Goal: Information Seeking & Learning: Check status

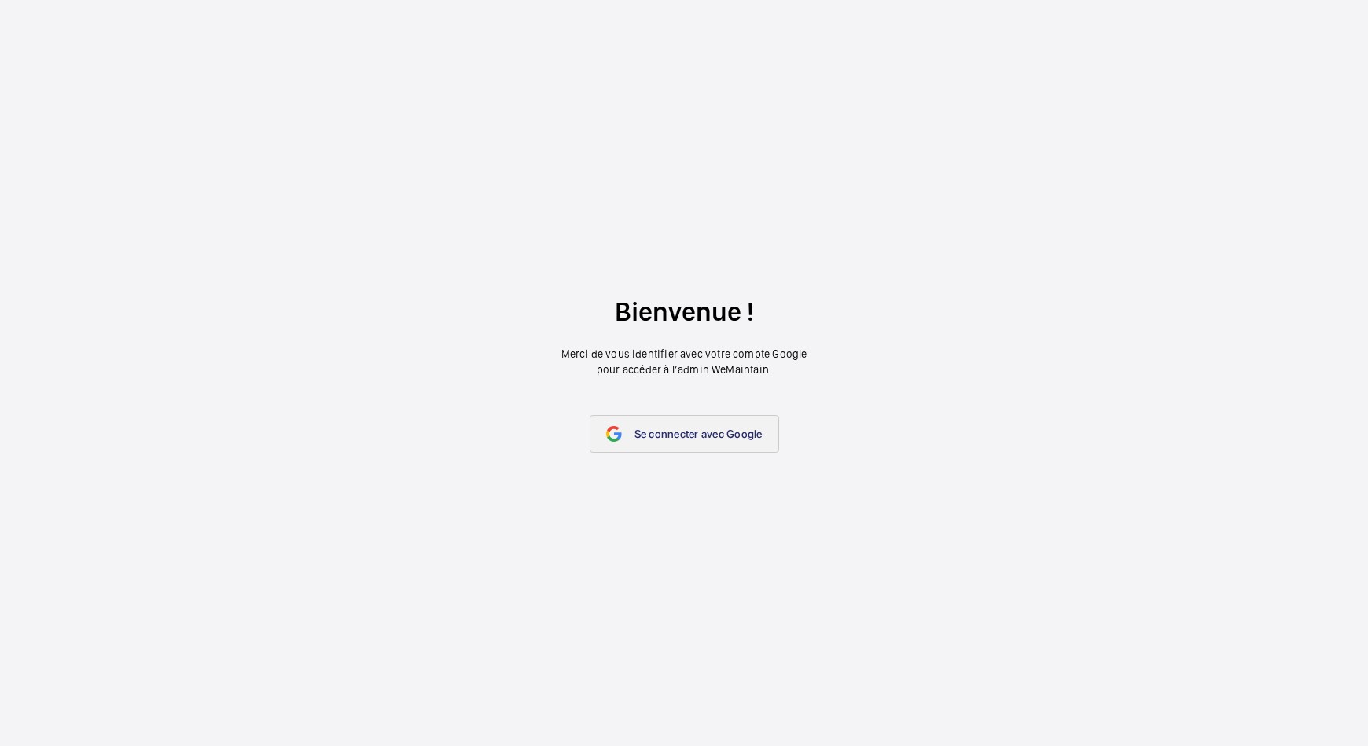
click at [648, 433] on span "Se connecter avec Google" at bounding box center [699, 434] width 128 height 13
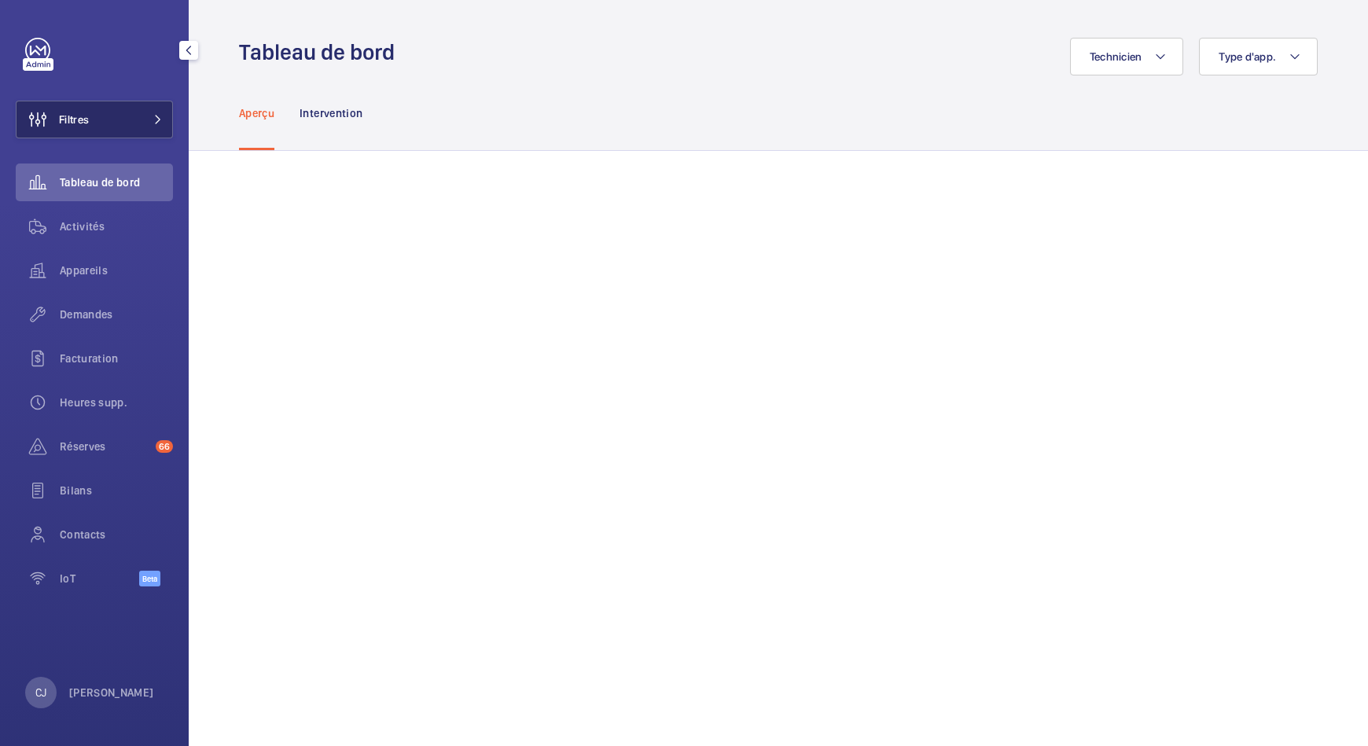
click at [149, 123] on span at bounding box center [153, 119] width 19 height 9
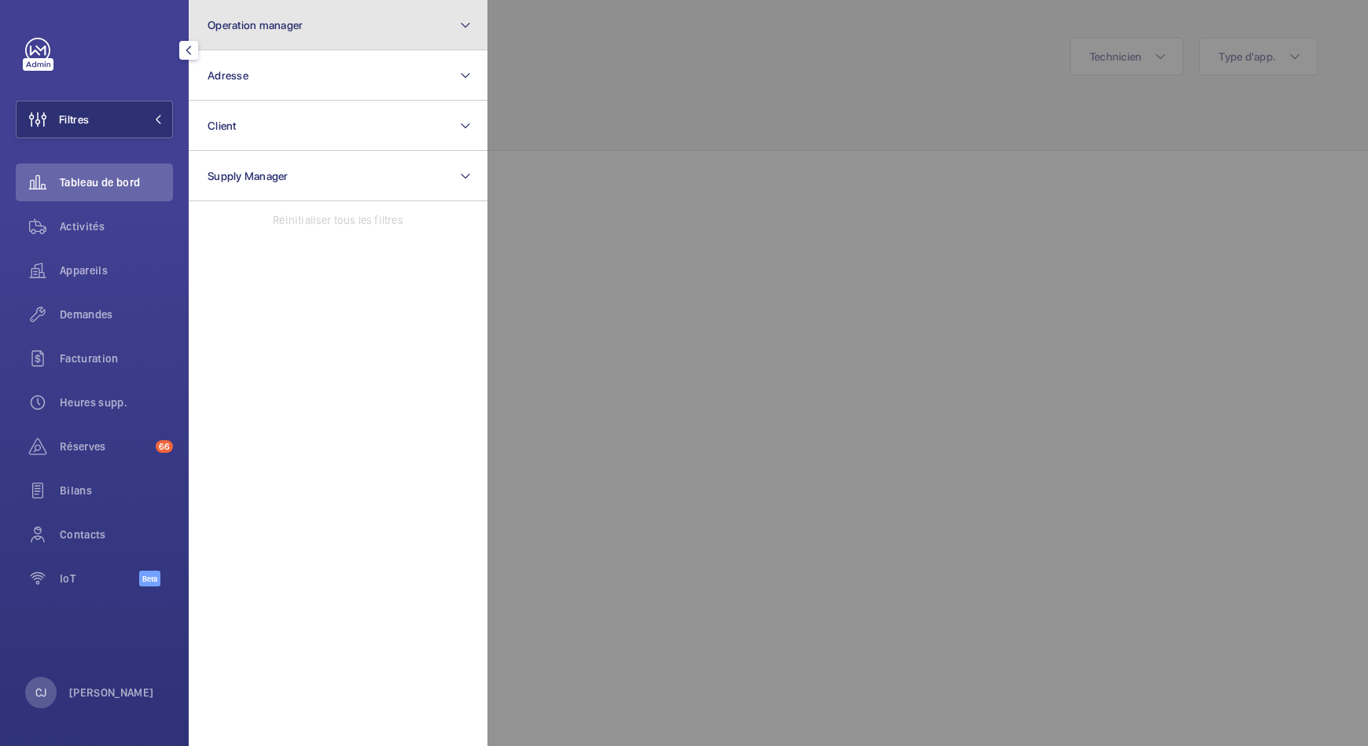
click at [467, 31] on mat-icon at bounding box center [465, 25] width 13 height 19
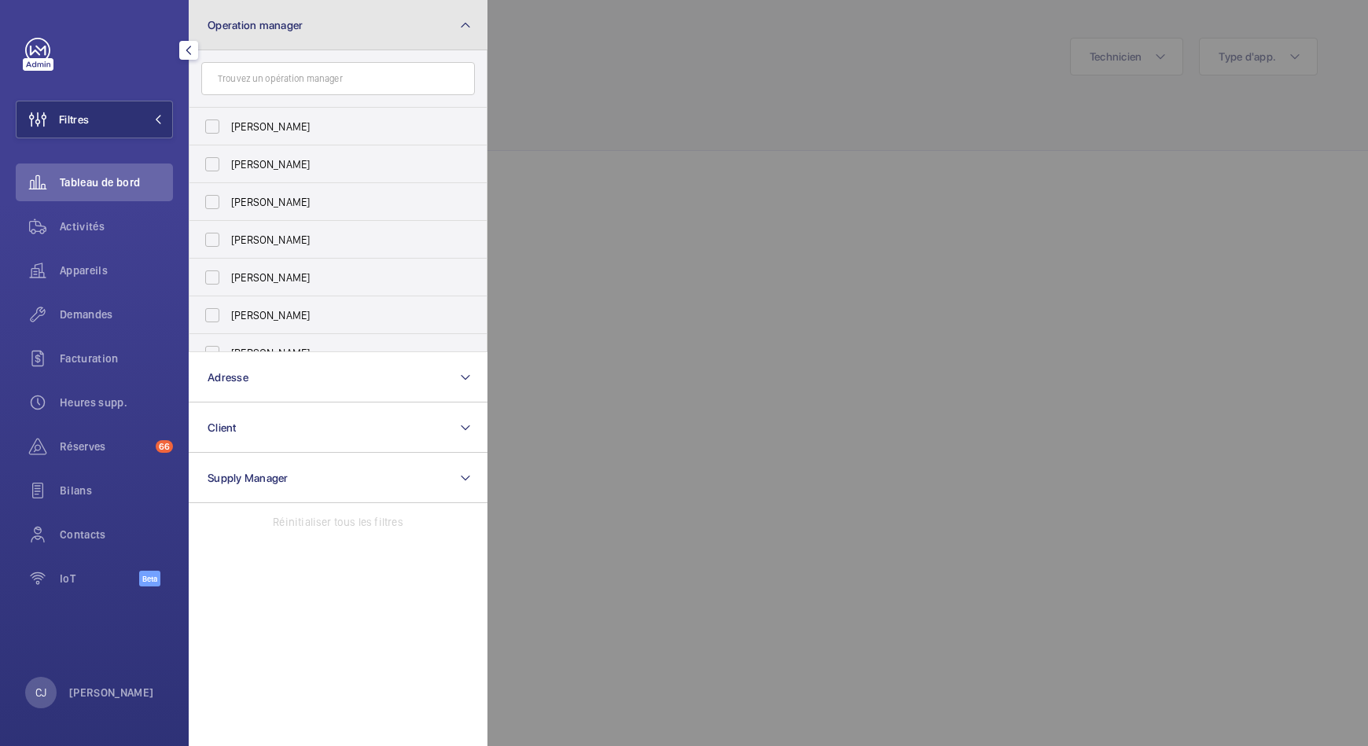
click at [467, 31] on mat-icon at bounding box center [465, 25] width 13 height 19
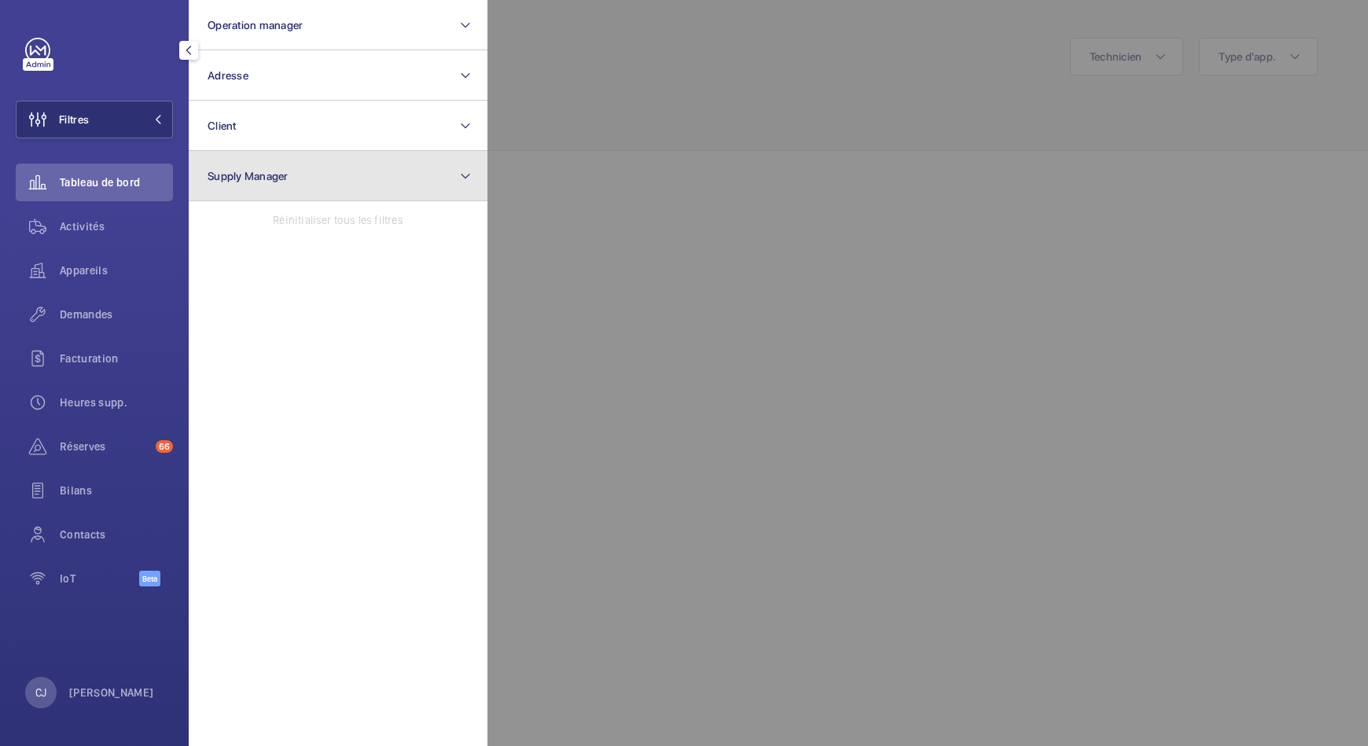
click at [422, 183] on button "Supply Manager" at bounding box center [338, 176] width 299 height 50
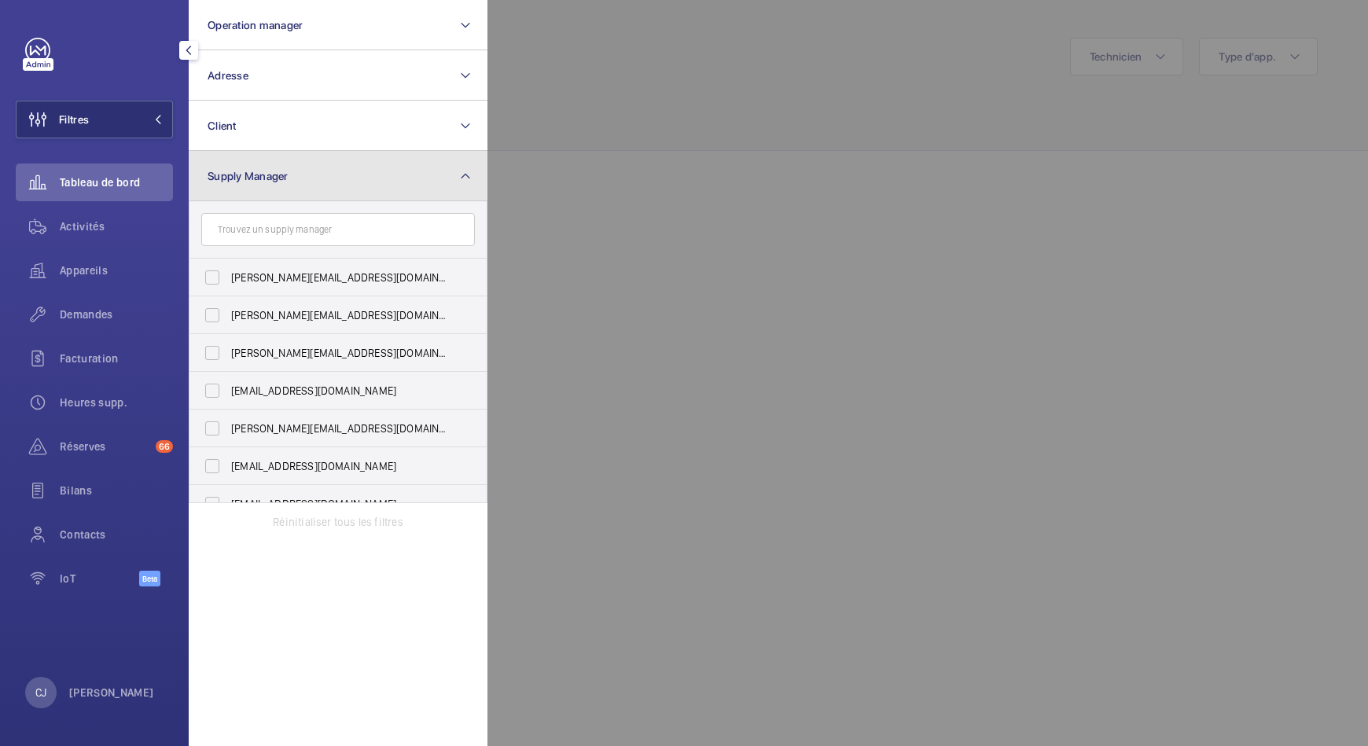
click at [422, 183] on button "Supply Manager" at bounding box center [338, 176] width 299 height 50
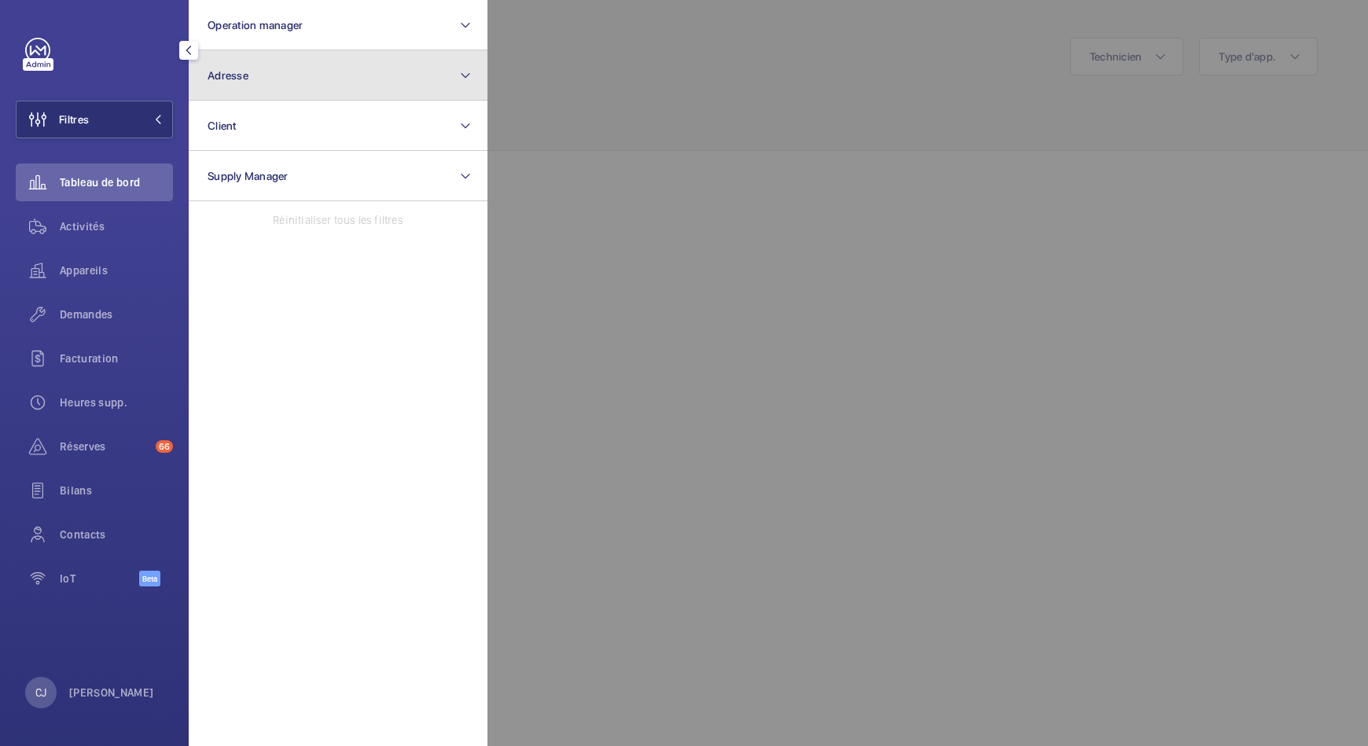
click at [334, 74] on button "Adresse" at bounding box center [338, 75] width 299 height 50
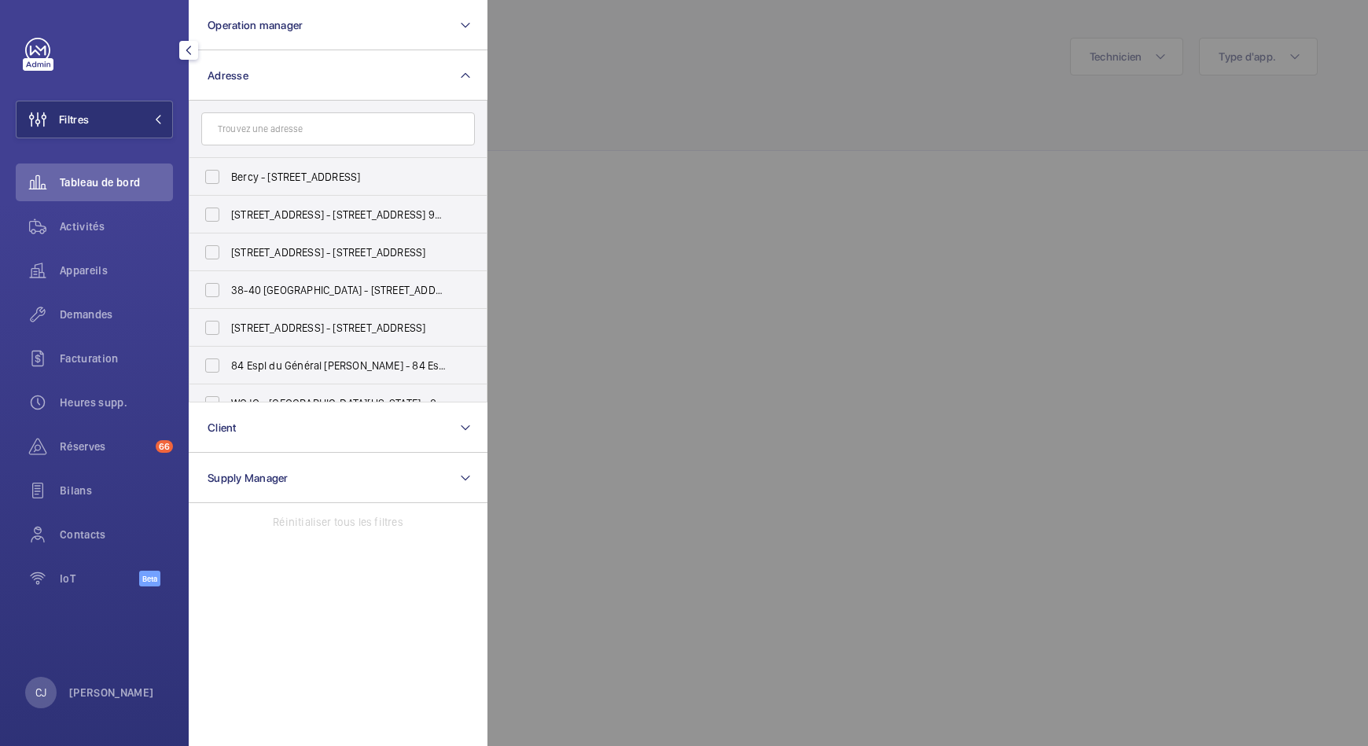
click at [298, 127] on input "text" at bounding box center [338, 128] width 274 height 33
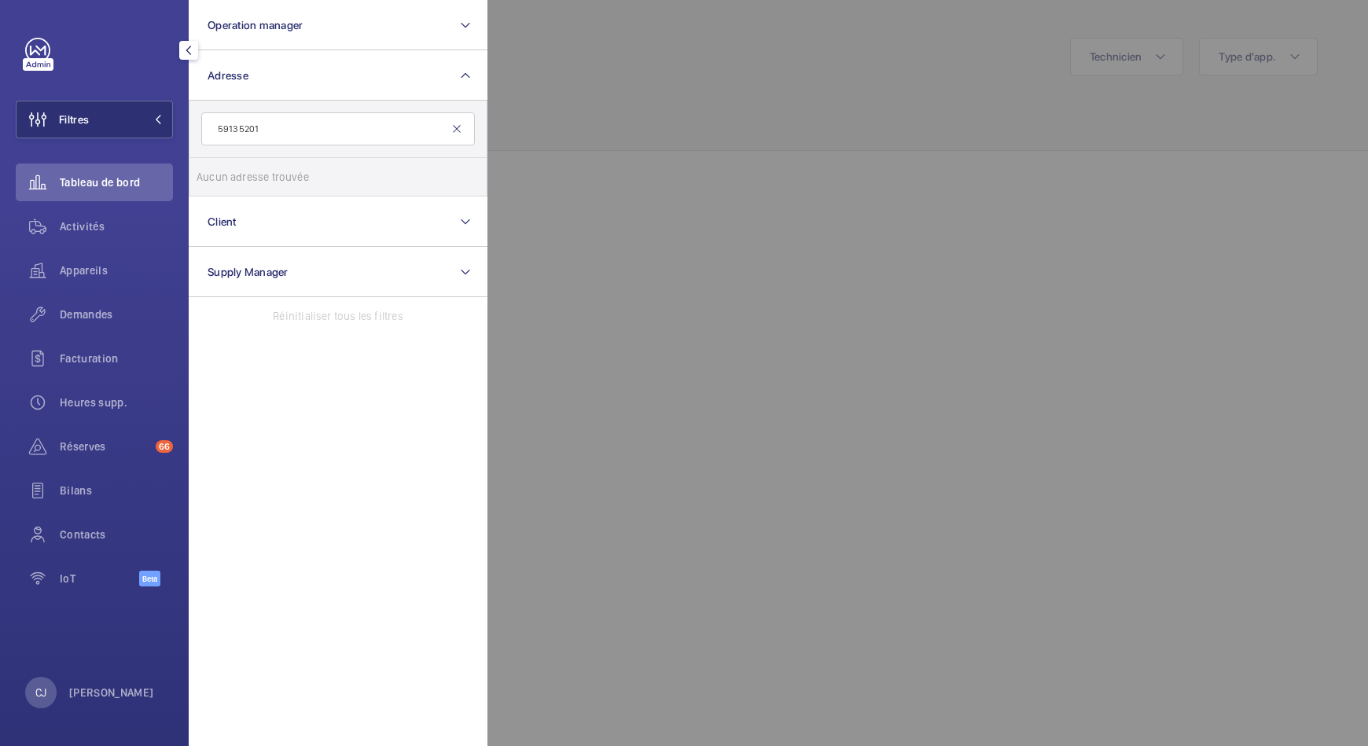
type input "59135201"
click at [455, 130] on mat-icon at bounding box center [457, 129] width 13 height 13
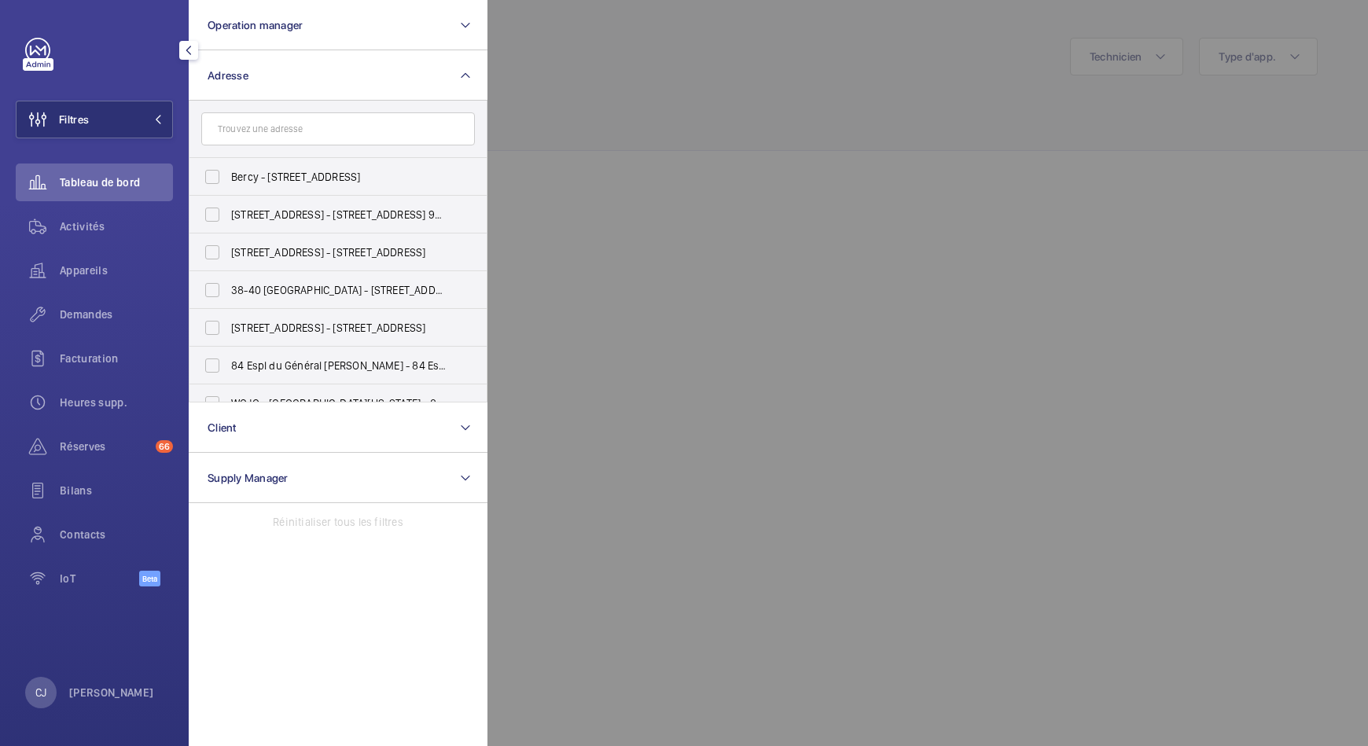
click at [689, 263] on div at bounding box center [1172, 373] width 1368 height 746
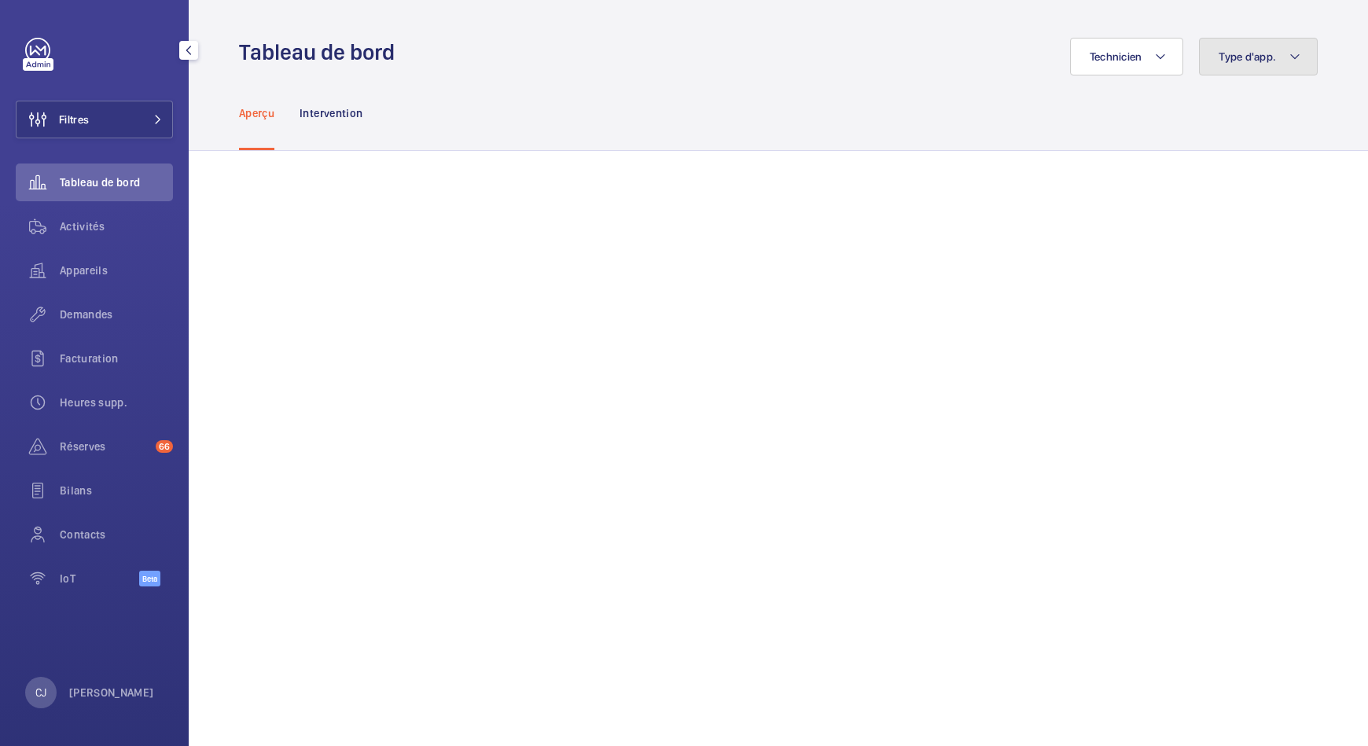
click at [1289, 57] on mat-icon at bounding box center [1295, 56] width 13 height 19
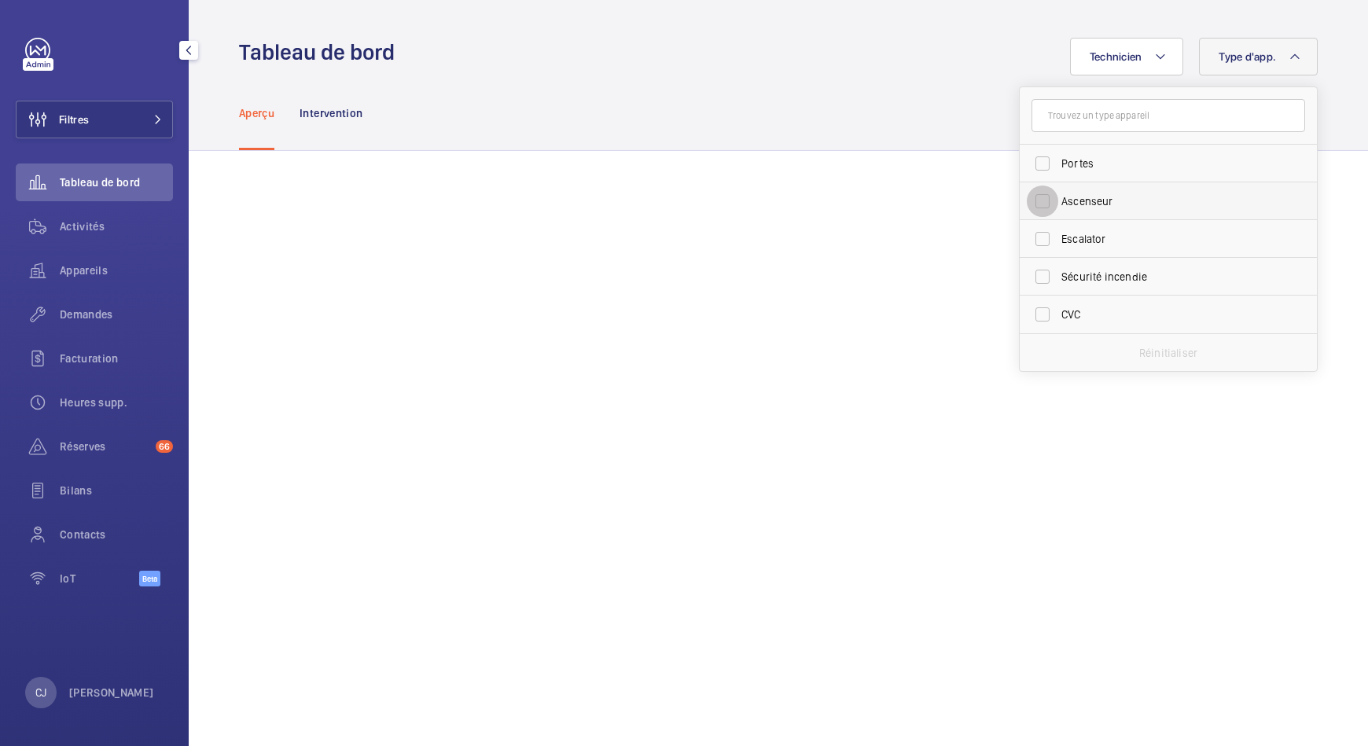
click at [1032, 196] on input "Ascenseur" at bounding box center [1042, 201] width 31 height 31
checkbox input "true"
click at [1092, 122] on input "text" at bounding box center [1169, 115] width 274 height 33
paste input "59135201"
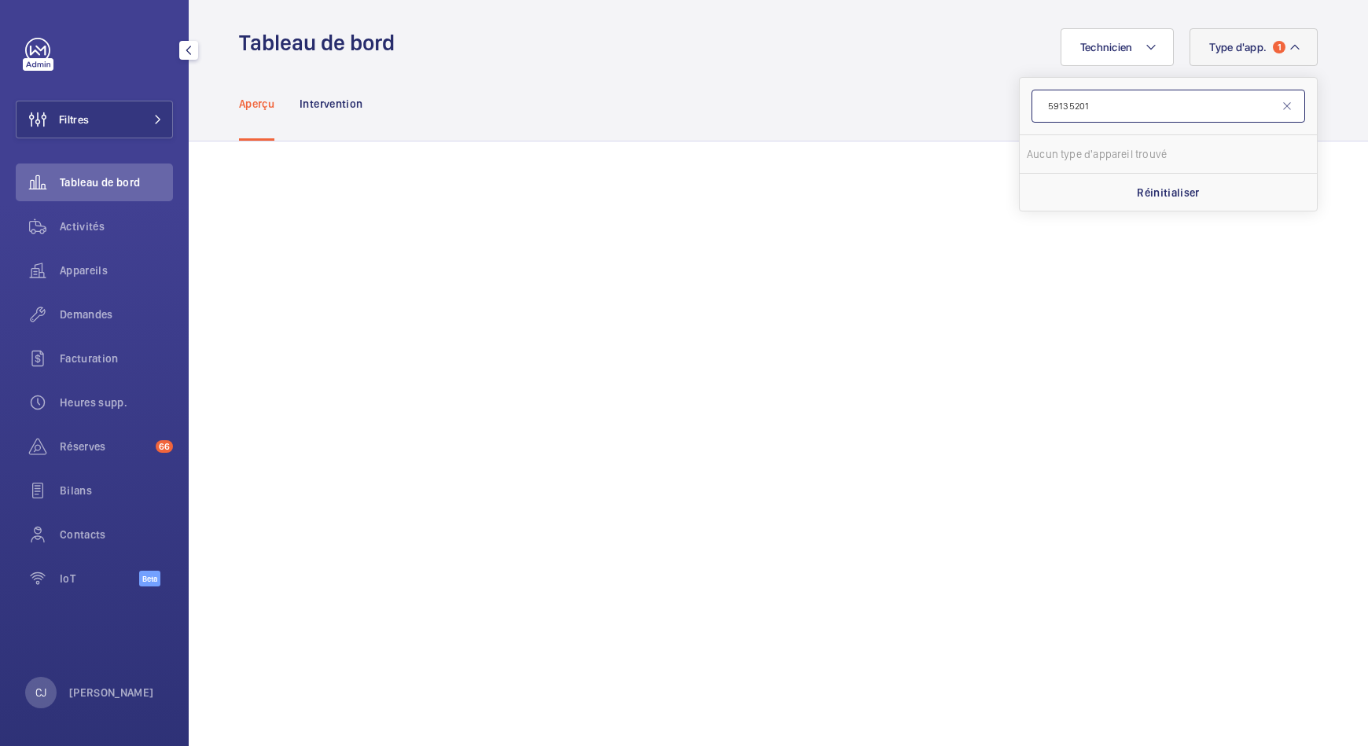
scroll to position [9, 0]
type input "59135201"
click at [1088, 106] on input "59135201" at bounding box center [1169, 106] width 274 height 33
click at [1281, 103] on mat-icon at bounding box center [1287, 107] width 13 height 13
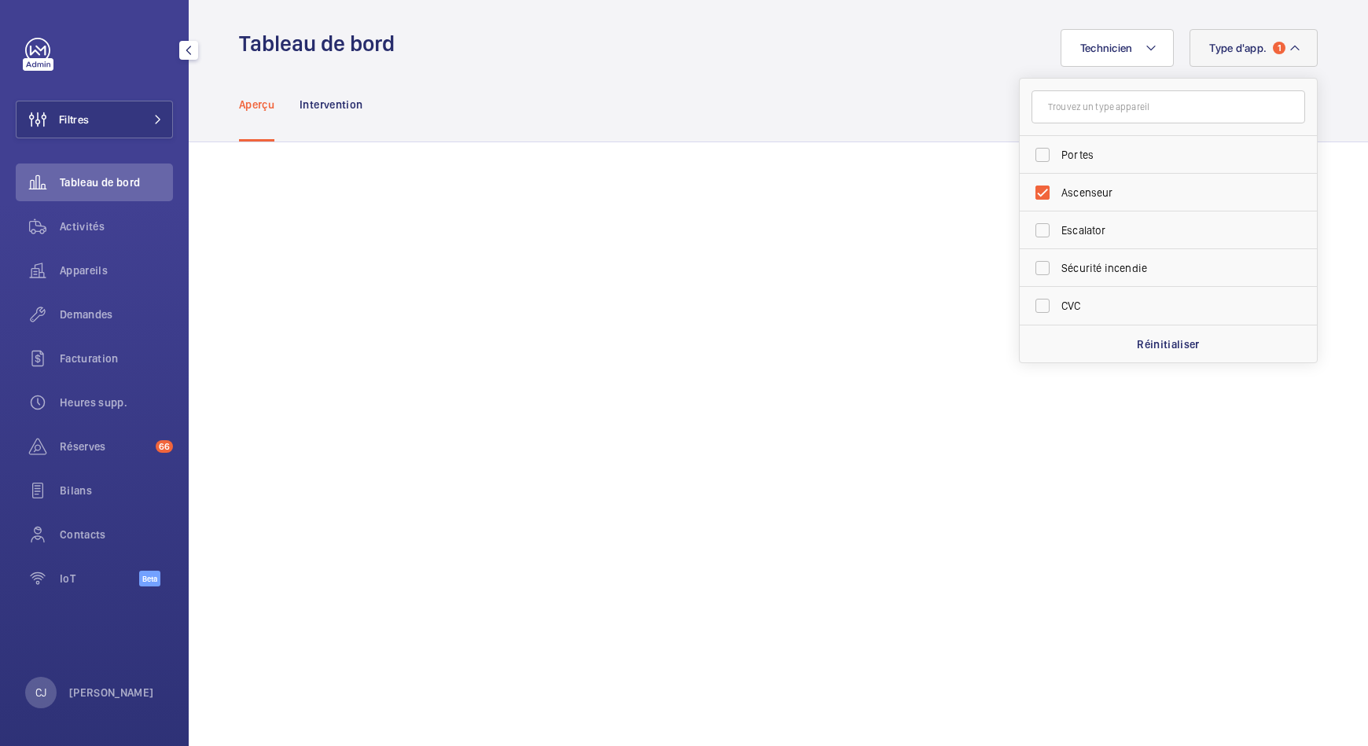
click at [942, 62] on div "Technicien Type d'app. 1 Portes Ascenseur Escalator Sécurité incendie CVC Réini…" at bounding box center [861, 48] width 914 height 38
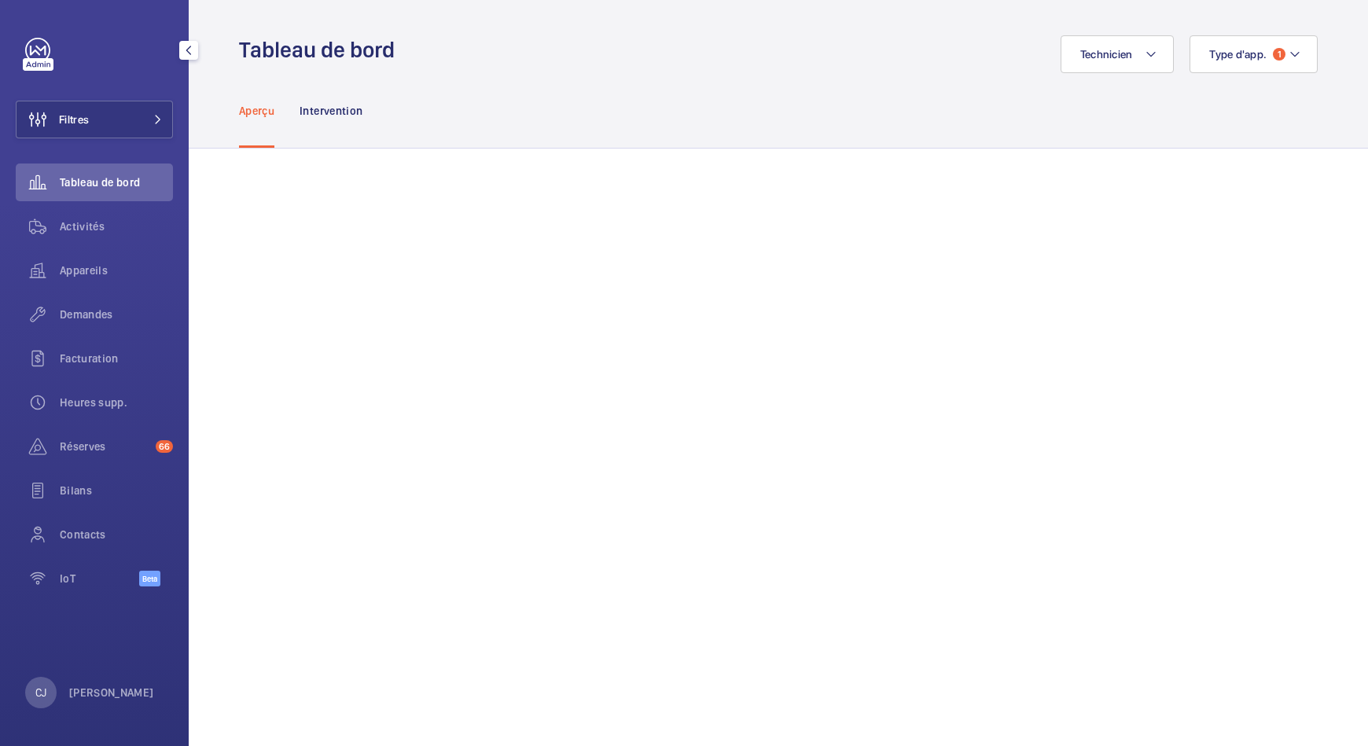
scroll to position [0, 0]
click at [100, 279] on div "Appareils" at bounding box center [94, 271] width 157 height 38
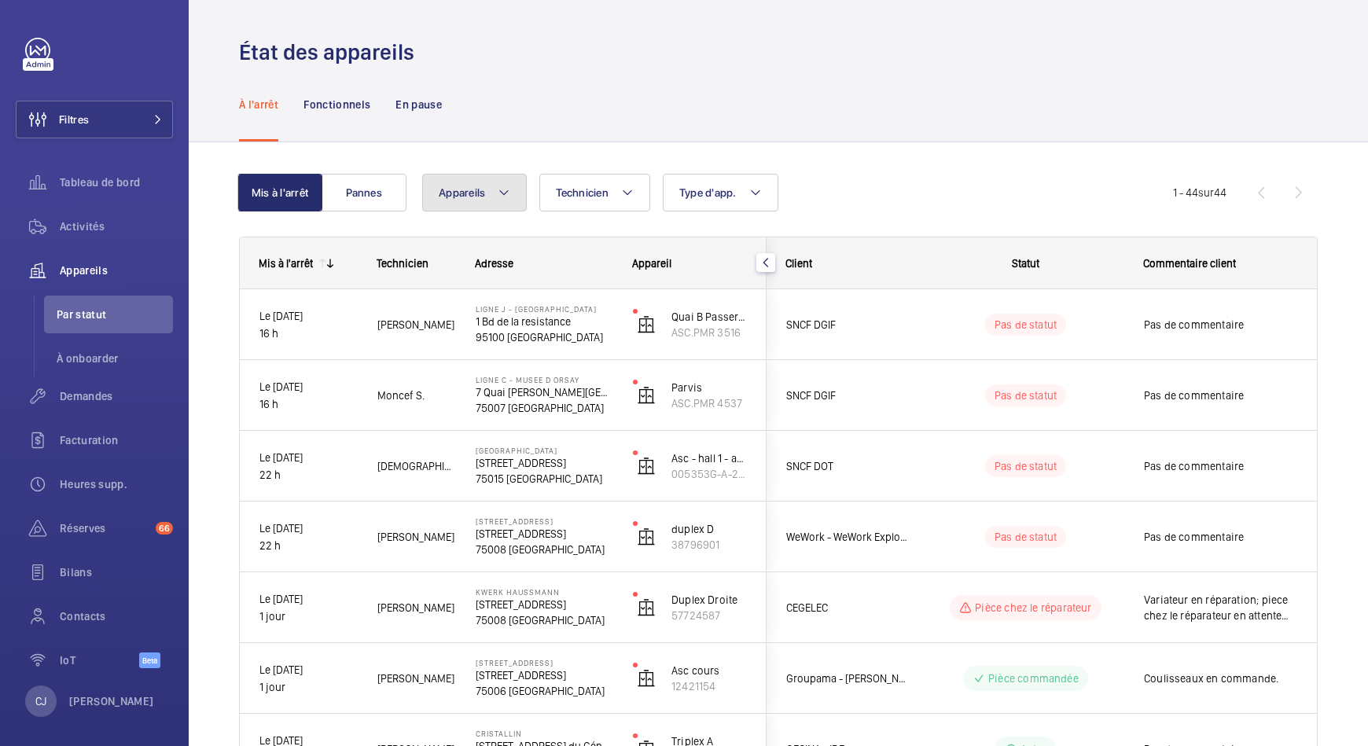
click at [499, 197] on mat-icon at bounding box center [504, 192] width 13 height 19
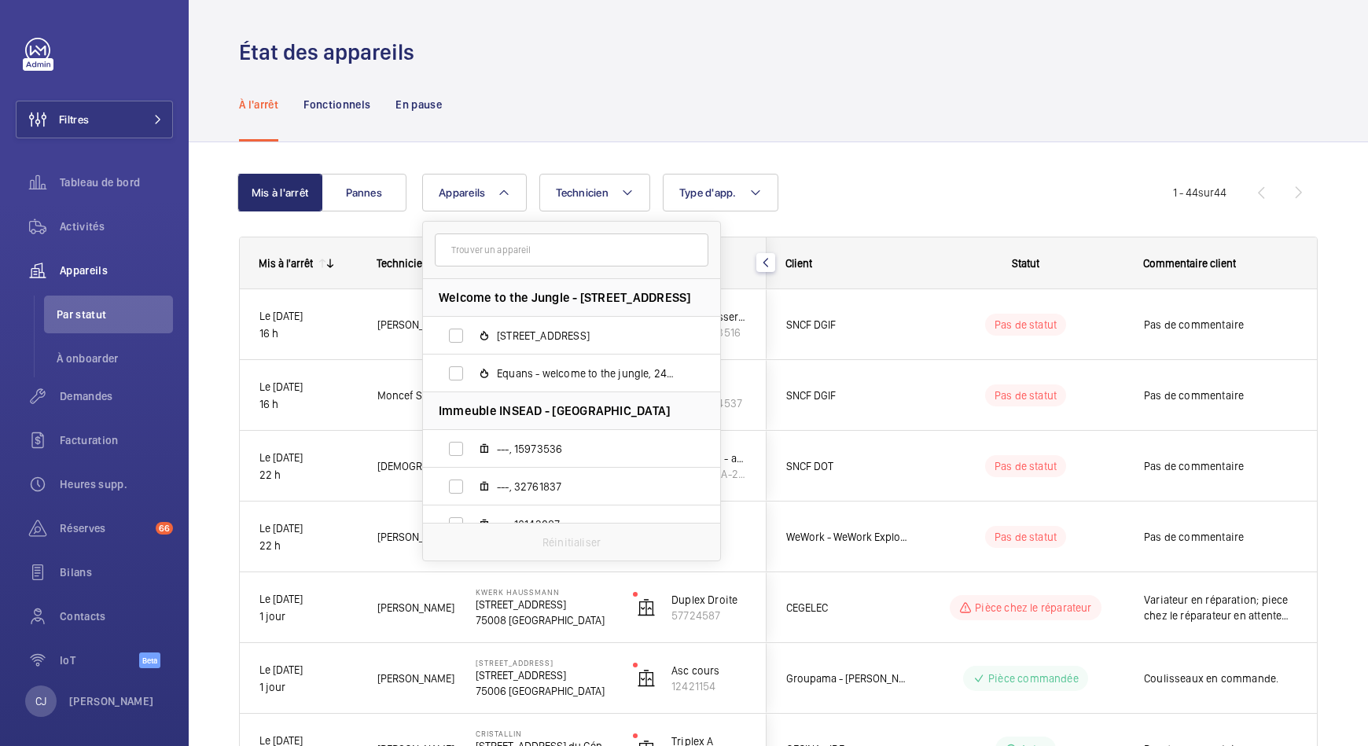
click at [469, 259] on input "text" at bounding box center [572, 250] width 274 height 33
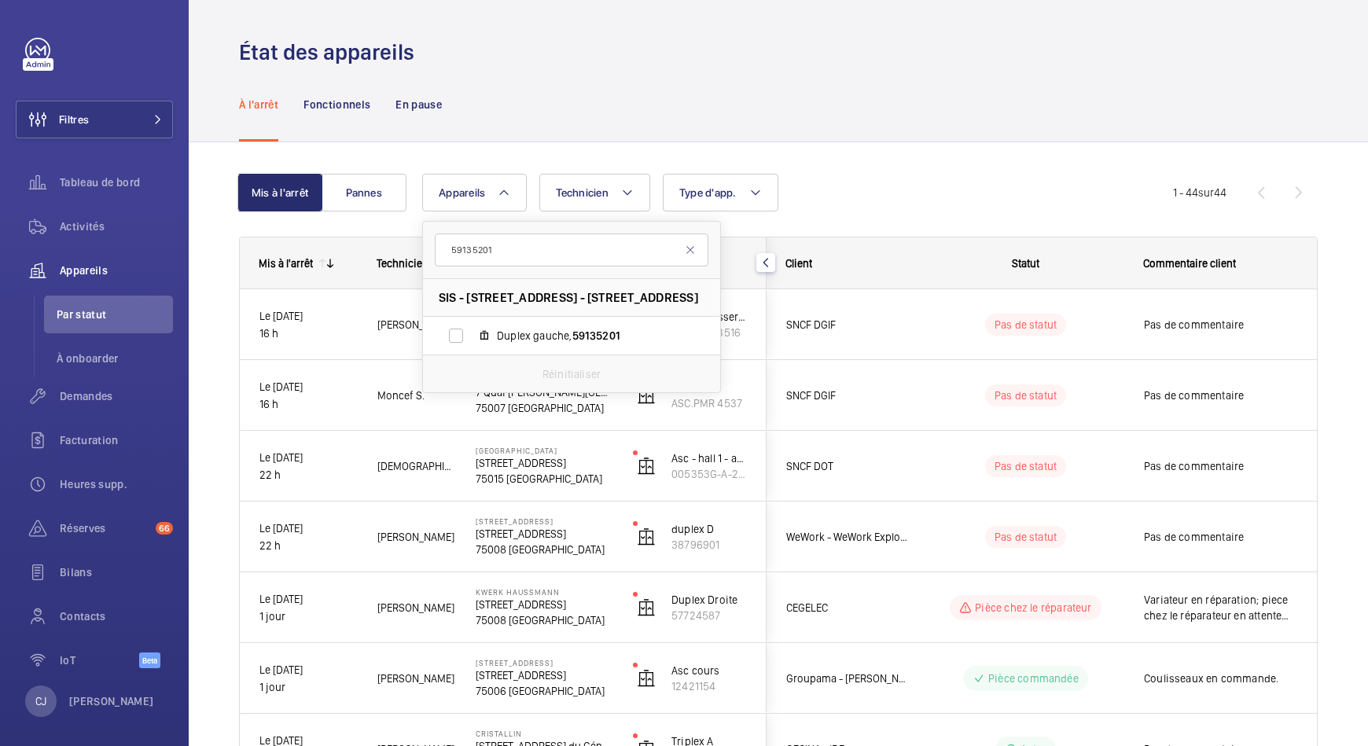
type input "59135201"
drag, startPoint x: 642, startPoint y: 304, endPoint x: 470, endPoint y: 293, distance: 171.8
click at [470, 293] on span "SIS - 73 rue Archereau, 75019 Paris - 73 Rue Archereau, 75019 PARIS" at bounding box center [569, 297] width 260 height 17
copy span "73 rue Archereau, 75019 Paris"
click at [76, 103] on span "Filtres" at bounding box center [53, 120] width 72 height 38
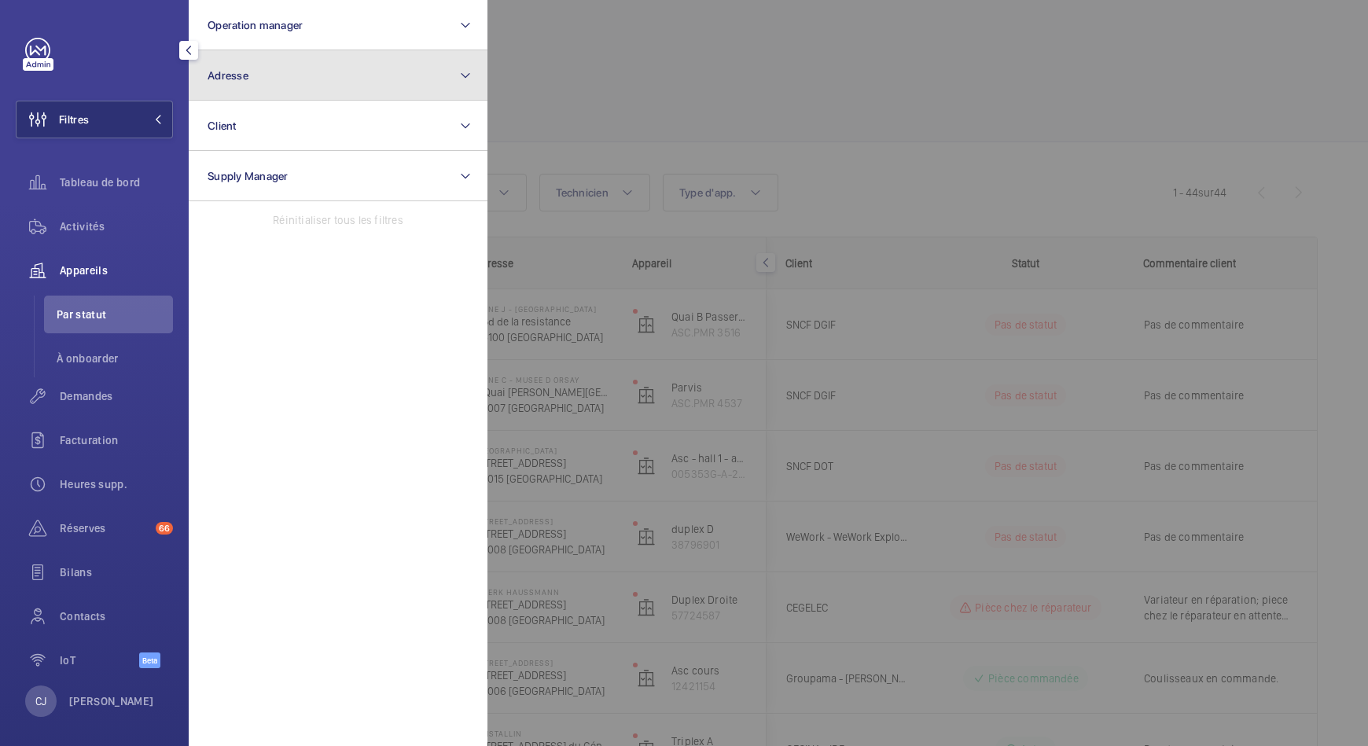
click at [280, 76] on button "Adresse" at bounding box center [338, 75] width 299 height 50
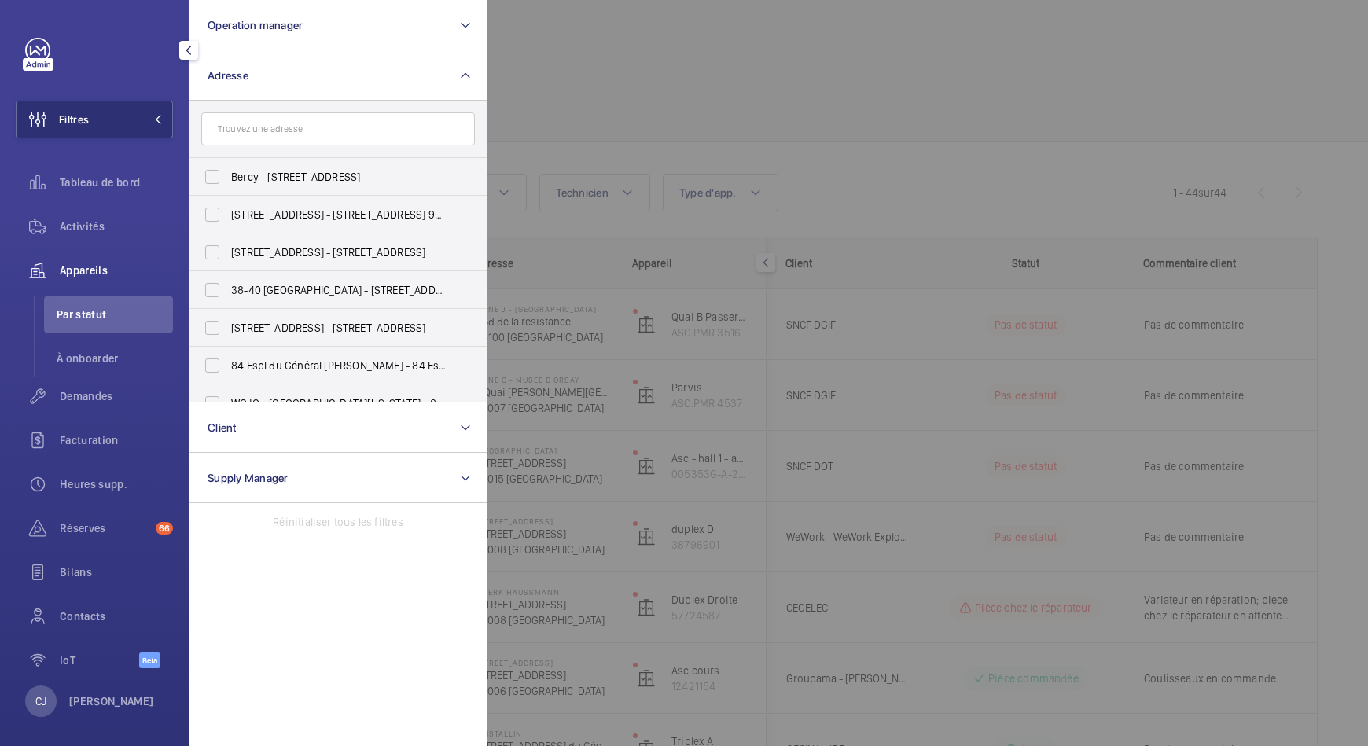
click at [272, 123] on input "text" at bounding box center [338, 128] width 274 height 33
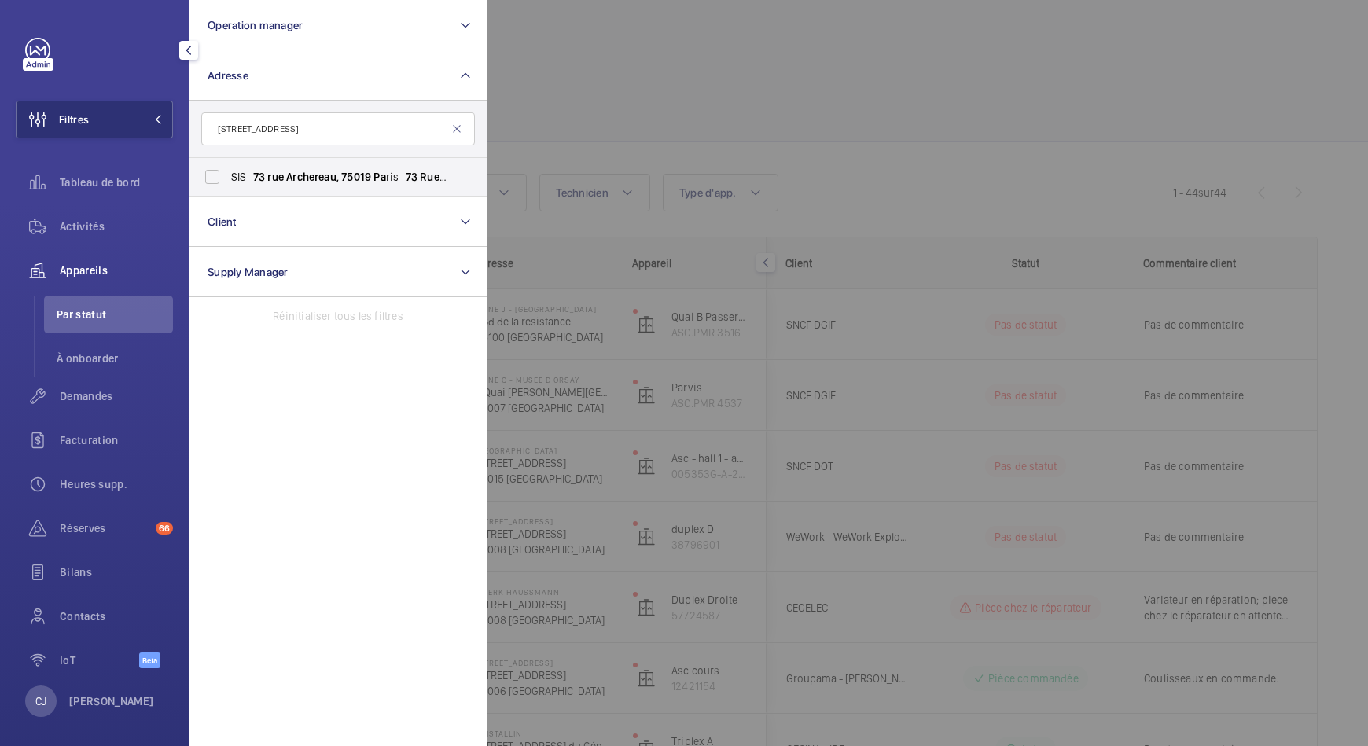
type input "73 rue Archereau, 75019 Pa"
click at [402, 182] on span "SIS - 73 rue Archereau, 75019 Pa ris - 73 Rue Archereau, PA RIS 75019" at bounding box center [339, 177] width 216 height 16
click at [228, 182] on input "SIS - 73 rue Archereau, 75019 Pa ris - 73 Rue Archereau, PA RIS 75019" at bounding box center [212, 176] width 31 height 31
checkbox input "true"
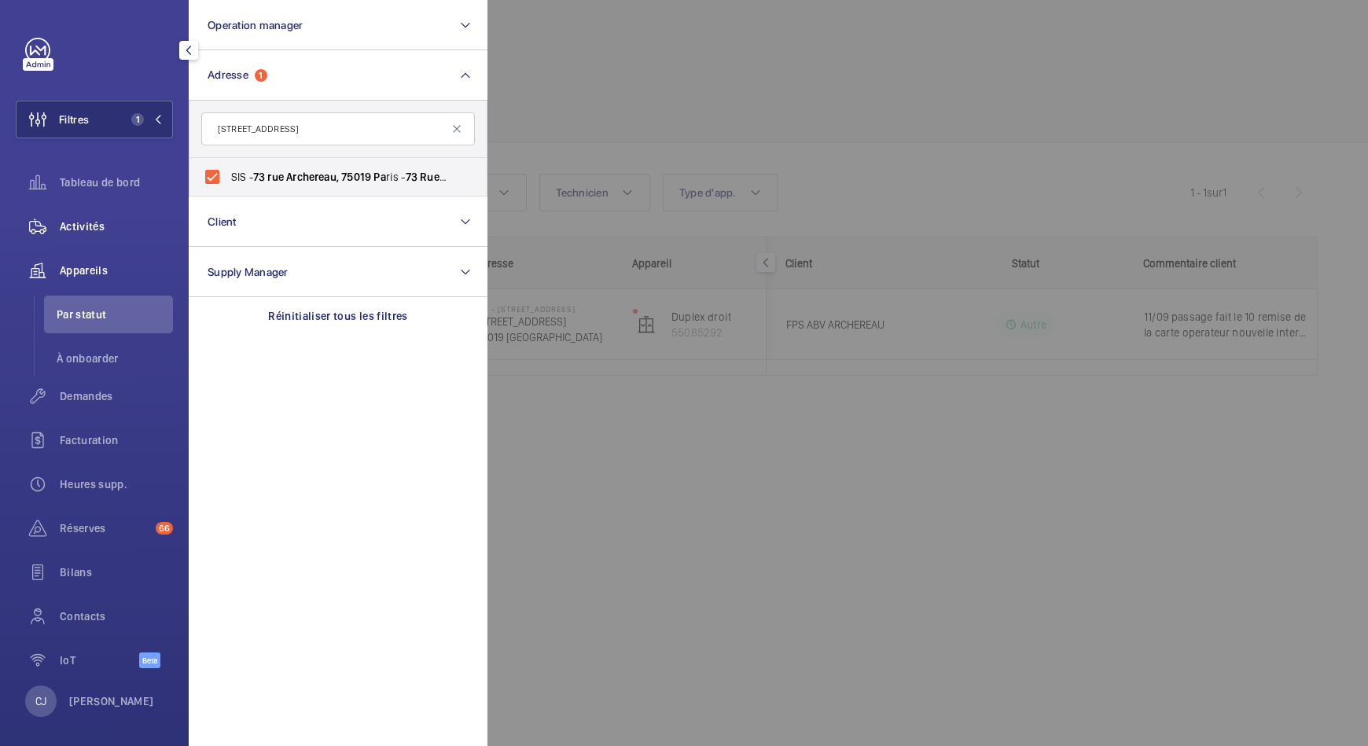
click at [89, 229] on span "Activités" at bounding box center [116, 227] width 113 height 16
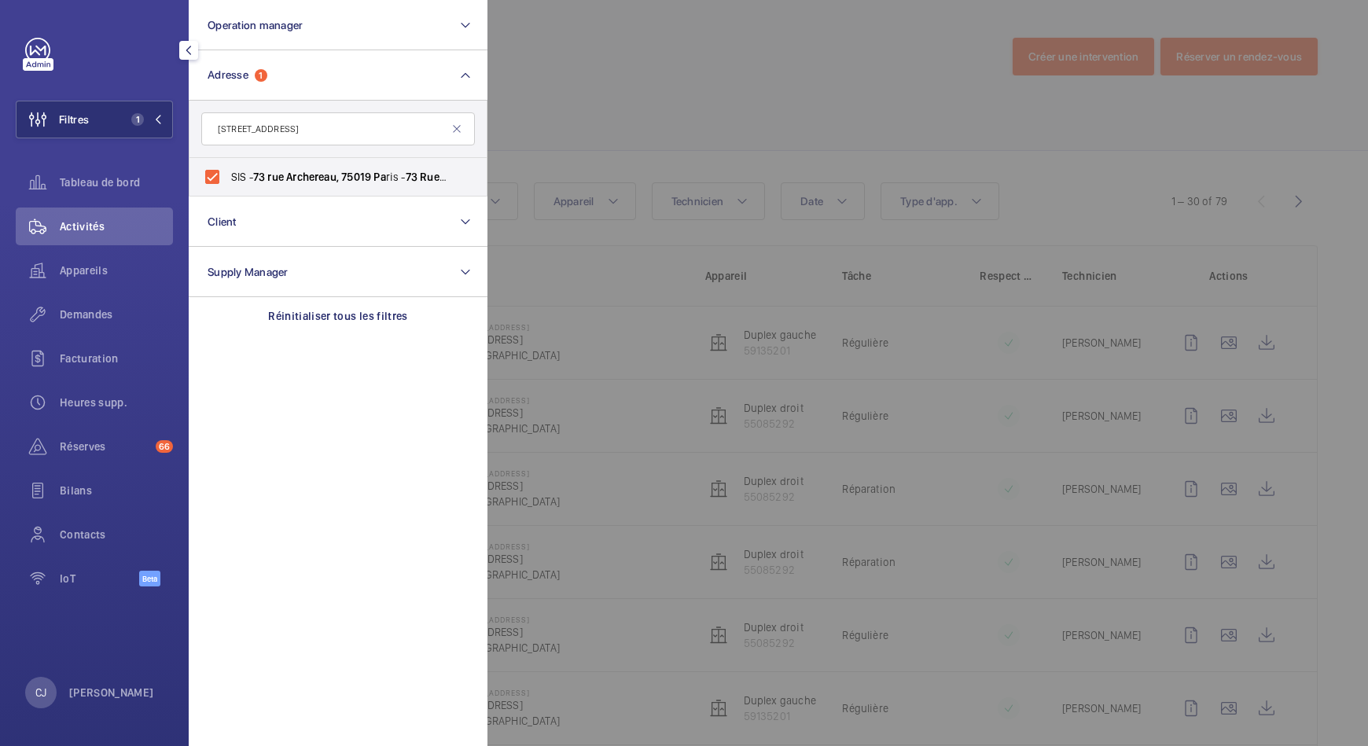
click at [626, 94] on div at bounding box center [1172, 373] width 1368 height 746
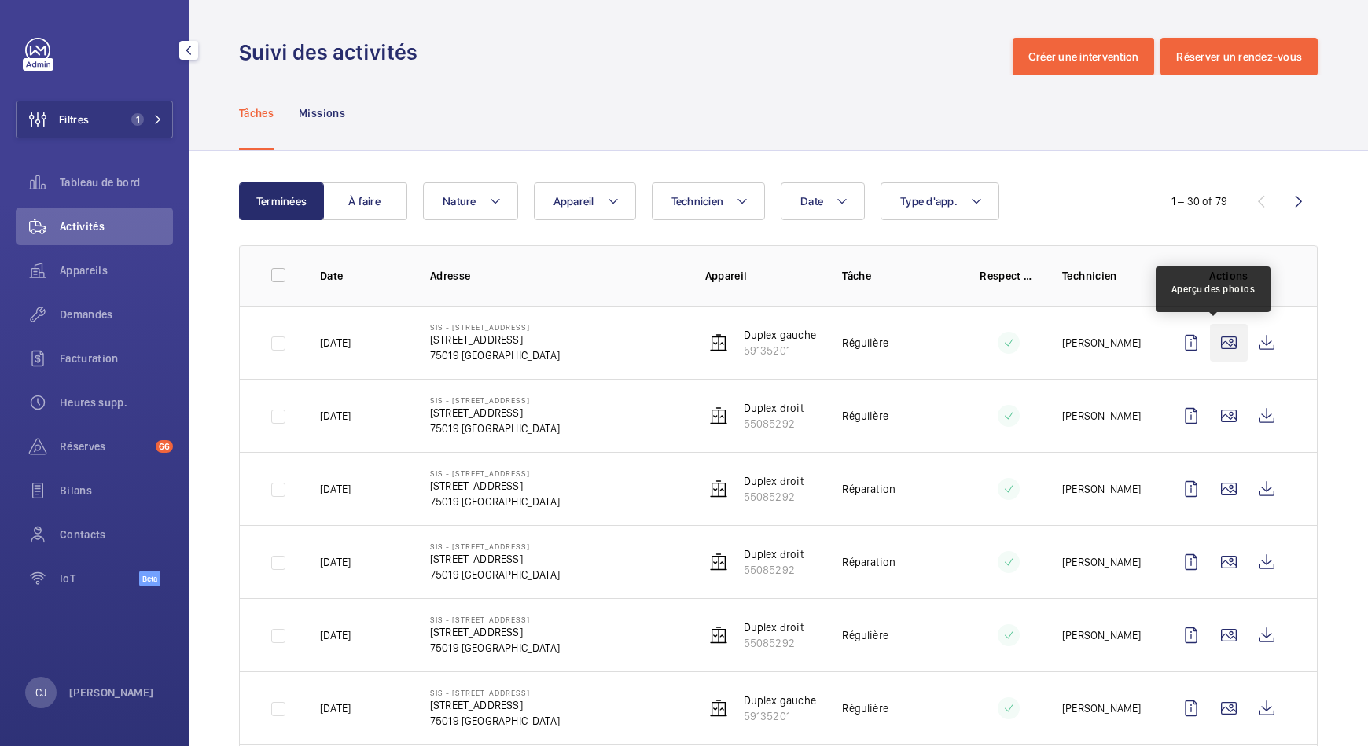
click at [1217, 338] on wm-front-icon-button at bounding box center [1229, 343] width 38 height 38
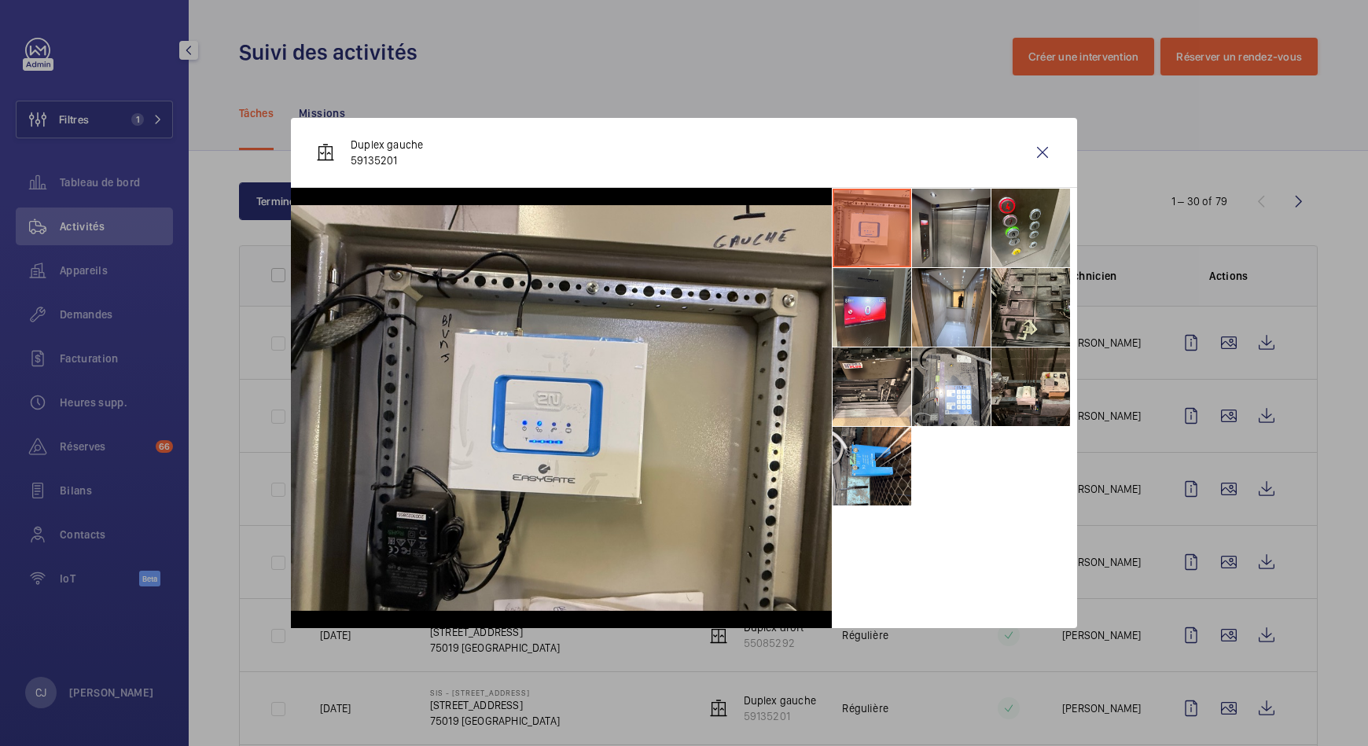
click at [944, 226] on li at bounding box center [951, 228] width 79 height 79
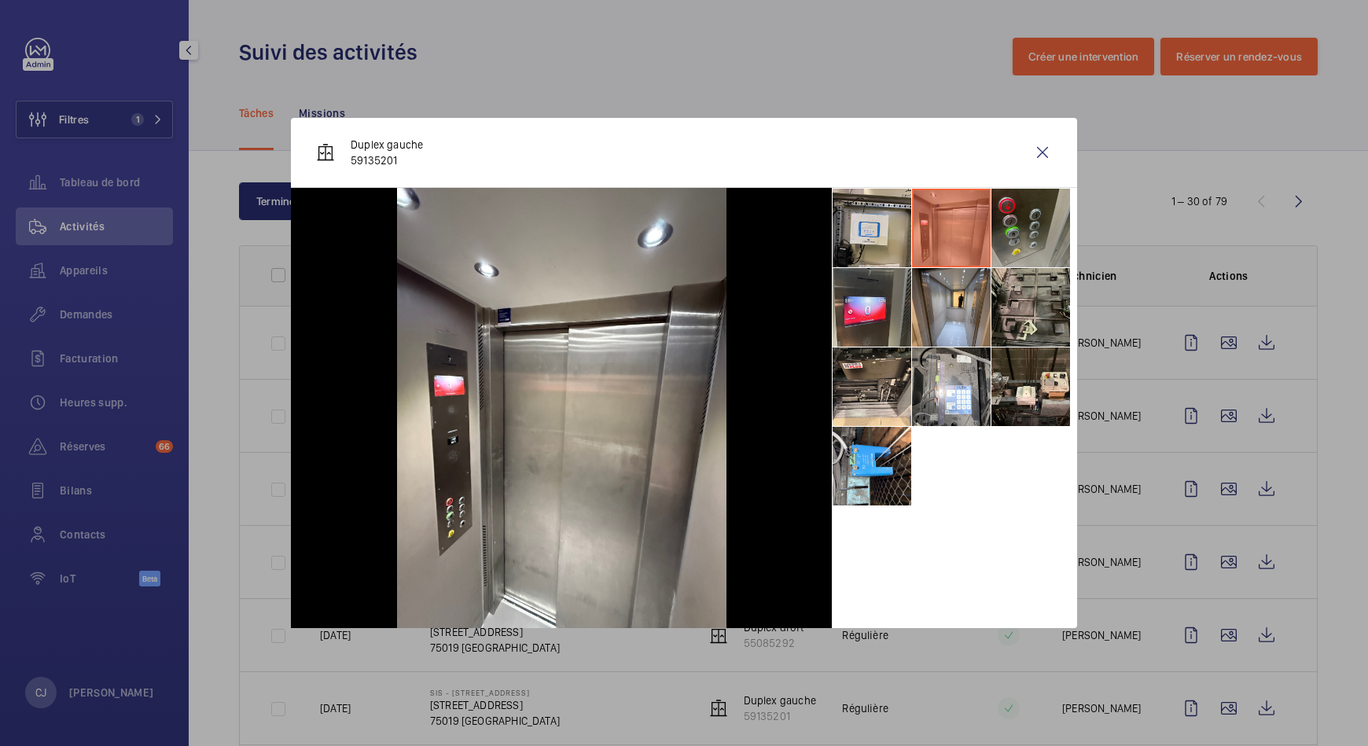
click at [1020, 223] on li at bounding box center [1031, 228] width 79 height 79
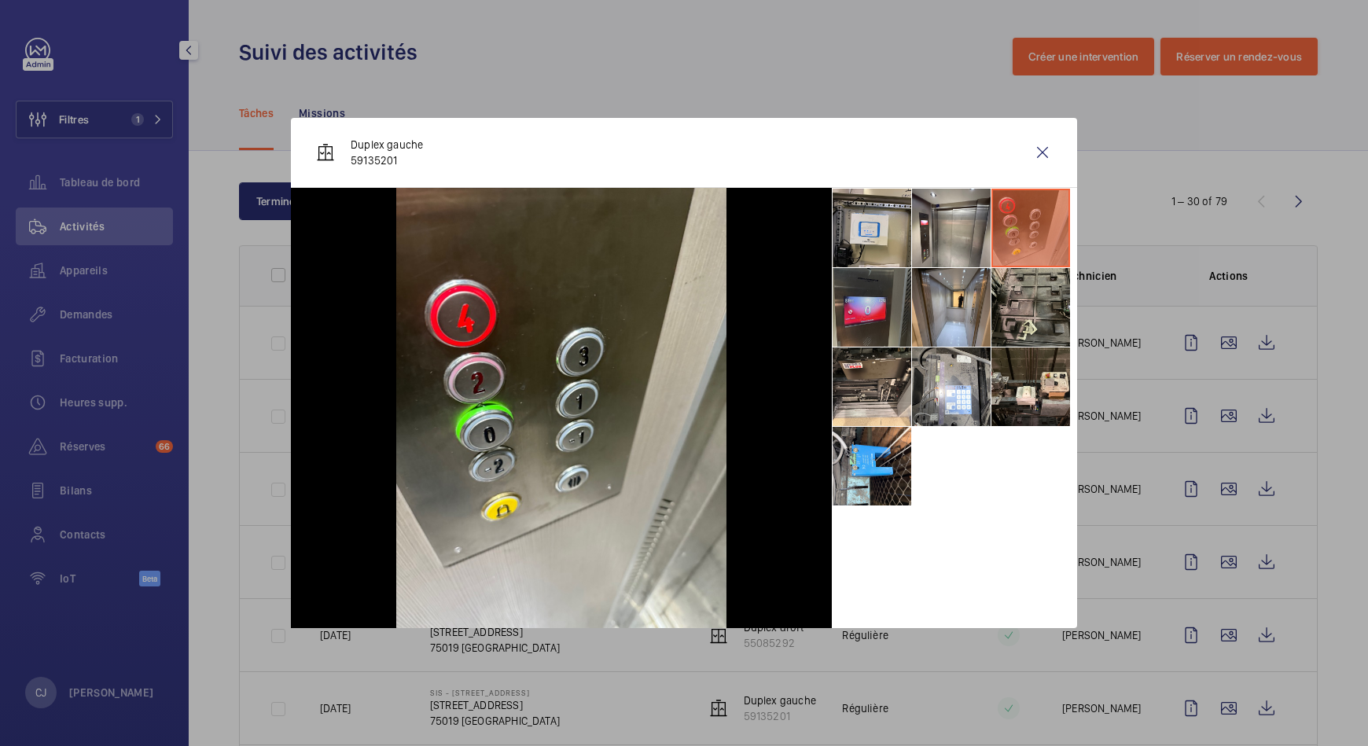
click at [886, 308] on li at bounding box center [872, 307] width 79 height 79
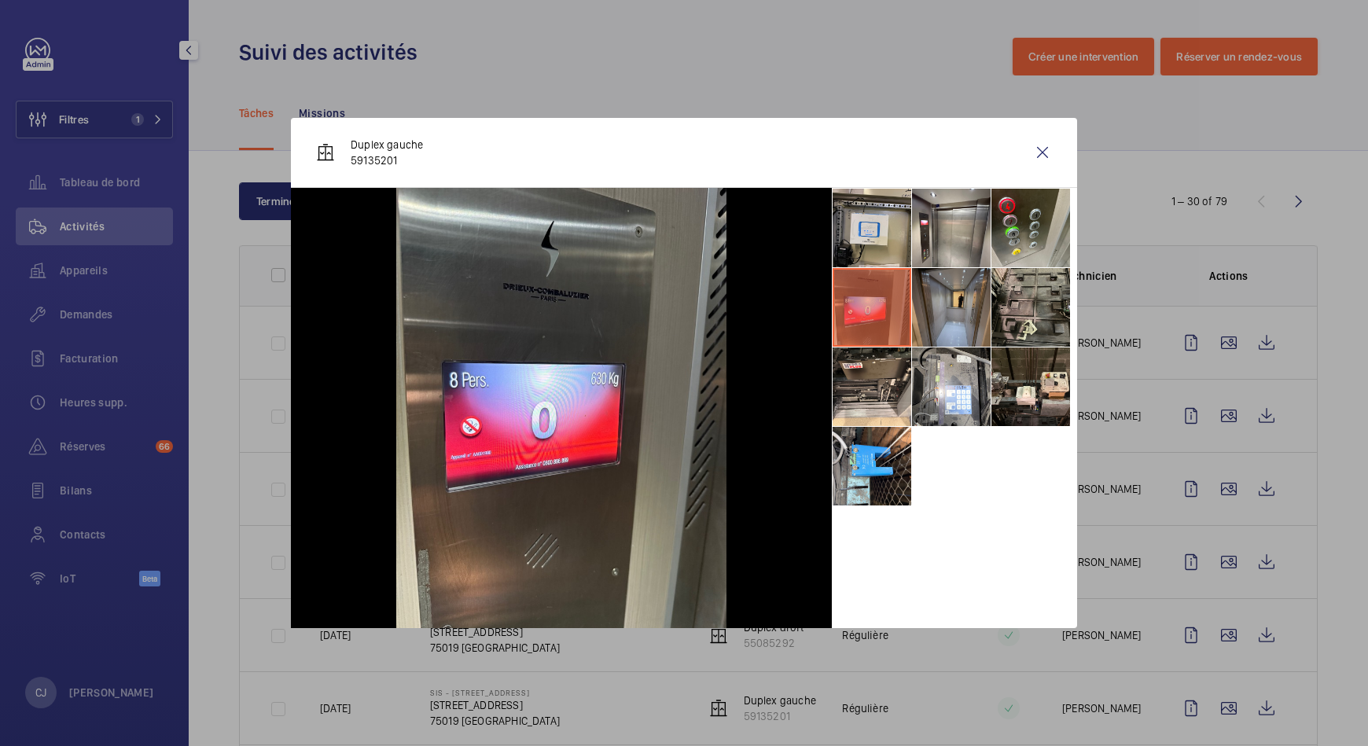
click at [972, 326] on li at bounding box center [951, 307] width 79 height 79
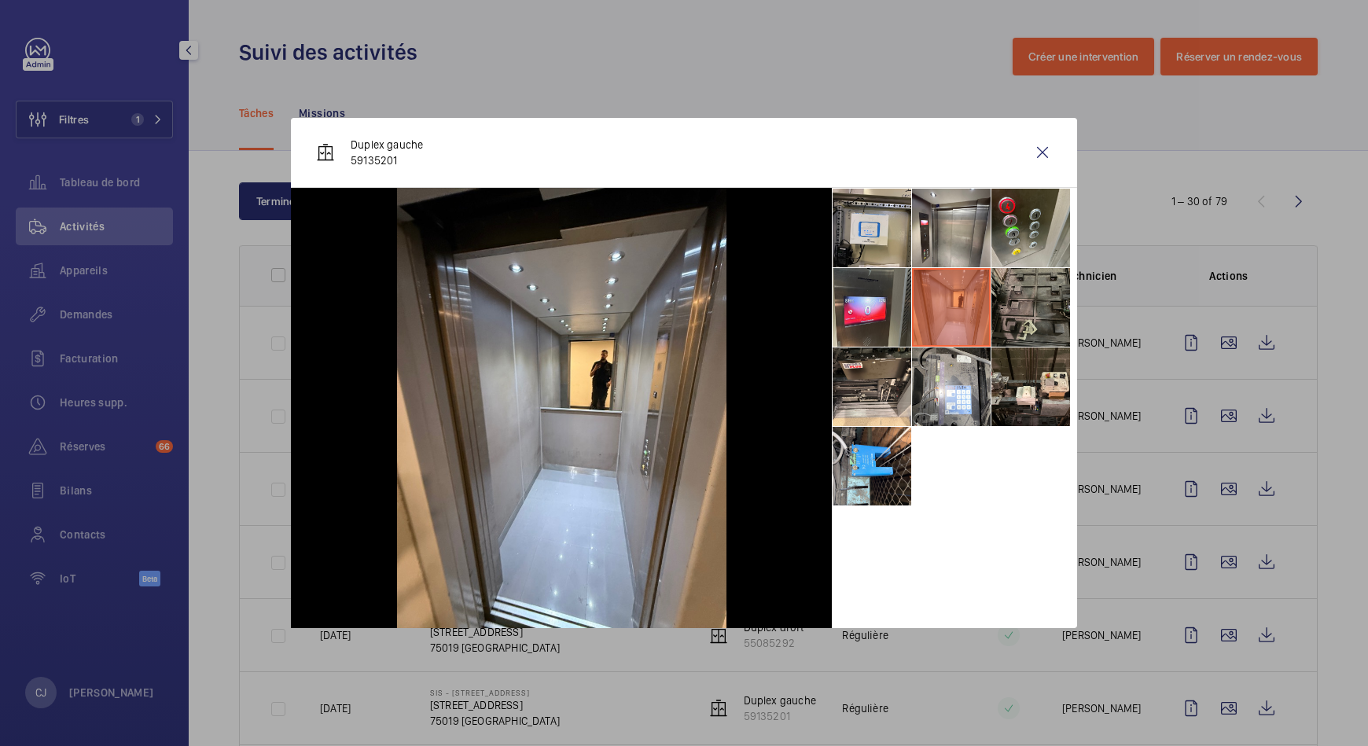
click at [1028, 328] on li at bounding box center [1031, 307] width 79 height 79
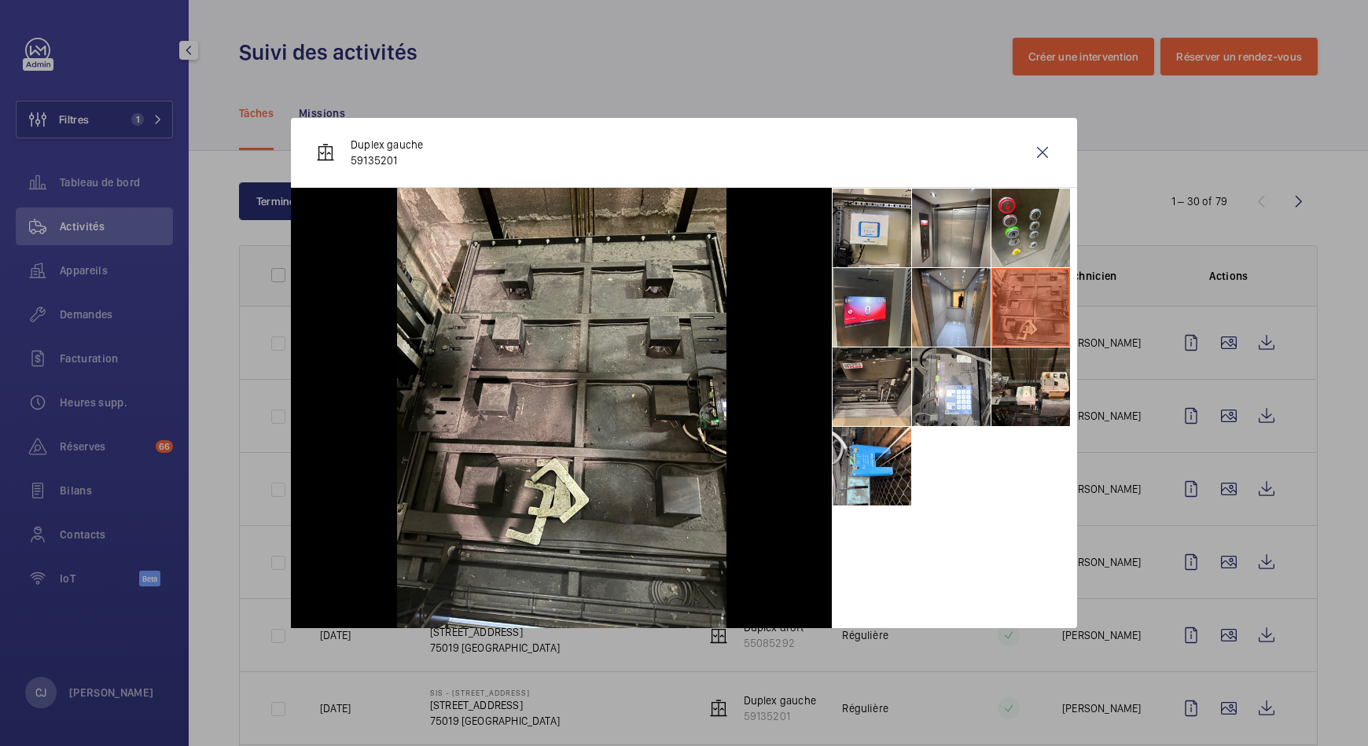
click at [874, 386] on li at bounding box center [872, 387] width 79 height 79
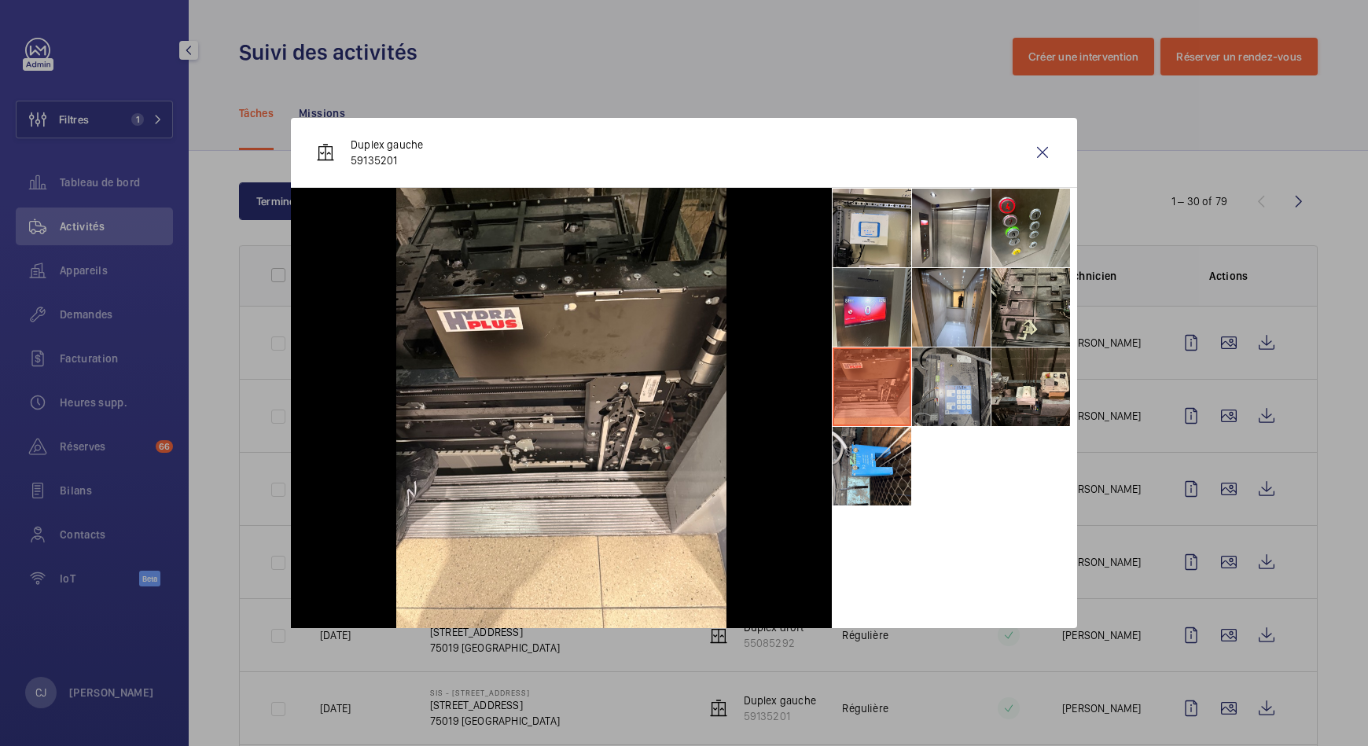
click at [937, 386] on li at bounding box center [951, 387] width 79 height 79
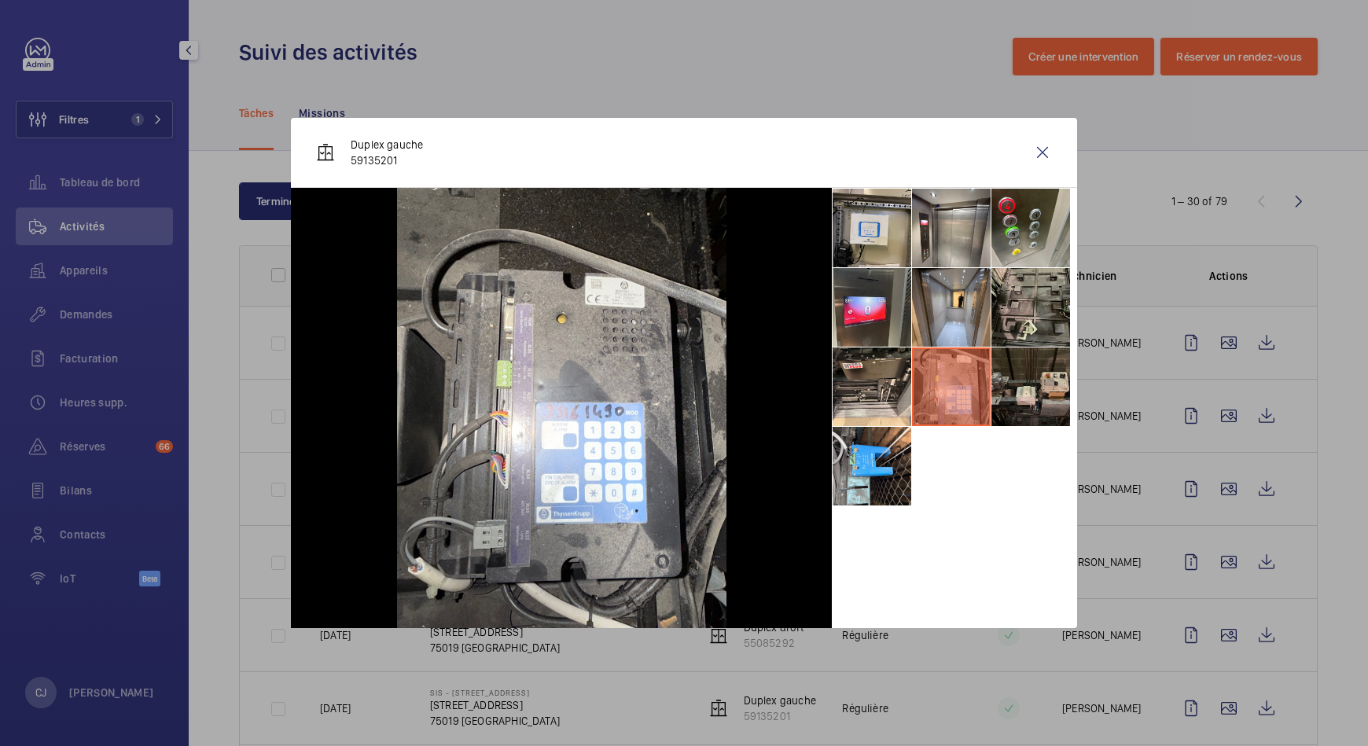
click at [1014, 396] on li at bounding box center [1031, 387] width 79 height 79
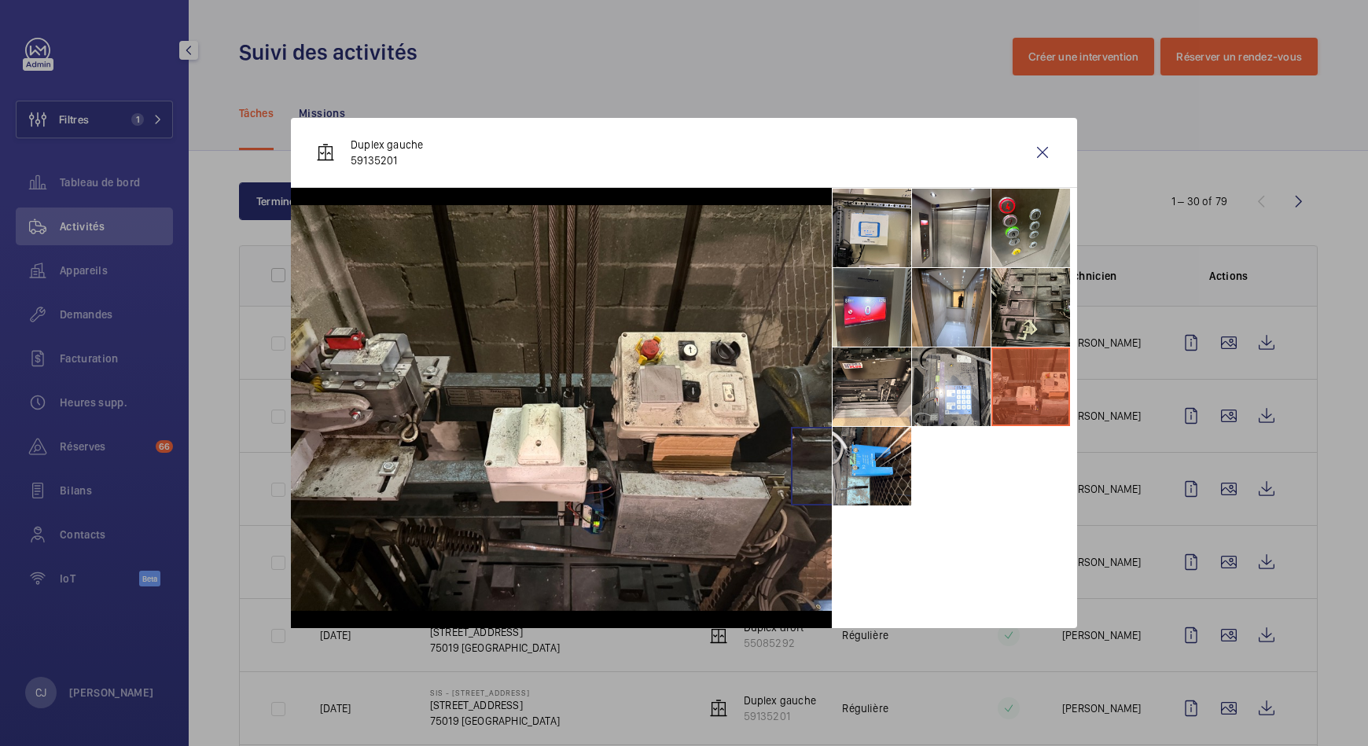
click at [830, 466] on img at bounding box center [561, 408] width 541 height 406
click at [887, 486] on li at bounding box center [872, 466] width 79 height 79
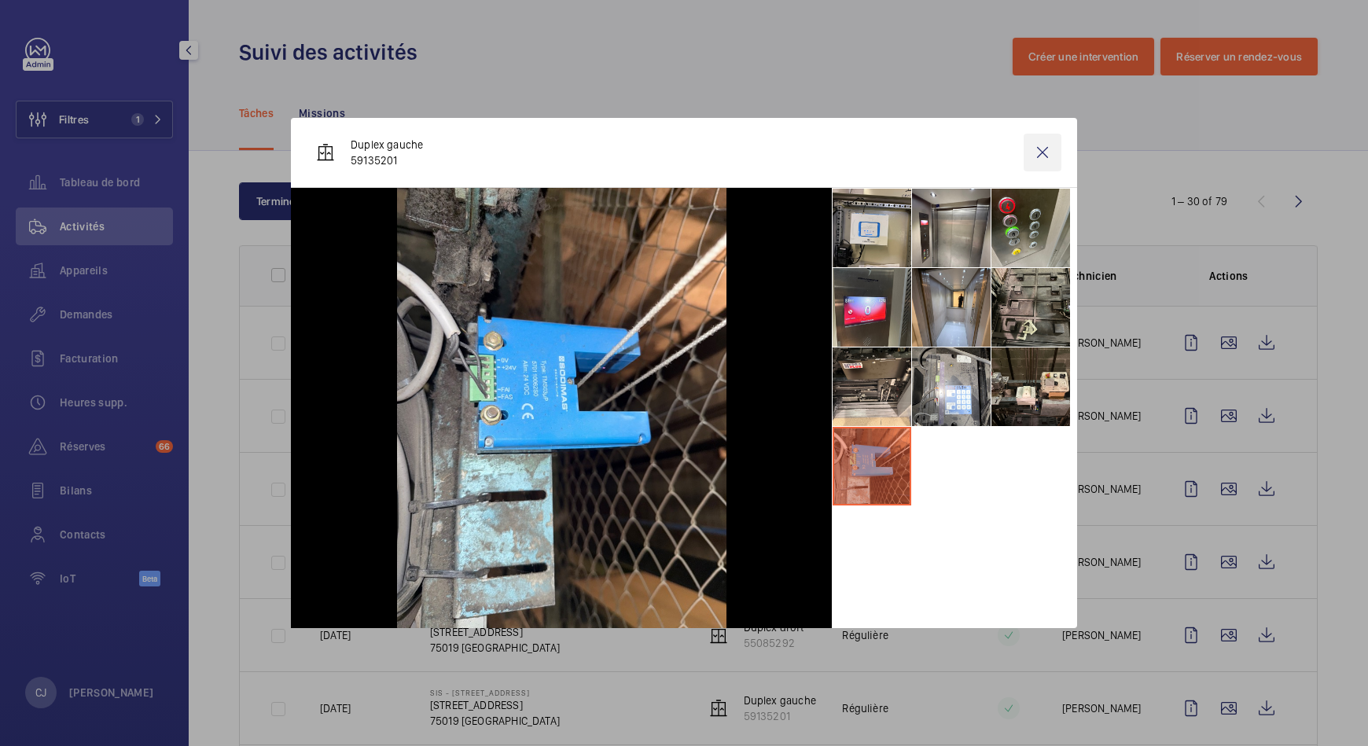
click at [1045, 147] on wm-front-icon-button at bounding box center [1043, 153] width 38 height 38
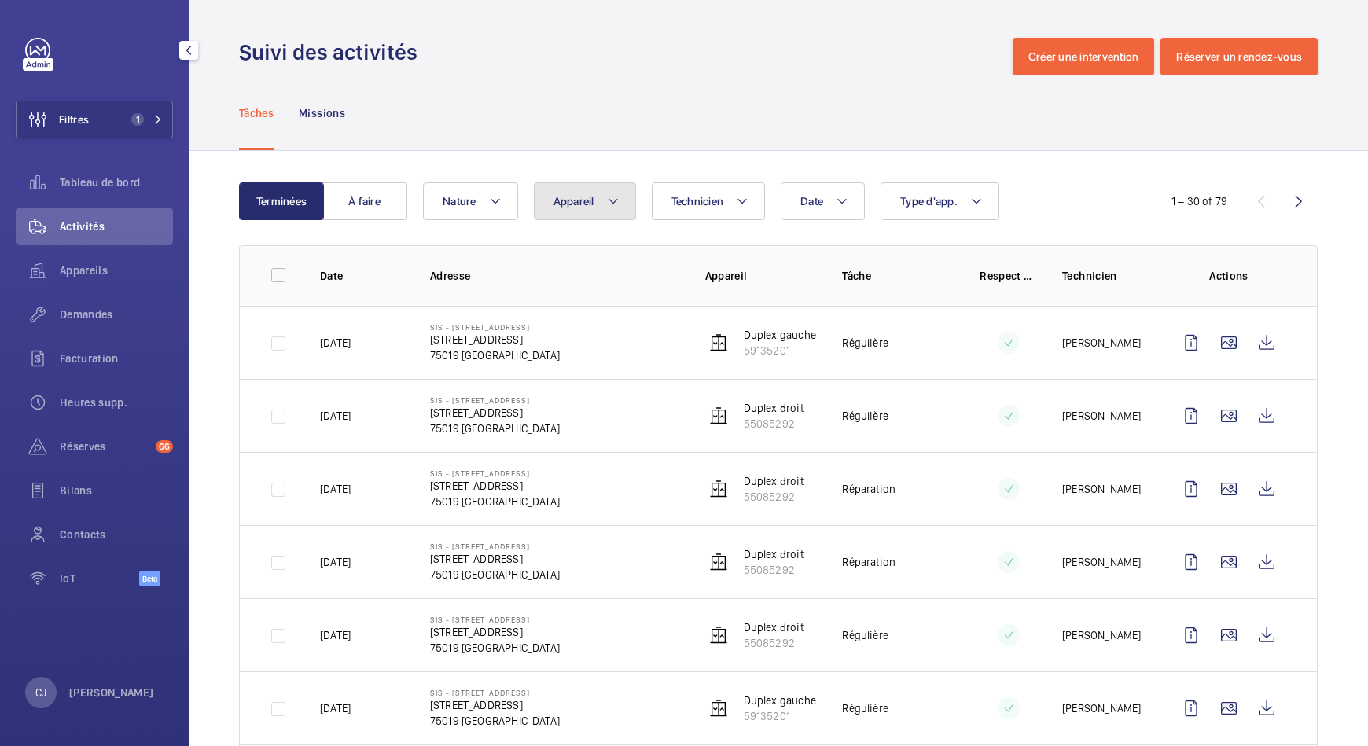
click at [616, 204] on mat-icon at bounding box center [613, 201] width 13 height 19
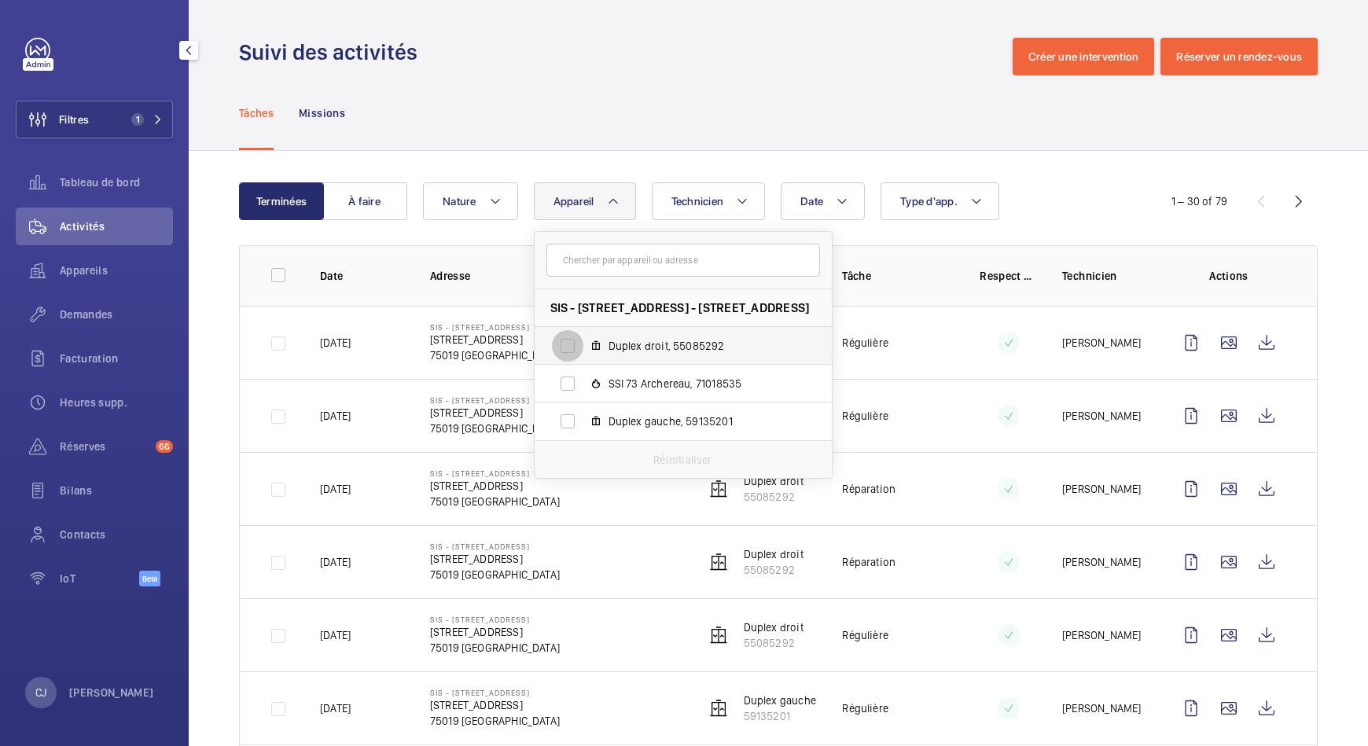
click at [566, 337] on input "Duplex droit, 55085292" at bounding box center [567, 345] width 31 height 31
checkbox input "true"
click at [807, 117] on div "Tâches Missions" at bounding box center [778, 112] width 1079 height 75
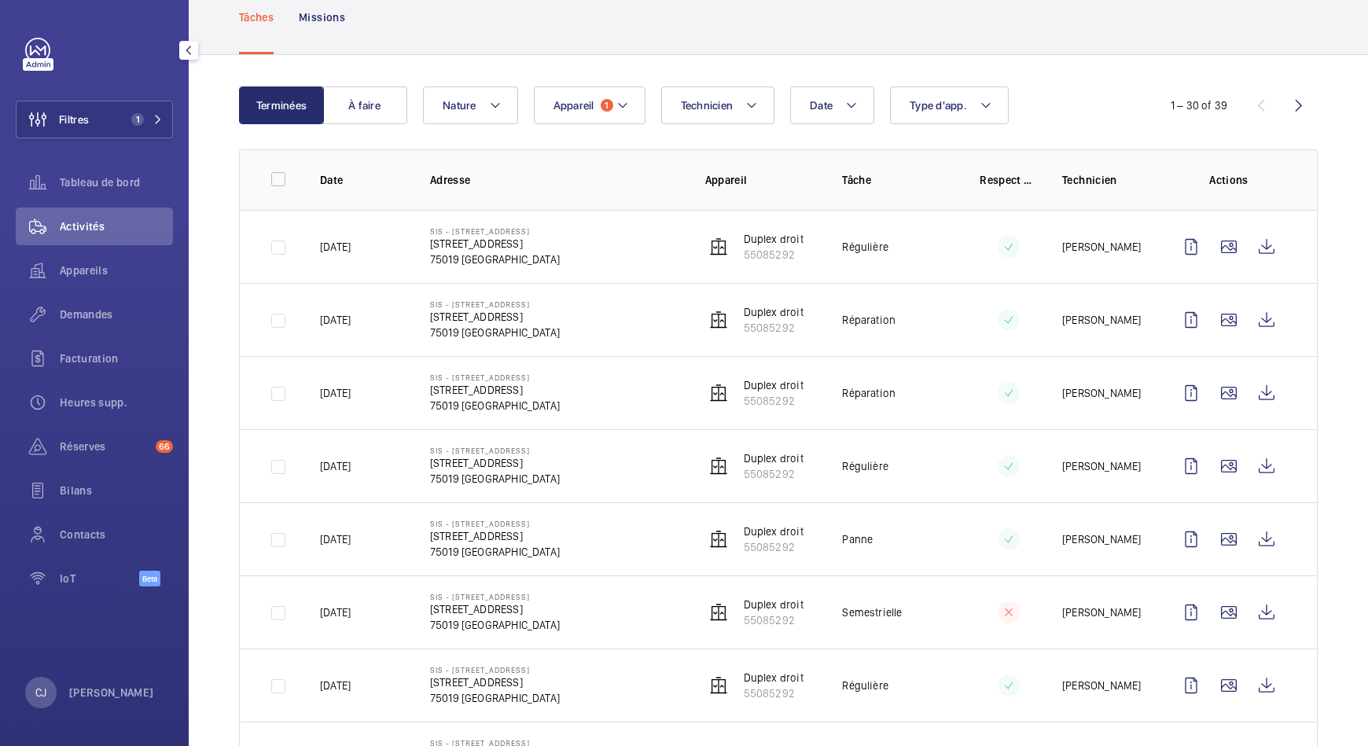
scroll to position [97, 0]
click at [1221, 242] on wm-front-icon-button at bounding box center [1229, 246] width 38 height 38
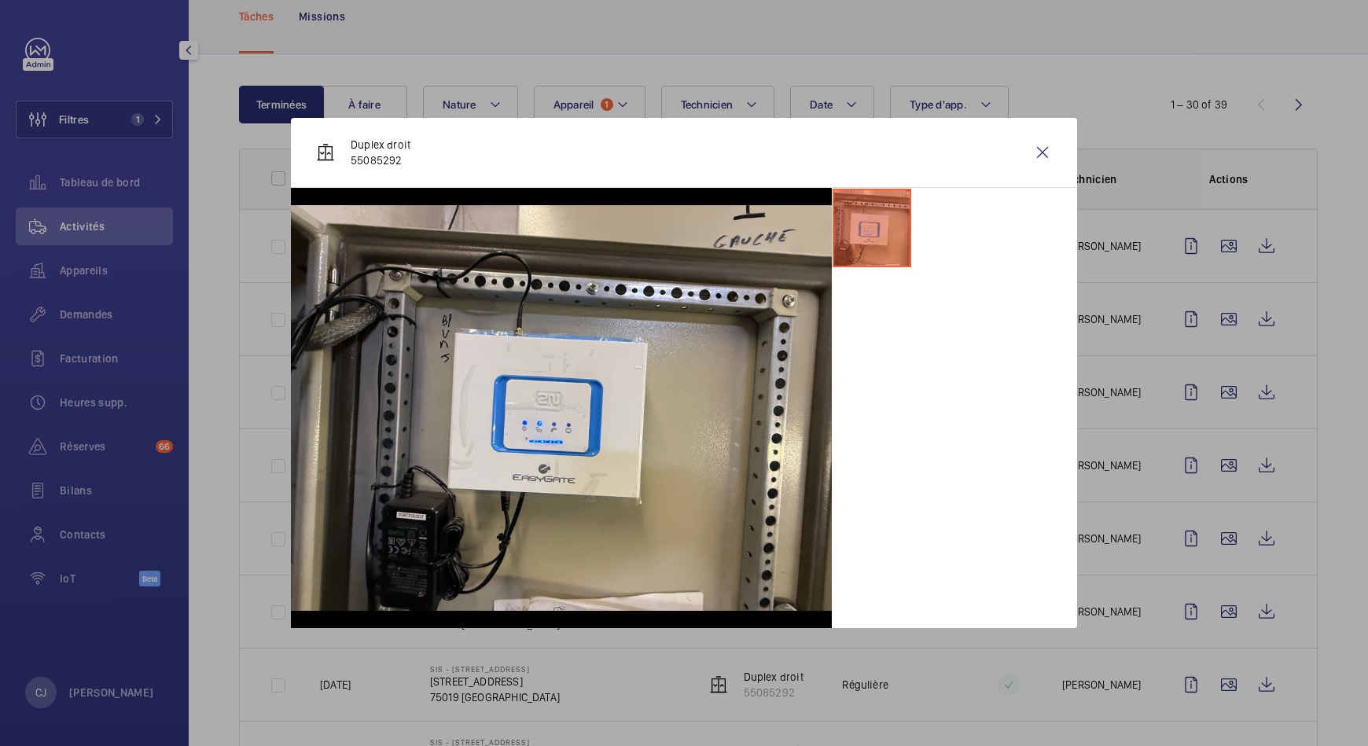
click at [1208, 323] on div at bounding box center [684, 373] width 1368 height 746
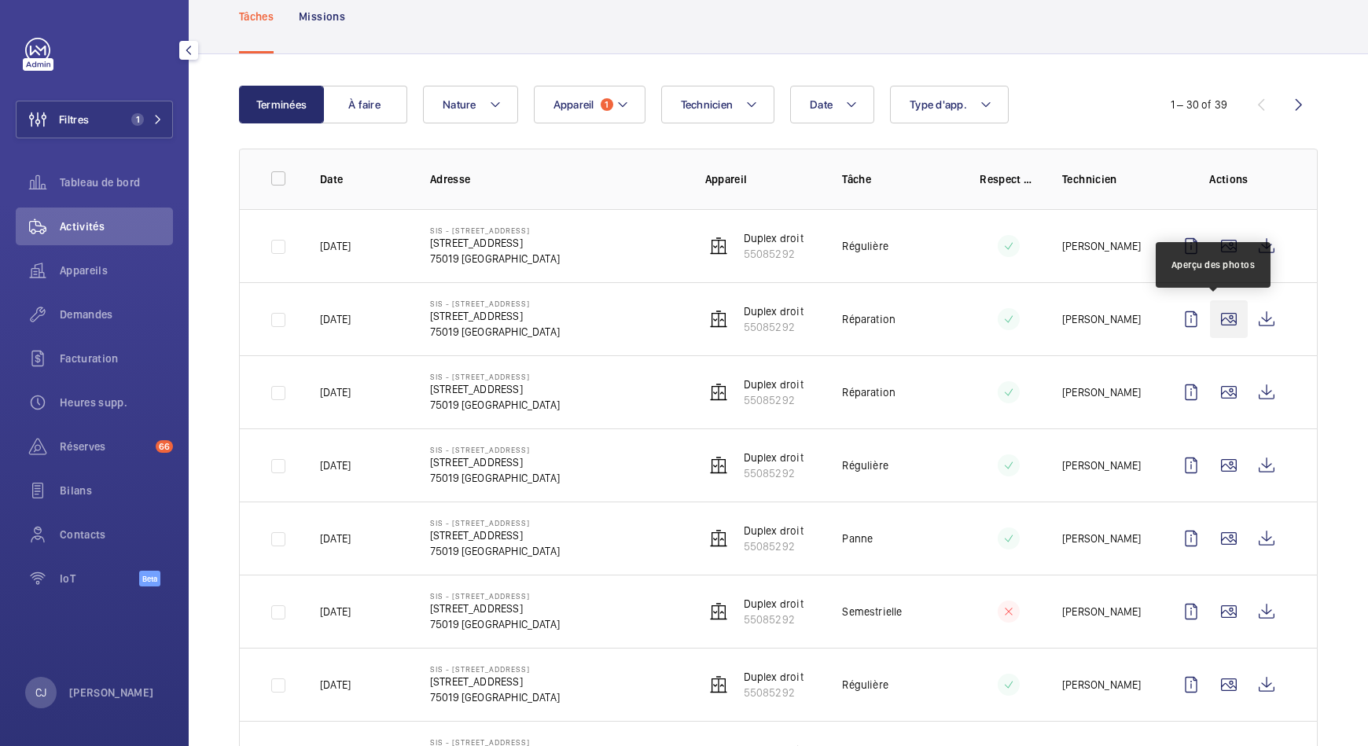
click at [1210, 320] on wm-front-icon-button at bounding box center [1229, 319] width 38 height 38
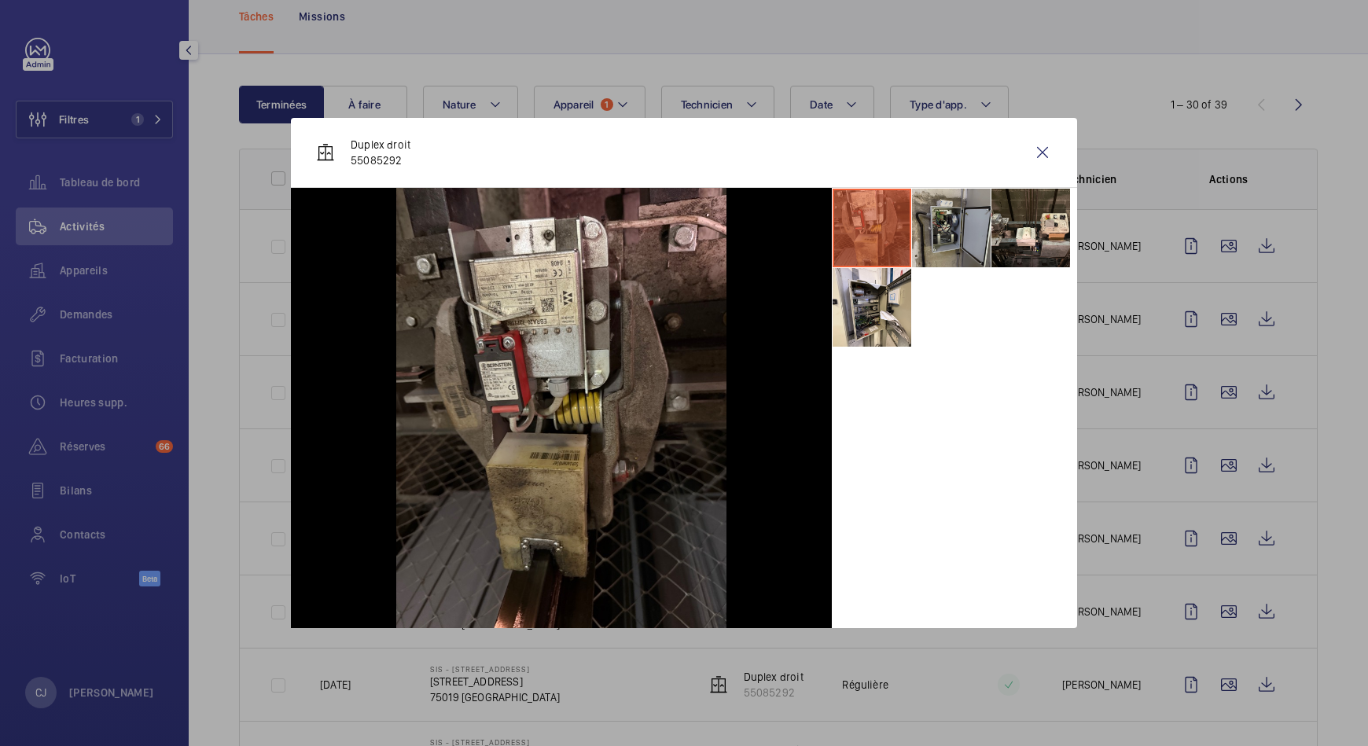
click at [965, 237] on li at bounding box center [951, 228] width 79 height 79
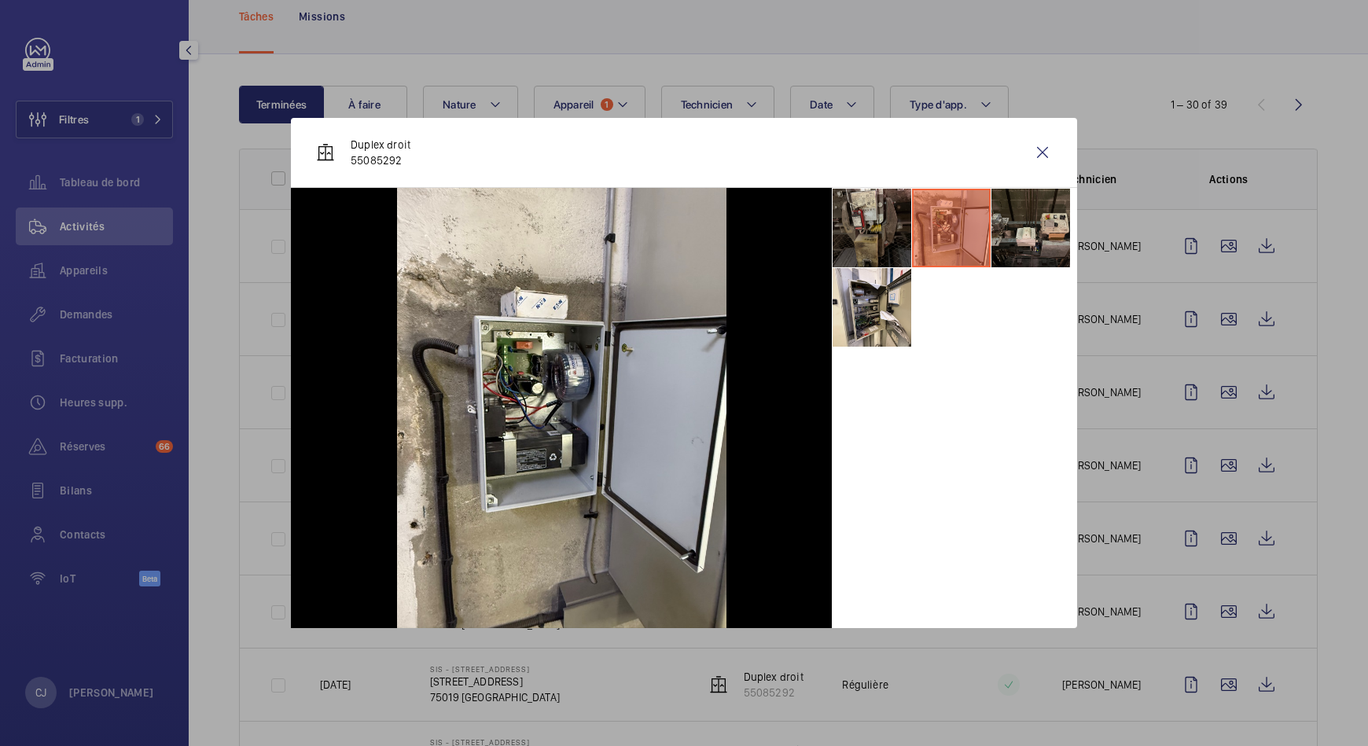
click at [1013, 238] on li at bounding box center [1031, 228] width 79 height 79
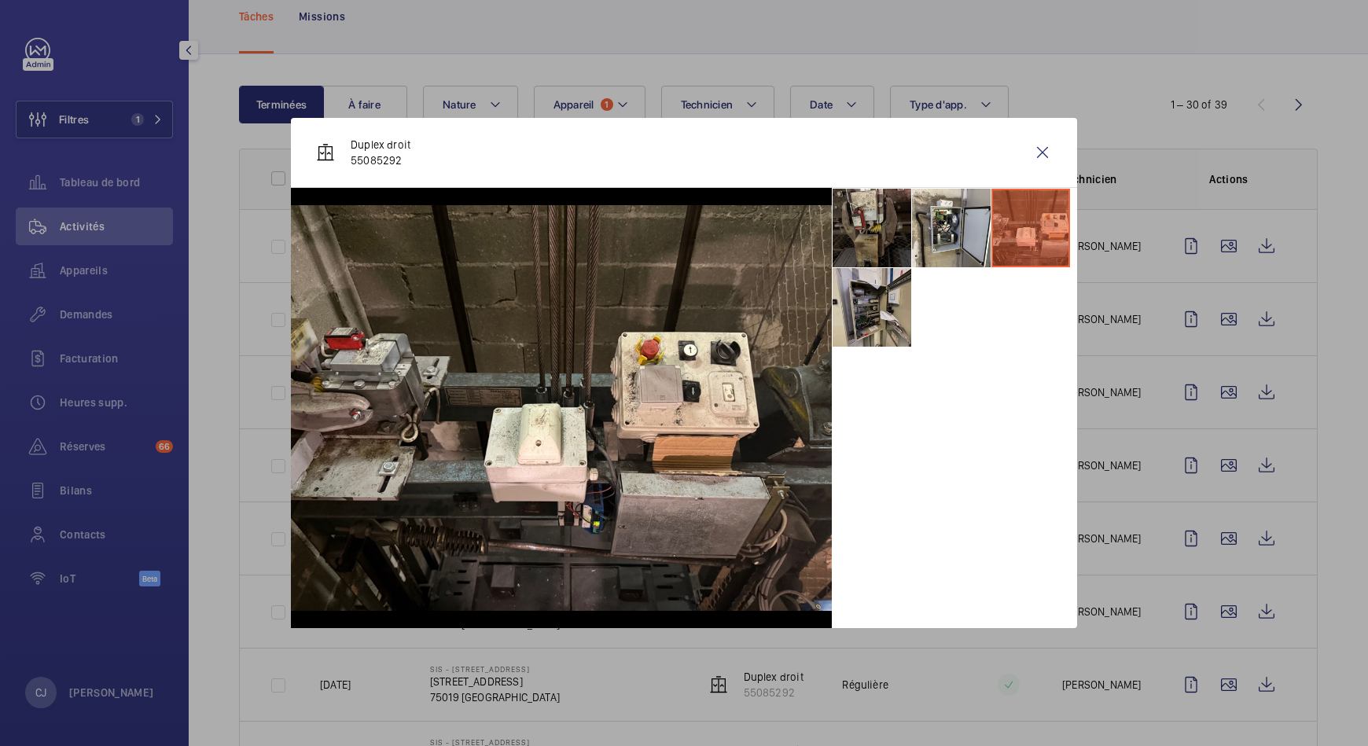
click at [872, 298] on li at bounding box center [872, 307] width 79 height 79
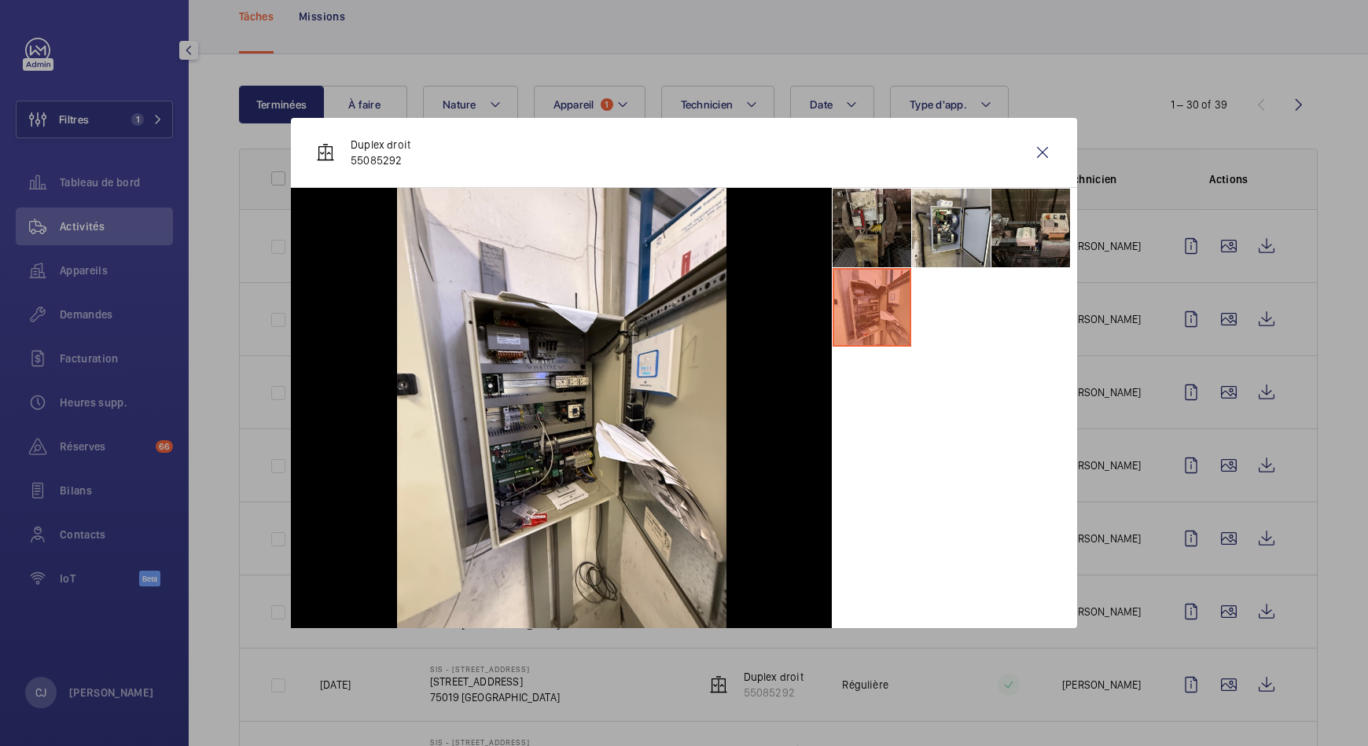
click at [1042, 241] on li at bounding box center [1031, 228] width 79 height 79
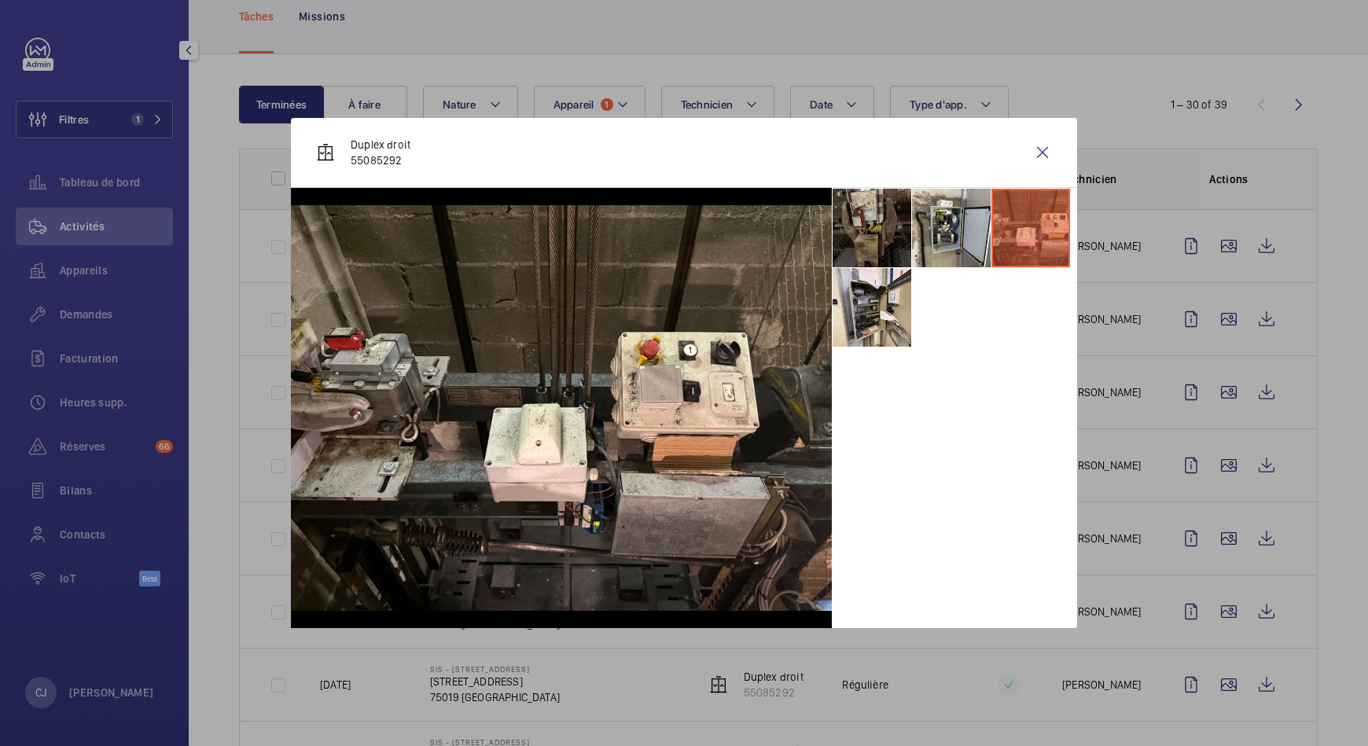
click at [1211, 393] on div at bounding box center [684, 373] width 1368 height 746
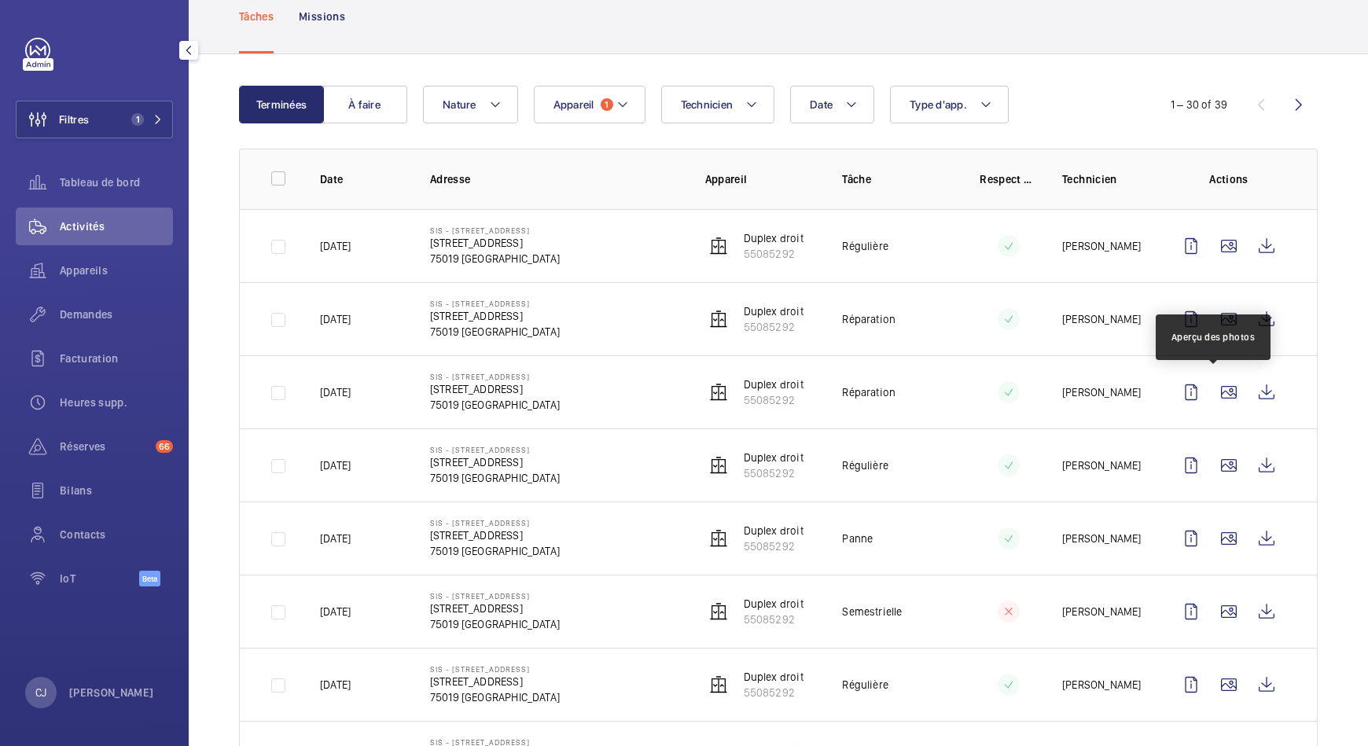
click at [1211, 393] on wm-front-icon-button at bounding box center [1229, 393] width 38 height 38
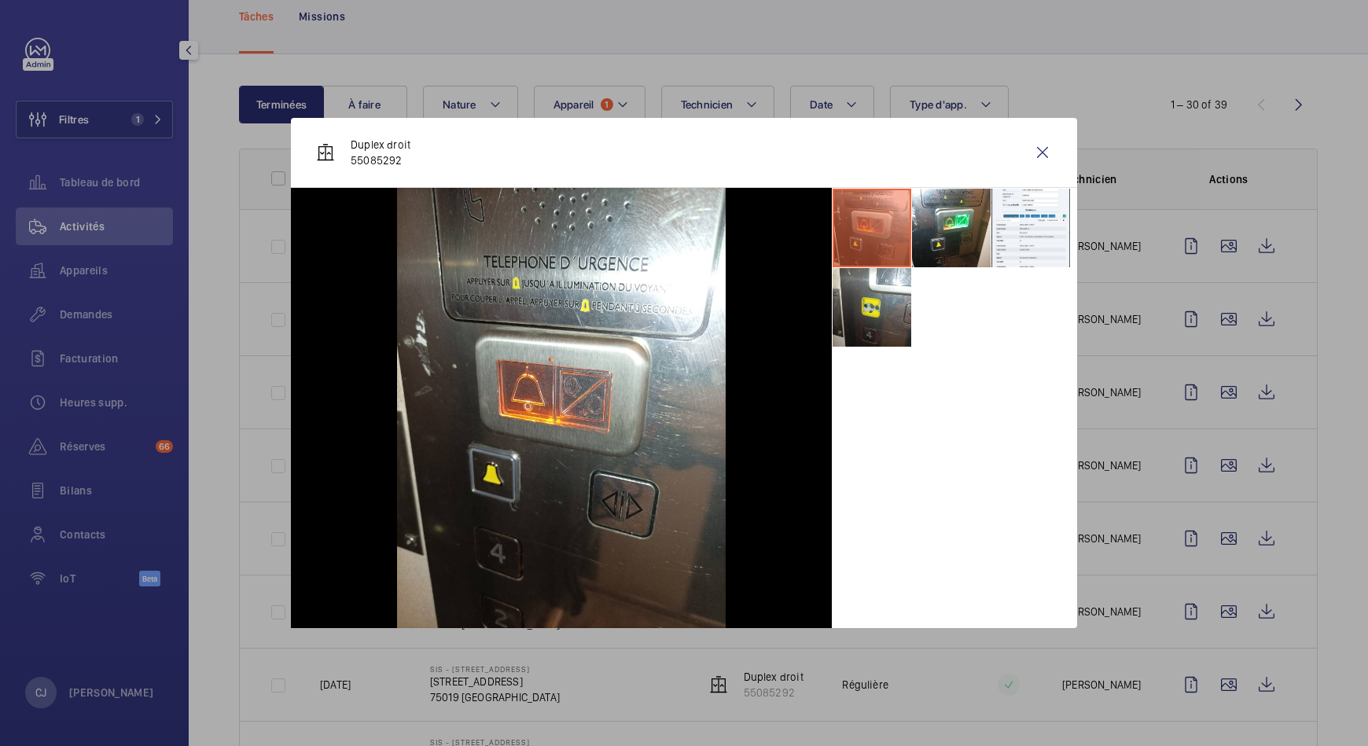
click at [1210, 456] on div at bounding box center [684, 373] width 1368 height 746
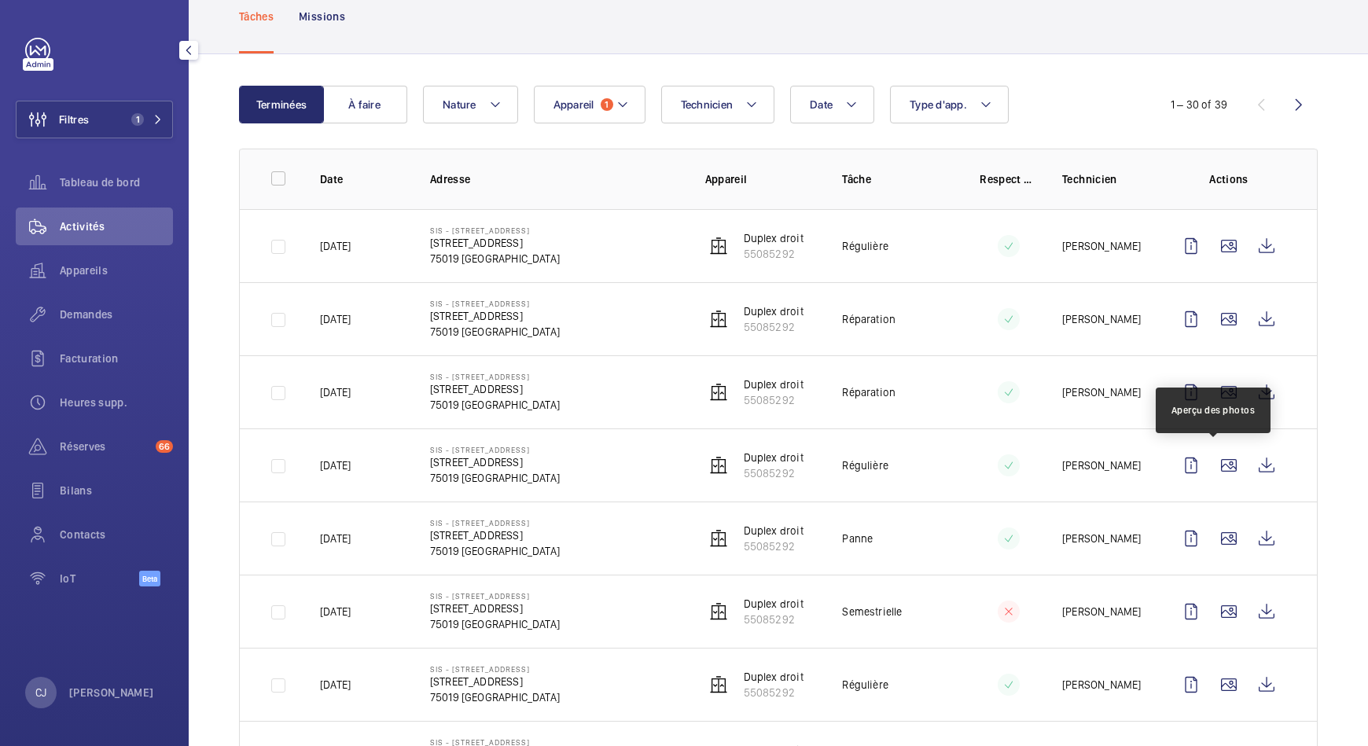
click at [1210, 456] on wm-front-icon-button at bounding box center [1229, 466] width 38 height 38
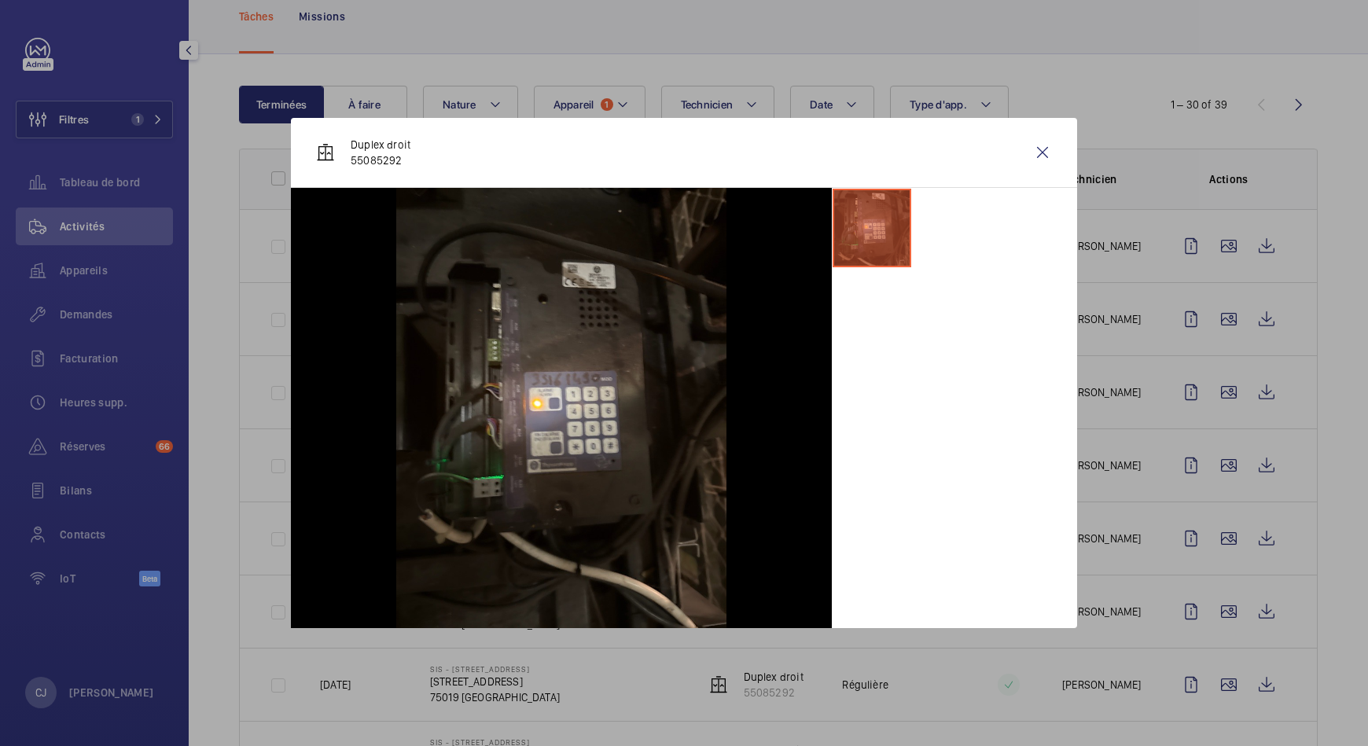
click at [1214, 521] on div at bounding box center [684, 373] width 1368 height 746
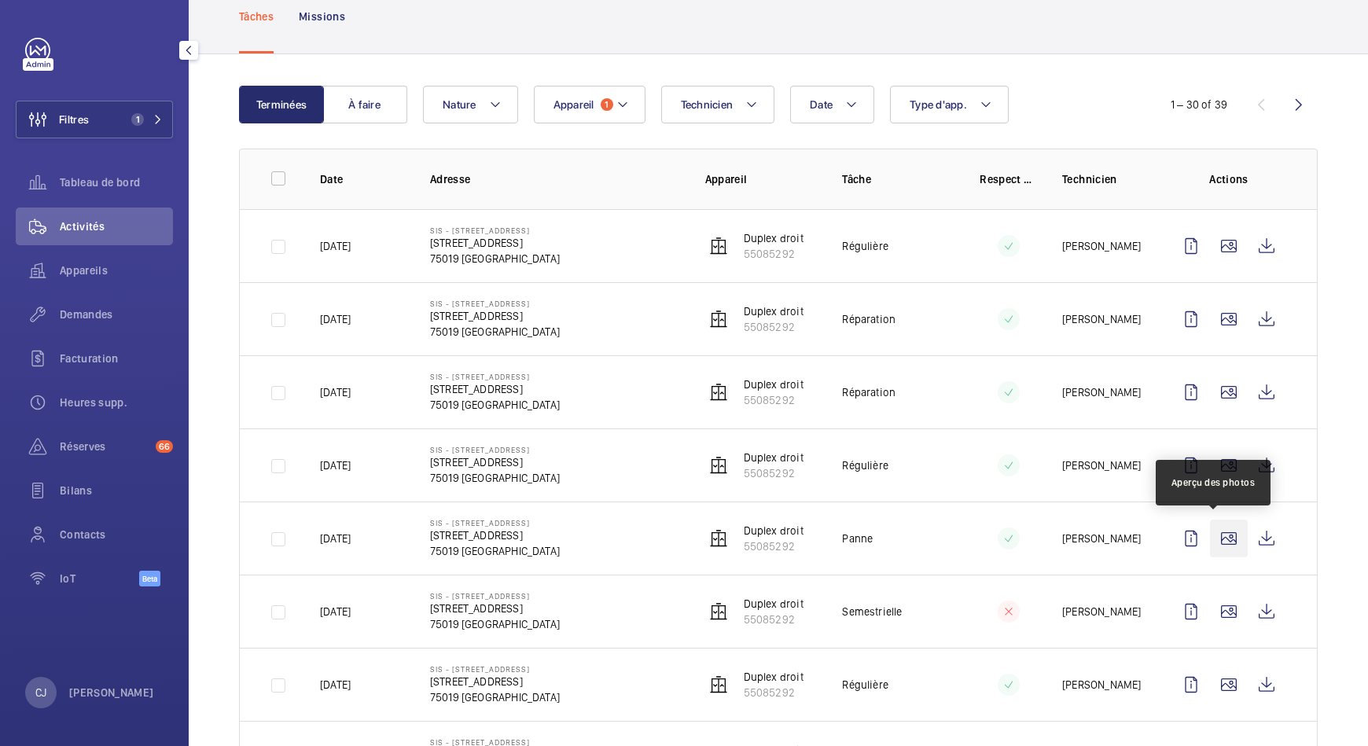
click at [1211, 530] on wm-front-icon-button at bounding box center [1229, 539] width 38 height 38
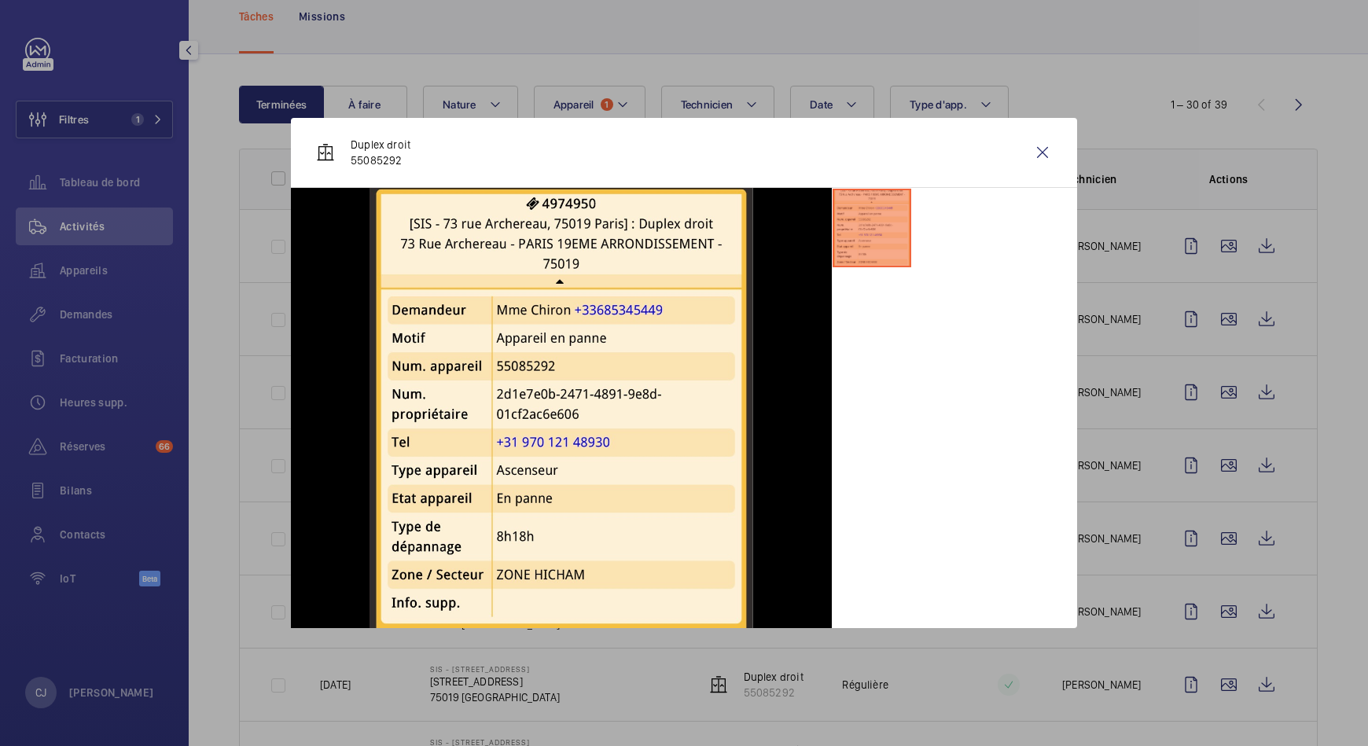
click at [1206, 613] on div at bounding box center [684, 373] width 1368 height 746
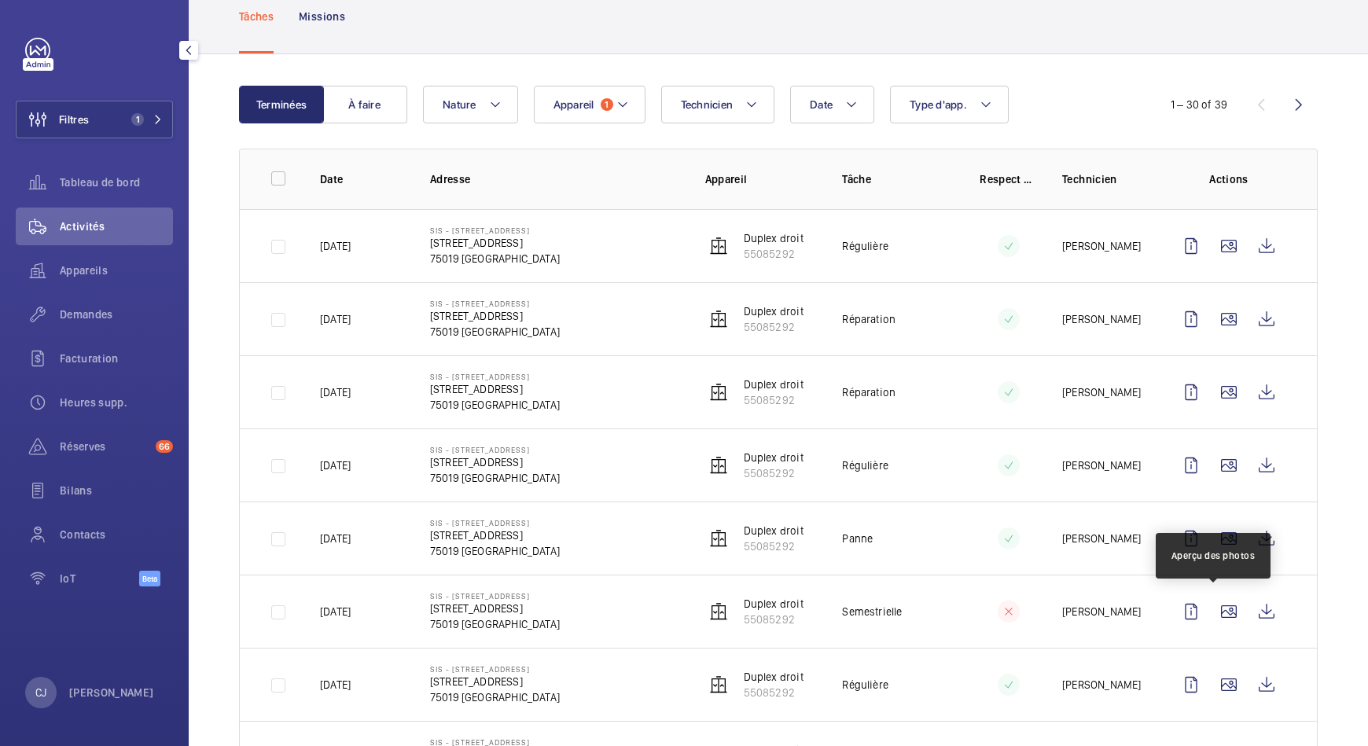
click at [1210, 613] on wm-front-icon-button at bounding box center [1229, 612] width 38 height 38
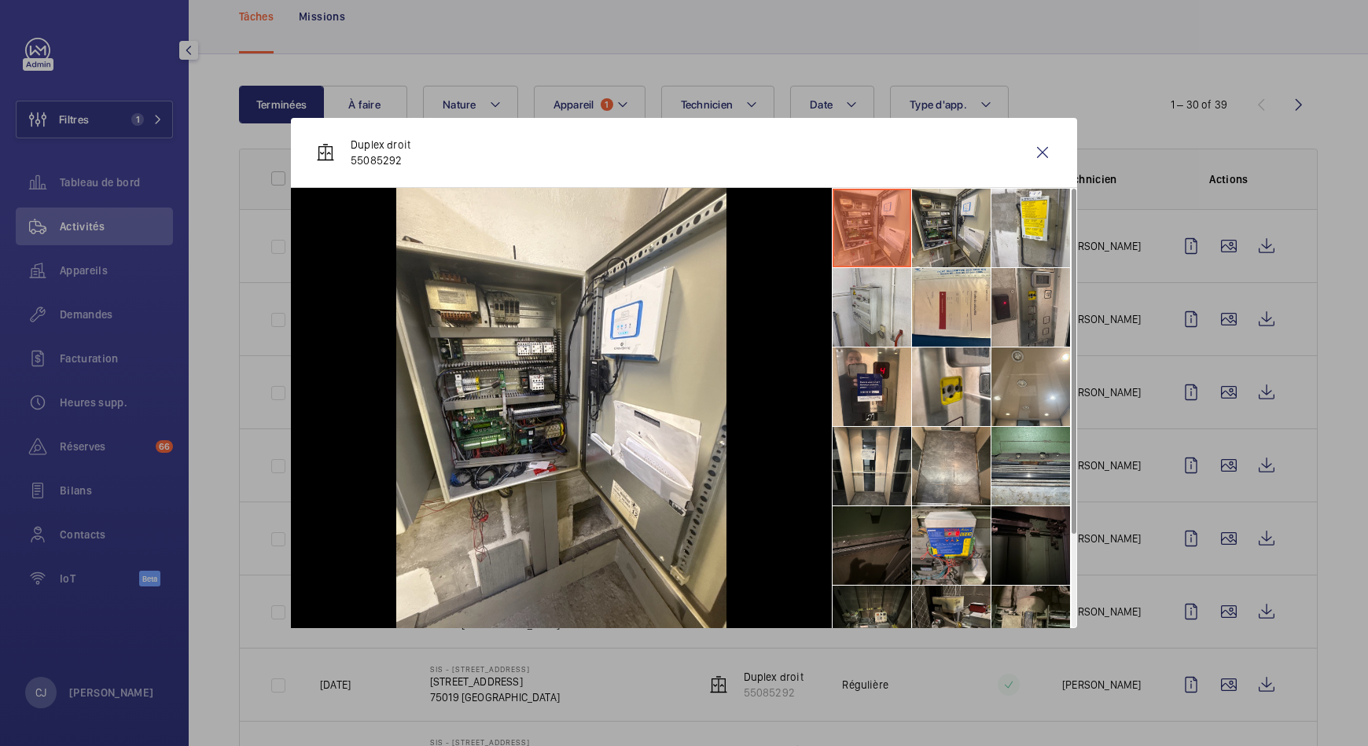
click at [974, 235] on li at bounding box center [951, 228] width 79 height 79
click at [938, 228] on li at bounding box center [951, 228] width 79 height 79
click at [885, 224] on li at bounding box center [872, 228] width 79 height 79
click at [926, 223] on li at bounding box center [951, 228] width 79 height 79
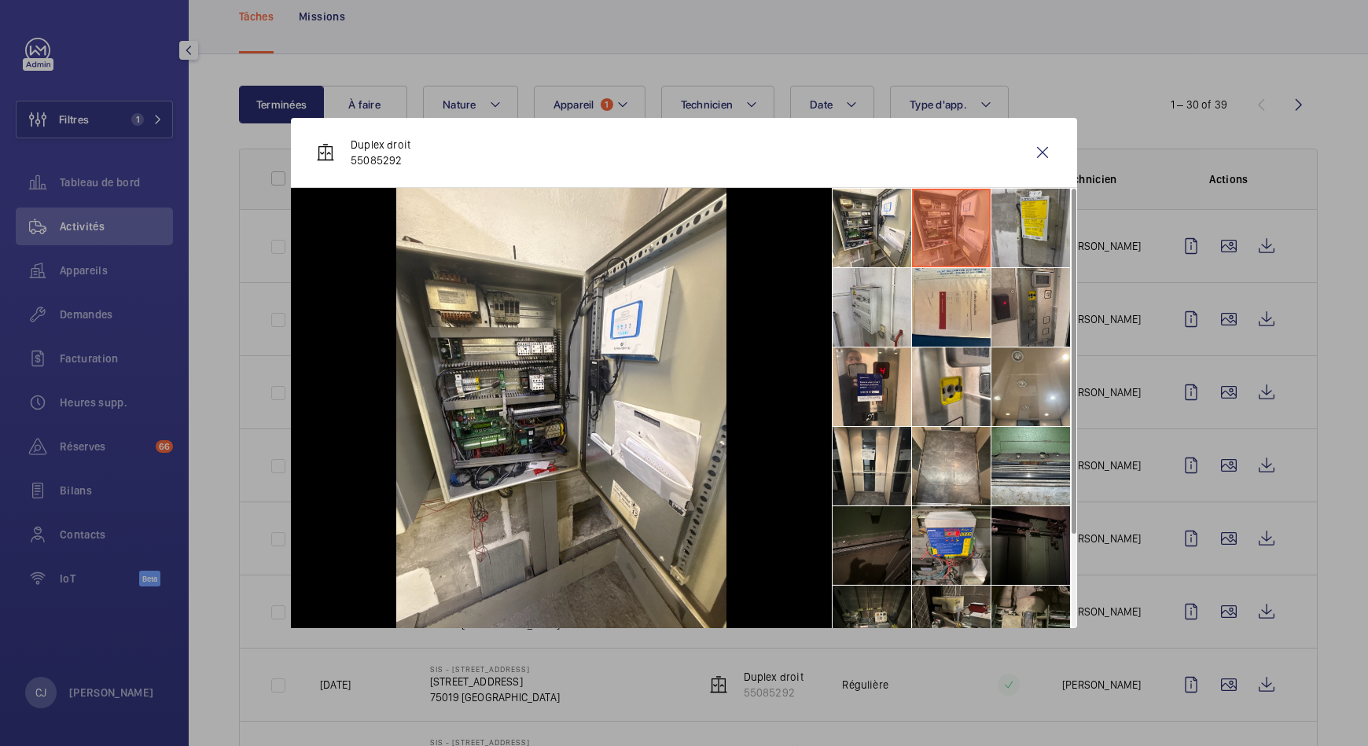
click at [1028, 239] on li at bounding box center [1031, 228] width 79 height 79
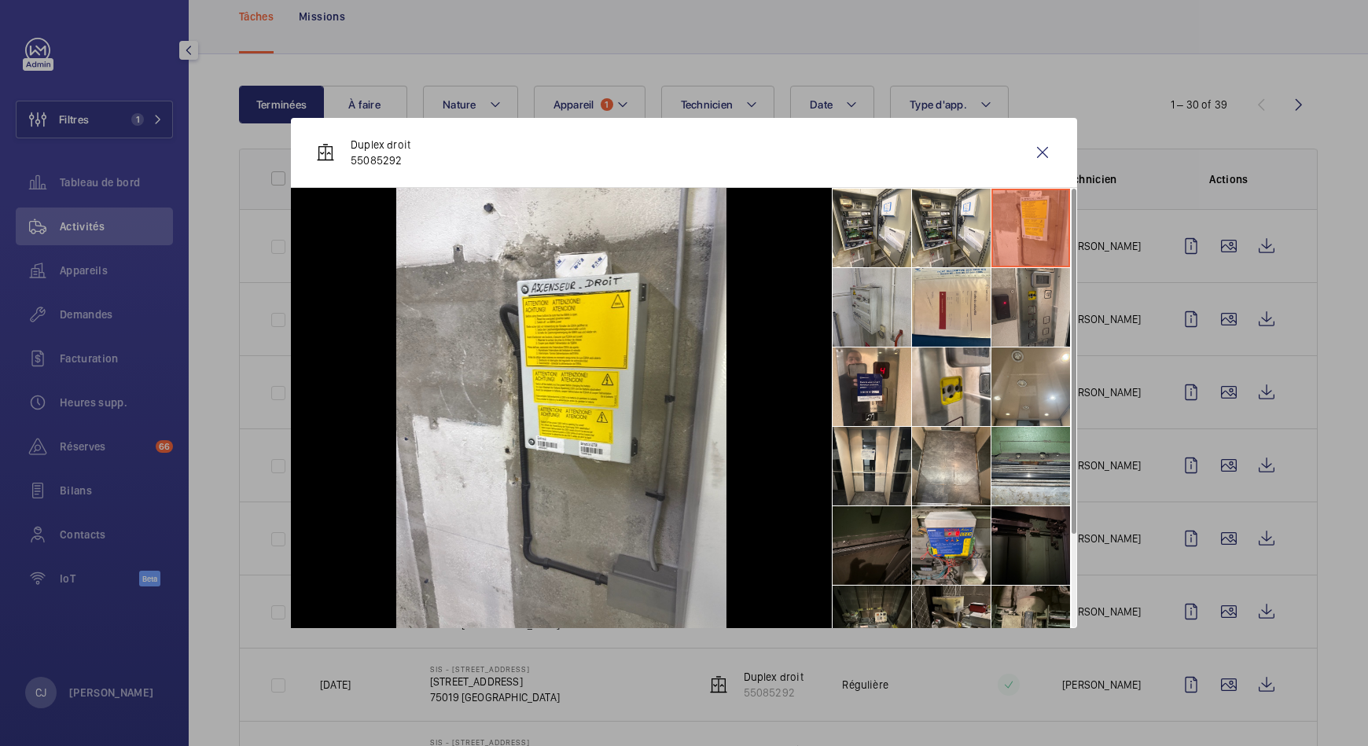
click at [879, 299] on li at bounding box center [872, 307] width 79 height 79
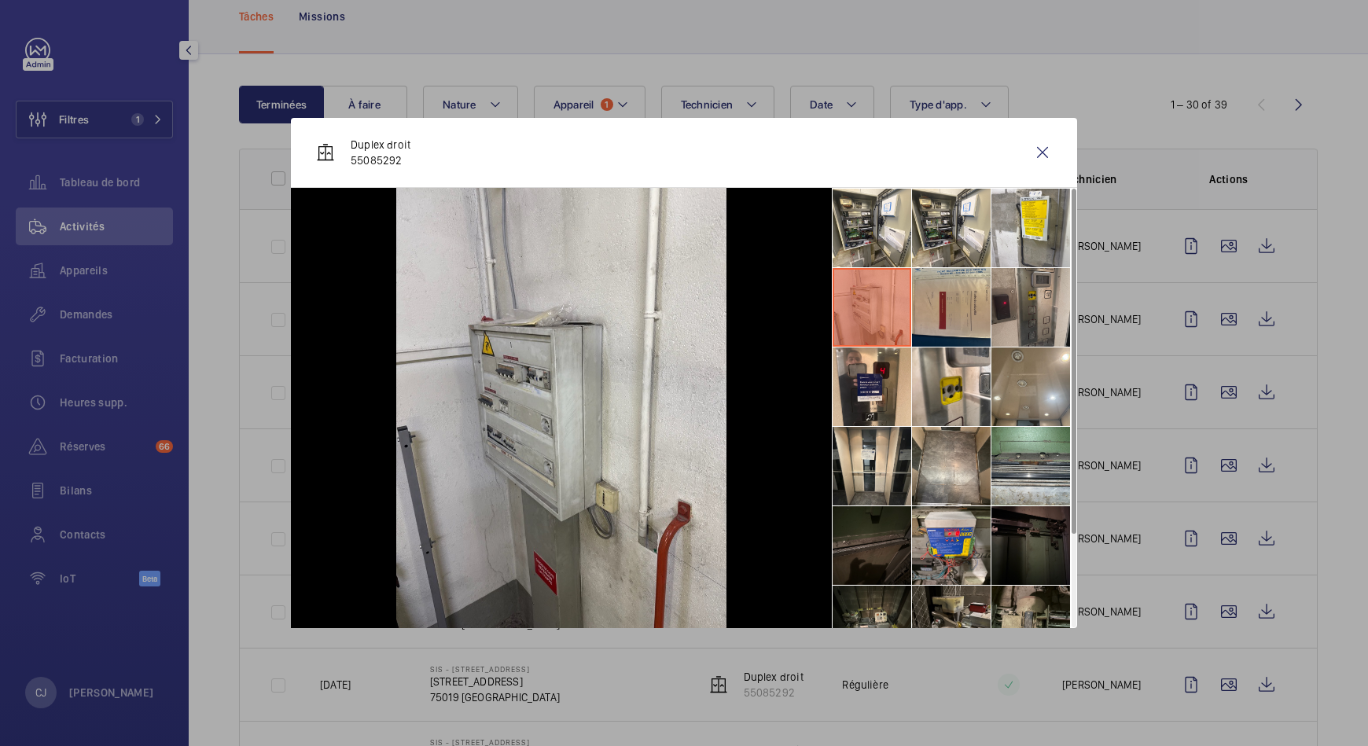
click at [951, 311] on li at bounding box center [951, 307] width 79 height 79
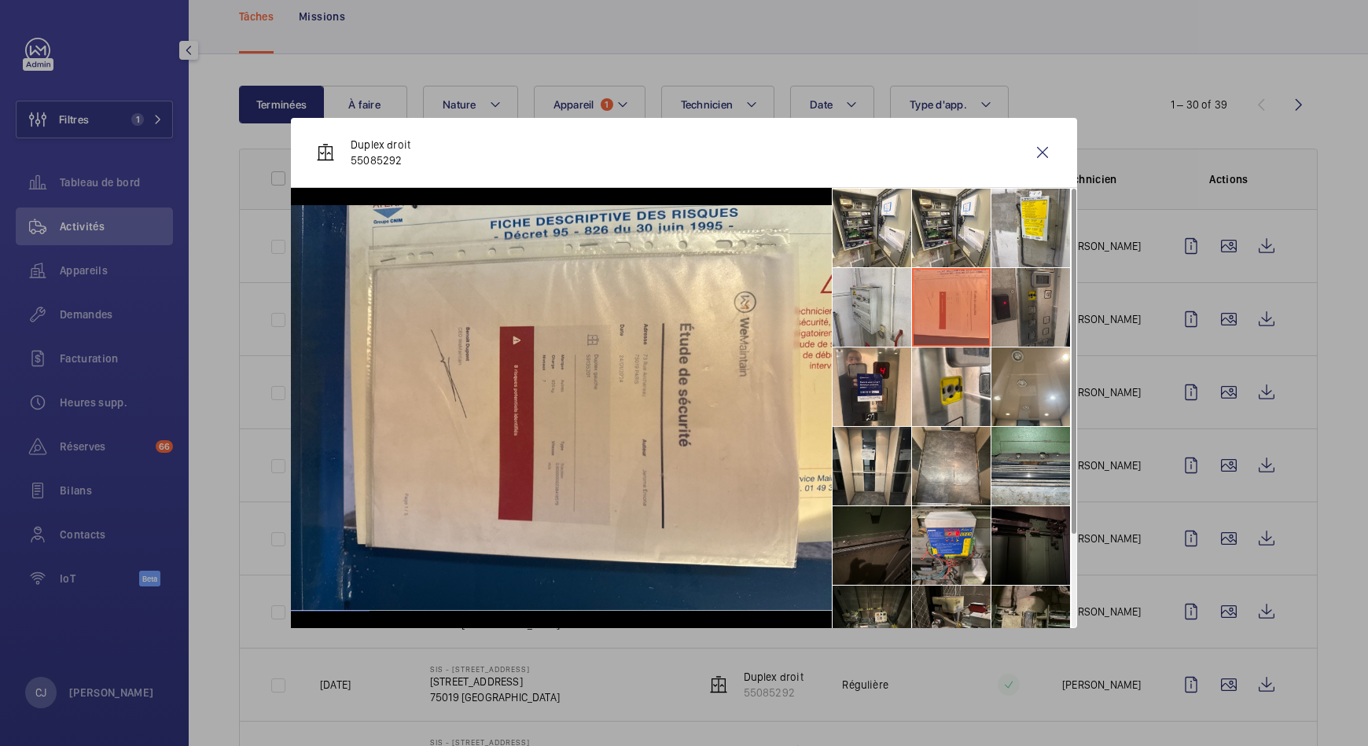
click at [1002, 318] on li at bounding box center [1031, 307] width 79 height 79
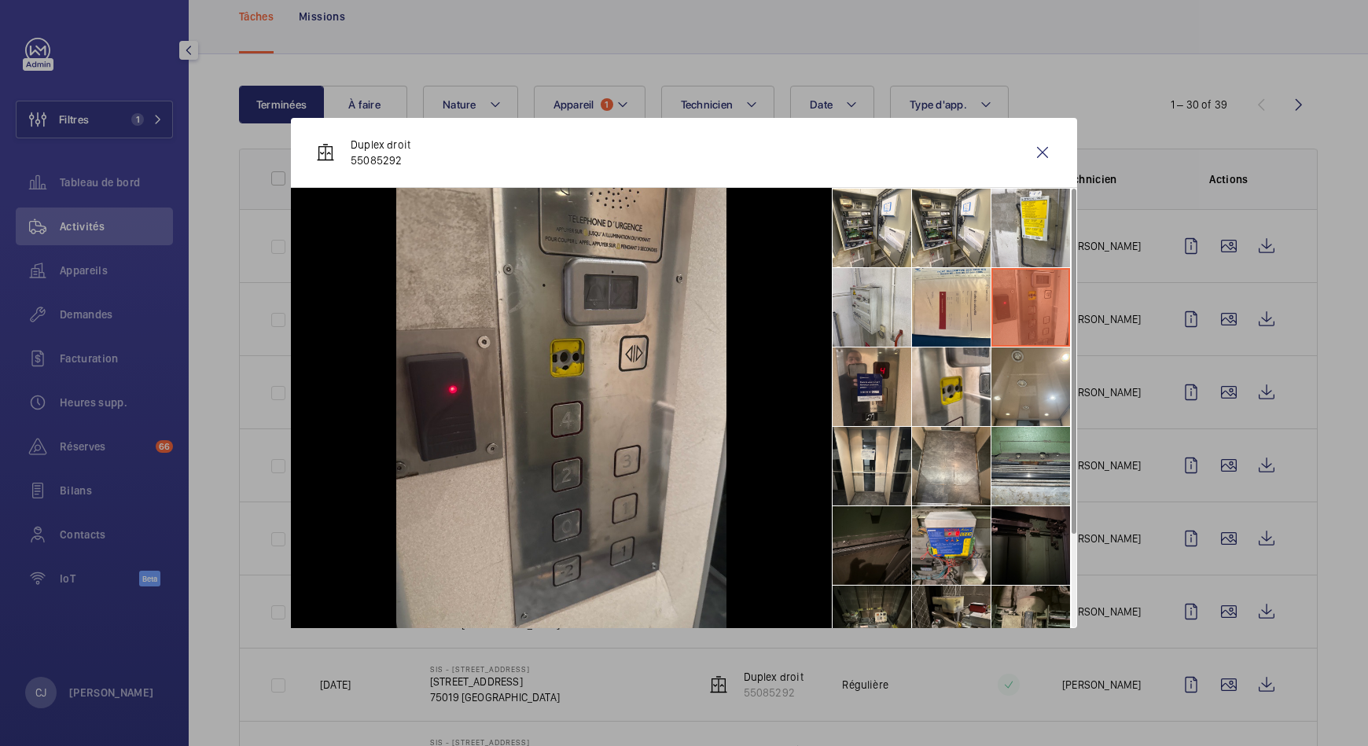
click at [885, 377] on li at bounding box center [872, 387] width 79 height 79
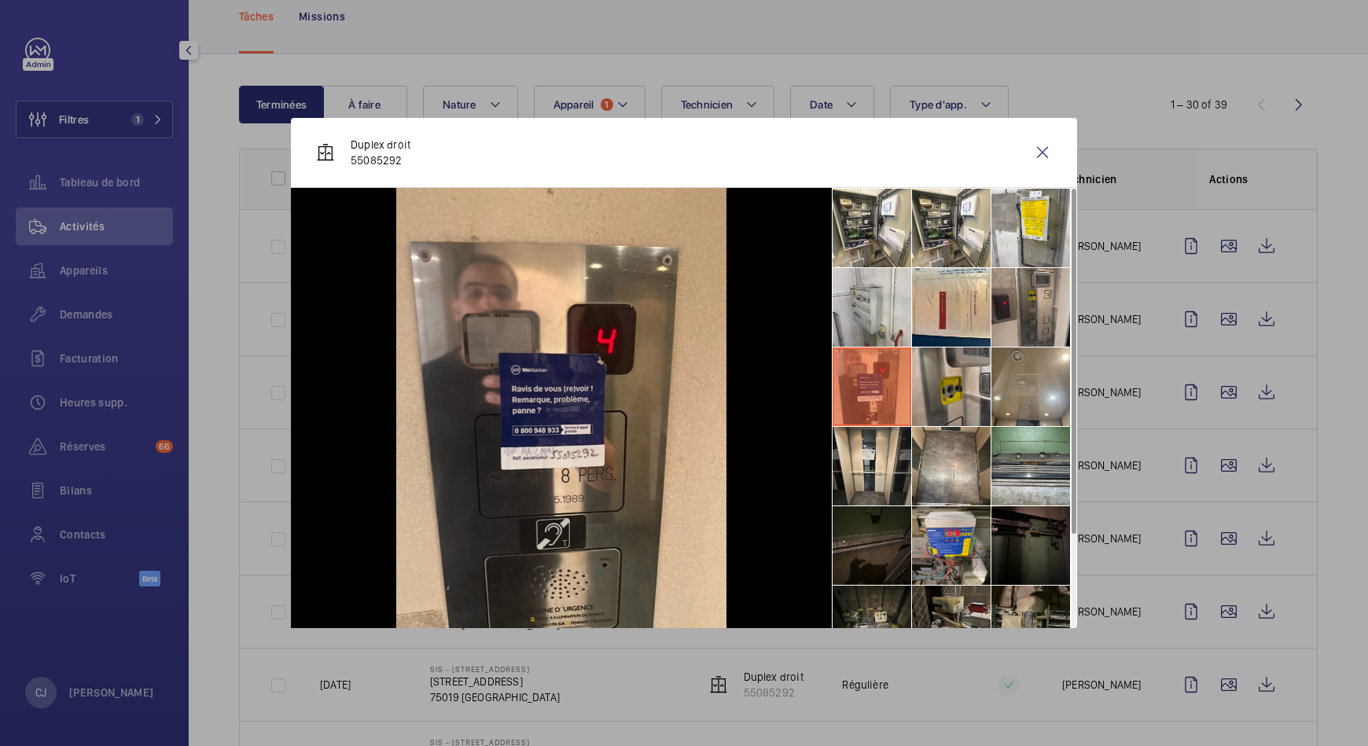
click at [936, 393] on li at bounding box center [951, 387] width 79 height 79
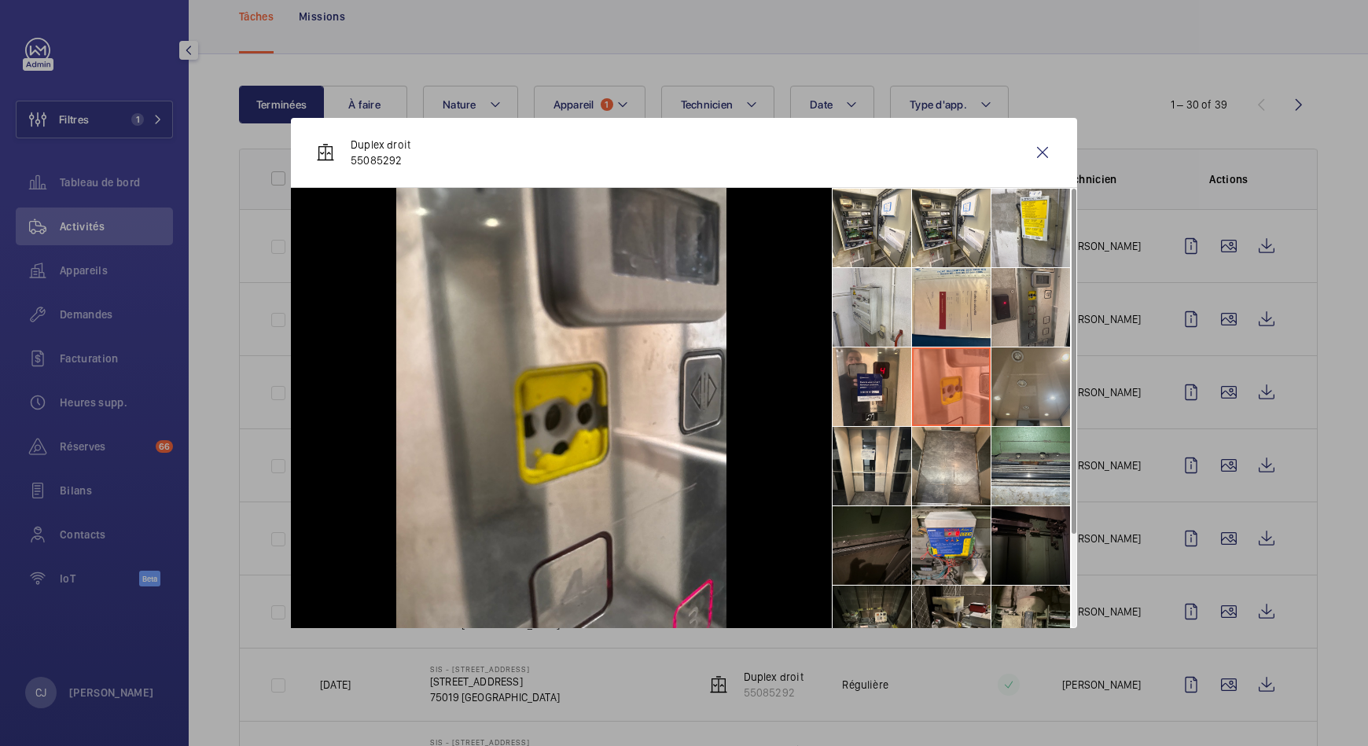
click at [1035, 400] on li at bounding box center [1031, 387] width 79 height 79
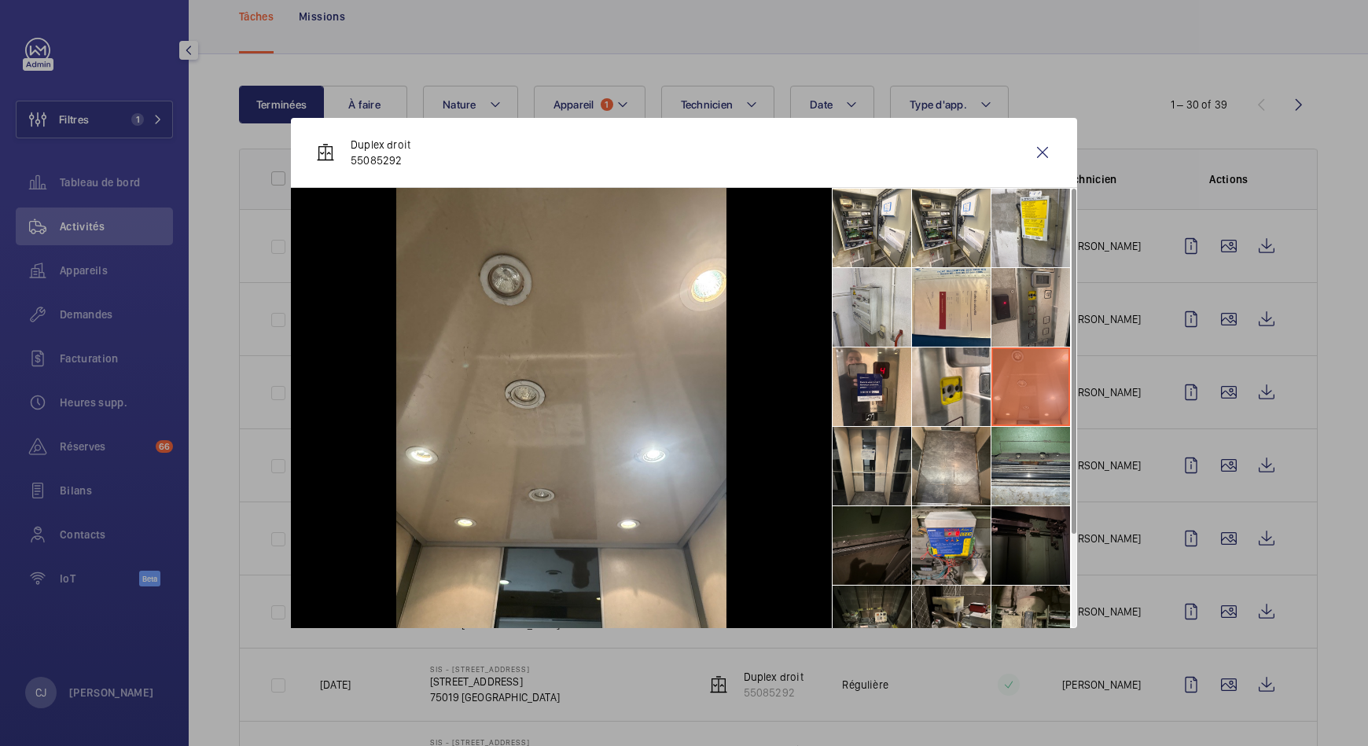
click at [886, 449] on li at bounding box center [872, 466] width 79 height 79
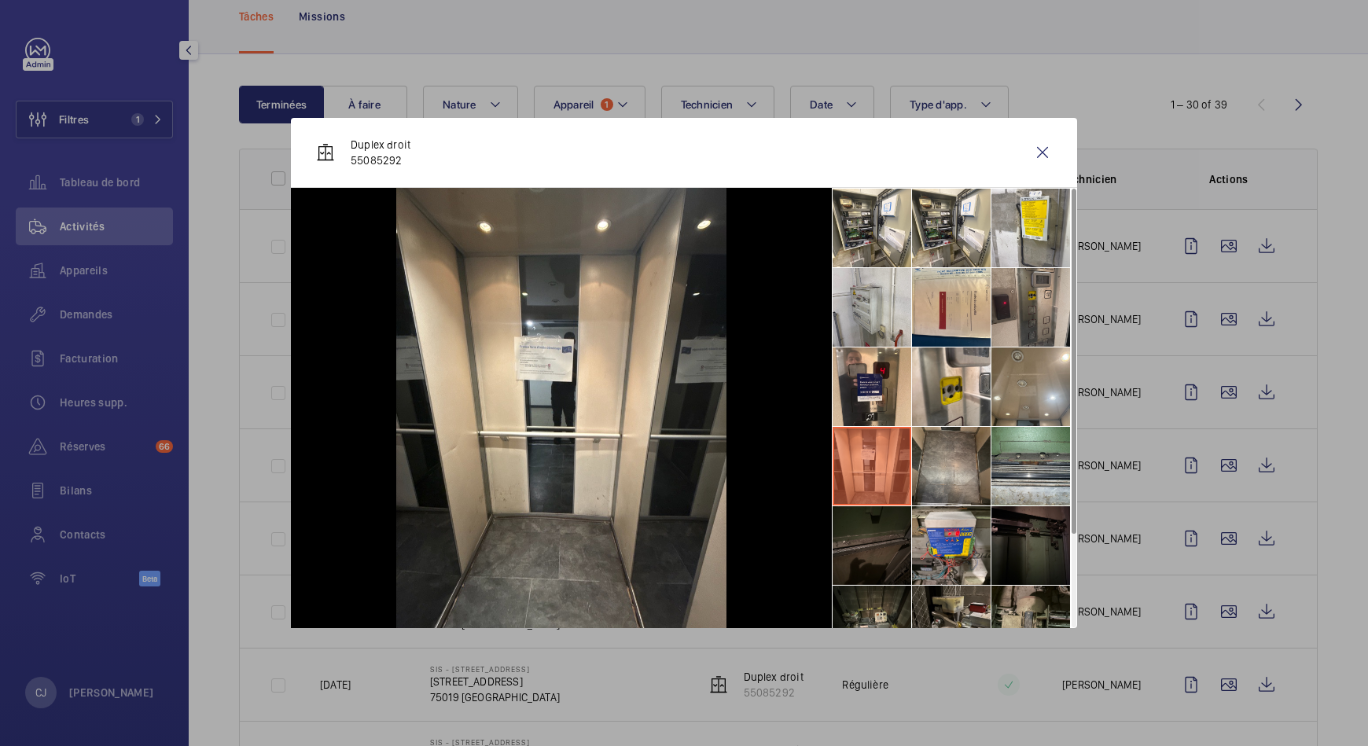
click at [932, 467] on li at bounding box center [951, 466] width 79 height 79
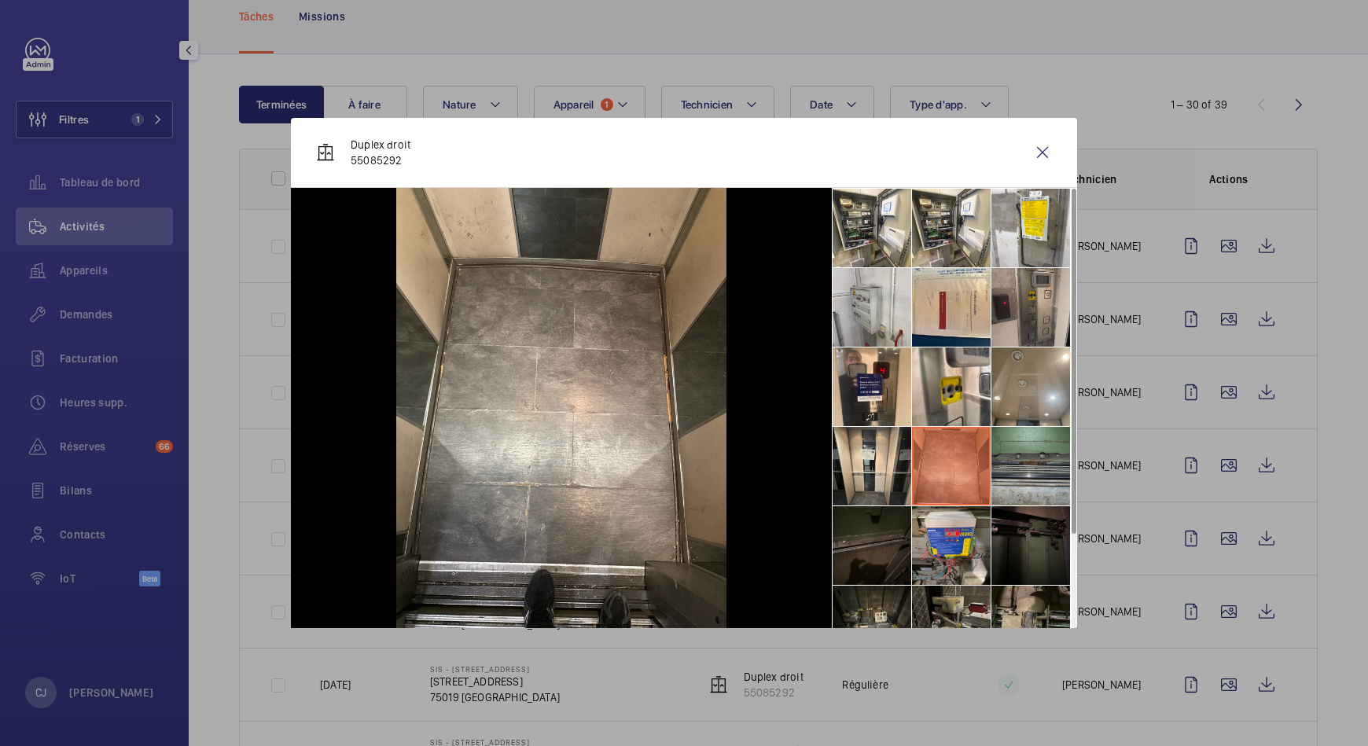
click at [1022, 460] on li at bounding box center [1031, 466] width 79 height 79
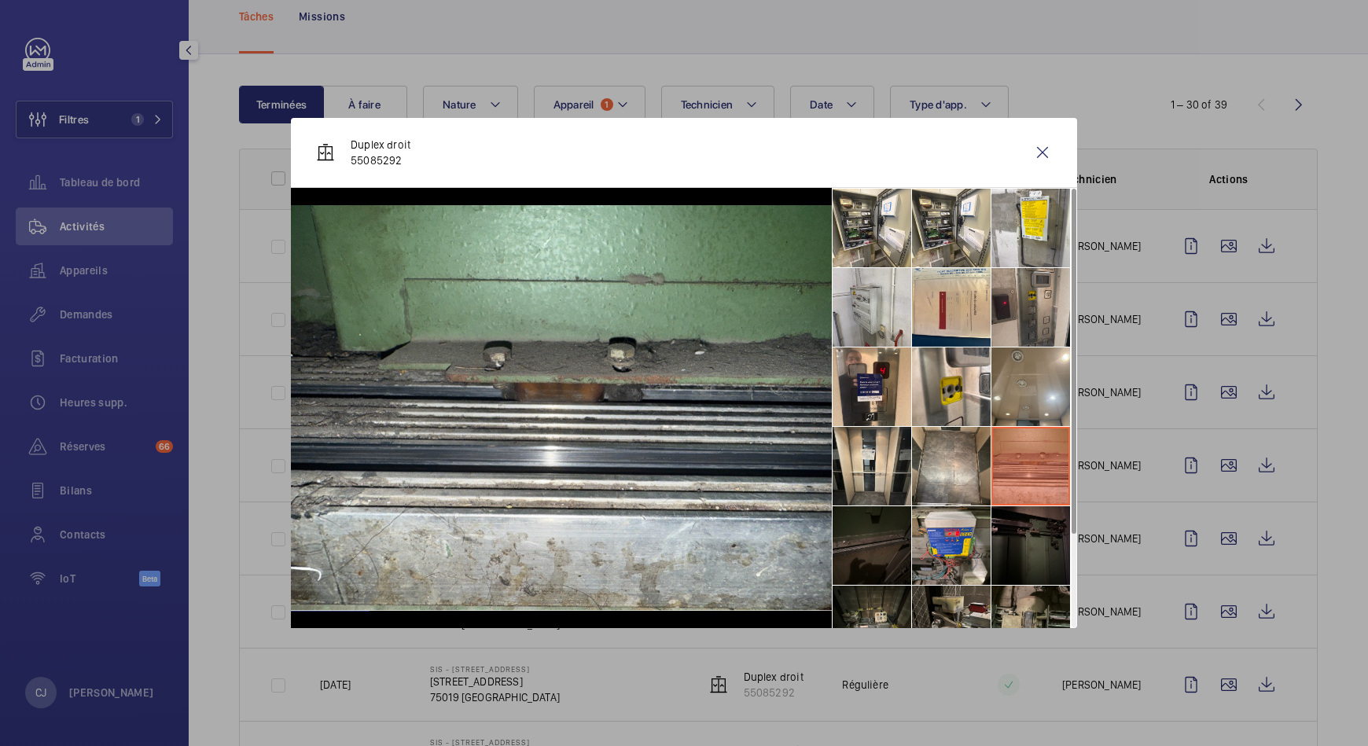
click at [879, 528] on li at bounding box center [872, 545] width 79 height 79
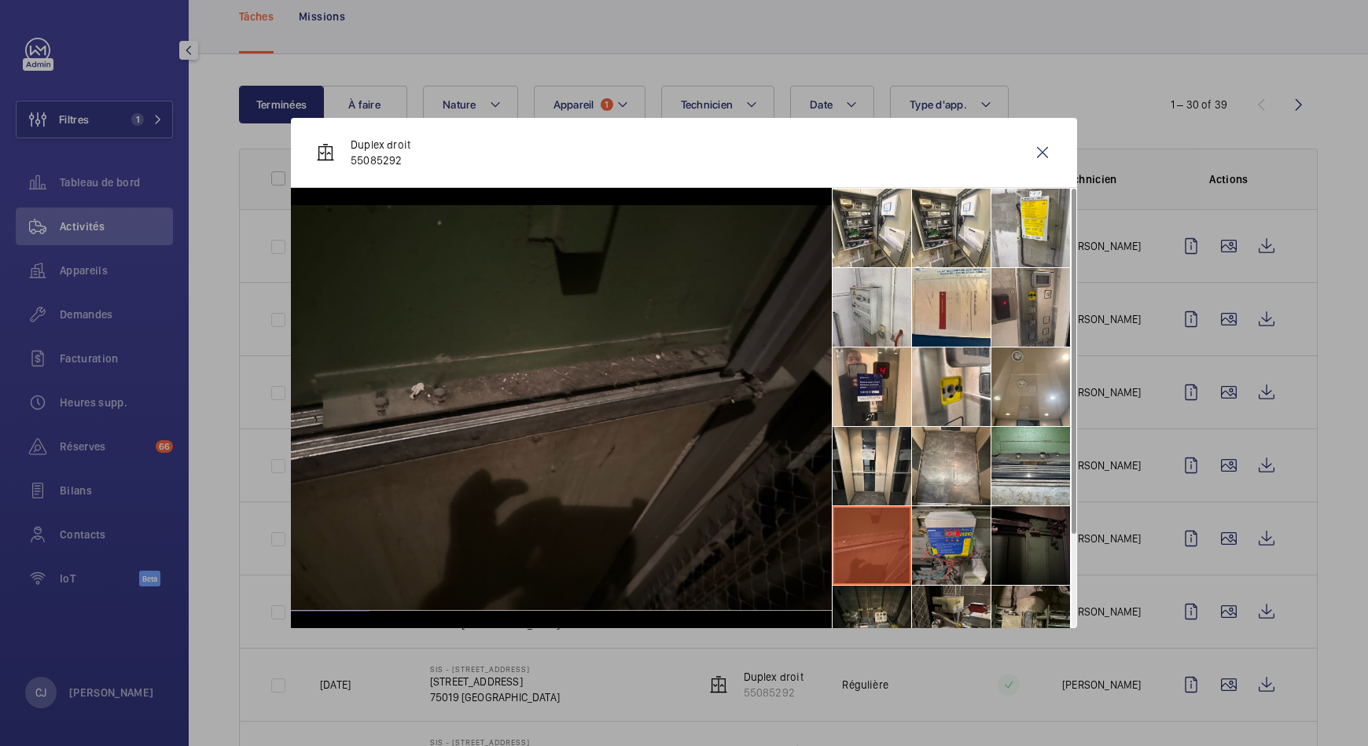
click at [944, 550] on li at bounding box center [951, 545] width 79 height 79
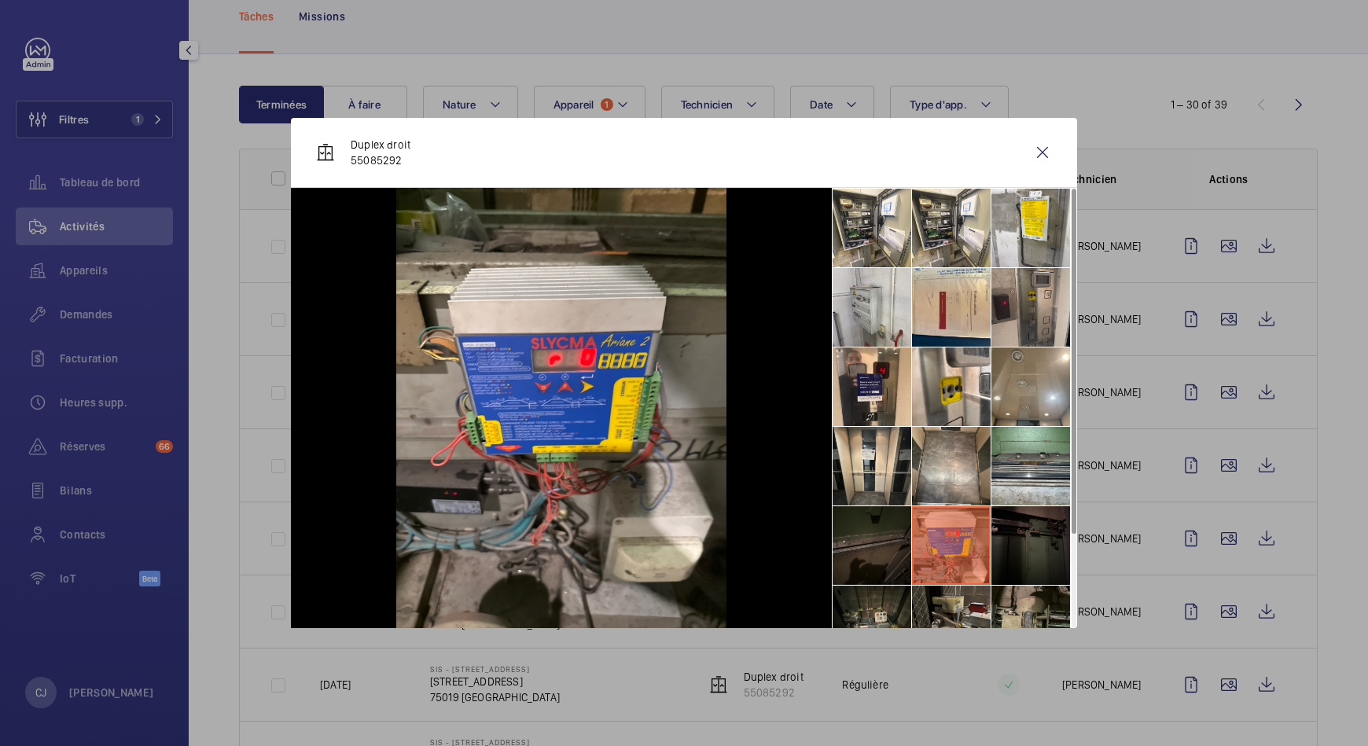
click at [1044, 562] on li at bounding box center [1031, 545] width 79 height 79
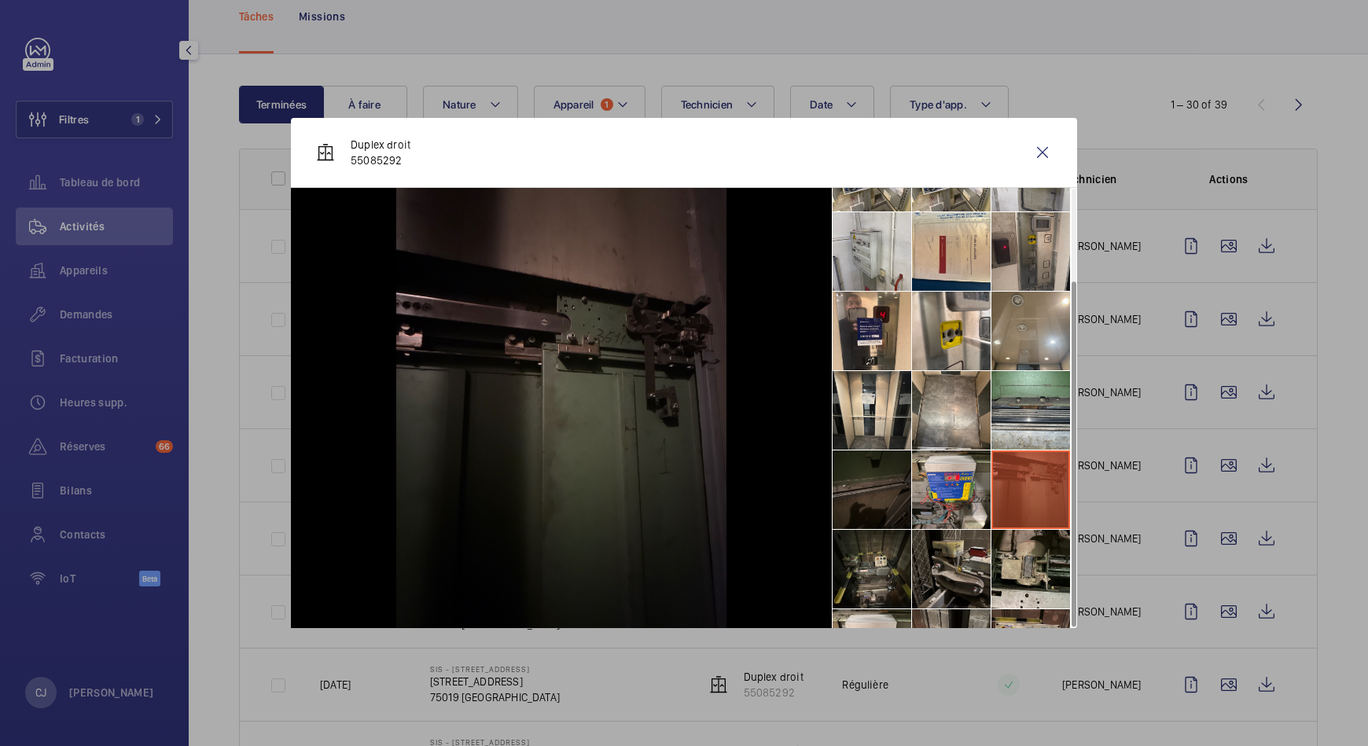
scroll to position [116, 0]
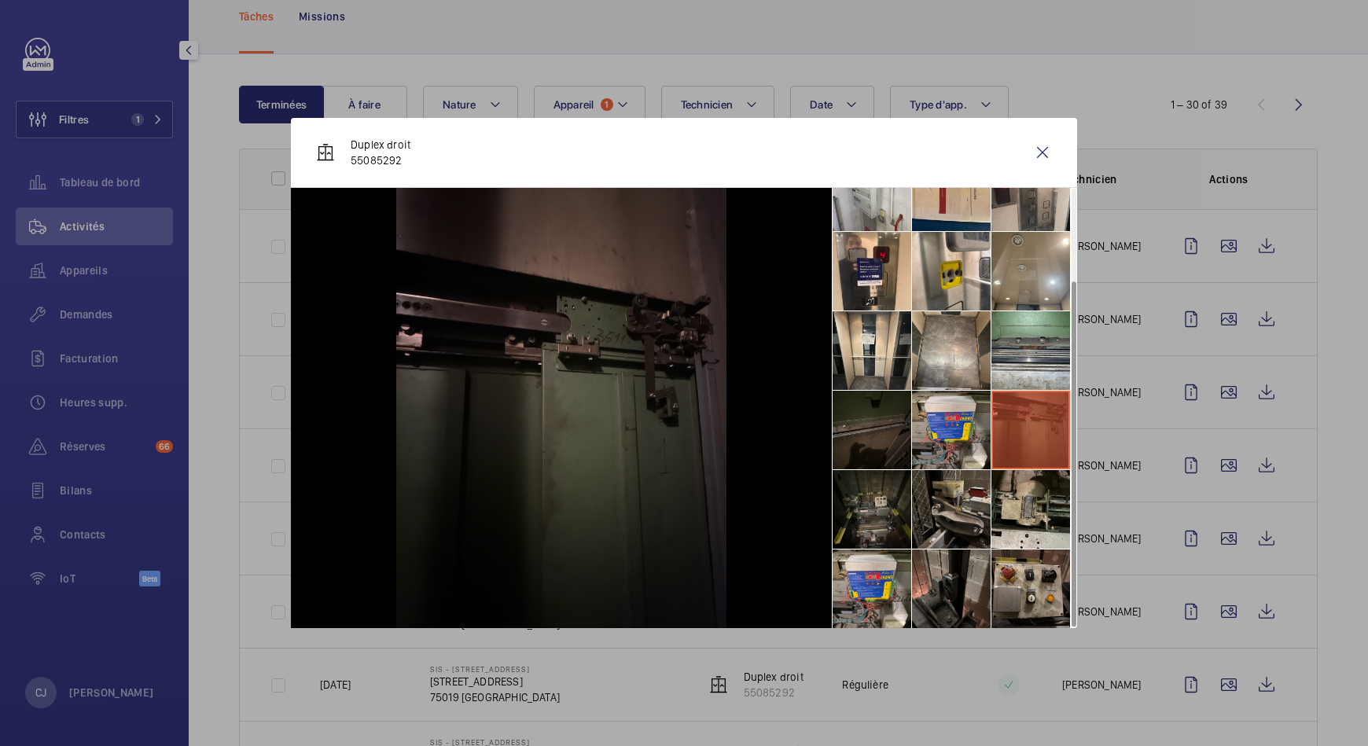
click at [889, 514] on li at bounding box center [872, 509] width 79 height 79
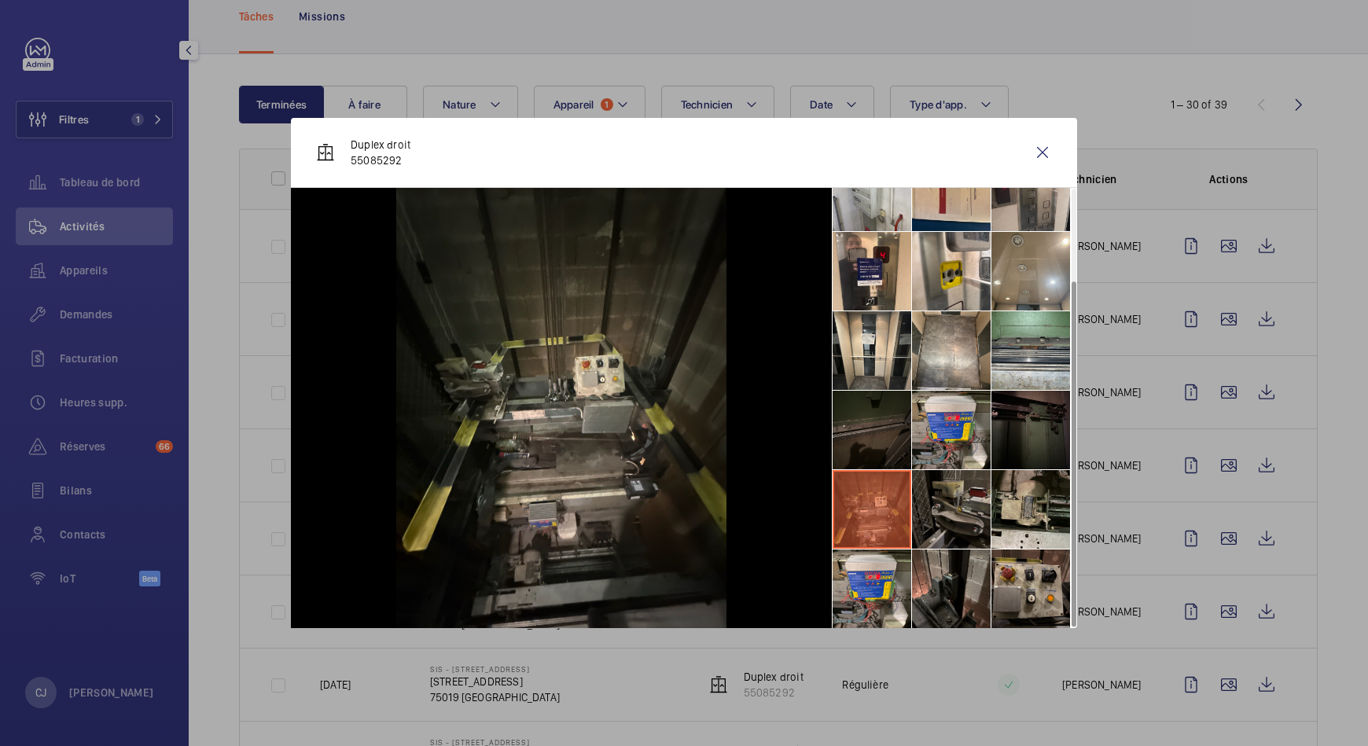
click at [942, 526] on li at bounding box center [951, 509] width 79 height 79
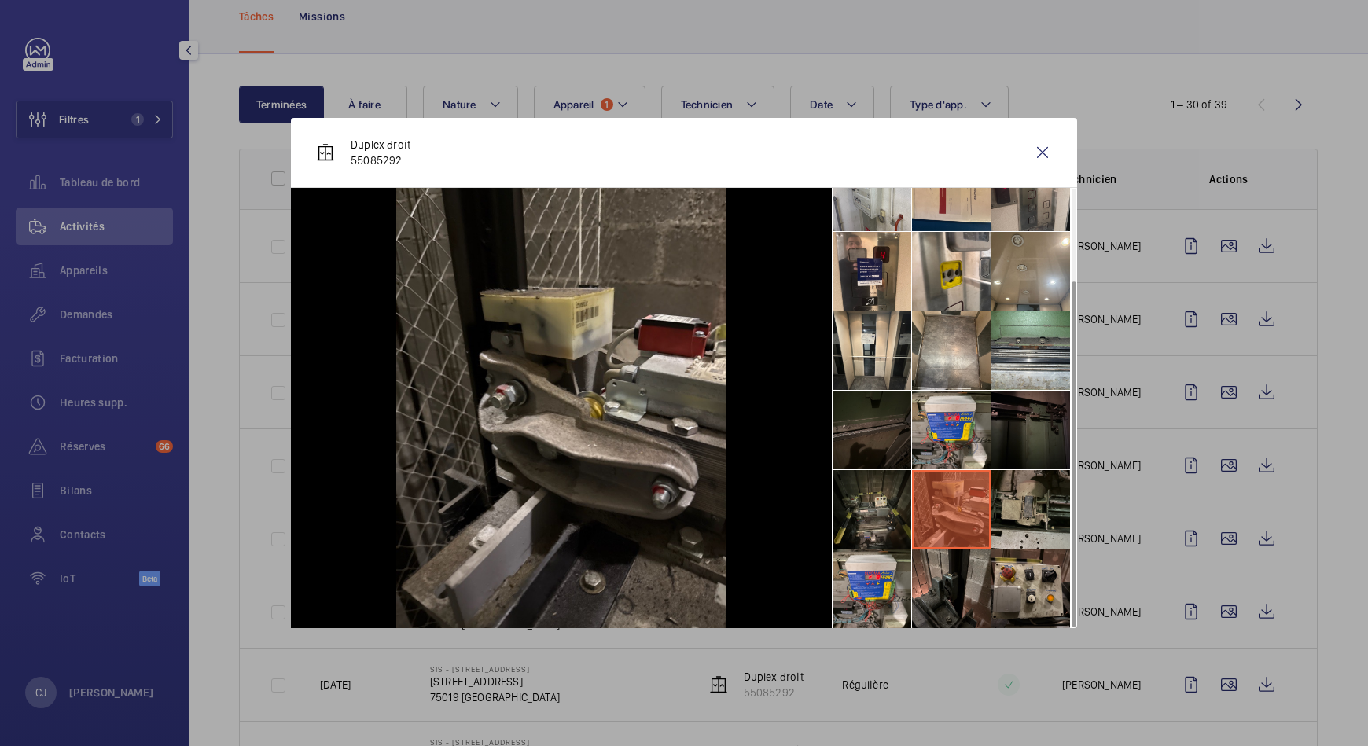
click at [1008, 513] on li at bounding box center [1031, 509] width 79 height 79
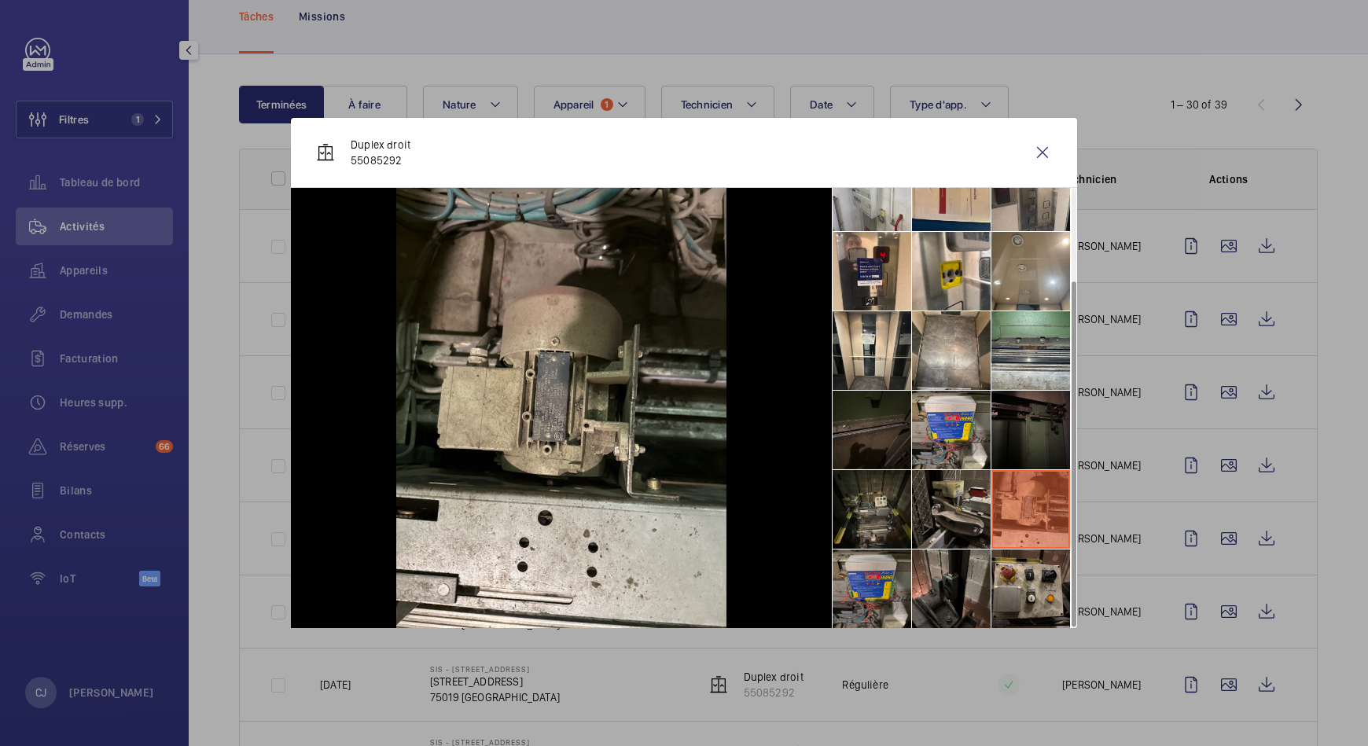
click at [885, 565] on li at bounding box center [872, 589] width 79 height 79
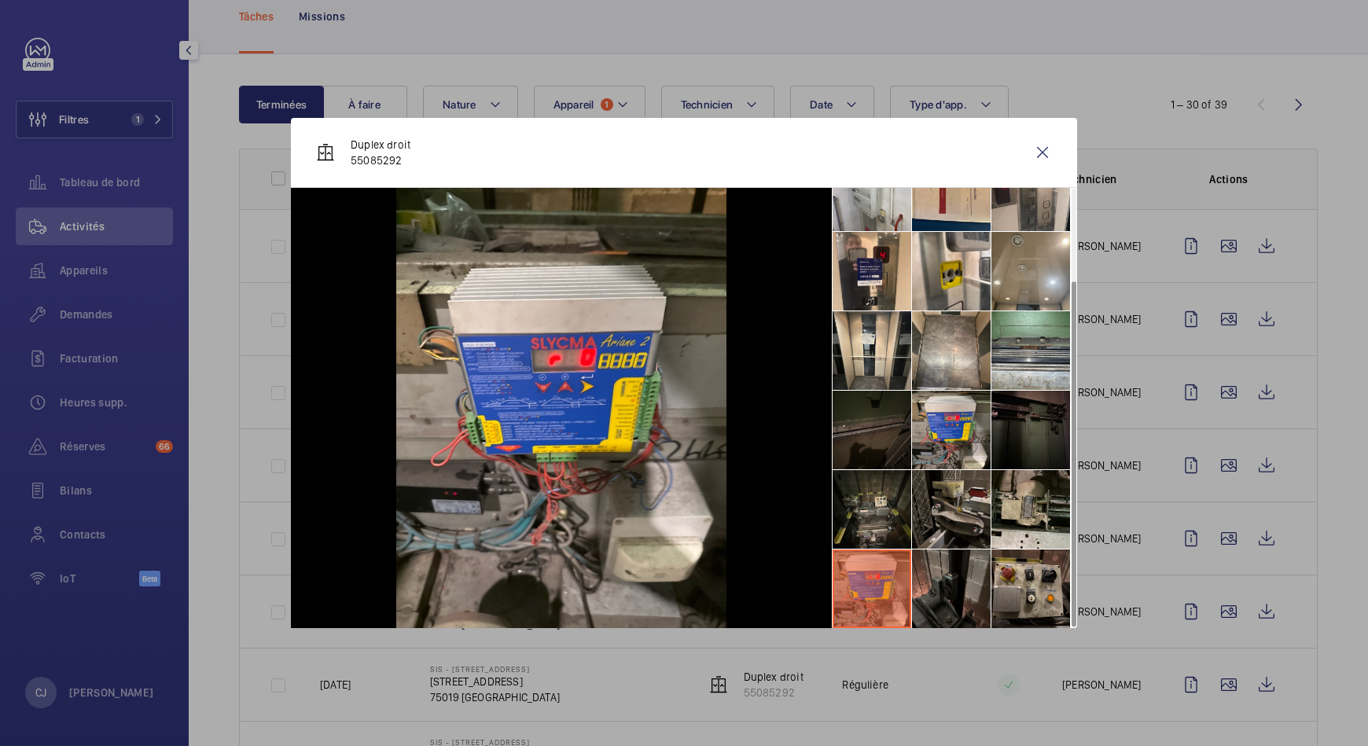
click at [933, 580] on li at bounding box center [951, 589] width 79 height 79
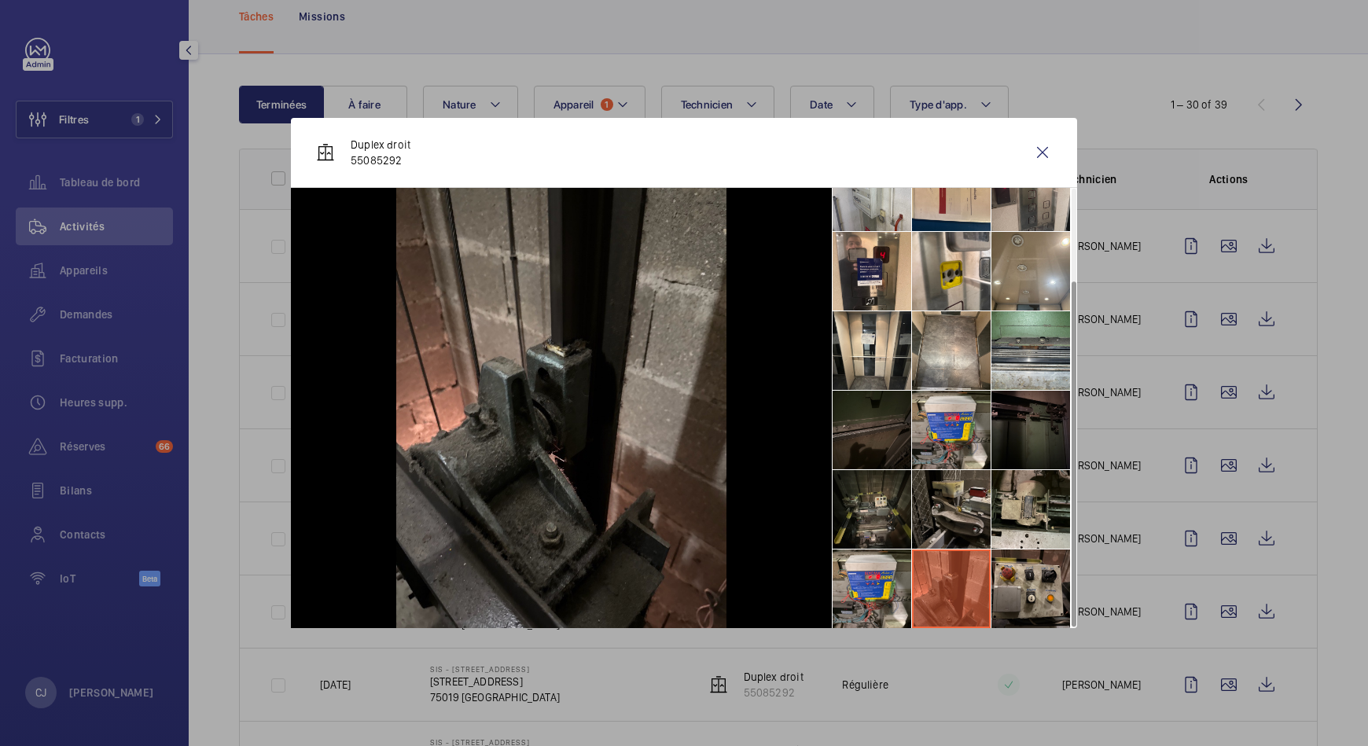
click at [4, 226] on div at bounding box center [684, 373] width 1368 height 746
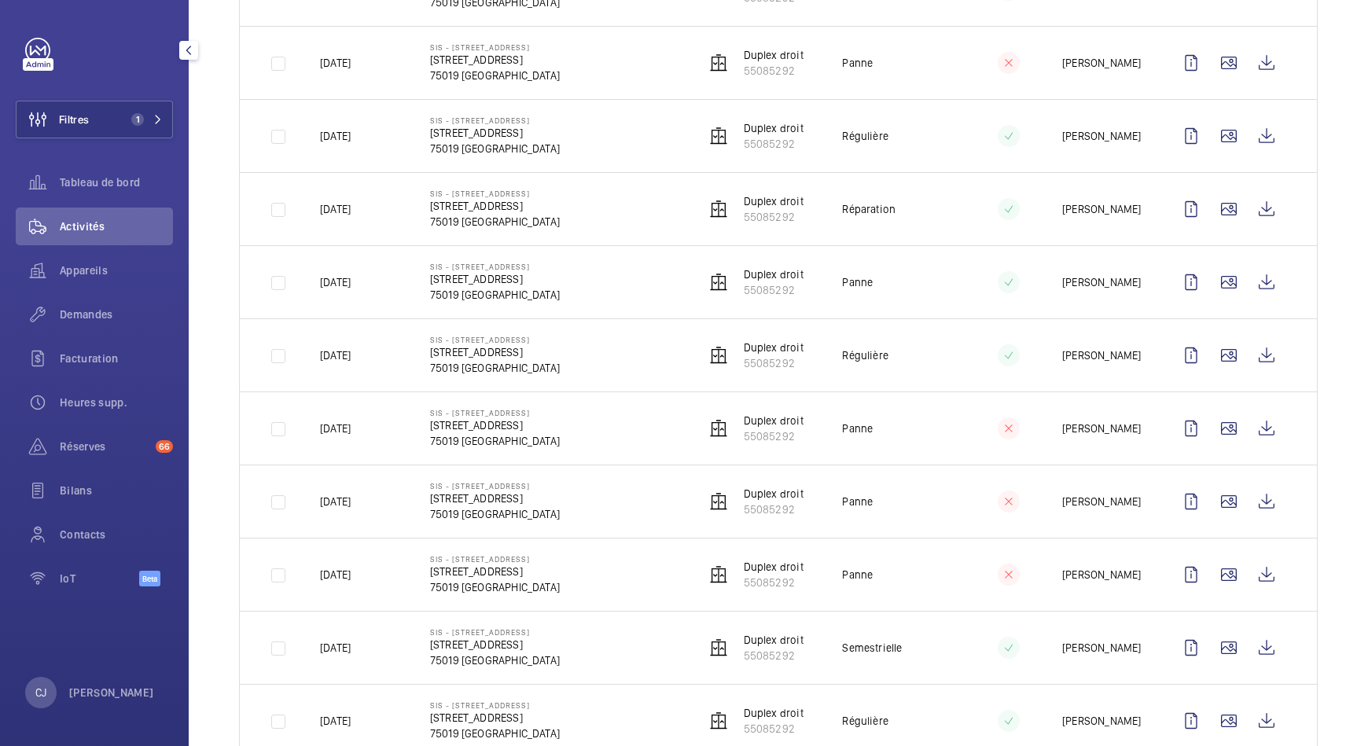
scroll to position [1778, 0]
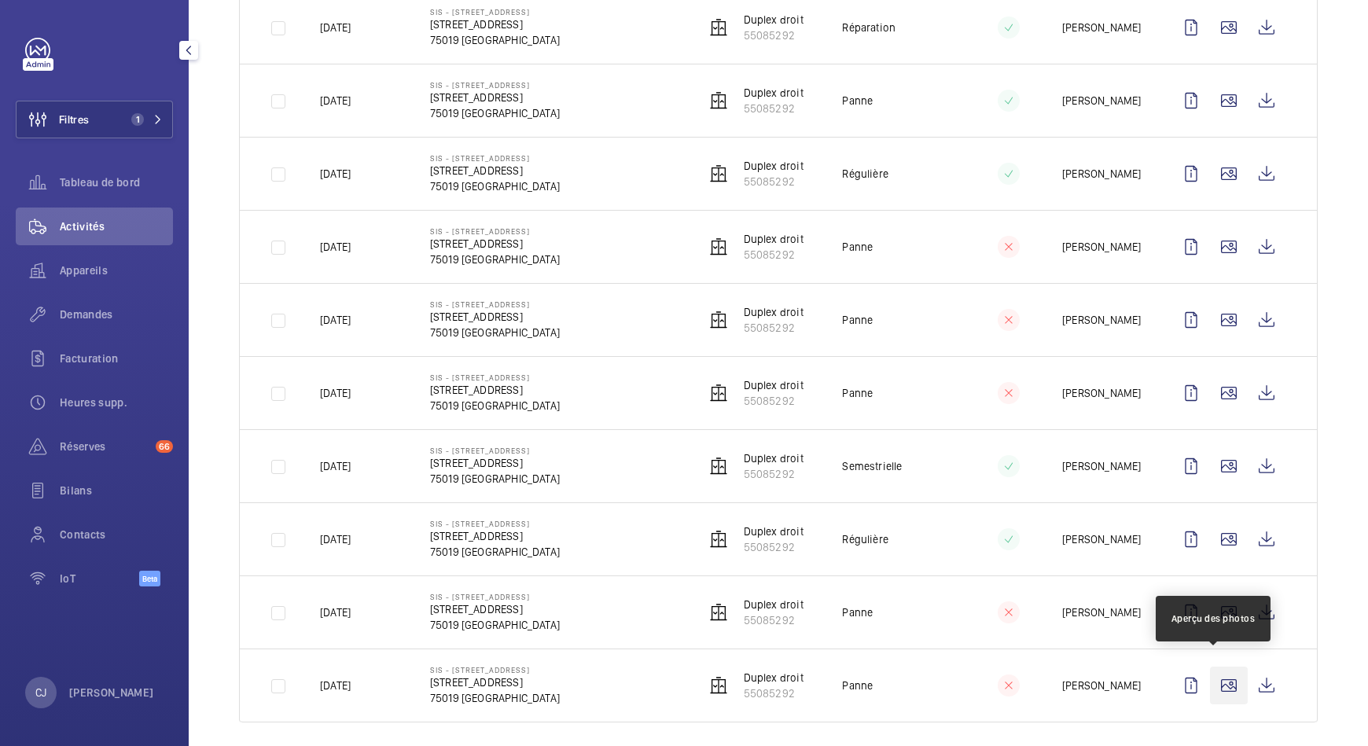
click at [1210, 674] on wm-front-icon-button at bounding box center [1229, 686] width 38 height 38
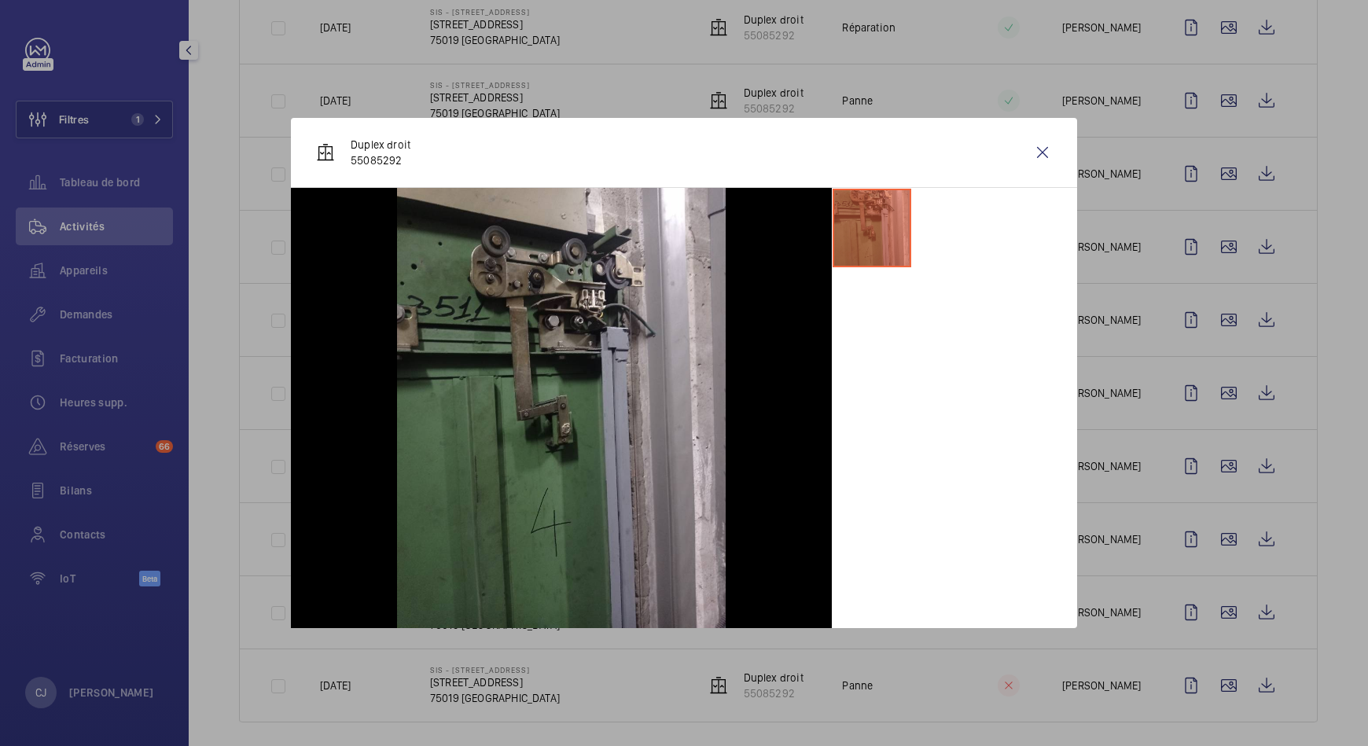
click at [1214, 602] on div at bounding box center [684, 373] width 1368 height 746
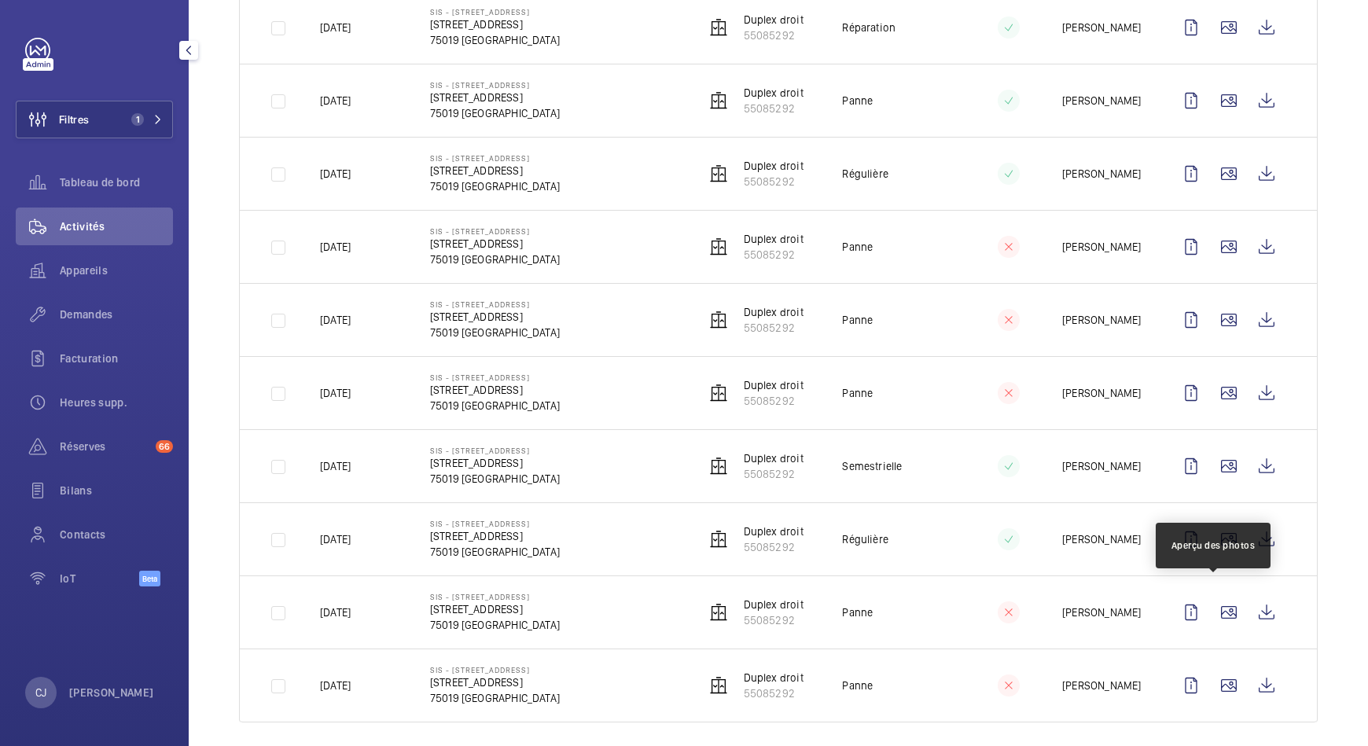
click at [1214, 602] on wm-front-icon-button at bounding box center [1229, 613] width 38 height 38
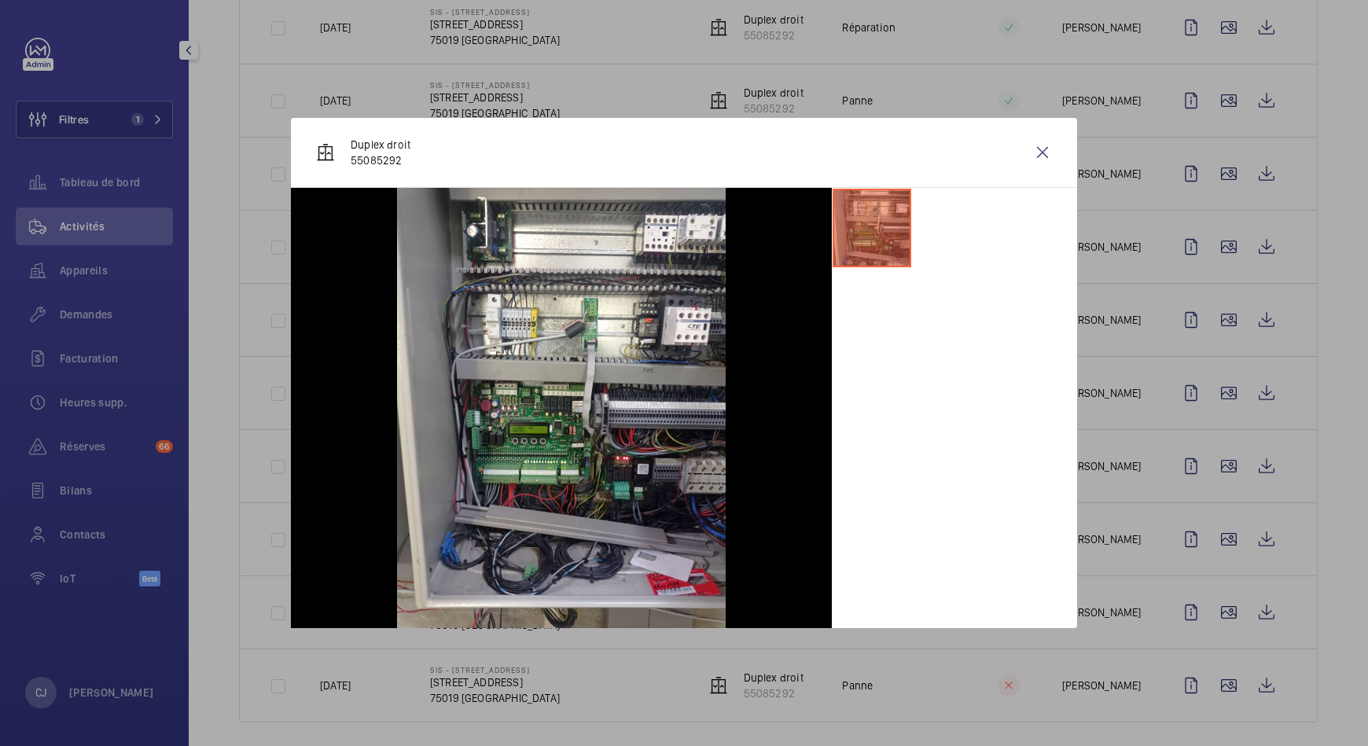
click at [1209, 532] on div at bounding box center [684, 373] width 1368 height 746
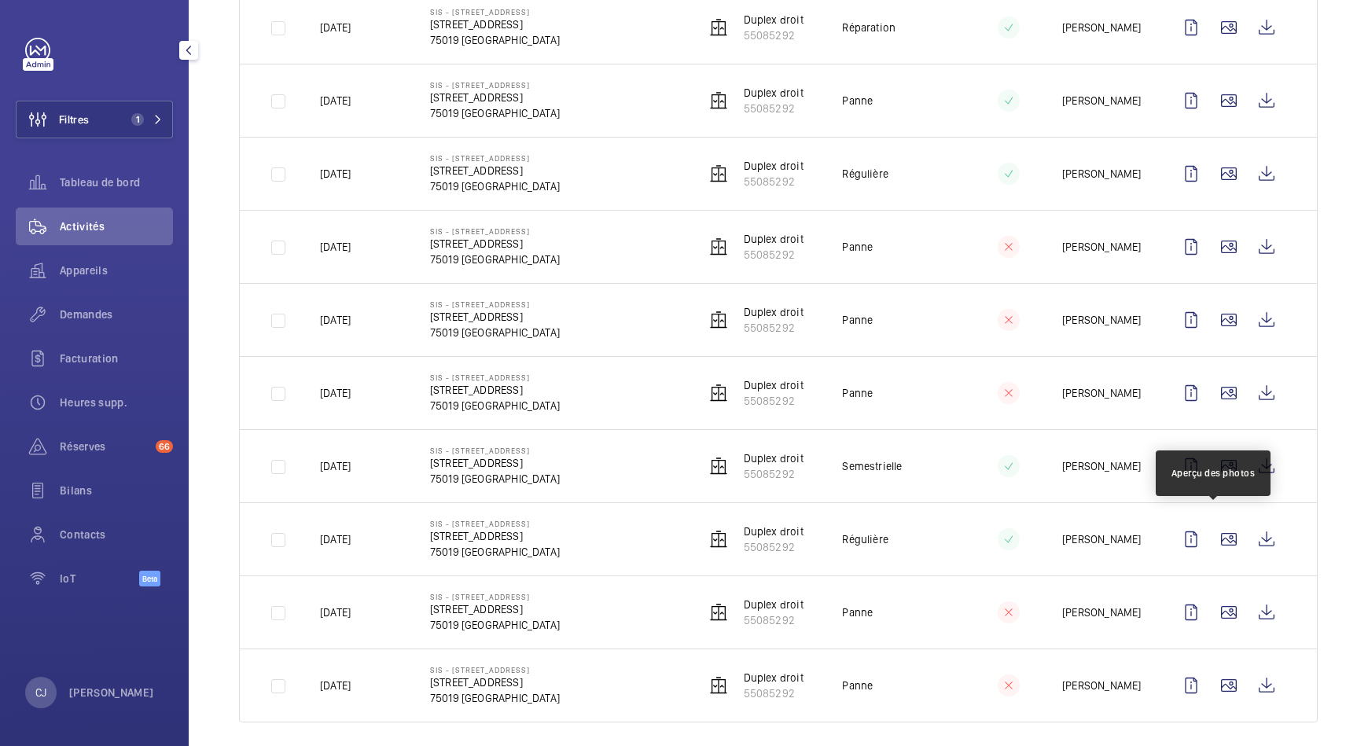
click at [1210, 532] on wm-front-icon-button at bounding box center [1229, 540] width 38 height 38
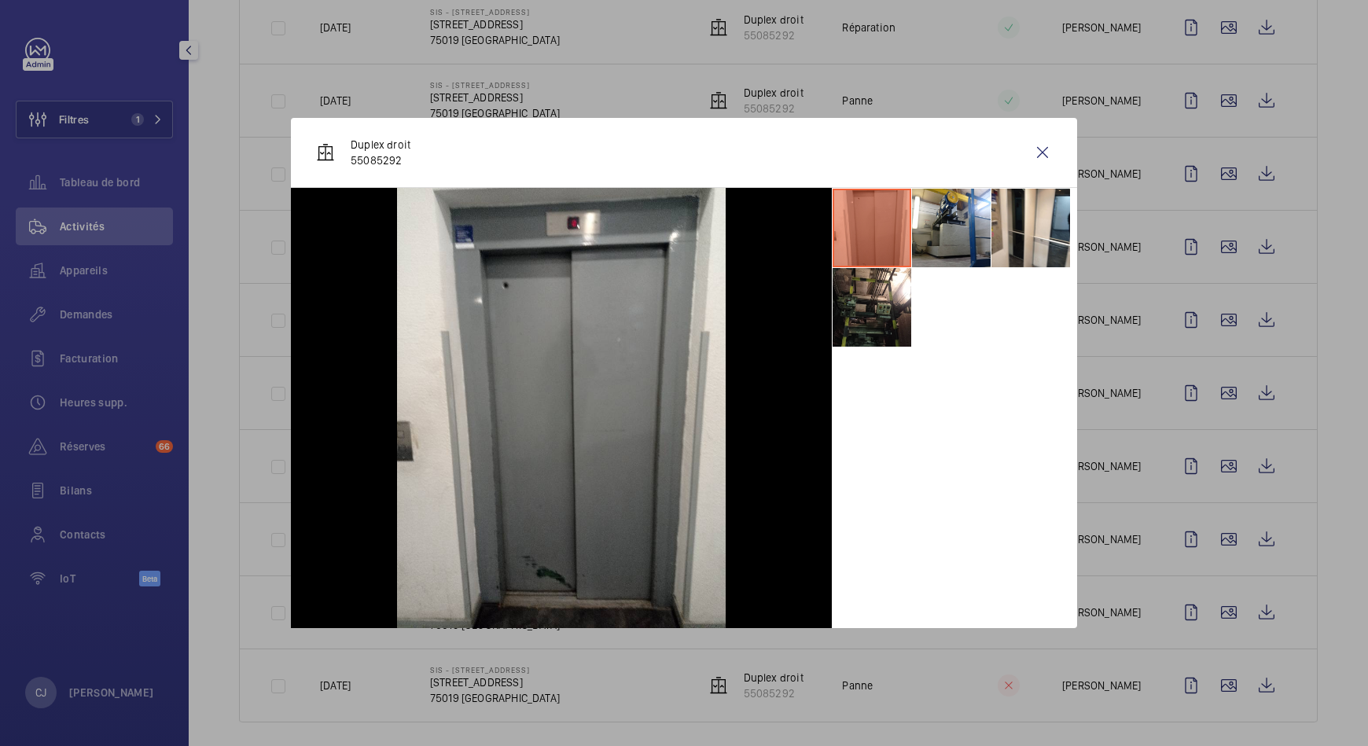
click at [1209, 455] on div at bounding box center [684, 373] width 1368 height 746
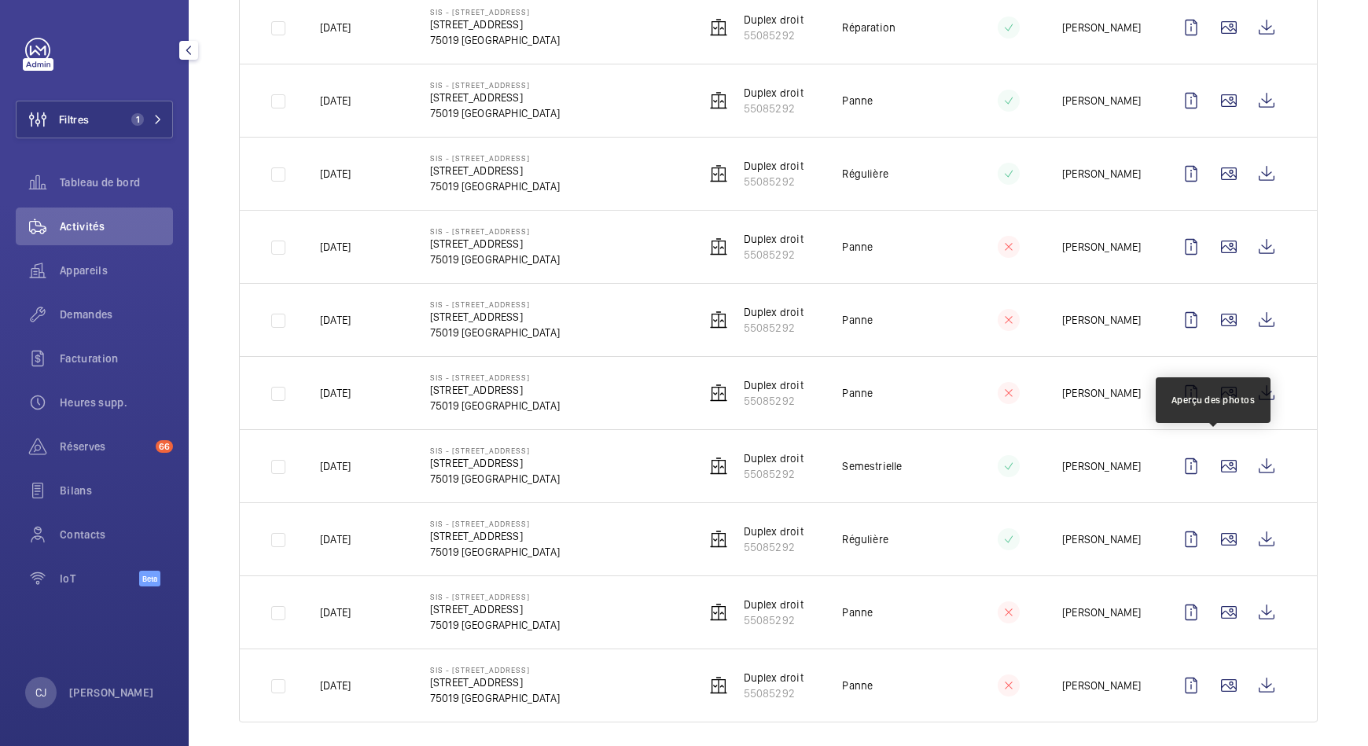
click at [1210, 455] on wm-front-icon-button at bounding box center [1229, 466] width 38 height 38
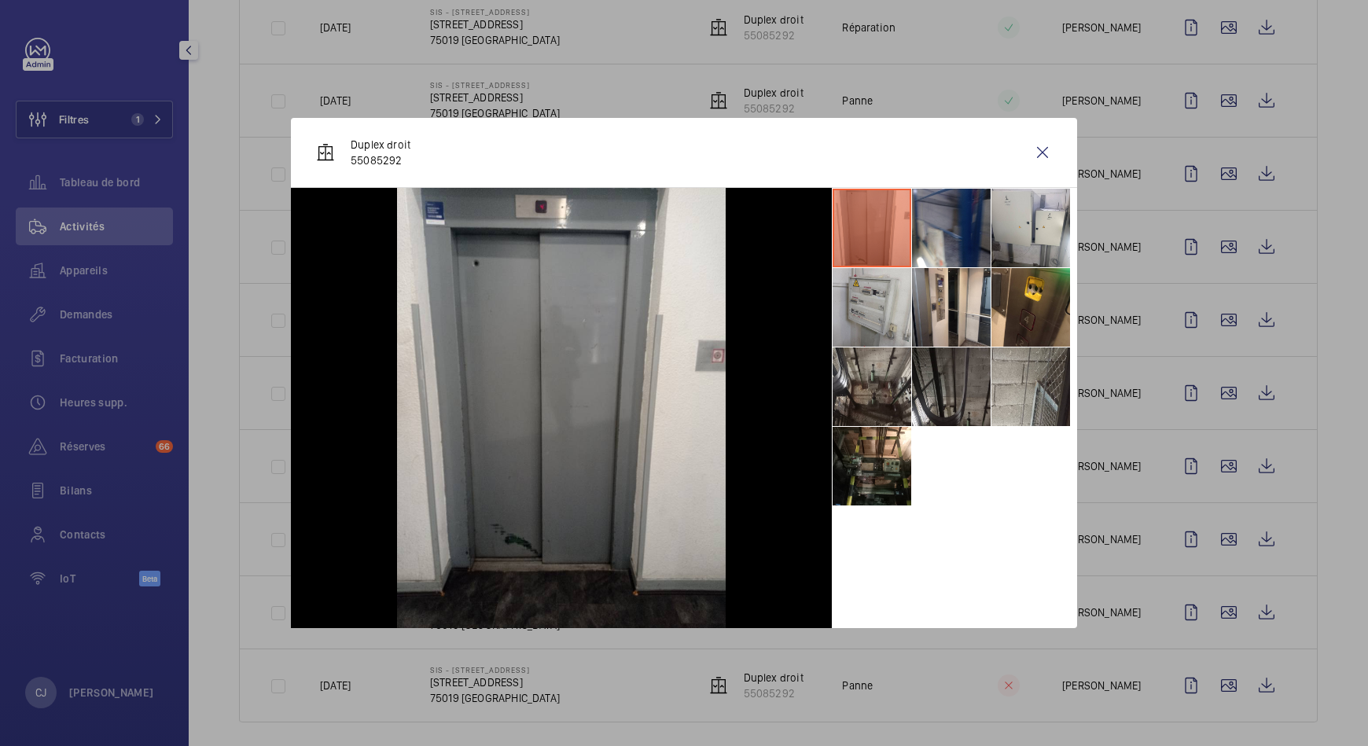
click at [1202, 391] on div at bounding box center [684, 373] width 1368 height 746
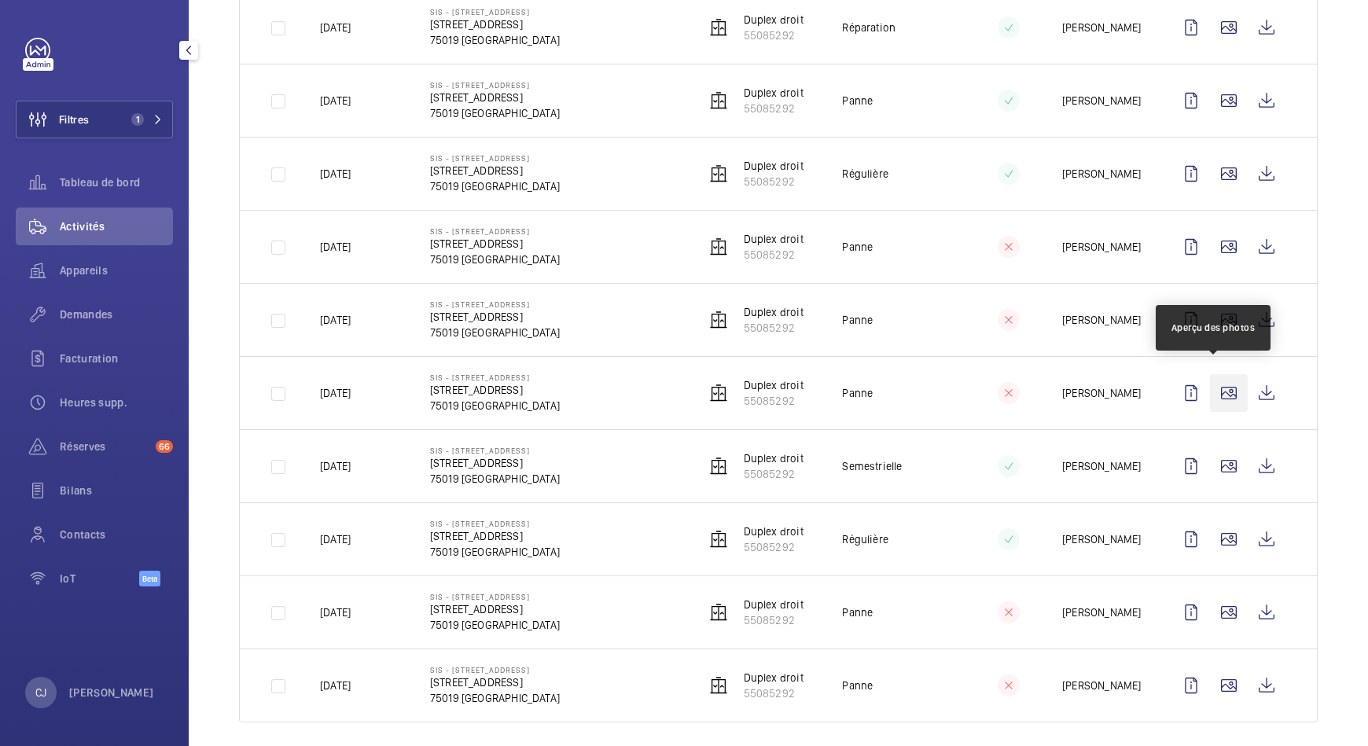
click at [1210, 388] on wm-front-icon-button at bounding box center [1229, 393] width 38 height 38
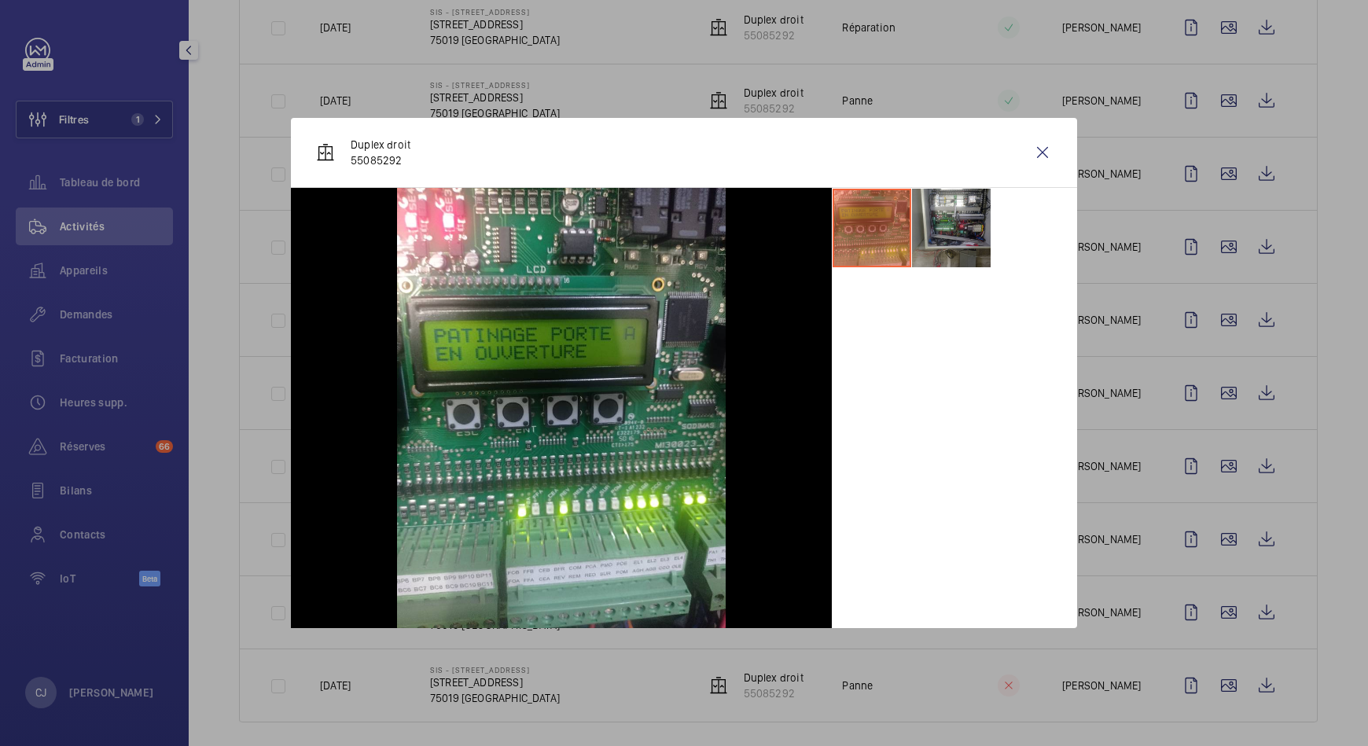
click at [1209, 315] on div at bounding box center [684, 373] width 1368 height 746
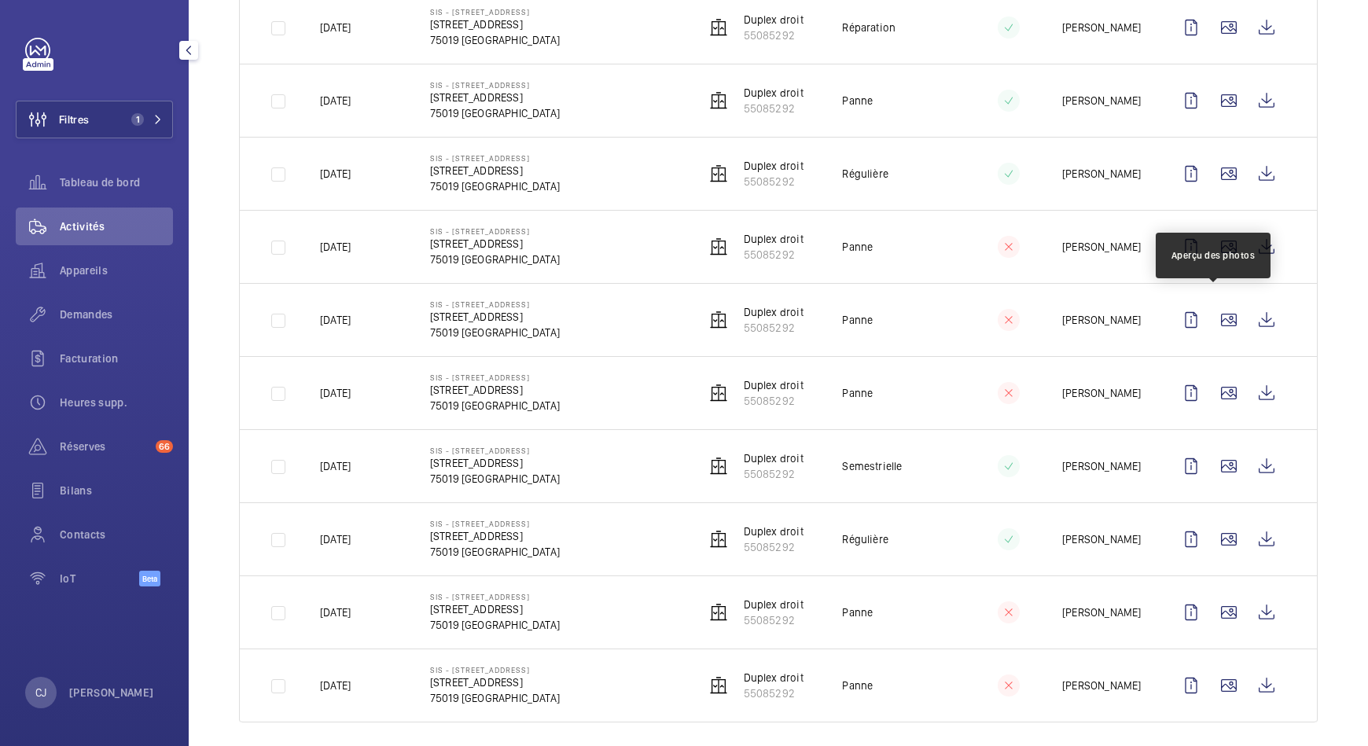
click at [1210, 315] on wm-front-icon-button at bounding box center [1229, 320] width 38 height 38
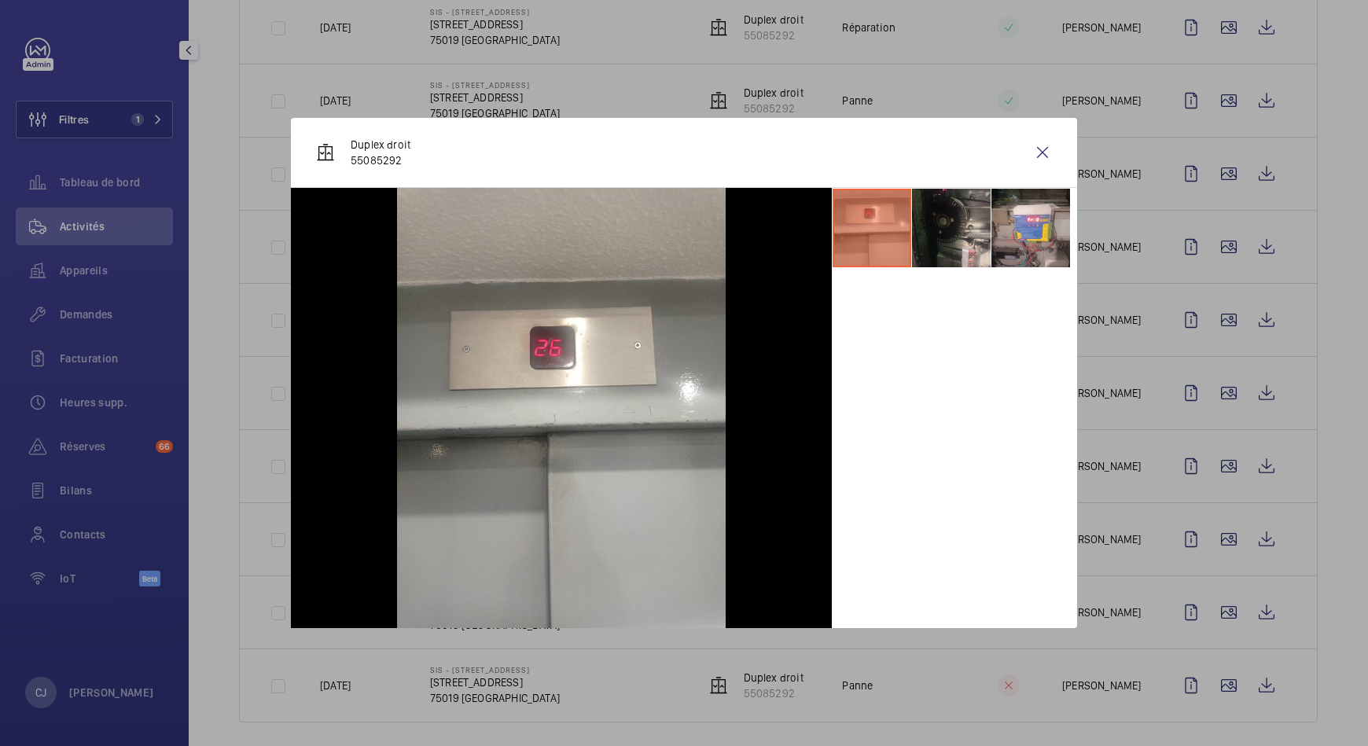
click at [1213, 243] on div at bounding box center [684, 373] width 1368 height 746
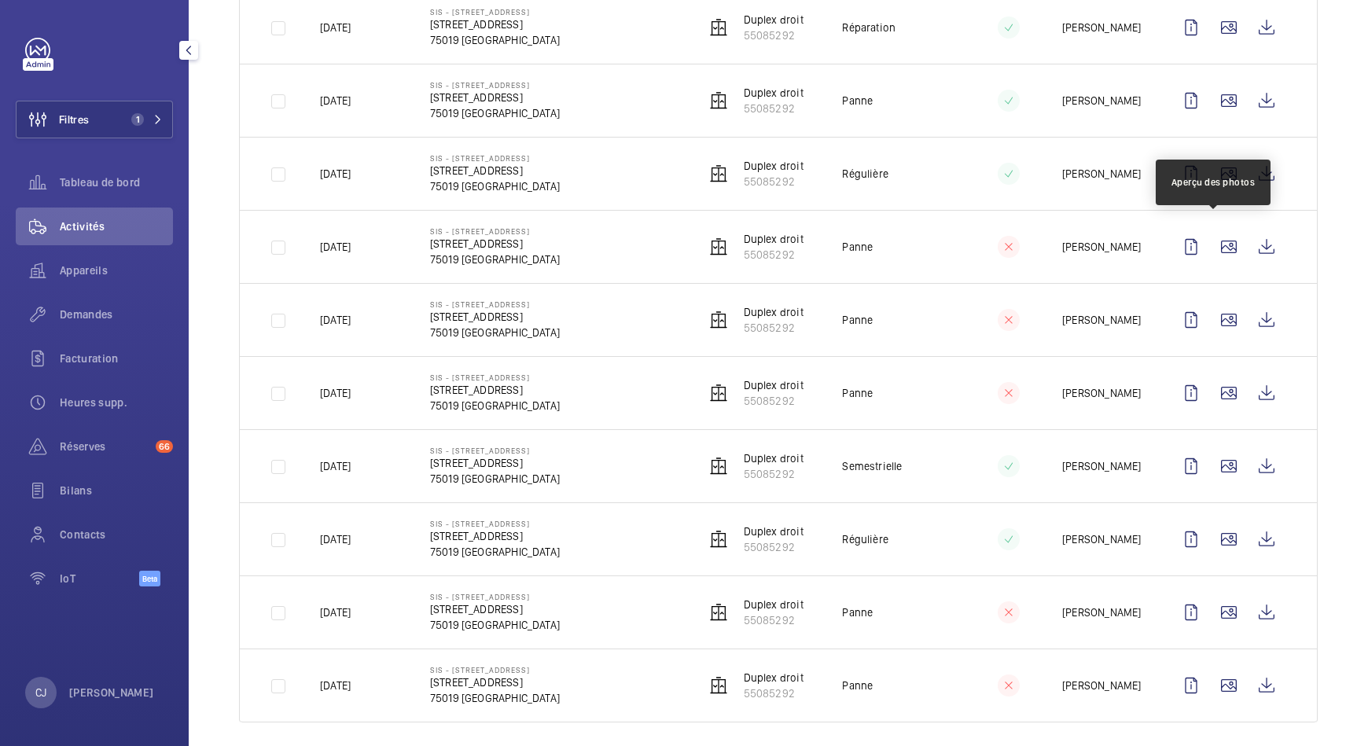
click at [1213, 243] on wm-front-icon-button at bounding box center [1229, 247] width 38 height 38
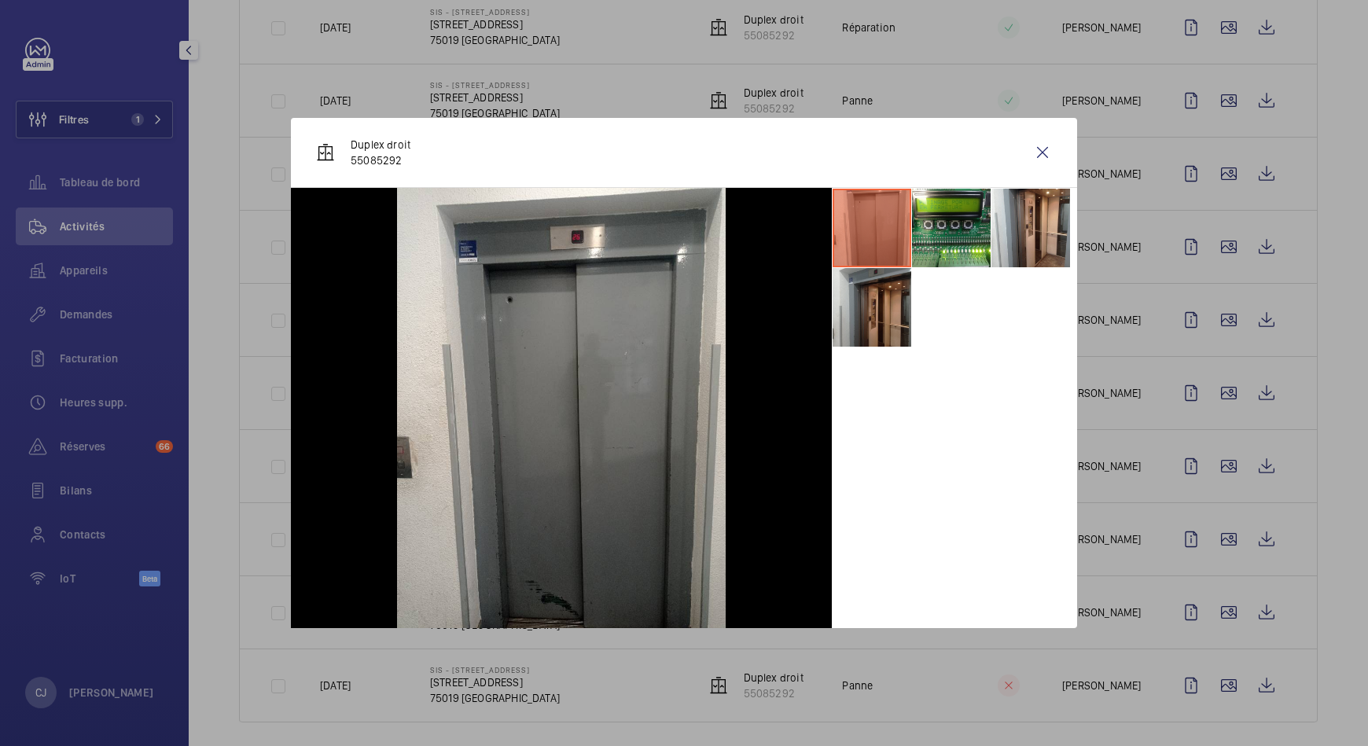
click at [1209, 170] on div at bounding box center [684, 373] width 1368 height 746
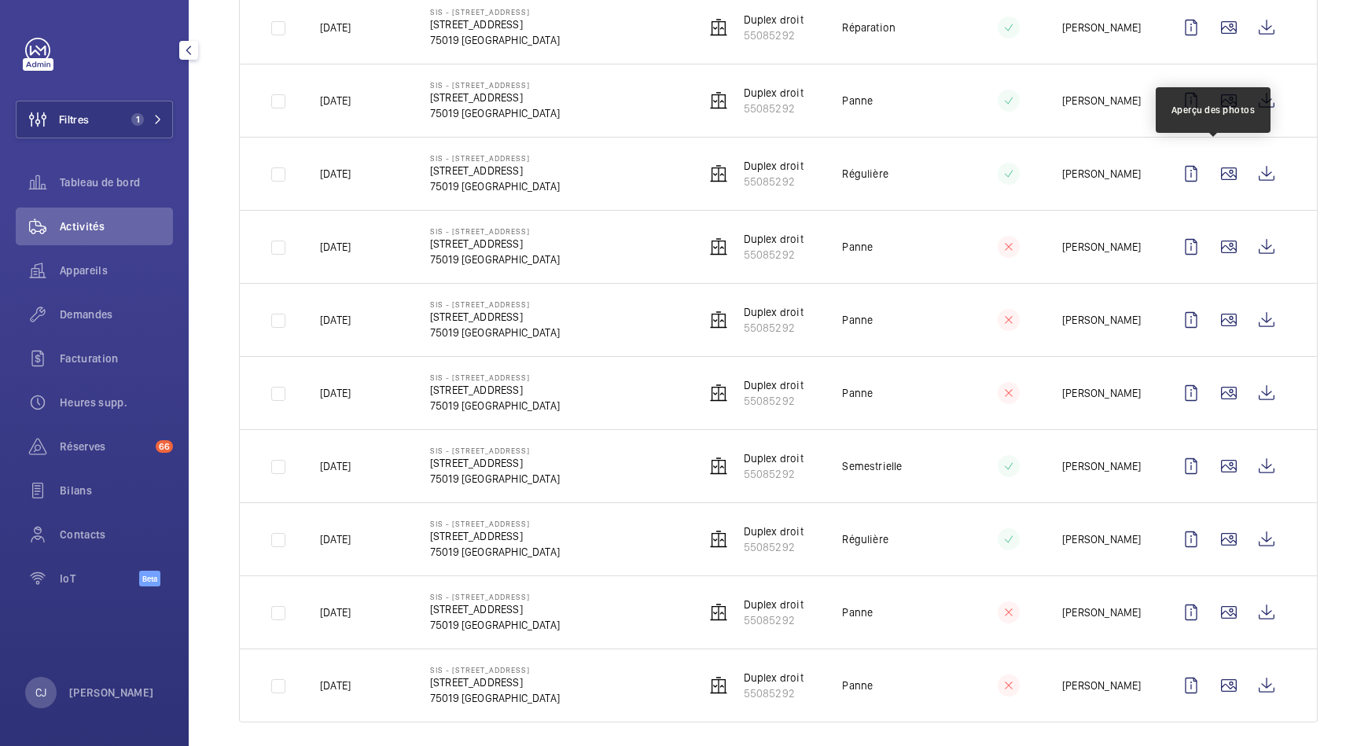
click at [1210, 170] on wm-front-icon-button at bounding box center [1229, 174] width 38 height 38
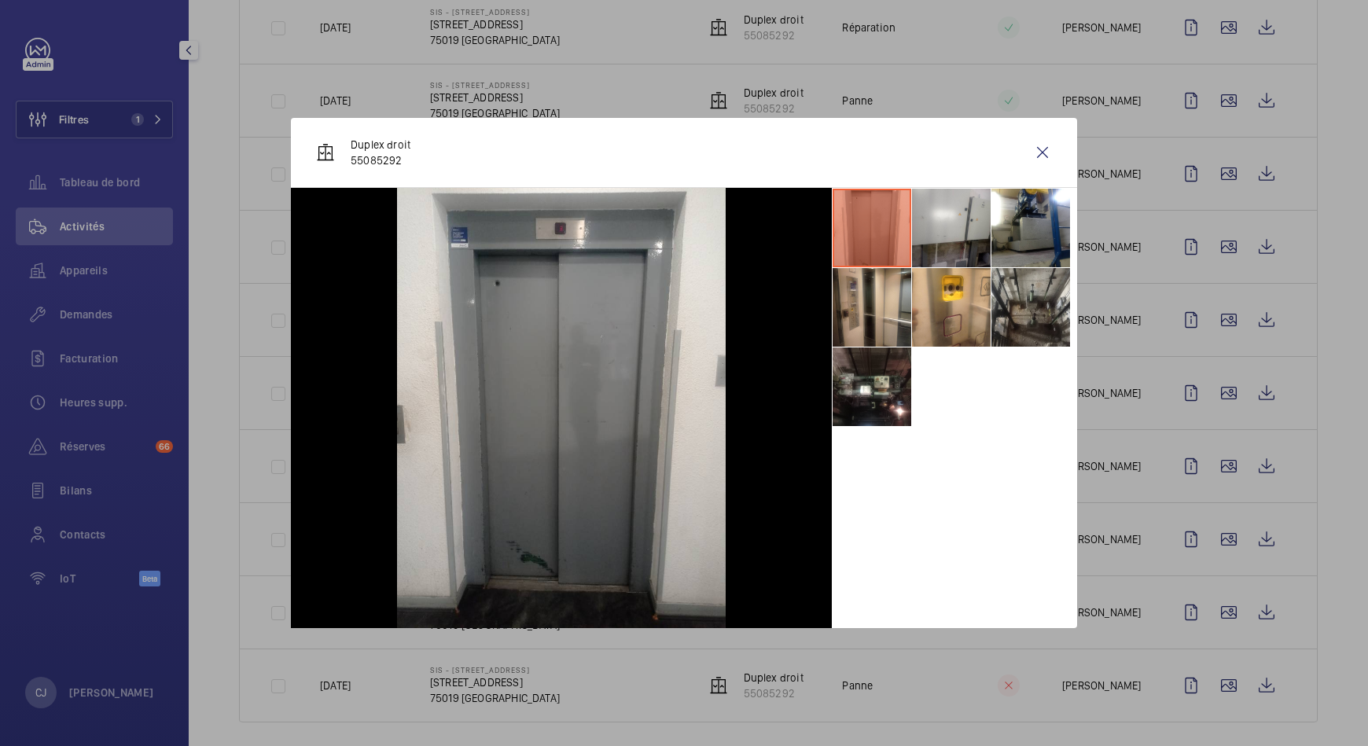
click at [1211, 84] on div at bounding box center [684, 373] width 1368 height 746
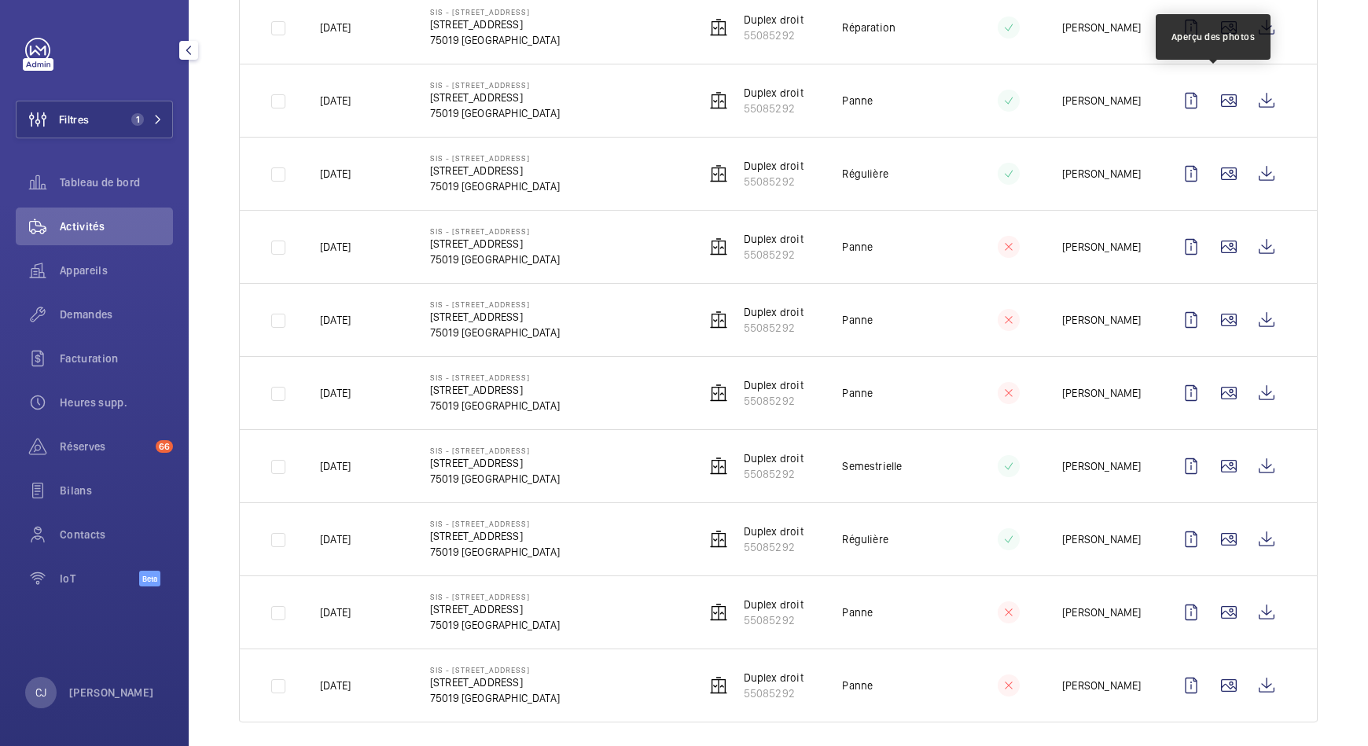
click at [1211, 84] on wm-front-icon-button at bounding box center [1229, 101] width 38 height 38
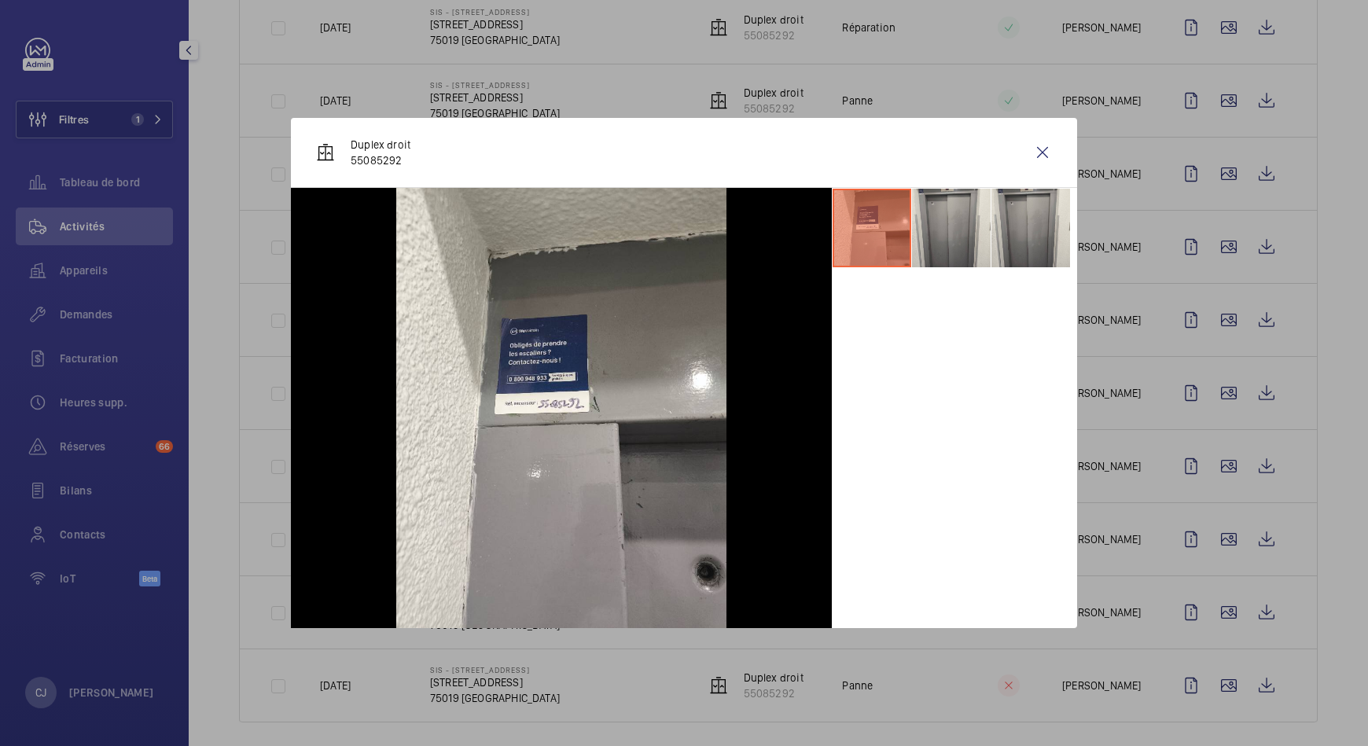
click at [1214, 94] on div at bounding box center [684, 373] width 1368 height 746
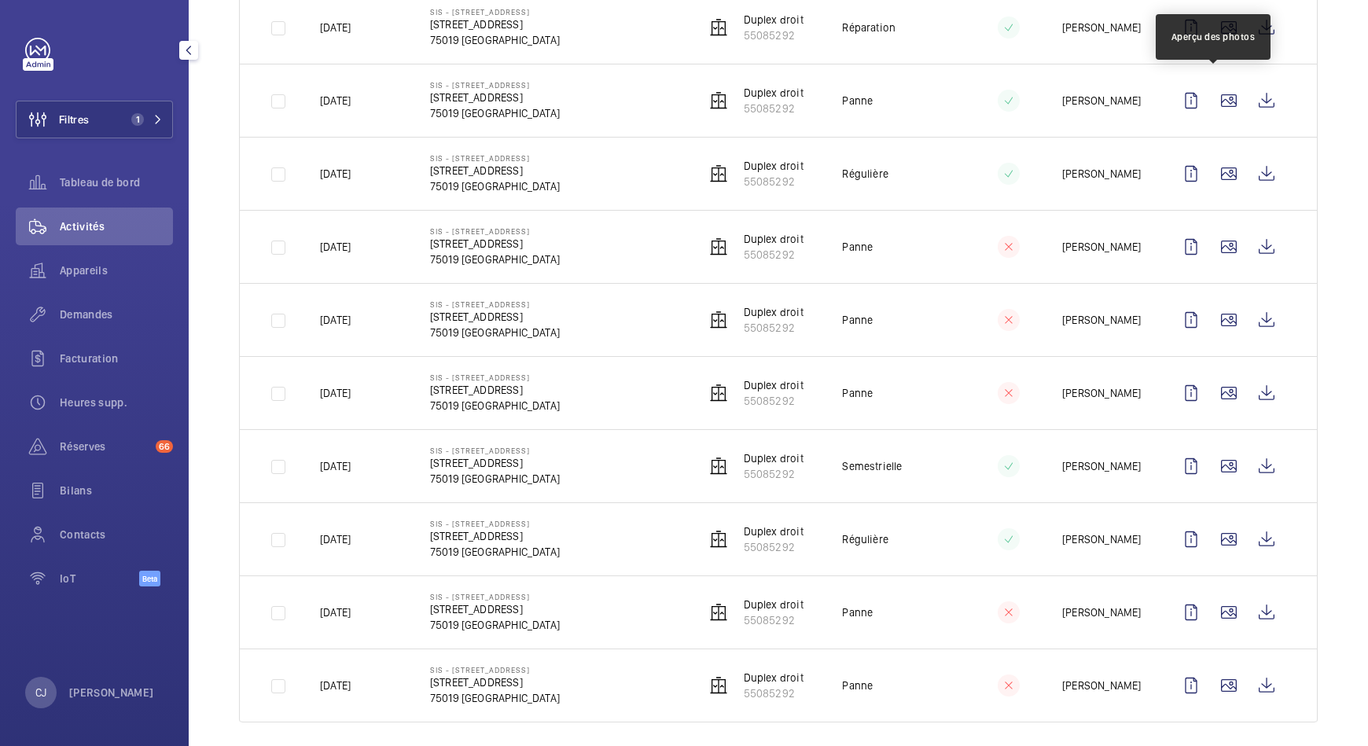
click at [1214, 94] on wm-front-icon-button at bounding box center [1229, 101] width 38 height 38
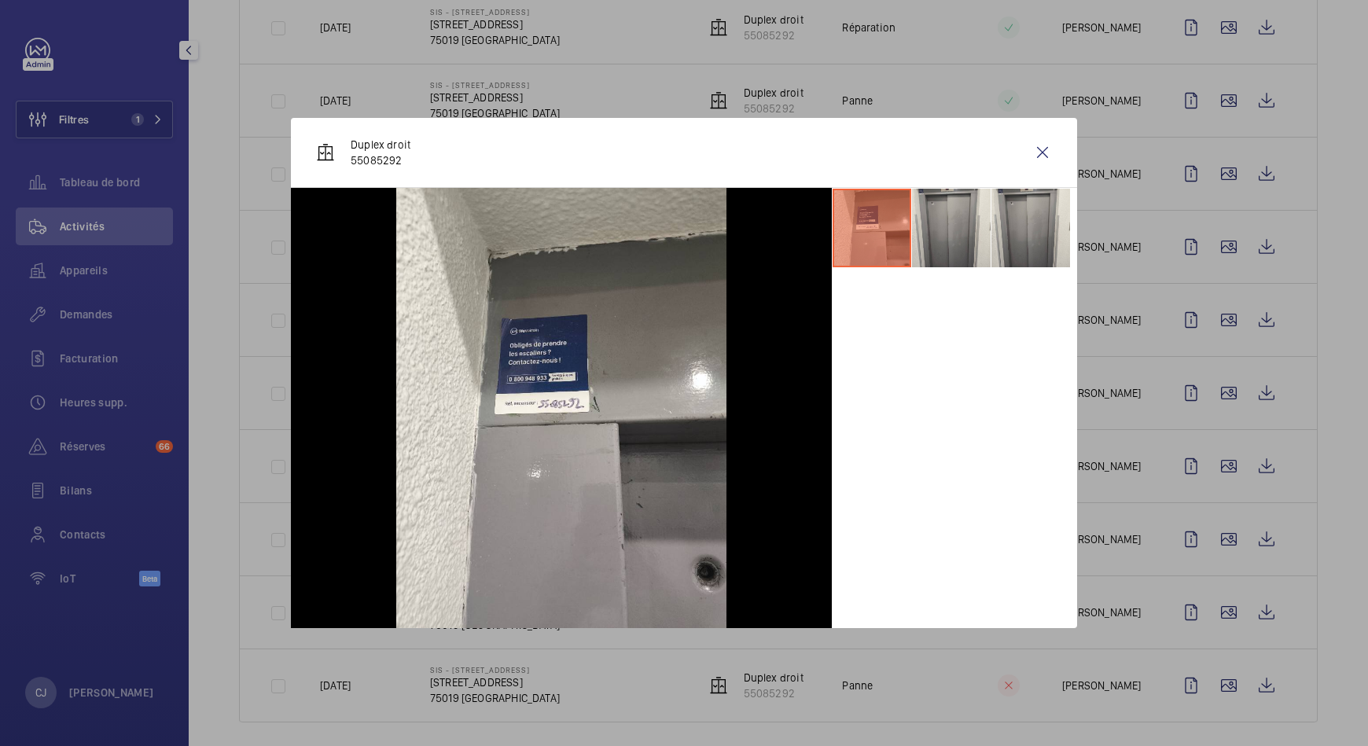
click at [1205, 20] on div at bounding box center [684, 373] width 1368 height 746
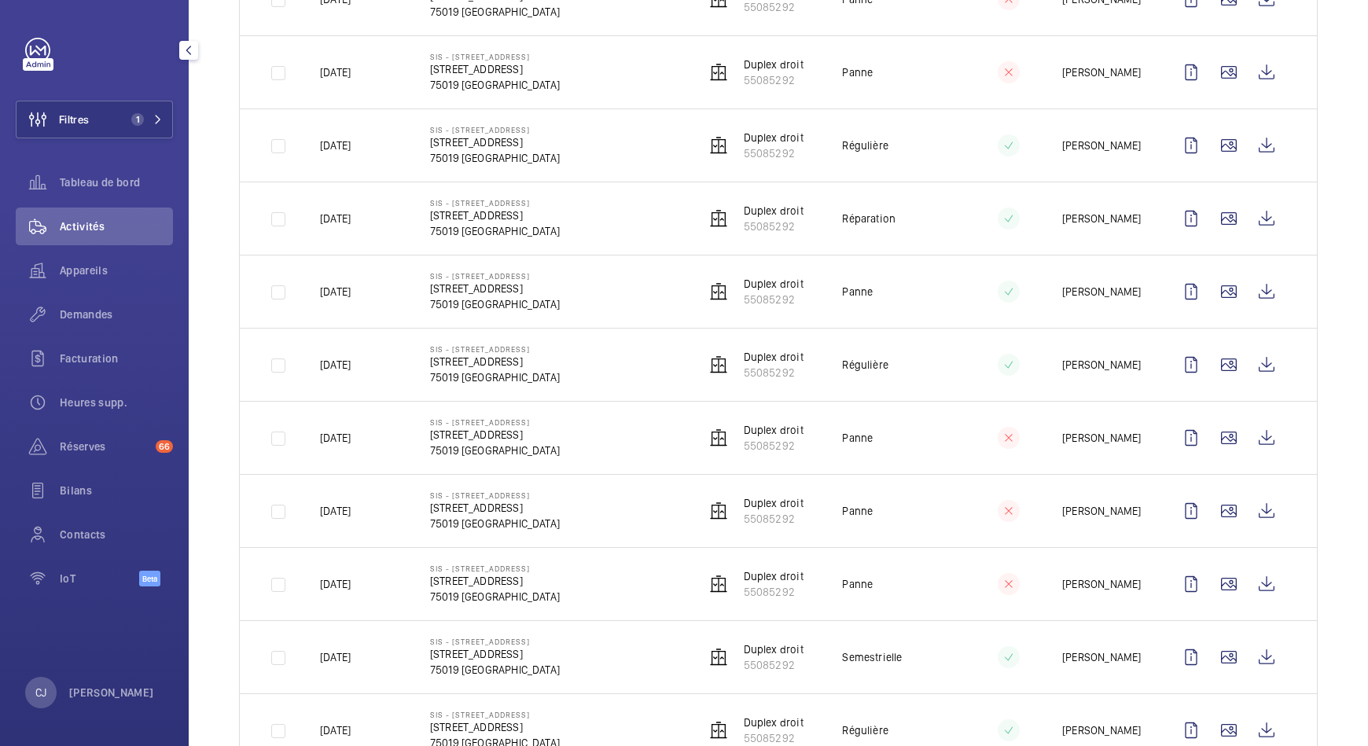
scroll to position [1588, 0]
click at [1210, 131] on wm-front-icon-button at bounding box center [1229, 145] width 38 height 38
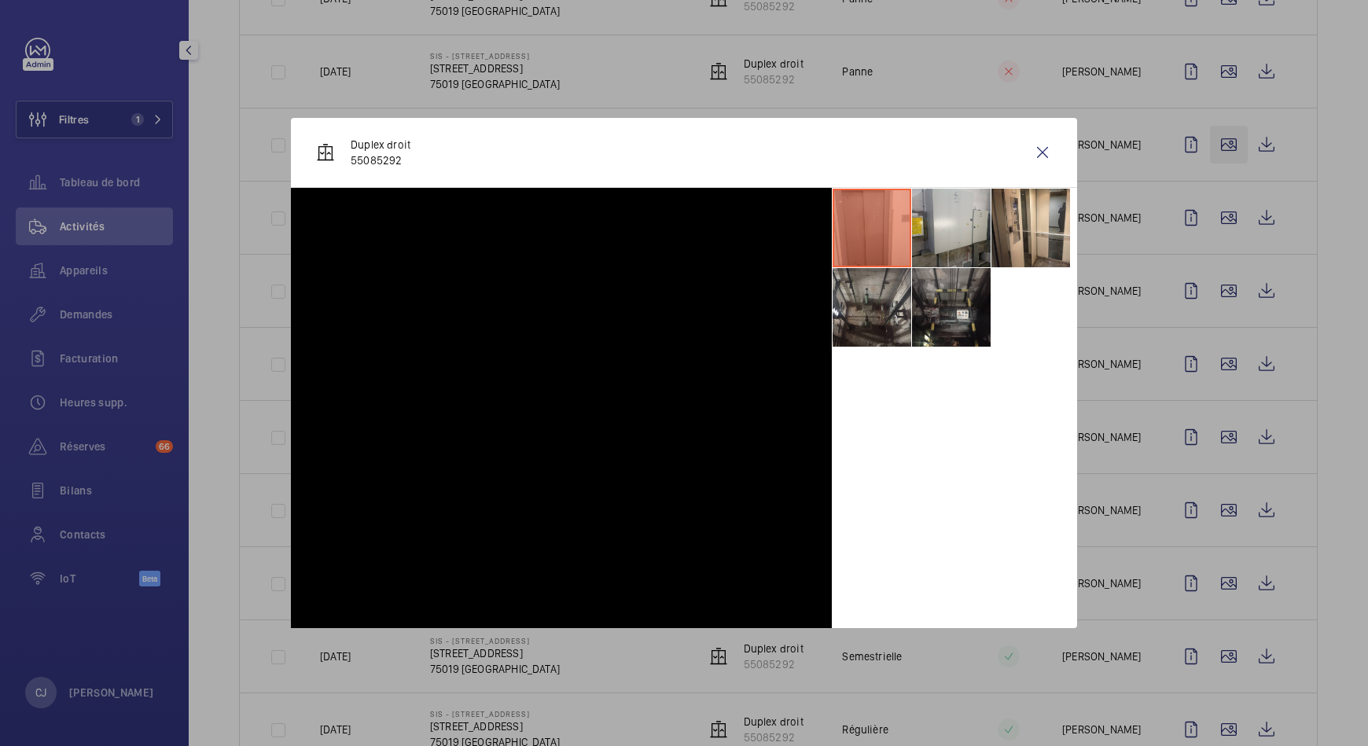
click at [1203, 131] on div at bounding box center [684, 373] width 1368 height 746
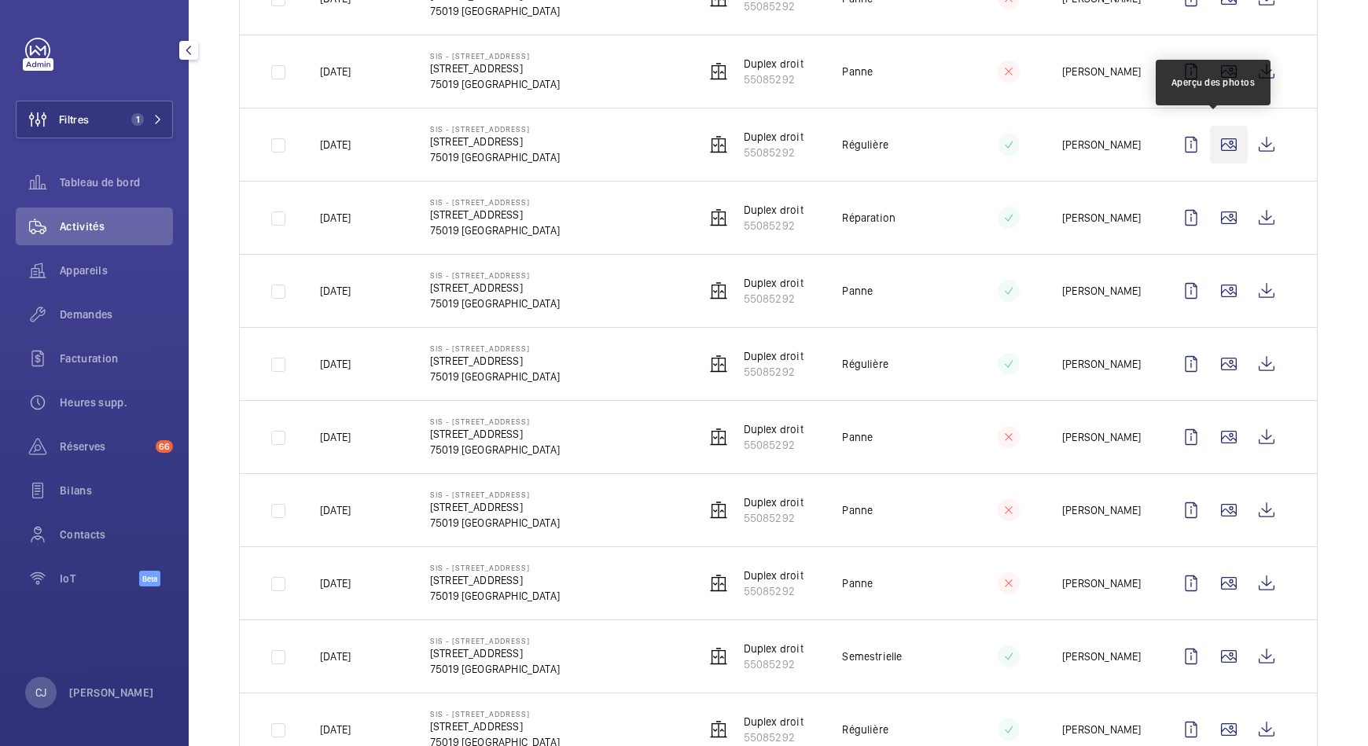
drag, startPoint x: 1203, startPoint y: 131, endPoint x: 1212, endPoint y: 131, distance: 8.7
click at [1212, 131] on wm-front-icon-button at bounding box center [1229, 145] width 38 height 38
drag, startPoint x: 1212, startPoint y: 131, endPoint x: 1219, endPoint y: 137, distance: 9.5
click at [1219, 137] on wm-front-icon-button at bounding box center [1229, 145] width 38 height 38
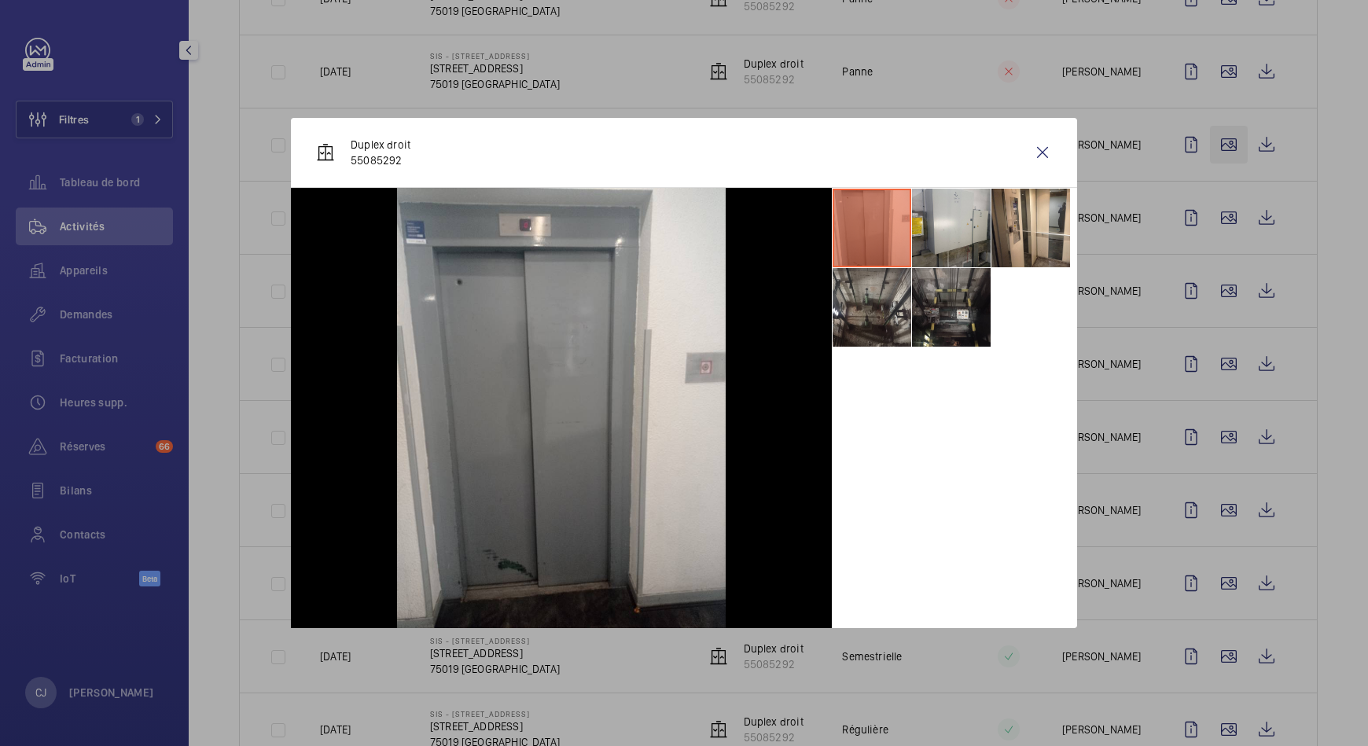
click at [1219, 137] on div at bounding box center [684, 373] width 1368 height 746
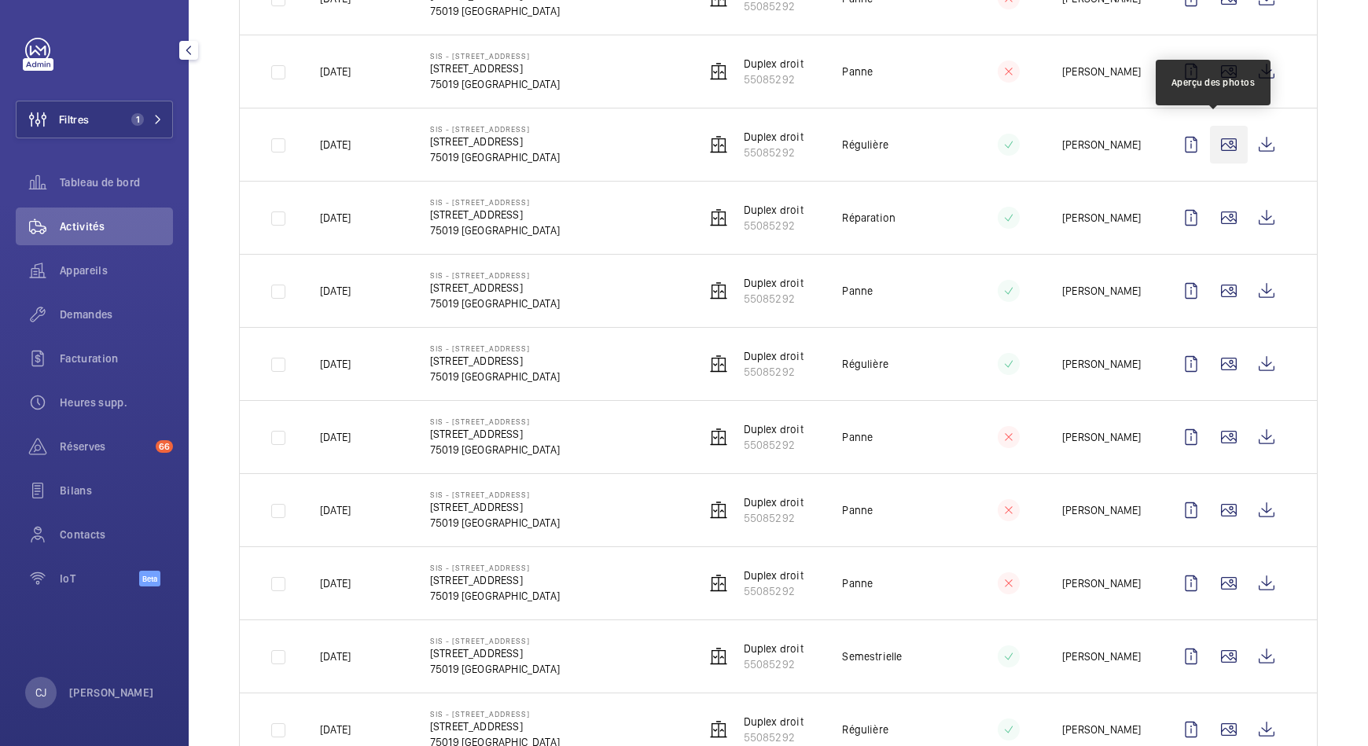
click at [1219, 137] on wm-front-icon-button at bounding box center [1229, 145] width 38 height 38
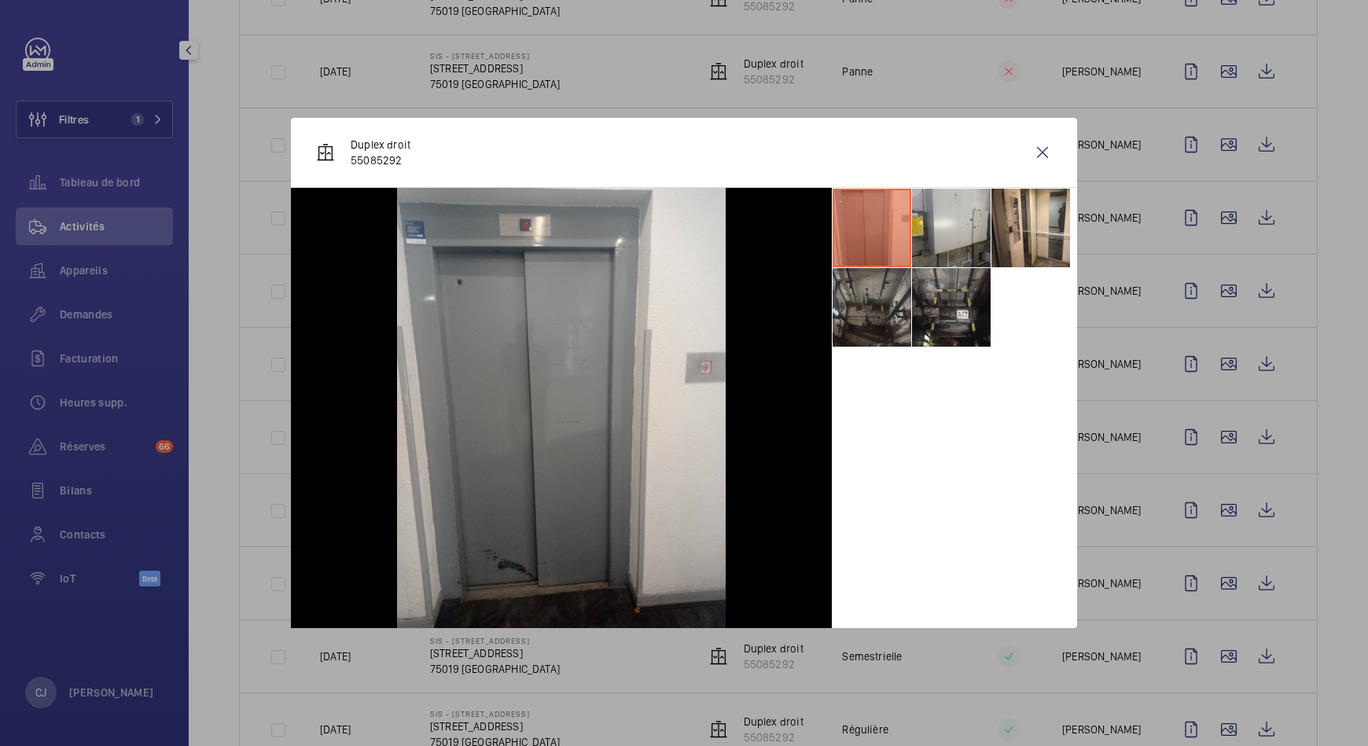
click at [886, 289] on li at bounding box center [872, 307] width 79 height 79
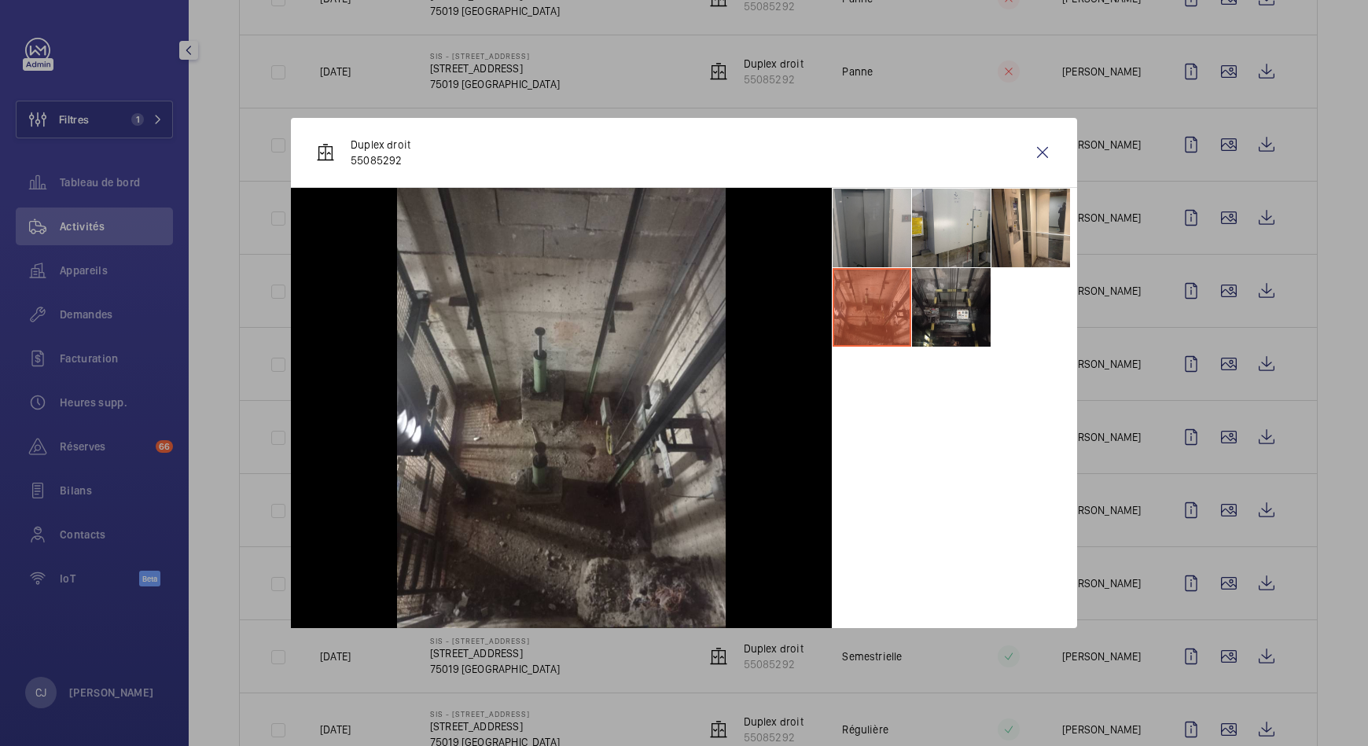
click at [880, 232] on li at bounding box center [872, 228] width 79 height 79
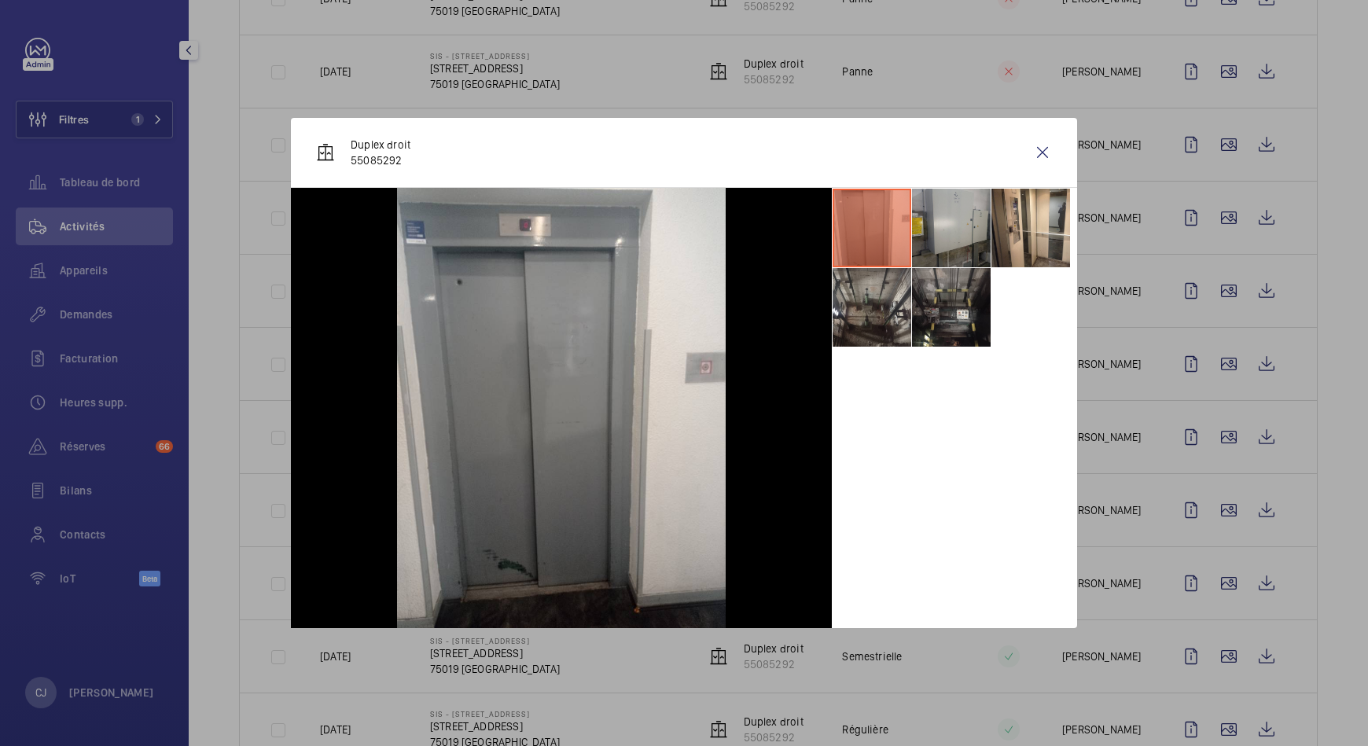
click at [927, 226] on li at bounding box center [951, 228] width 79 height 79
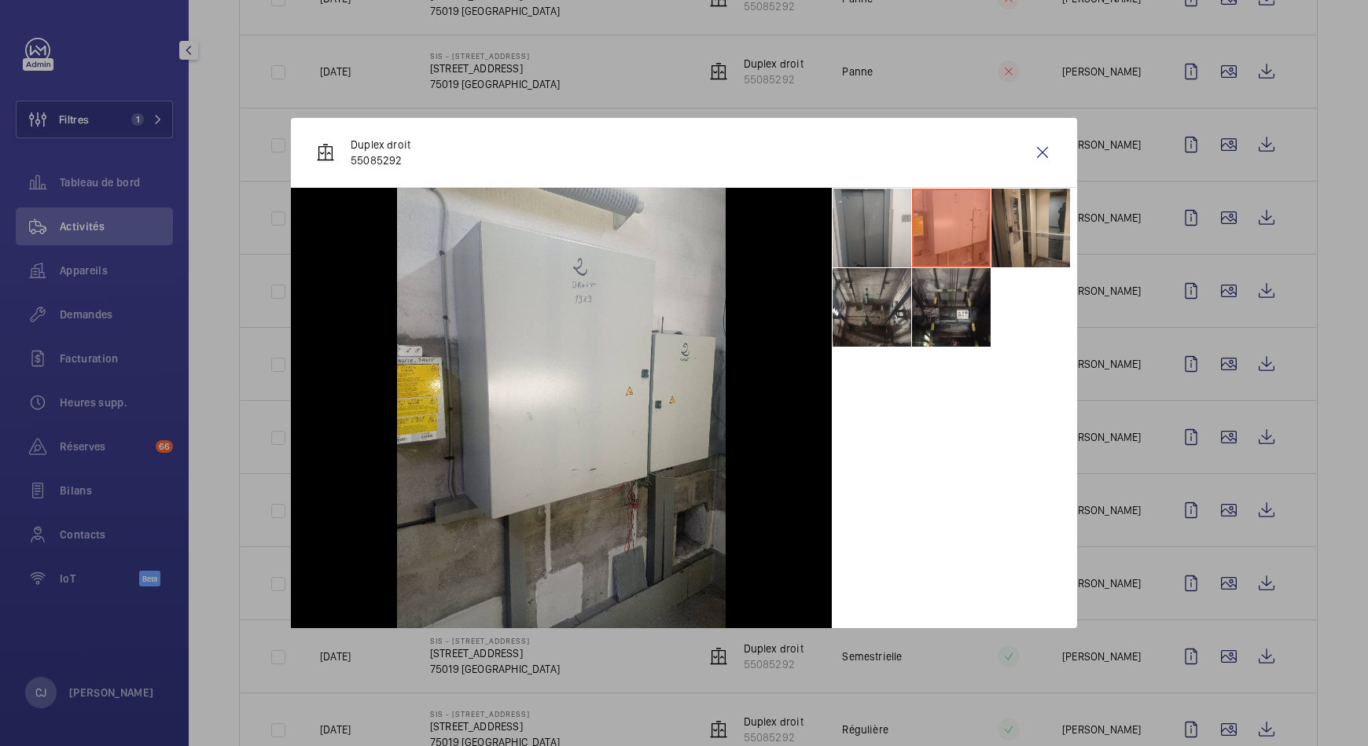
click at [1026, 224] on li at bounding box center [1031, 228] width 79 height 79
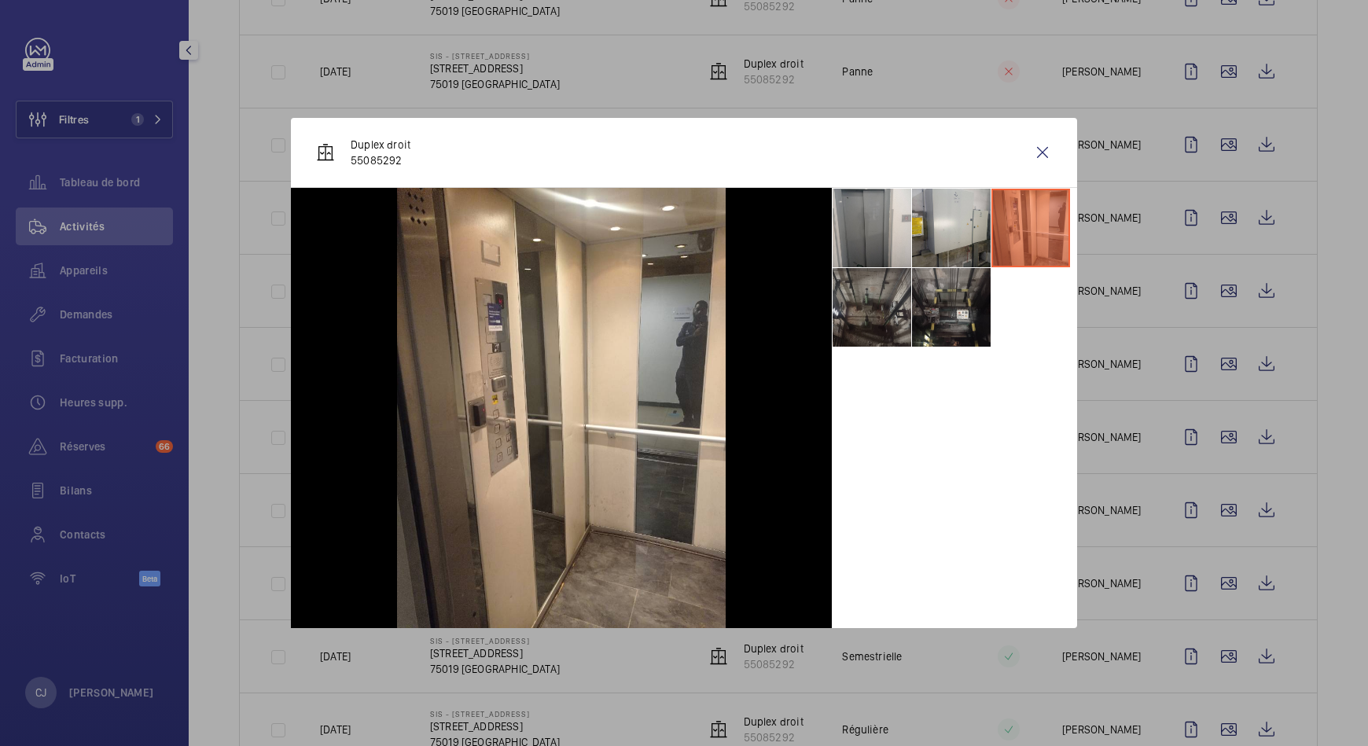
click at [878, 285] on li at bounding box center [872, 307] width 79 height 79
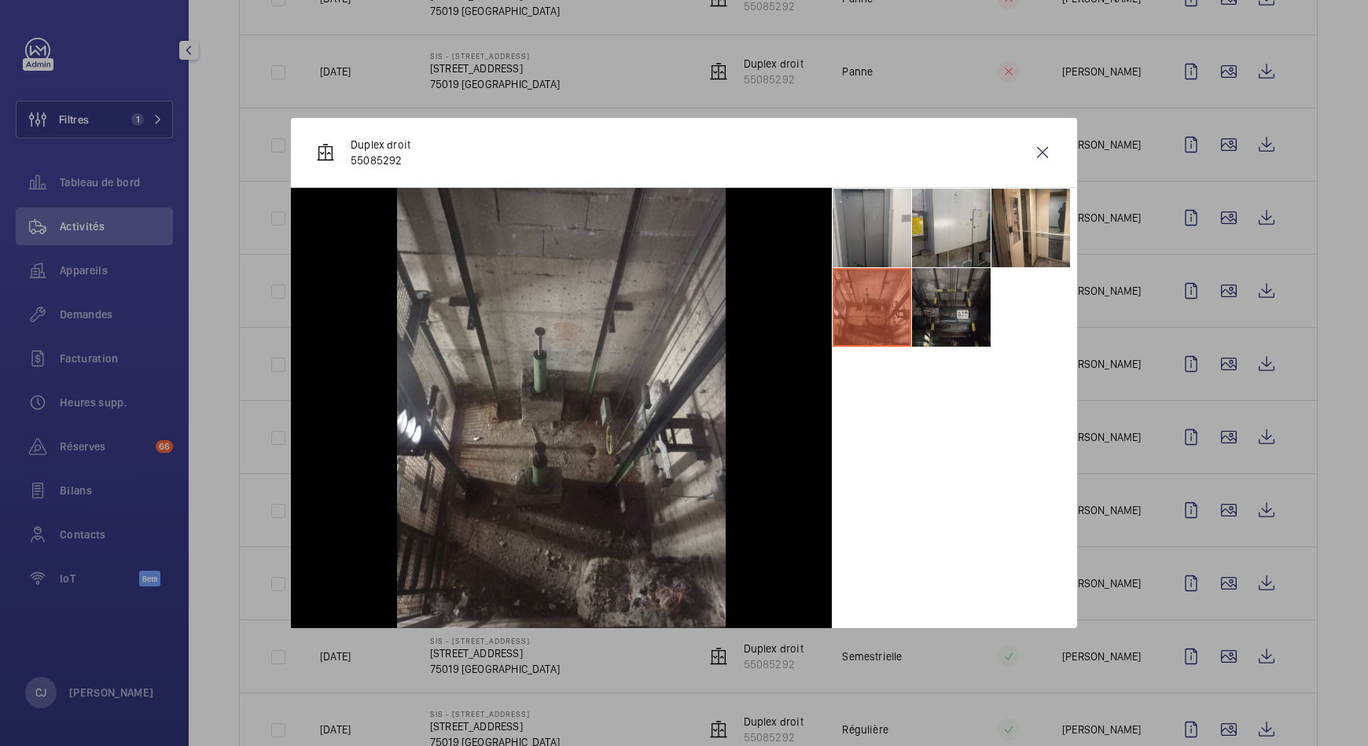
click at [932, 290] on li at bounding box center [951, 307] width 79 height 79
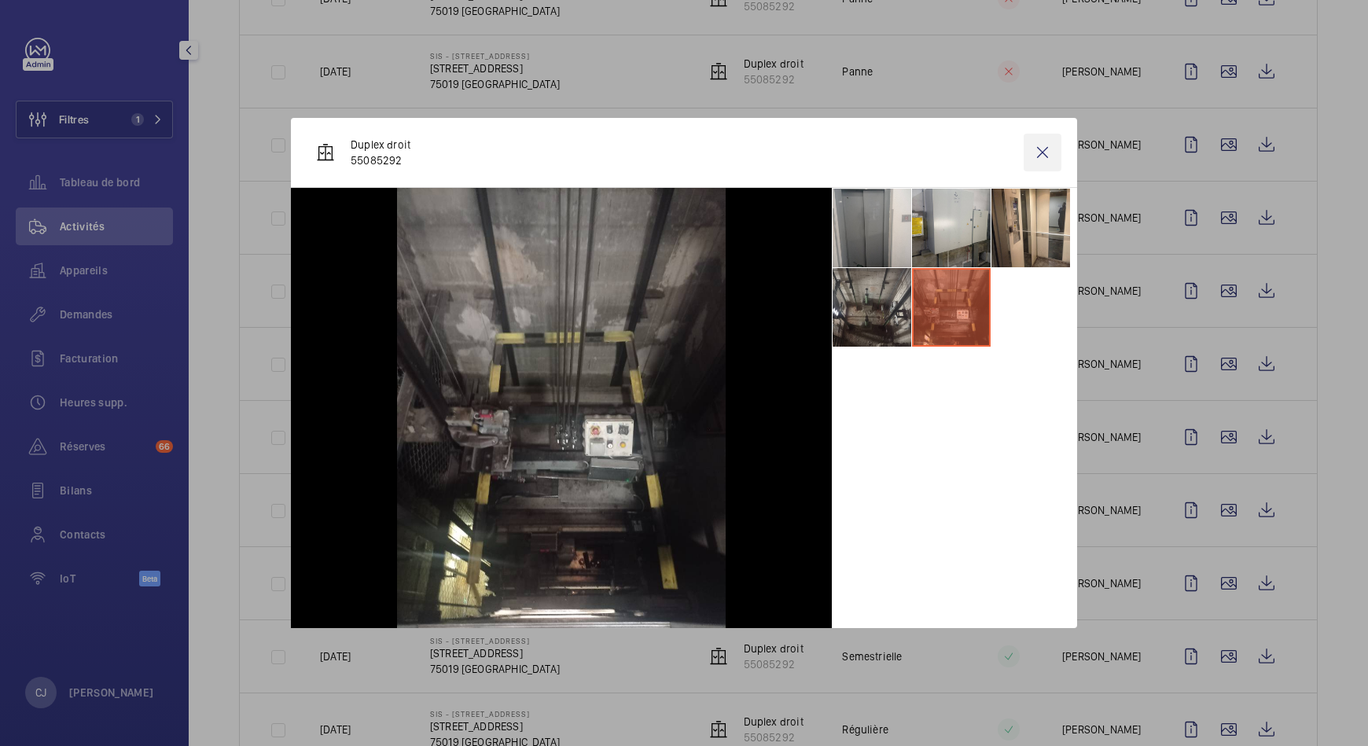
click at [1041, 149] on wm-front-icon-button at bounding box center [1043, 153] width 38 height 38
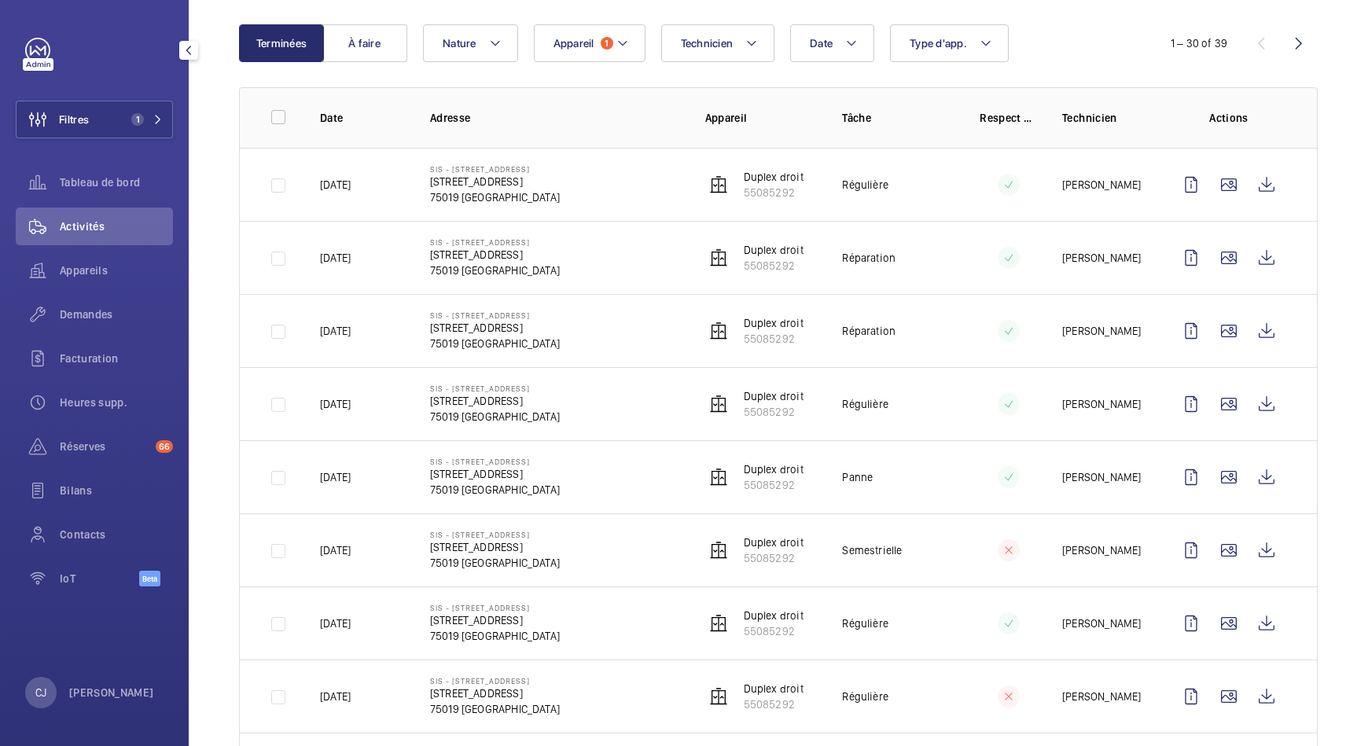
scroll to position [159, 0]
click at [1215, 185] on wm-front-icon-button at bounding box center [1229, 184] width 38 height 38
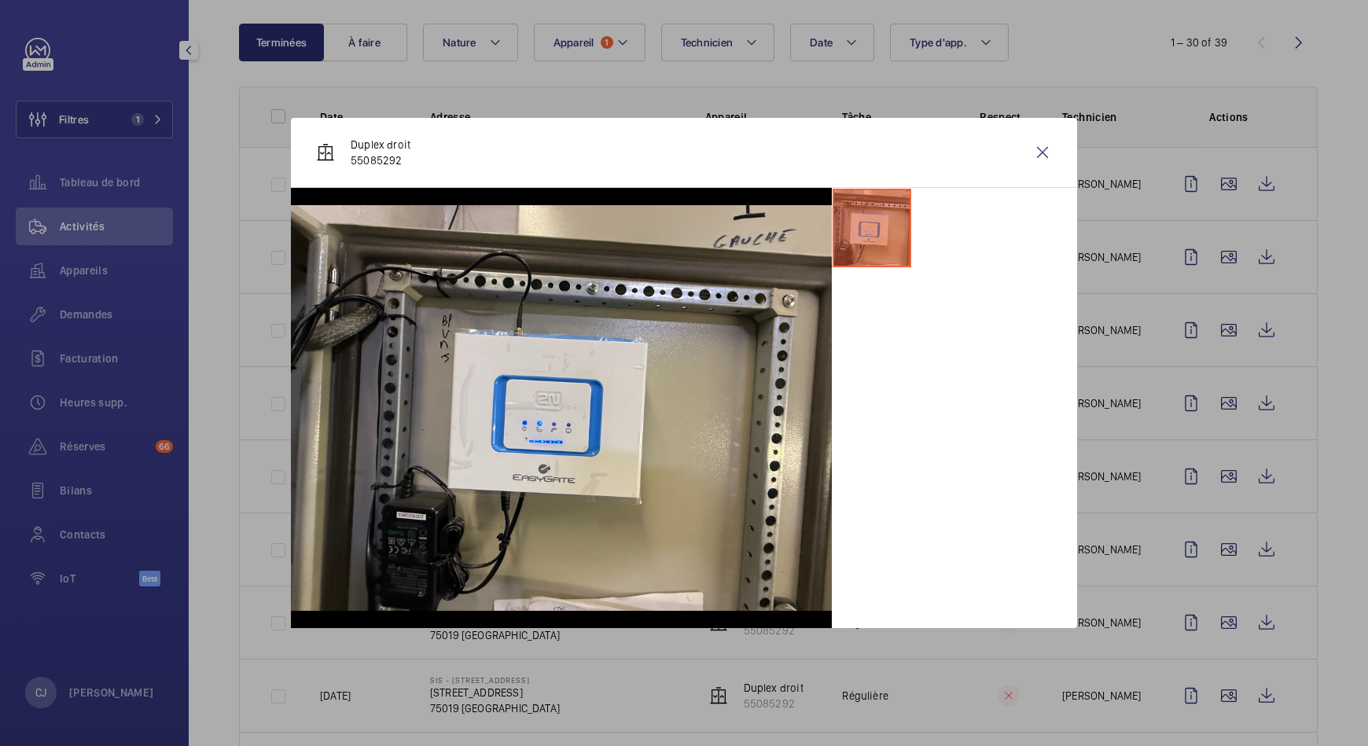
click at [1215, 263] on div at bounding box center [684, 373] width 1368 height 746
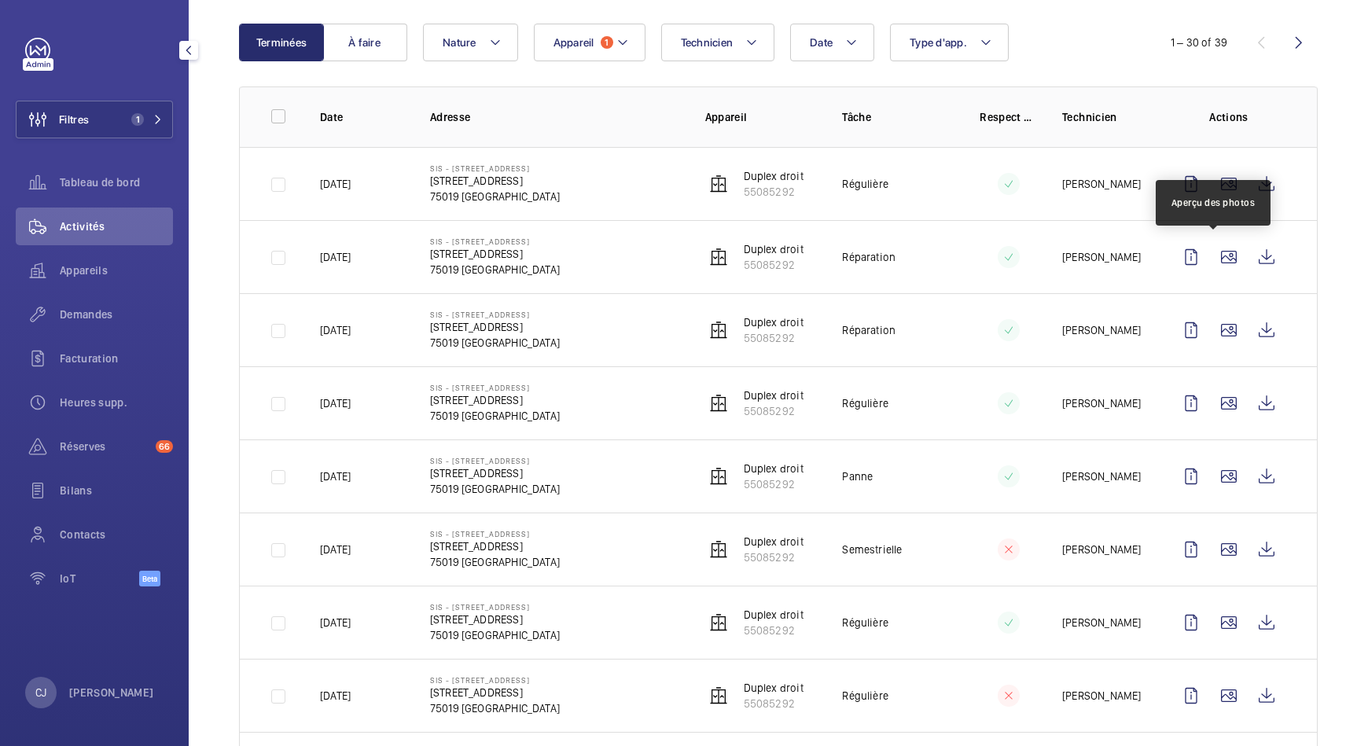
click at [1215, 263] on wm-front-icon-button at bounding box center [1229, 257] width 38 height 38
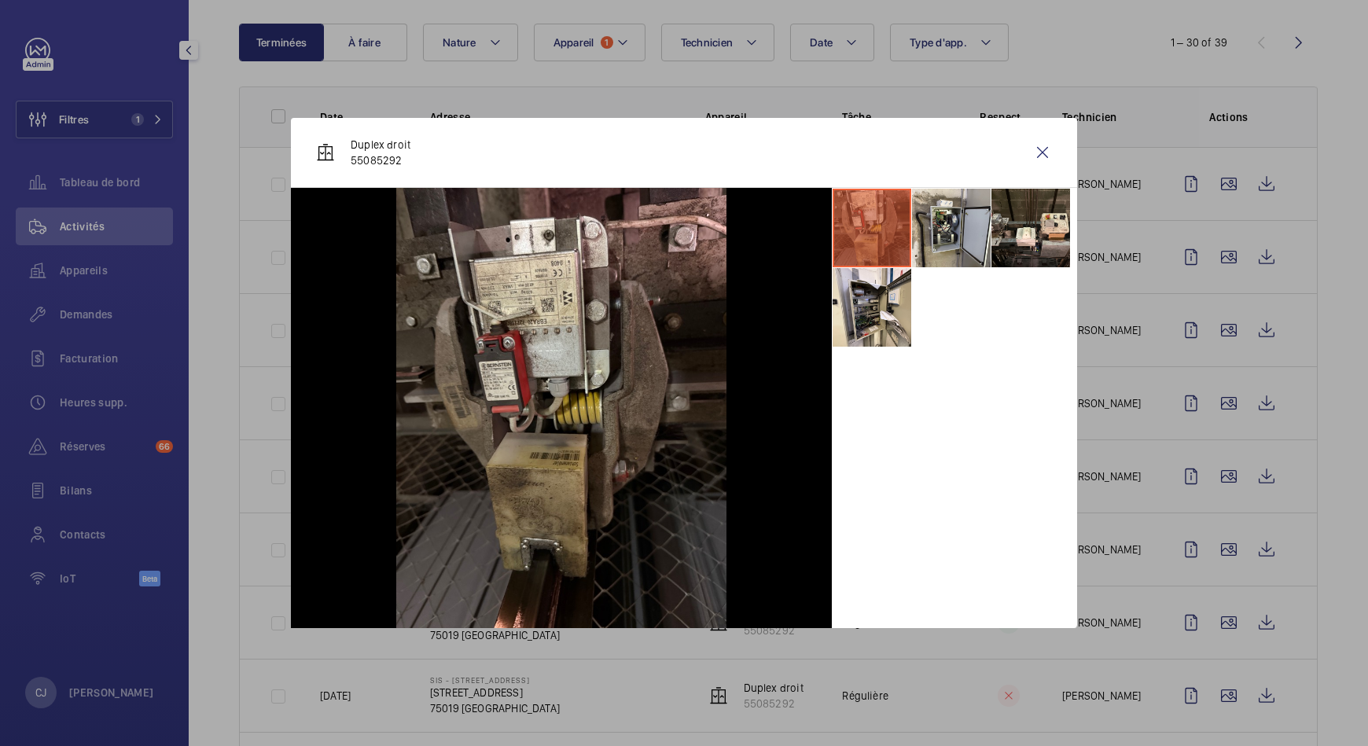
click at [1213, 320] on div at bounding box center [684, 373] width 1368 height 746
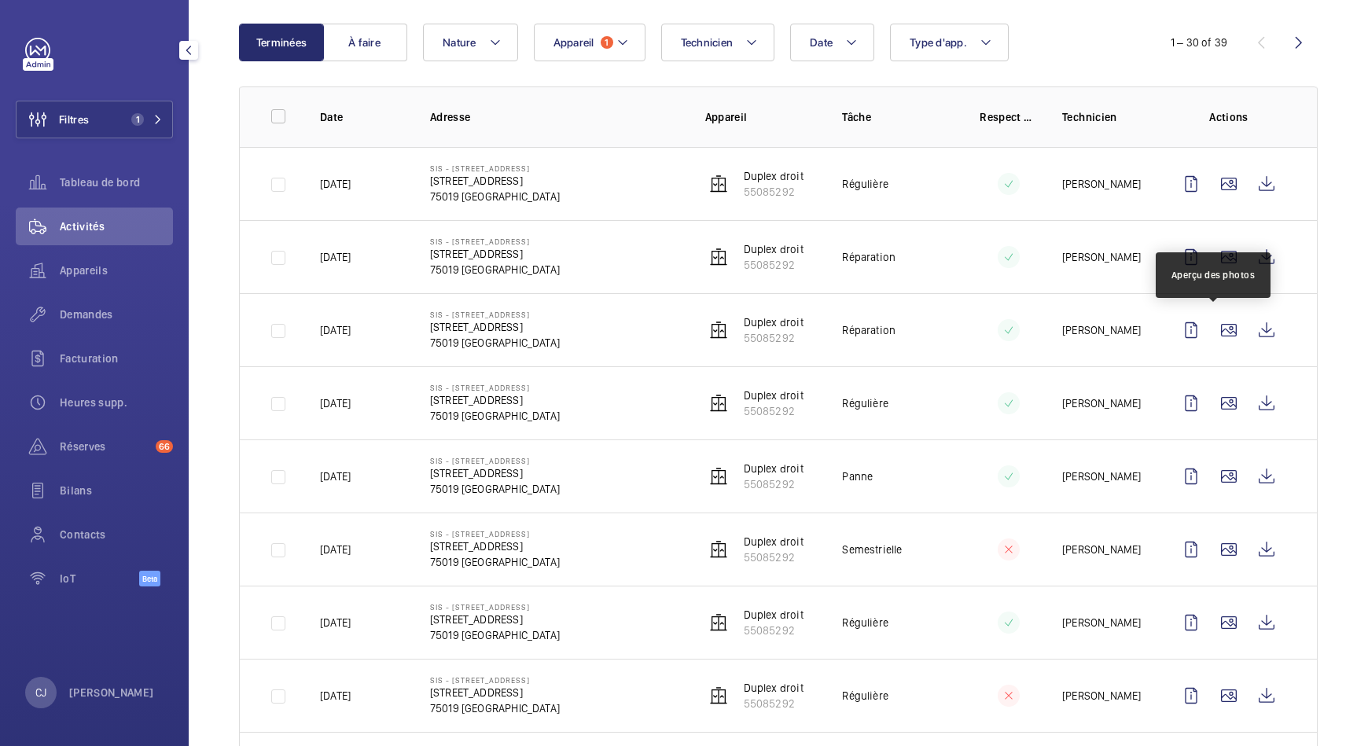
click at [1213, 320] on wm-front-icon-button at bounding box center [1229, 330] width 38 height 38
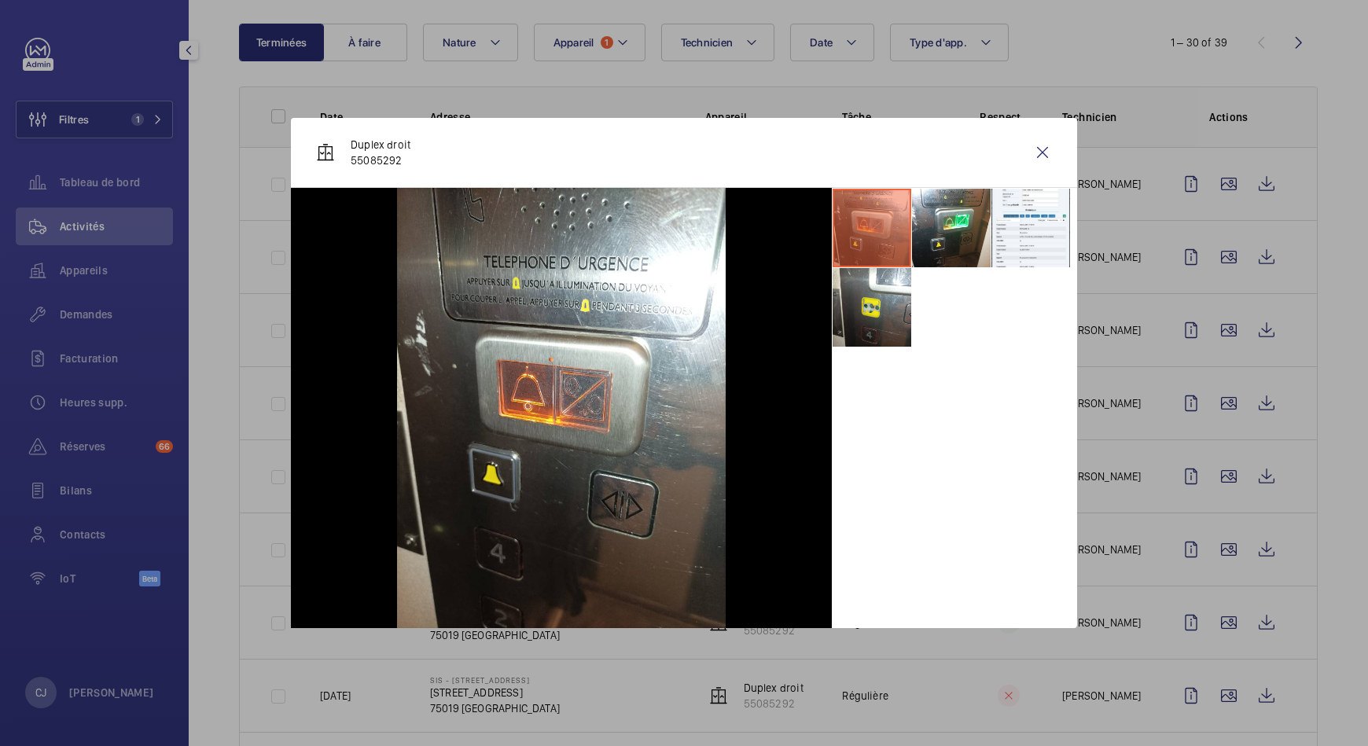
click at [1209, 396] on div at bounding box center [684, 373] width 1368 height 746
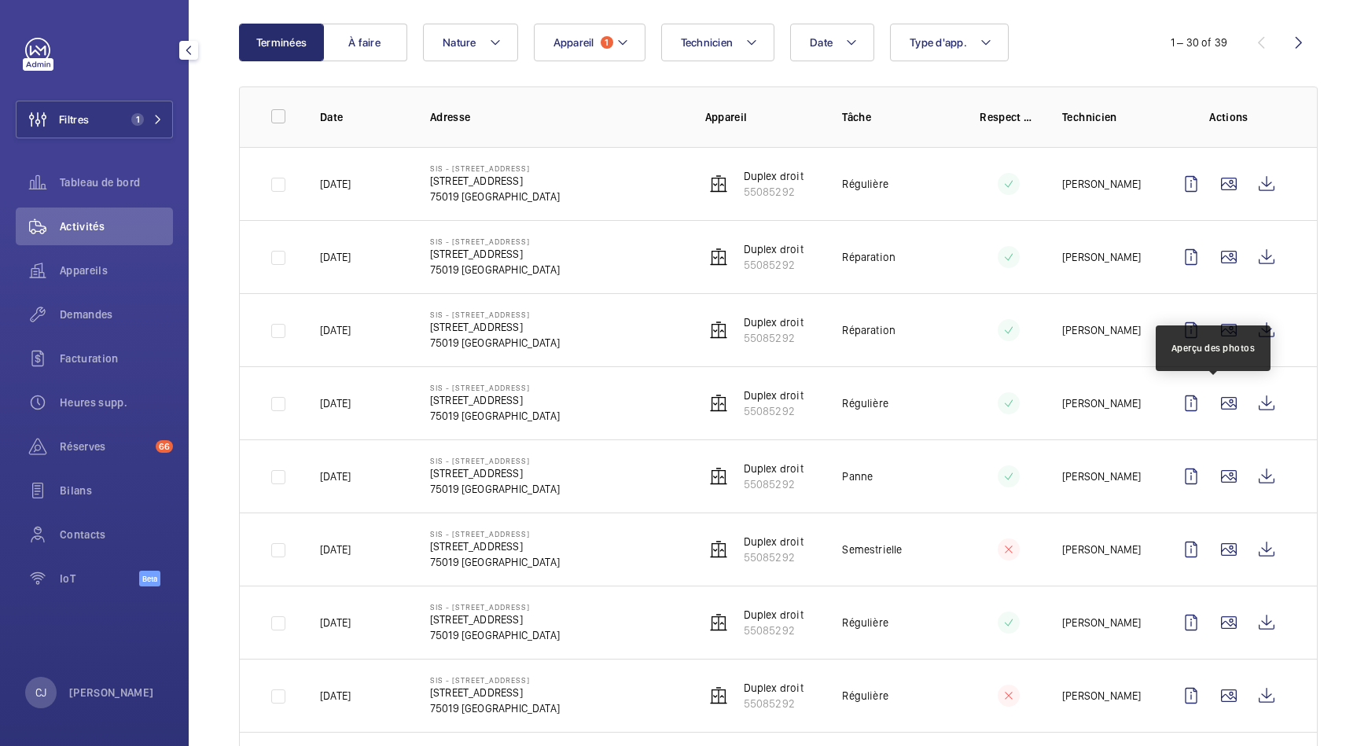
click at [1210, 396] on wm-front-icon-button at bounding box center [1229, 404] width 38 height 38
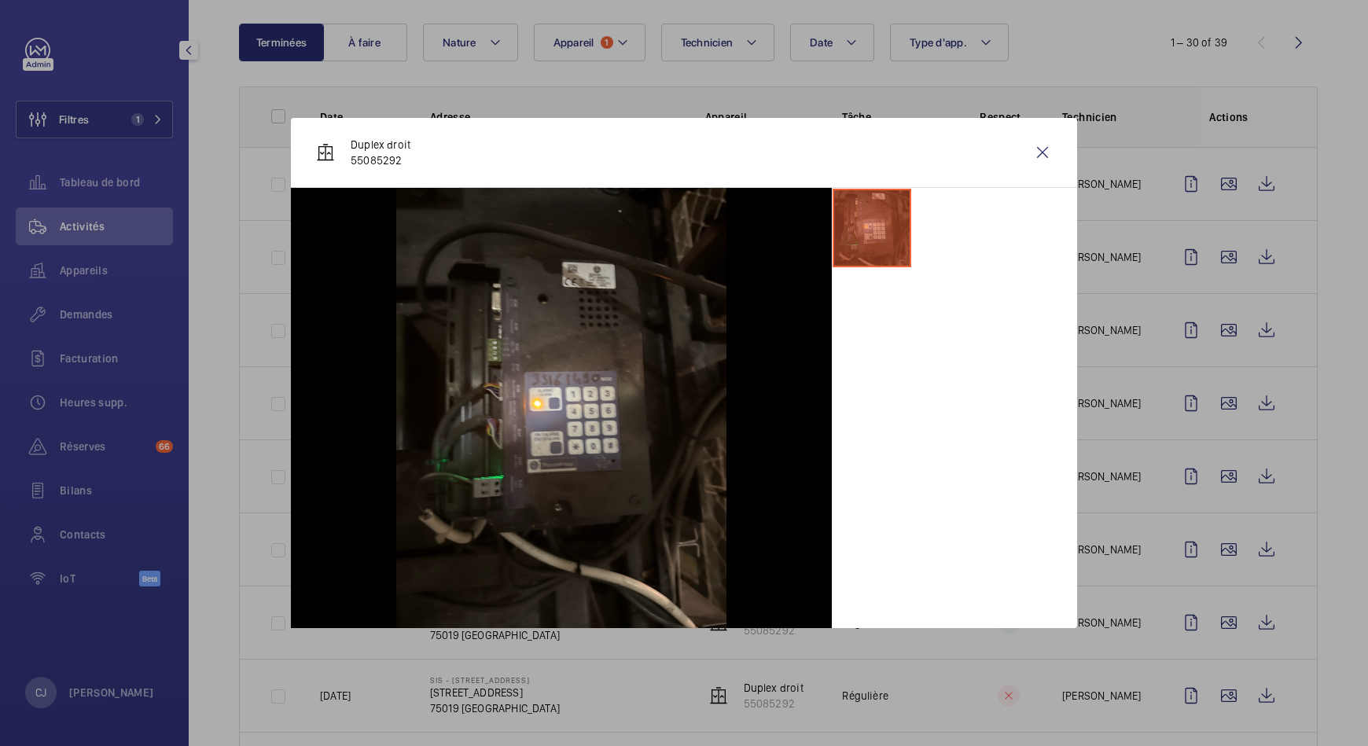
click at [1211, 480] on div at bounding box center [684, 373] width 1368 height 746
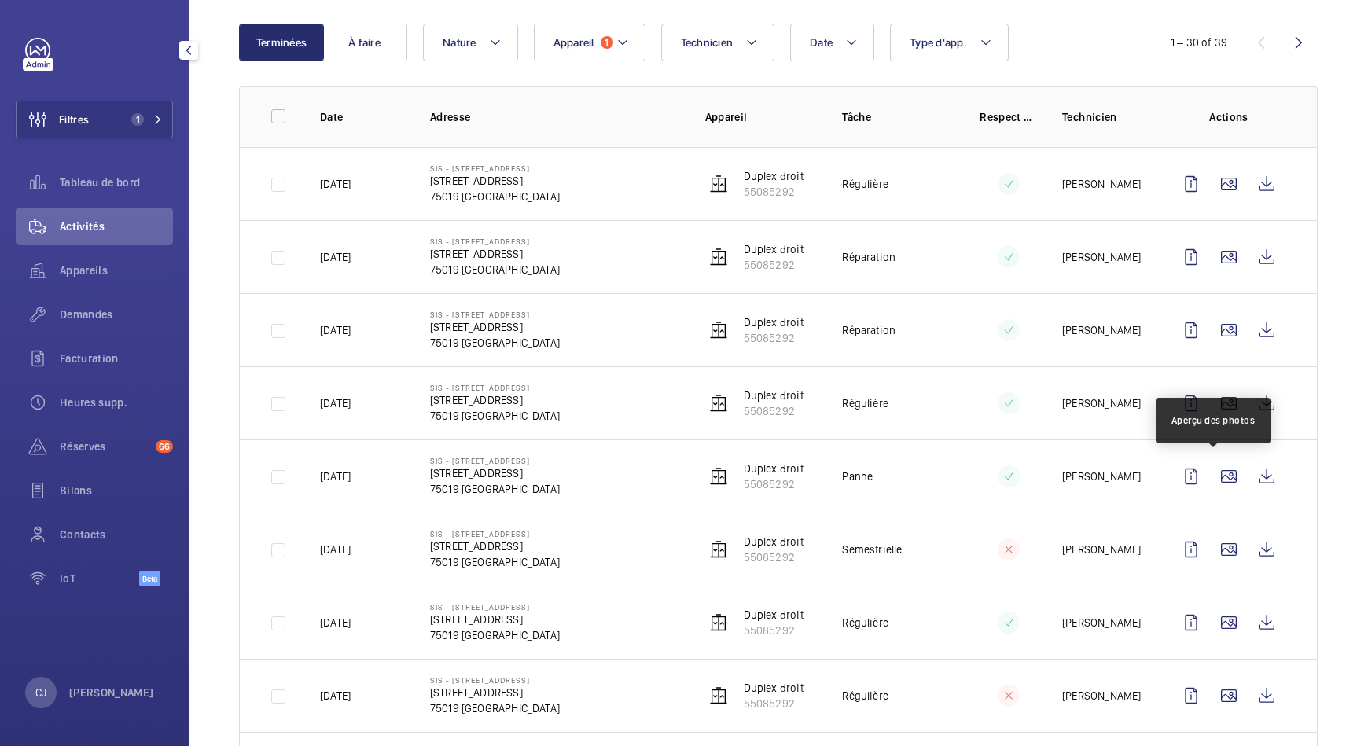
click at [1211, 480] on wm-front-icon-button at bounding box center [1229, 477] width 38 height 38
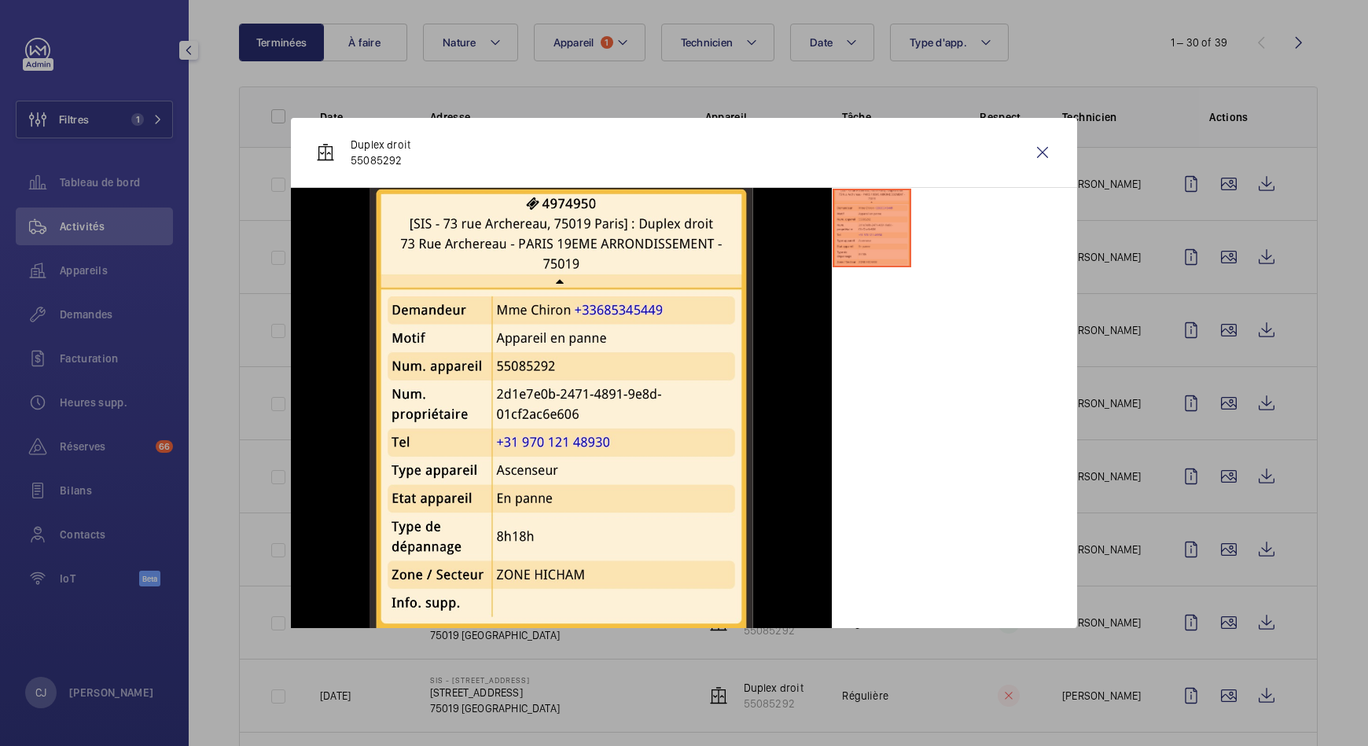
click at [1211, 547] on div at bounding box center [684, 373] width 1368 height 746
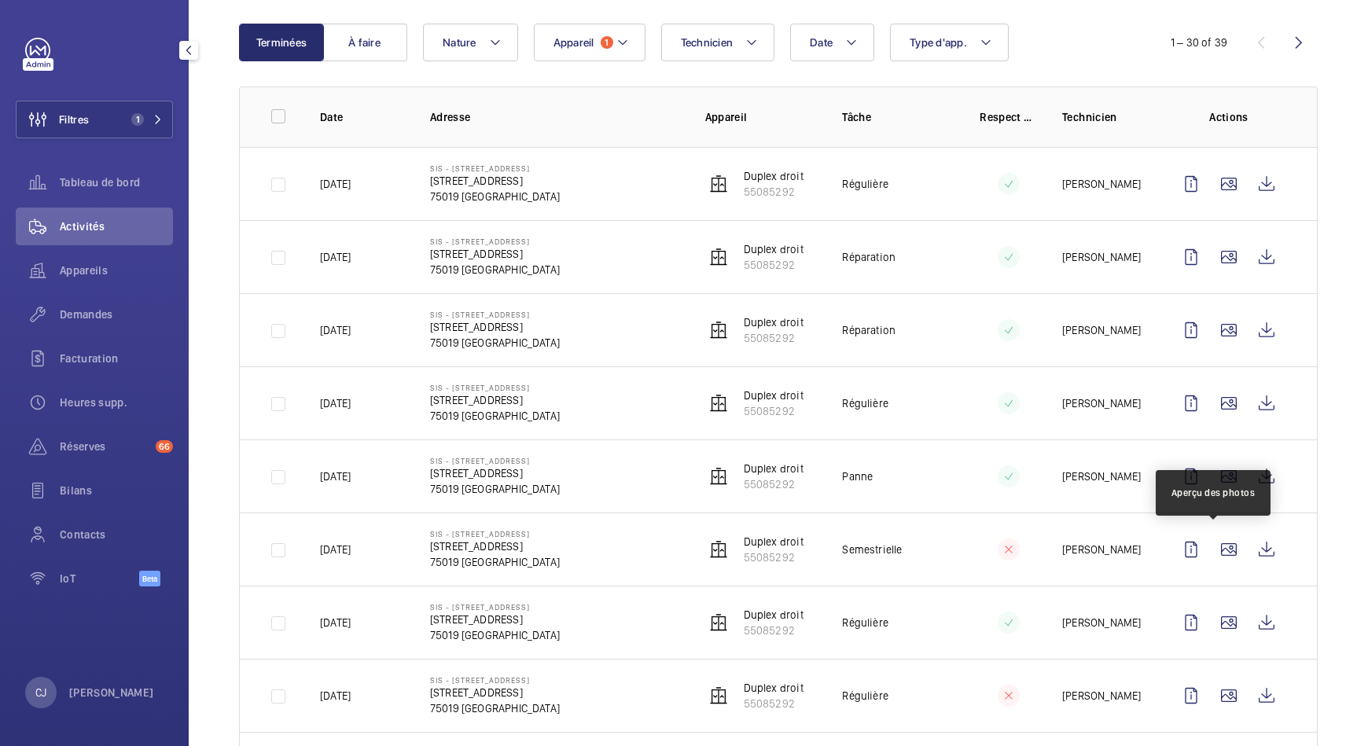
click at [1211, 547] on wm-front-icon-button at bounding box center [1229, 550] width 38 height 38
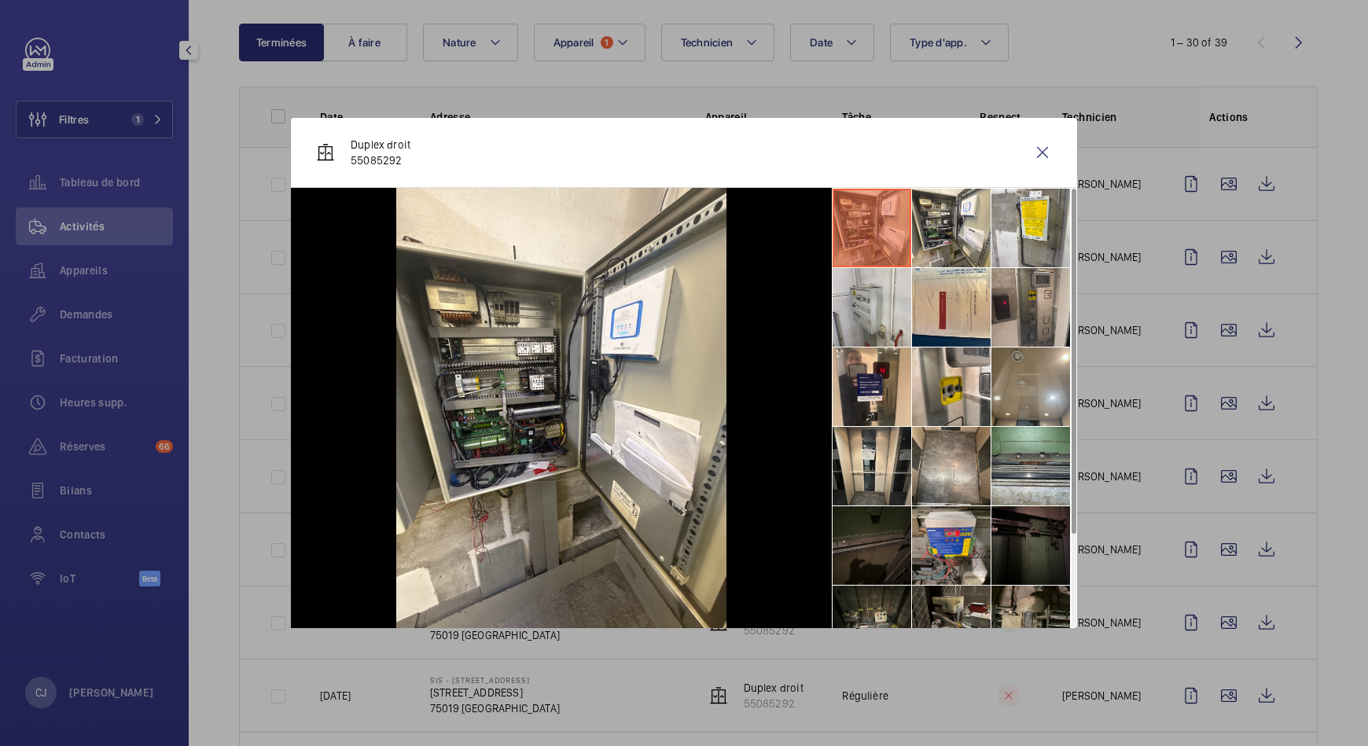
click at [1207, 623] on div at bounding box center [684, 373] width 1368 height 746
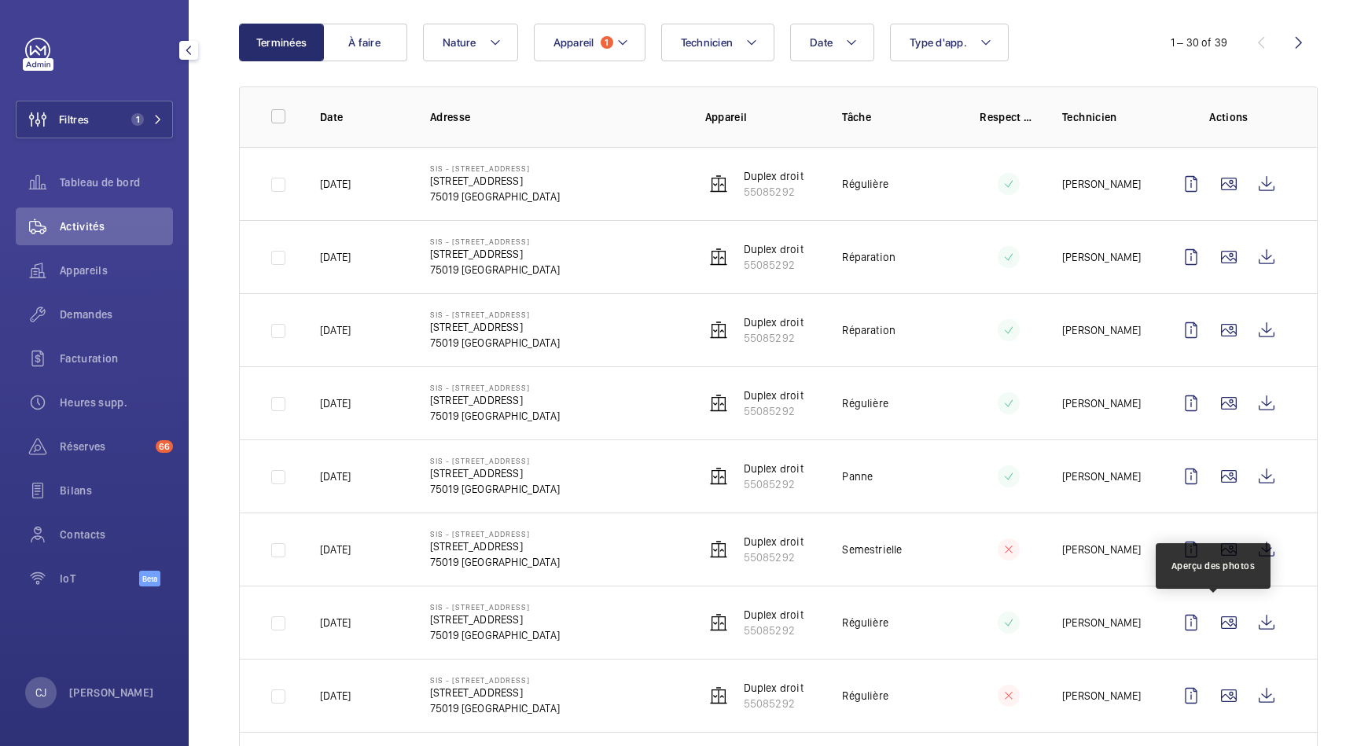
click at [1210, 623] on wm-front-icon-button at bounding box center [1229, 623] width 38 height 38
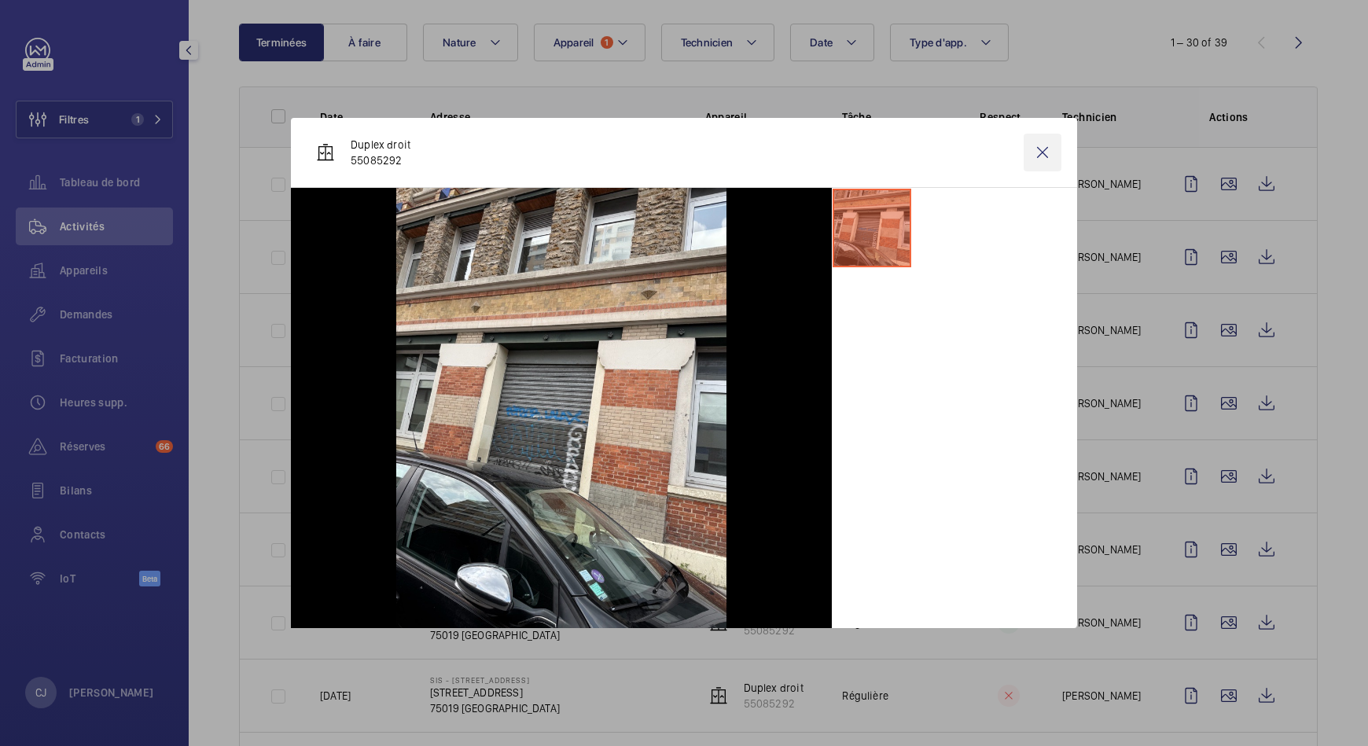
click at [1043, 149] on wm-front-icon-button at bounding box center [1043, 153] width 38 height 38
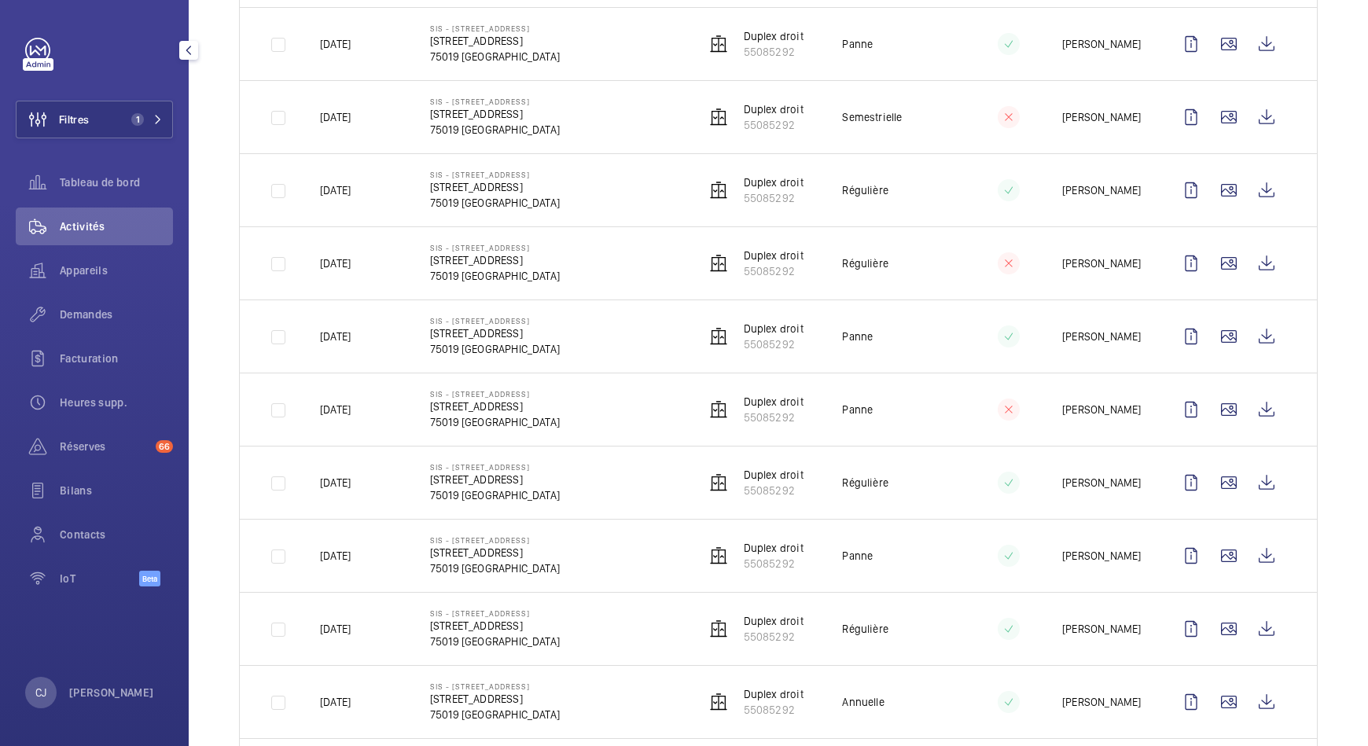
scroll to position [650, 0]
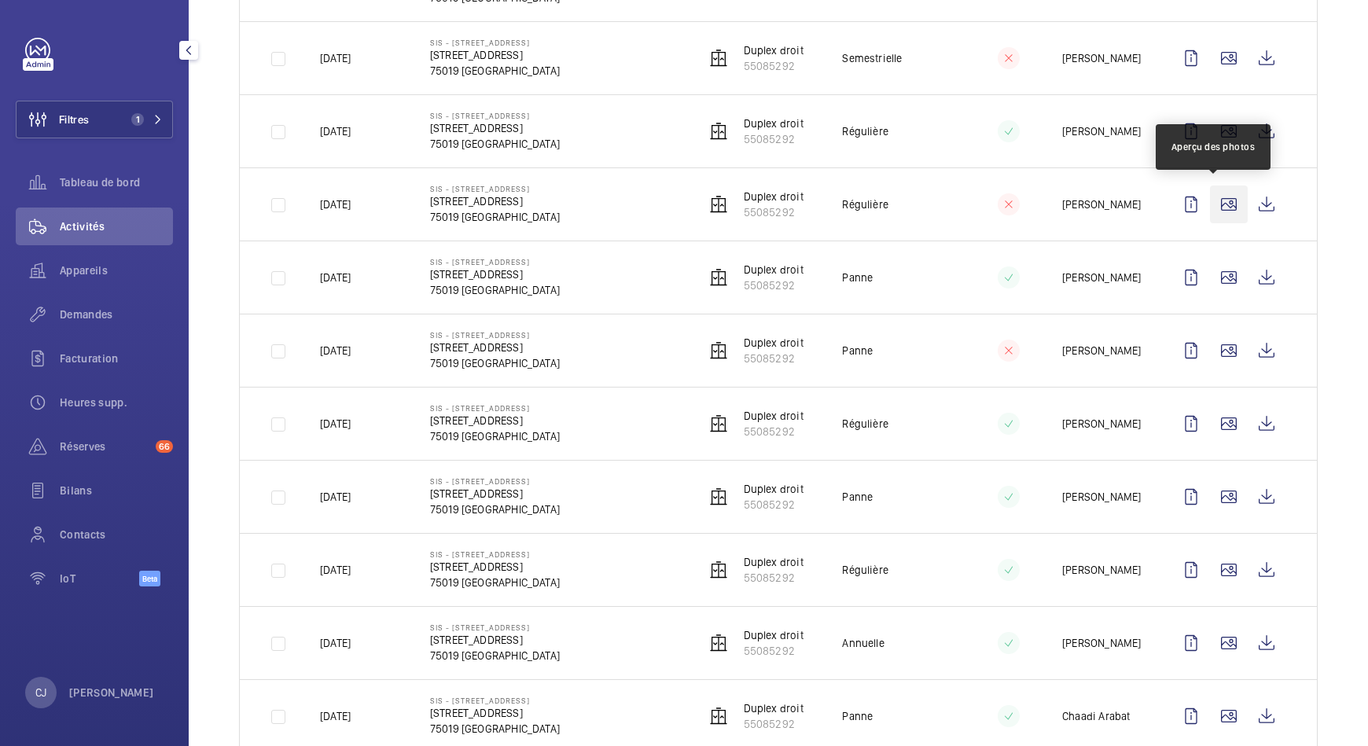
click at [1212, 200] on wm-front-icon-button at bounding box center [1229, 205] width 38 height 38
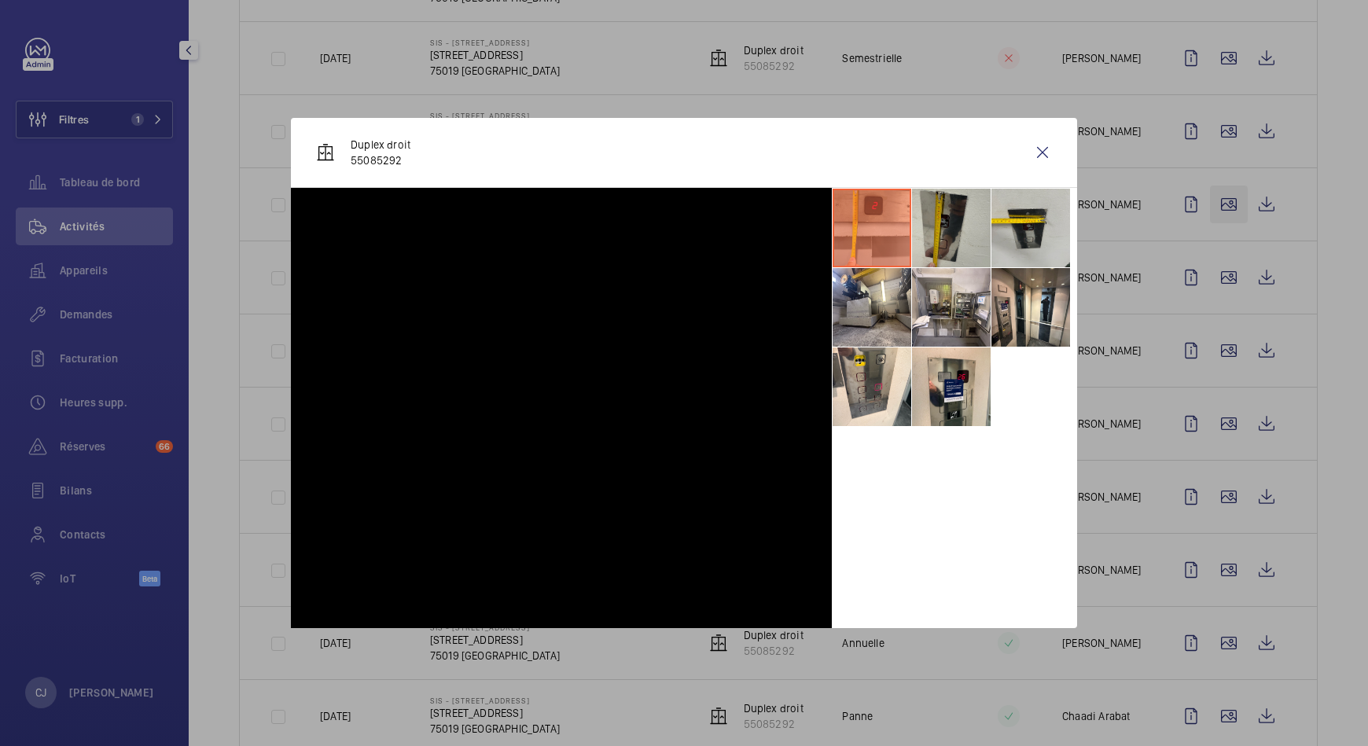
click at [1212, 200] on div at bounding box center [684, 373] width 1368 height 746
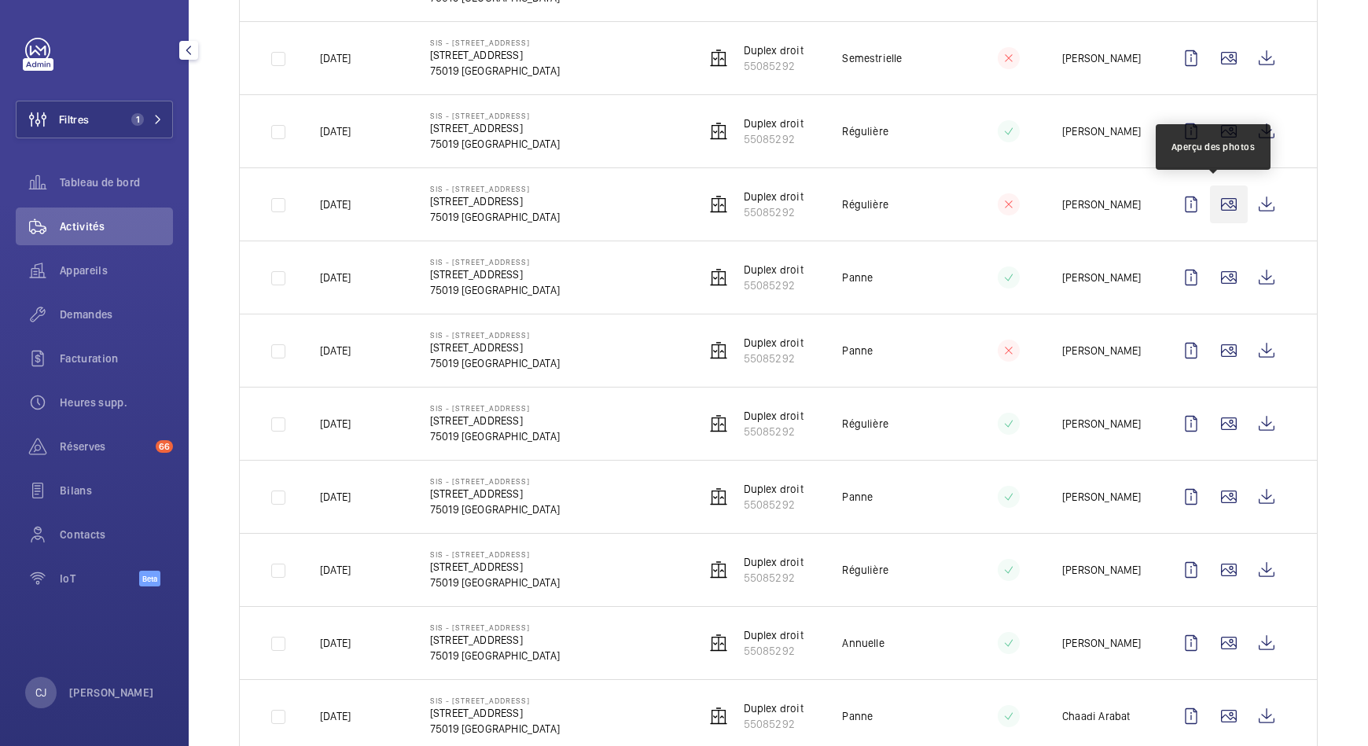
click at [1212, 200] on wm-front-icon-button at bounding box center [1229, 205] width 38 height 38
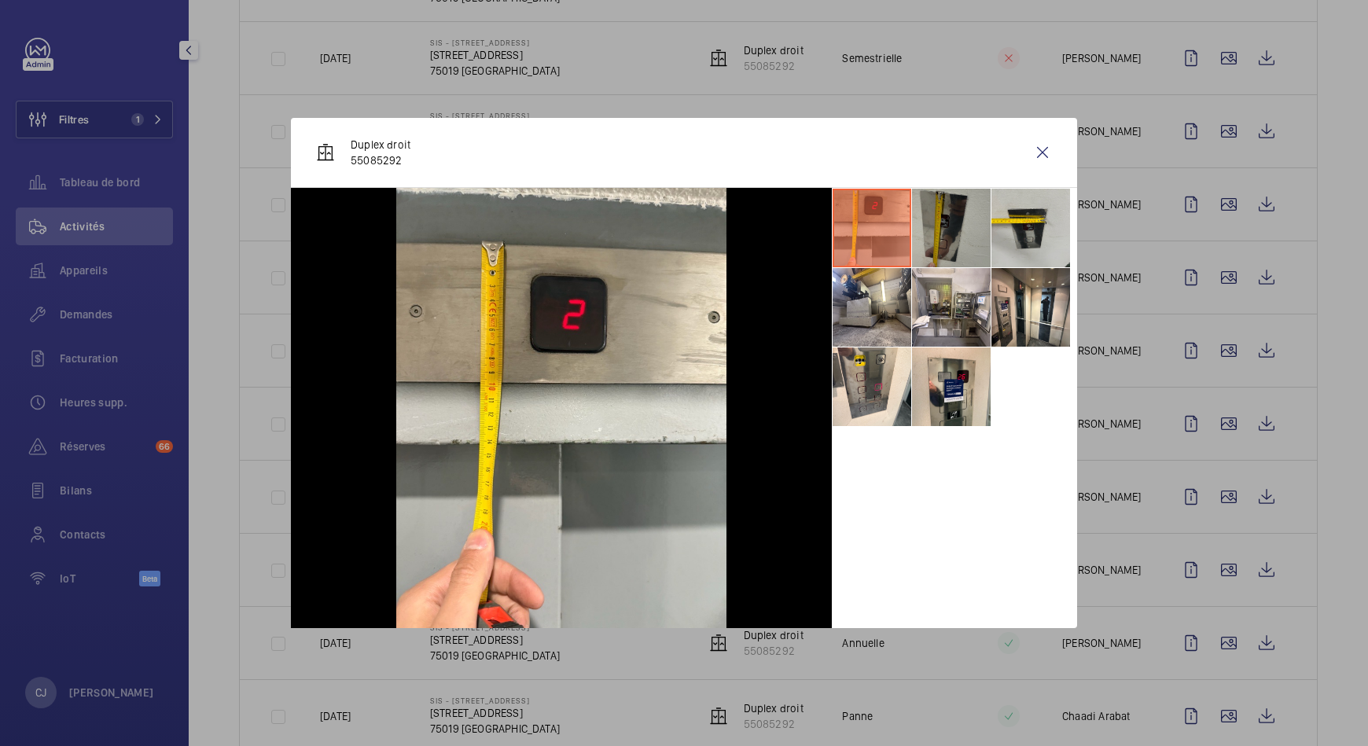
click at [952, 244] on li at bounding box center [951, 228] width 79 height 79
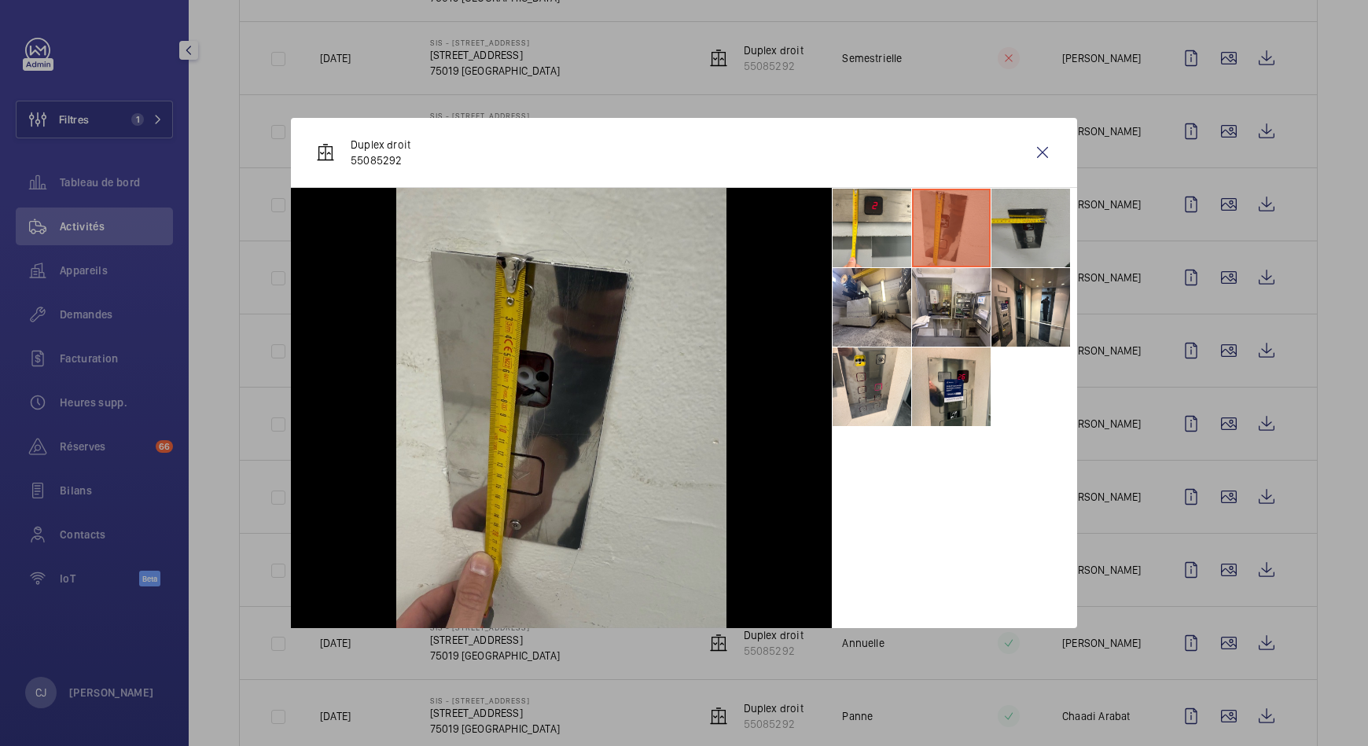
click at [1030, 237] on li at bounding box center [1031, 228] width 79 height 79
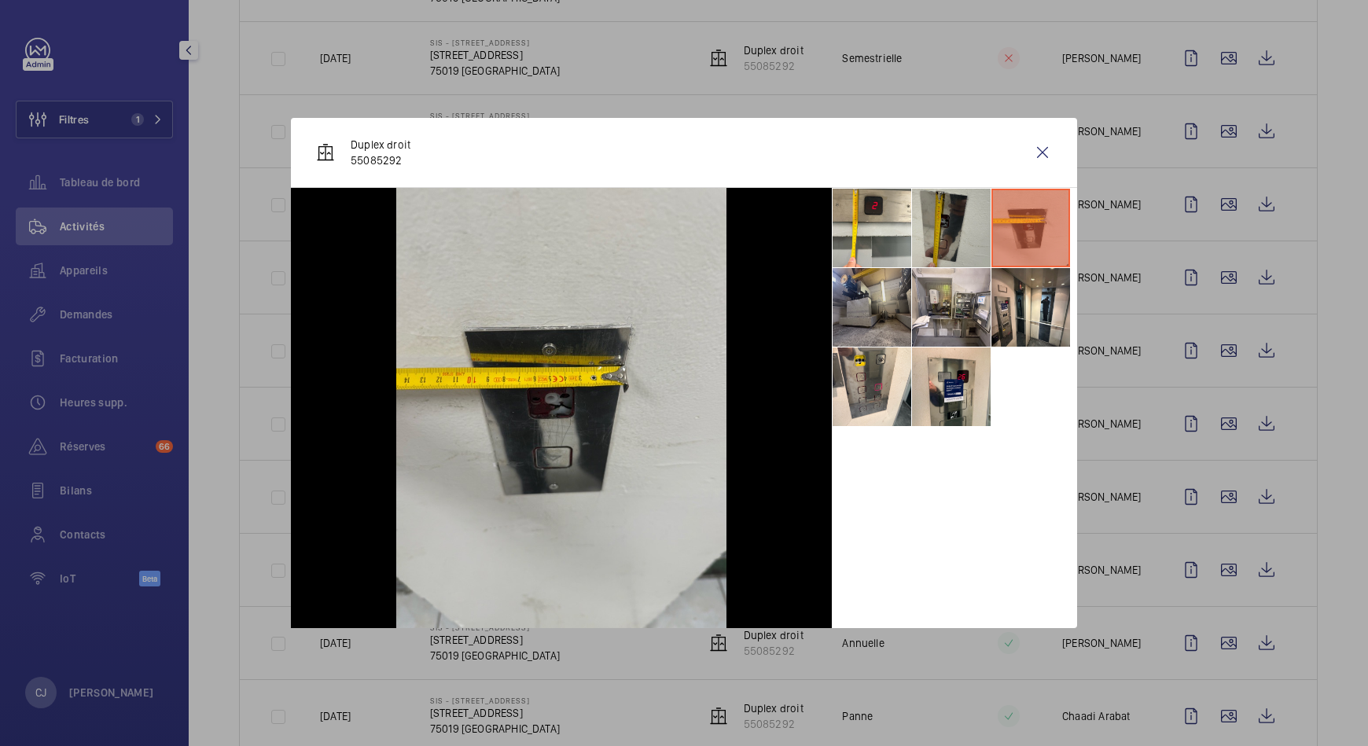
click at [874, 300] on li at bounding box center [872, 307] width 79 height 79
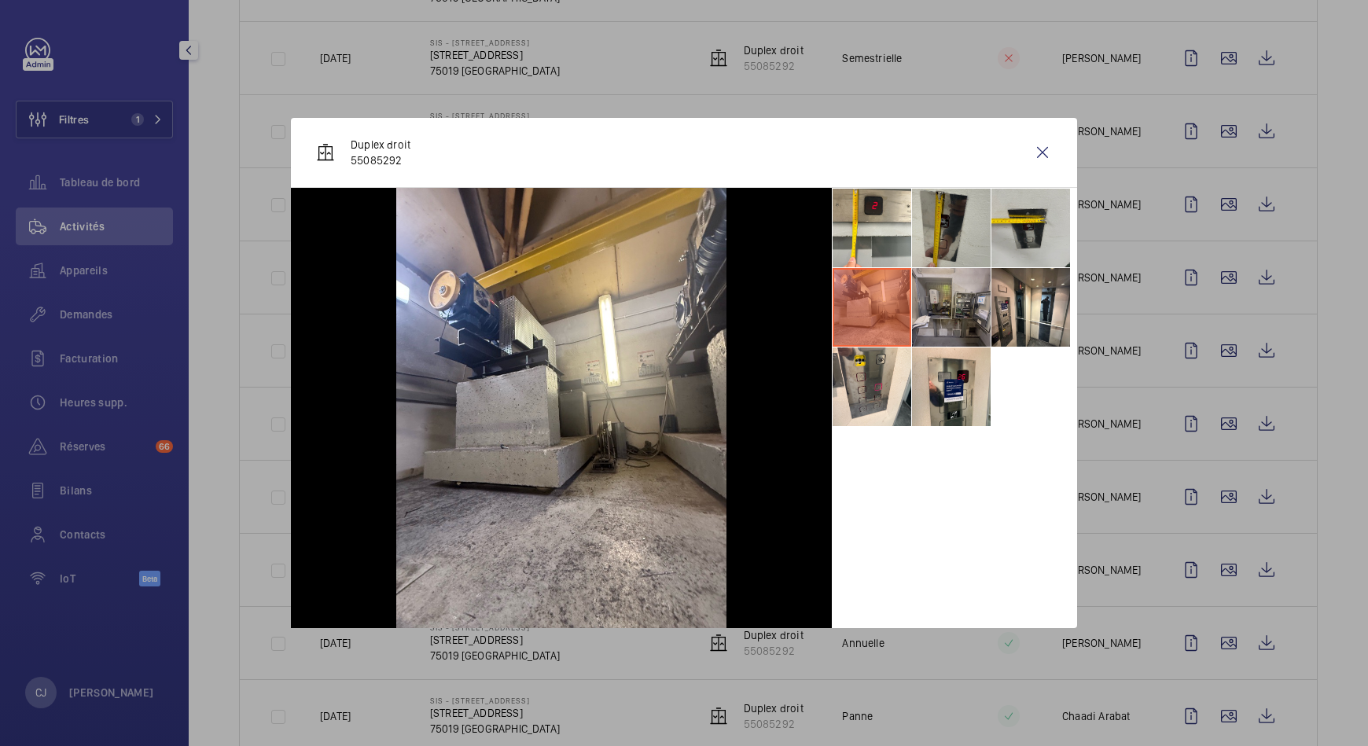
click at [959, 312] on li at bounding box center [951, 307] width 79 height 79
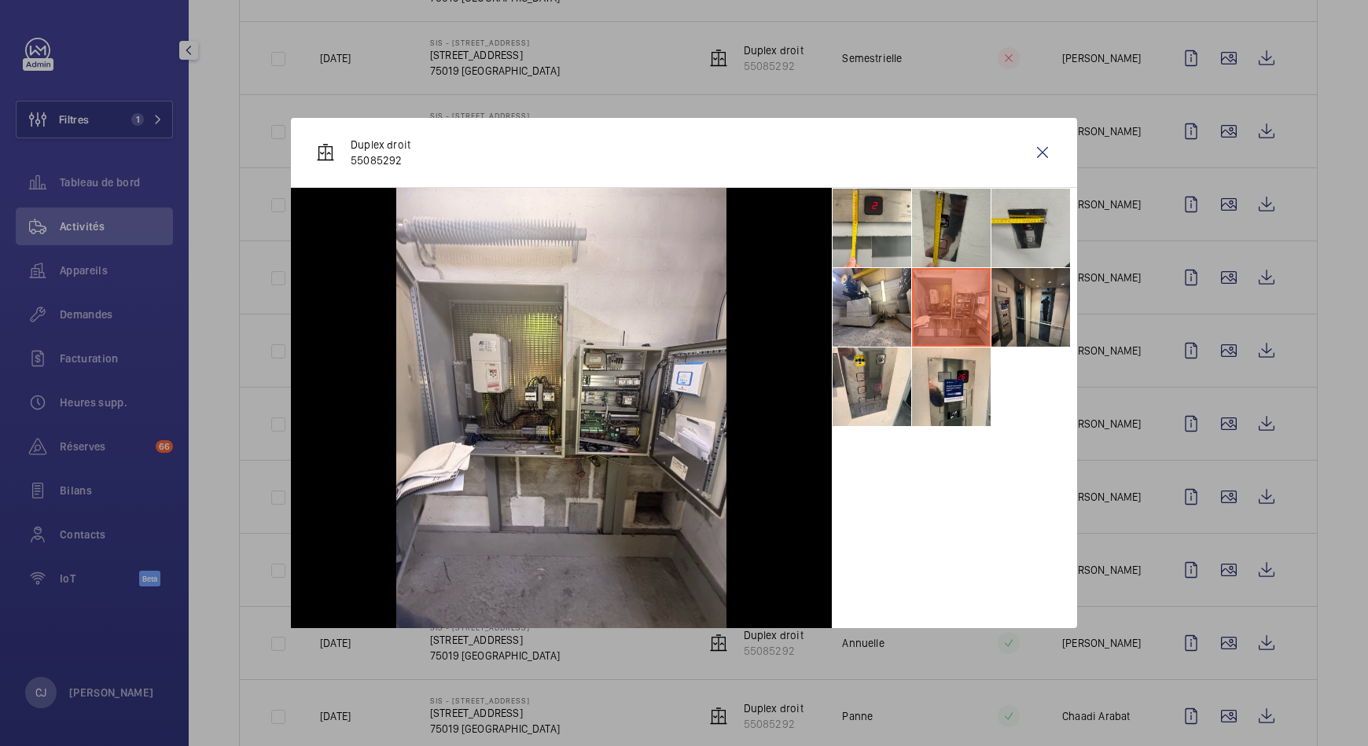
click at [1038, 296] on li at bounding box center [1031, 307] width 79 height 79
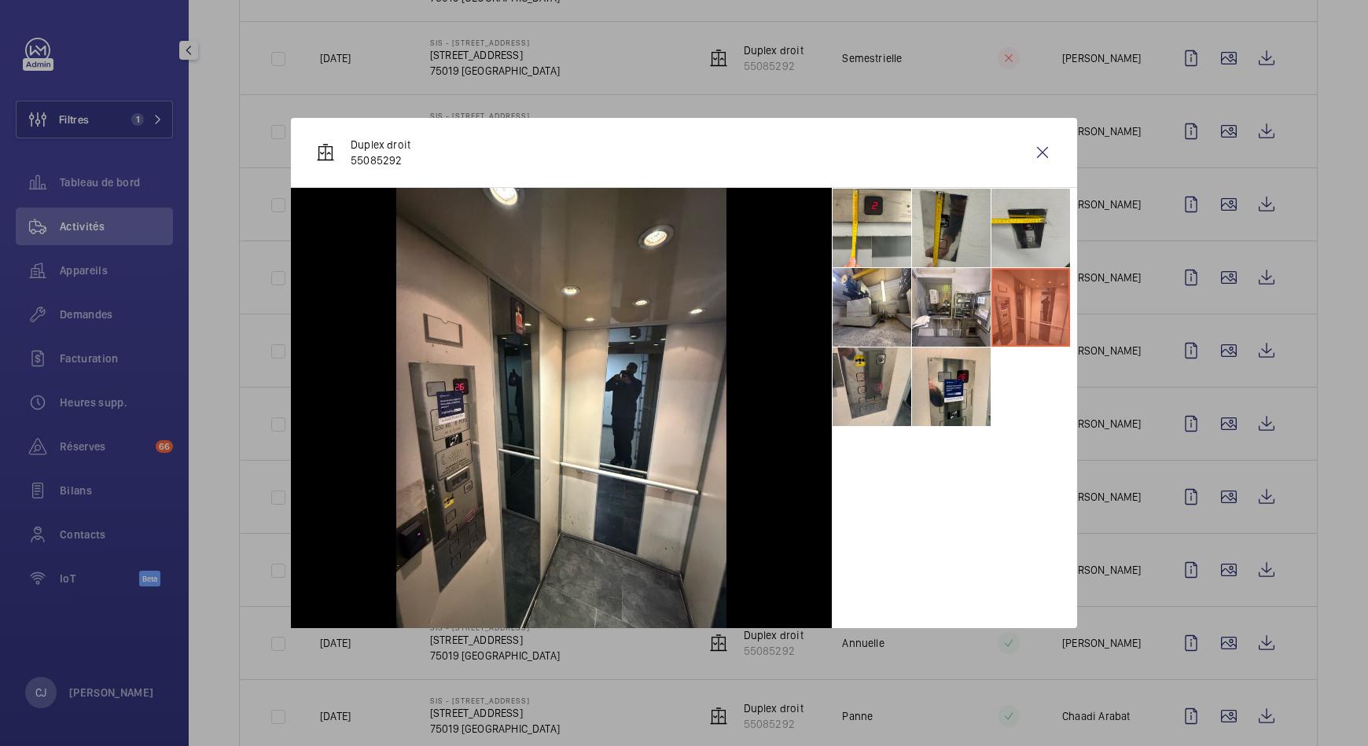
click at [859, 376] on li at bounding box center [872, 387] width 79 height 79
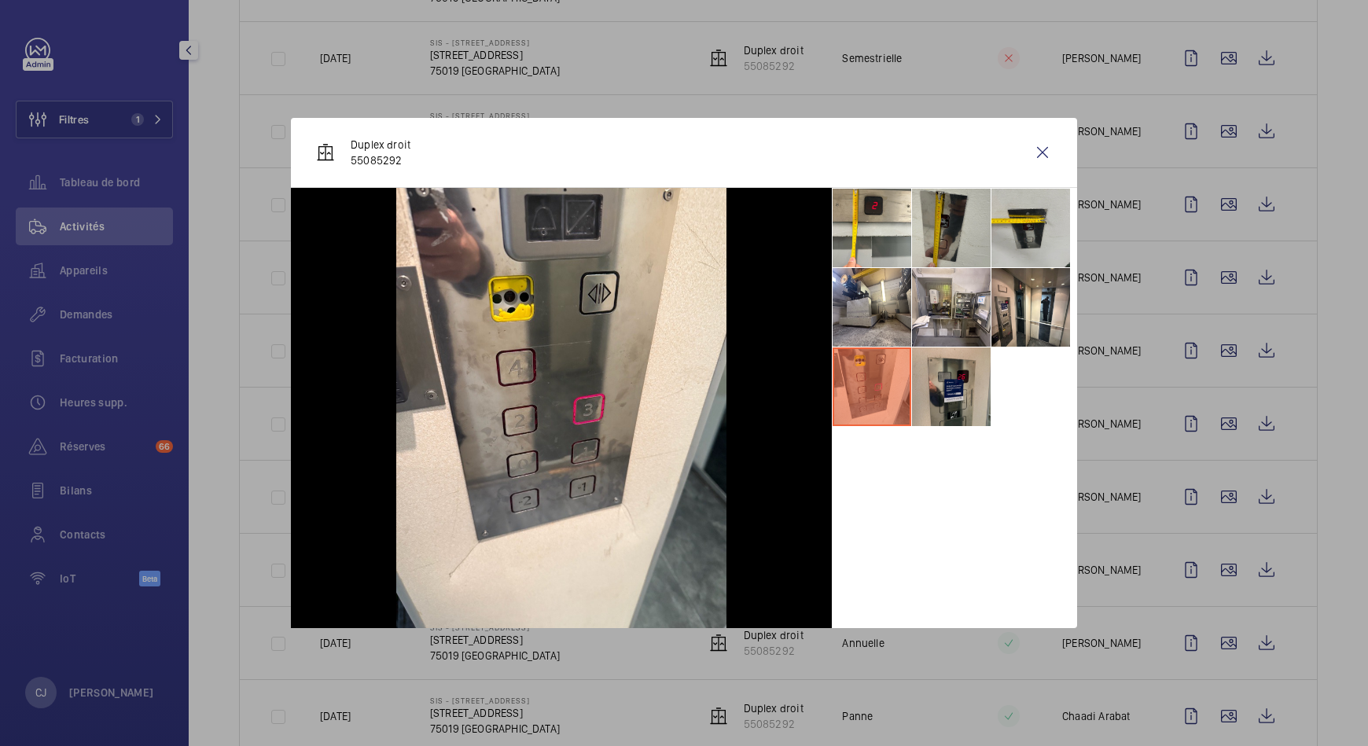
click at [954, 396] on li at bounding box center [951, 387] width 79 height 79
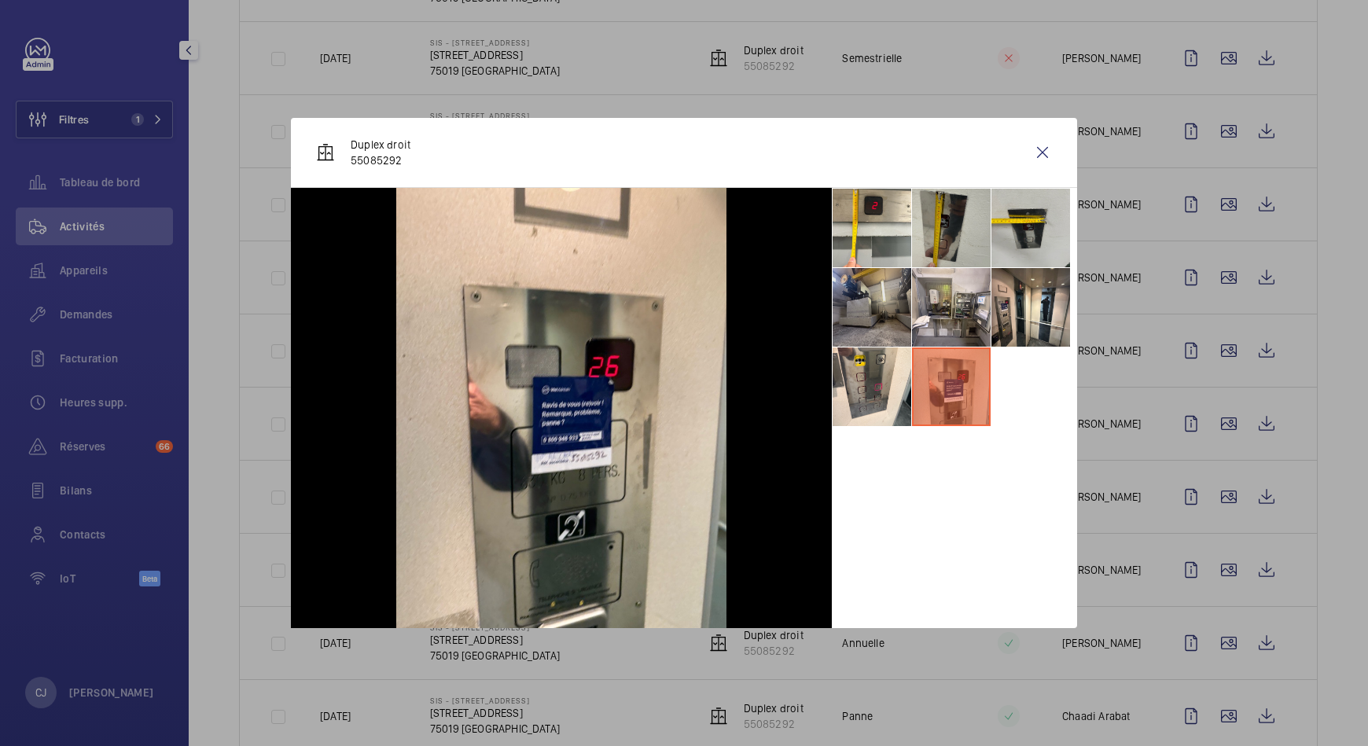
click at [873, 299] on li at bounding box center [872, 307] width 79 height 79
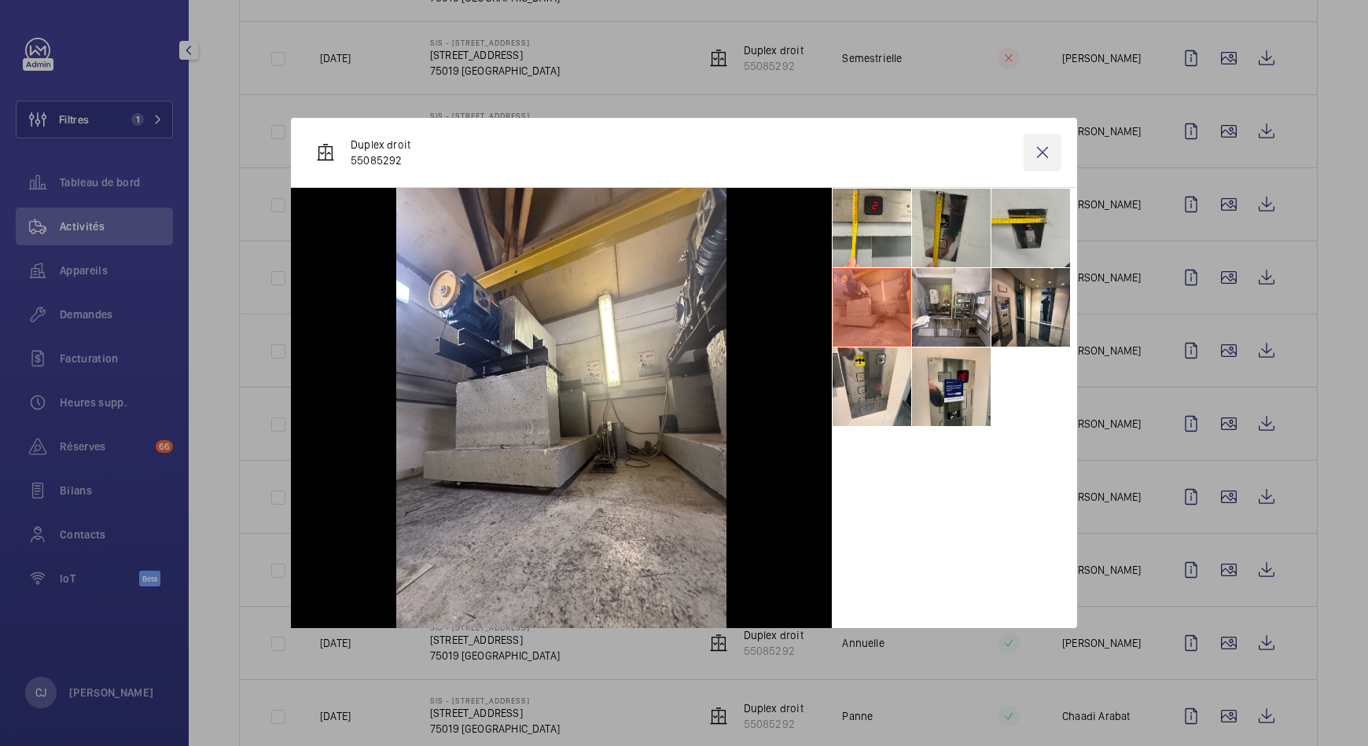
click at [1044, 155] on wm-front-icon-button at bounding box center [1043, 153] width 38 height 38
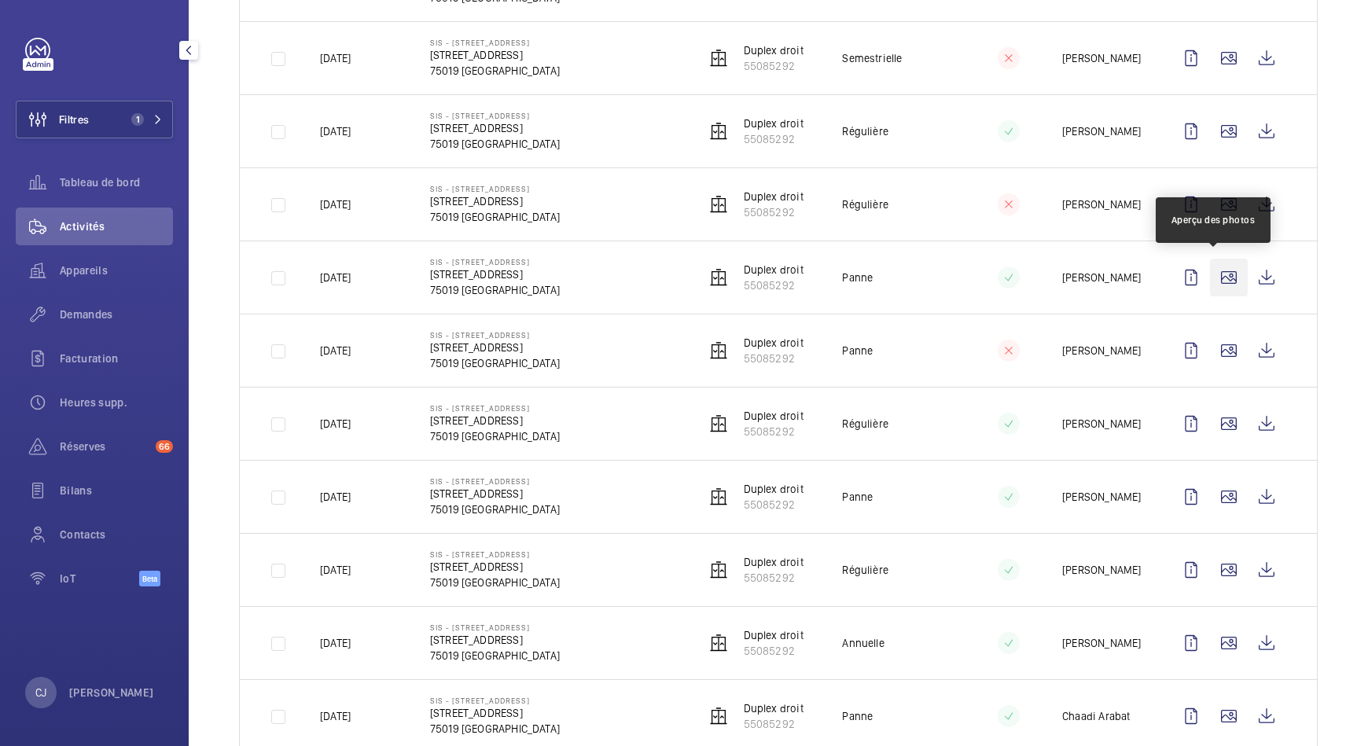
click at [1210, 279] on wm-front-icon-button at bounding box center [1229, 278] width 38 height 38
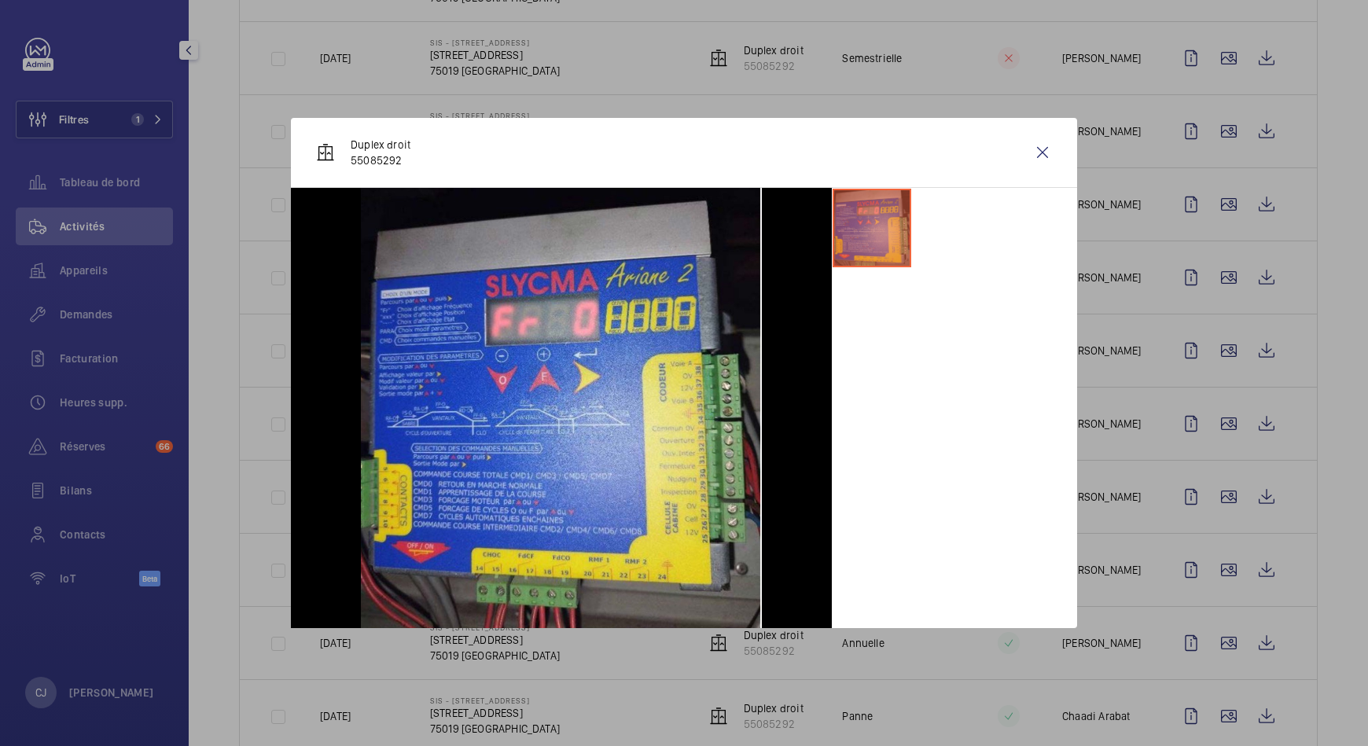
click at [1217, 204] on div at bounding box center [684, 373] width 1368 height 746
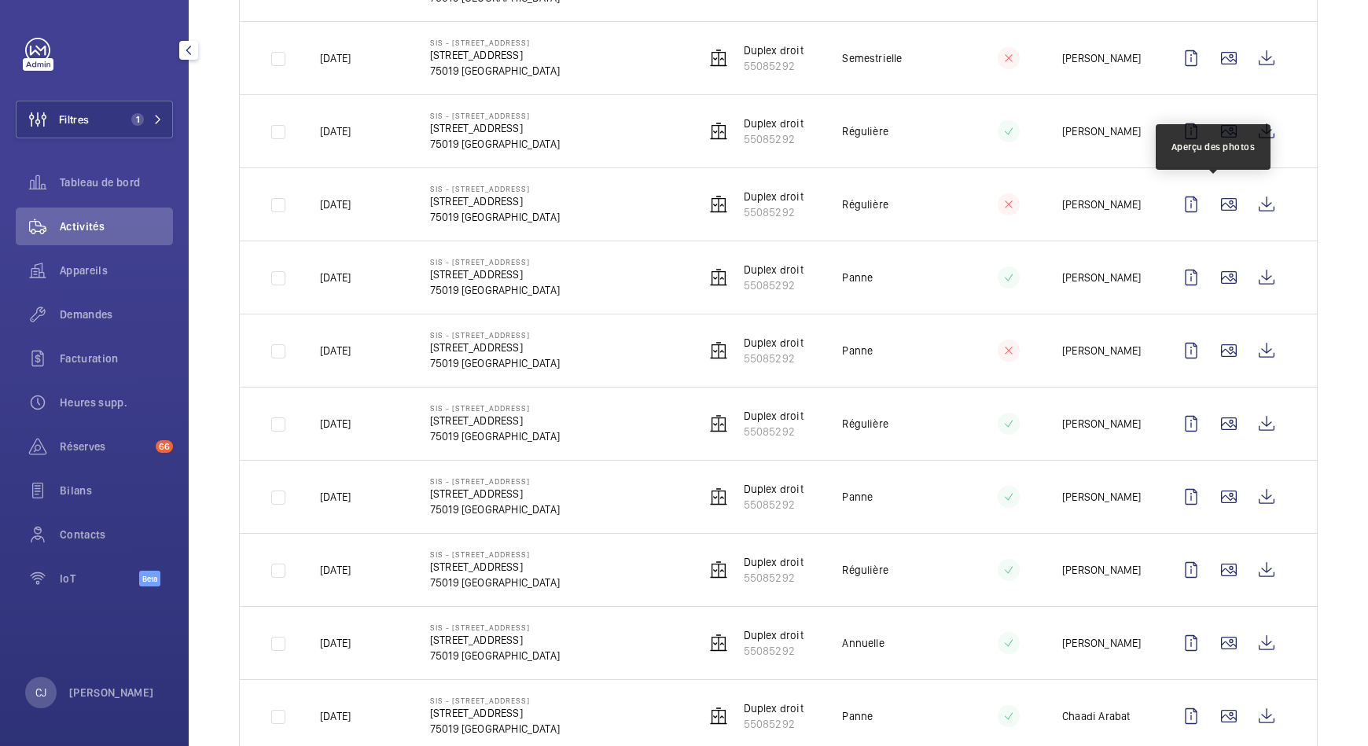
click at [1217, 204] on wm-front-icon-button at bounding box center [1229, 205] width 38 height 38
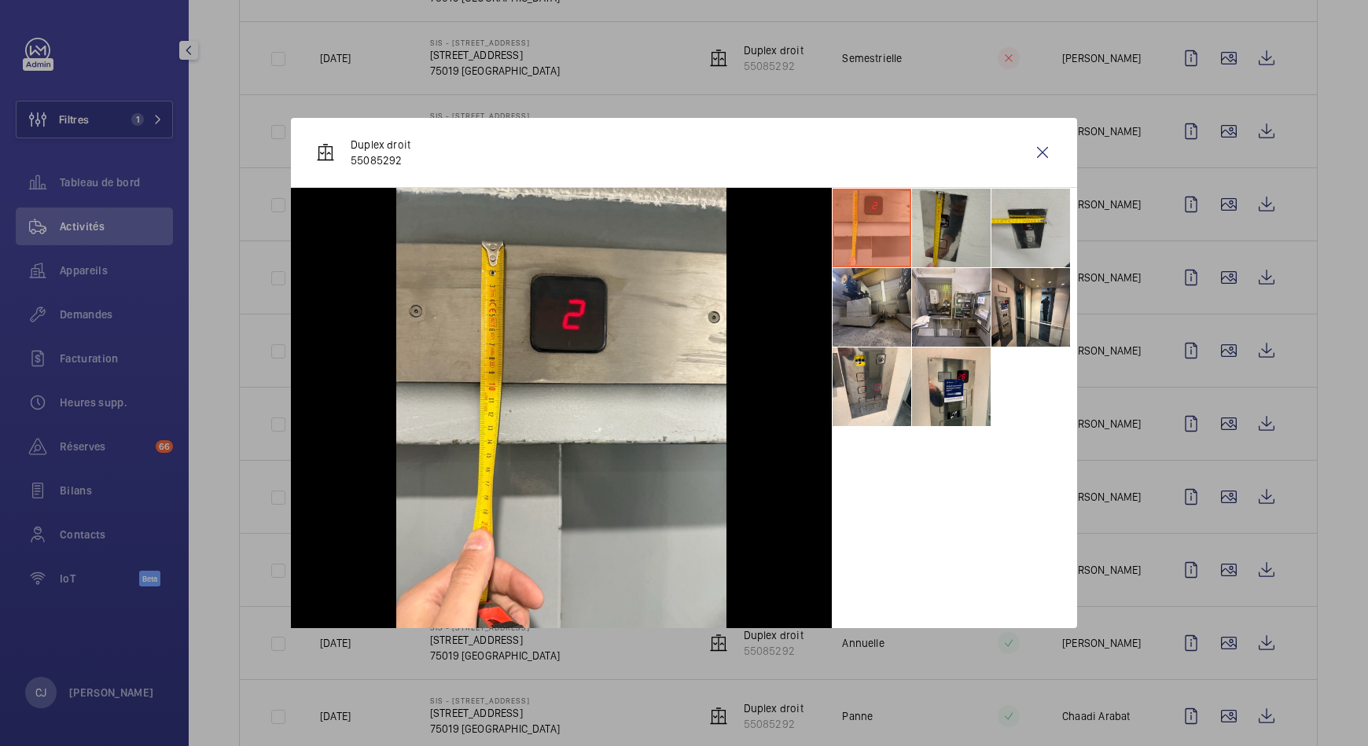
click at [881, 297] on li at bounding box center [872, 307] width 79 height 79
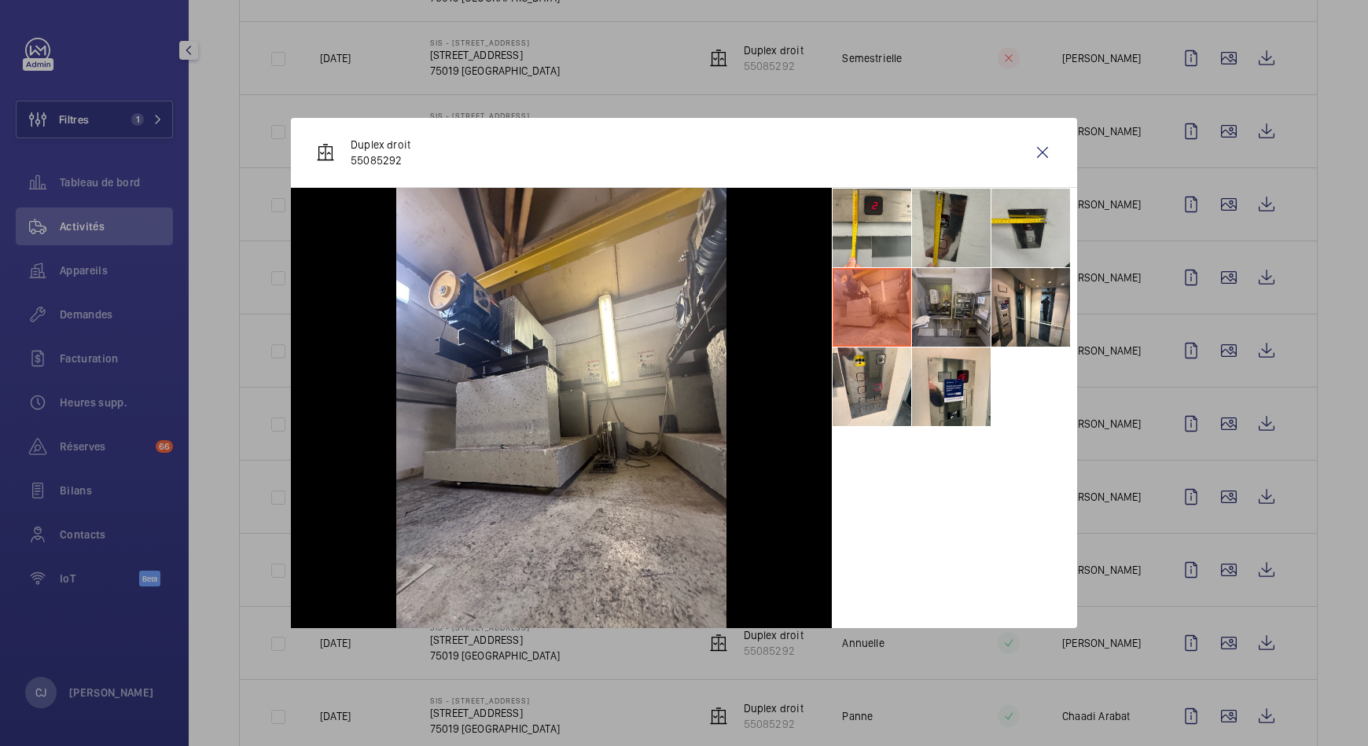
click at [949, 308] on li at bounding box center [951, 307] width 79 height 79
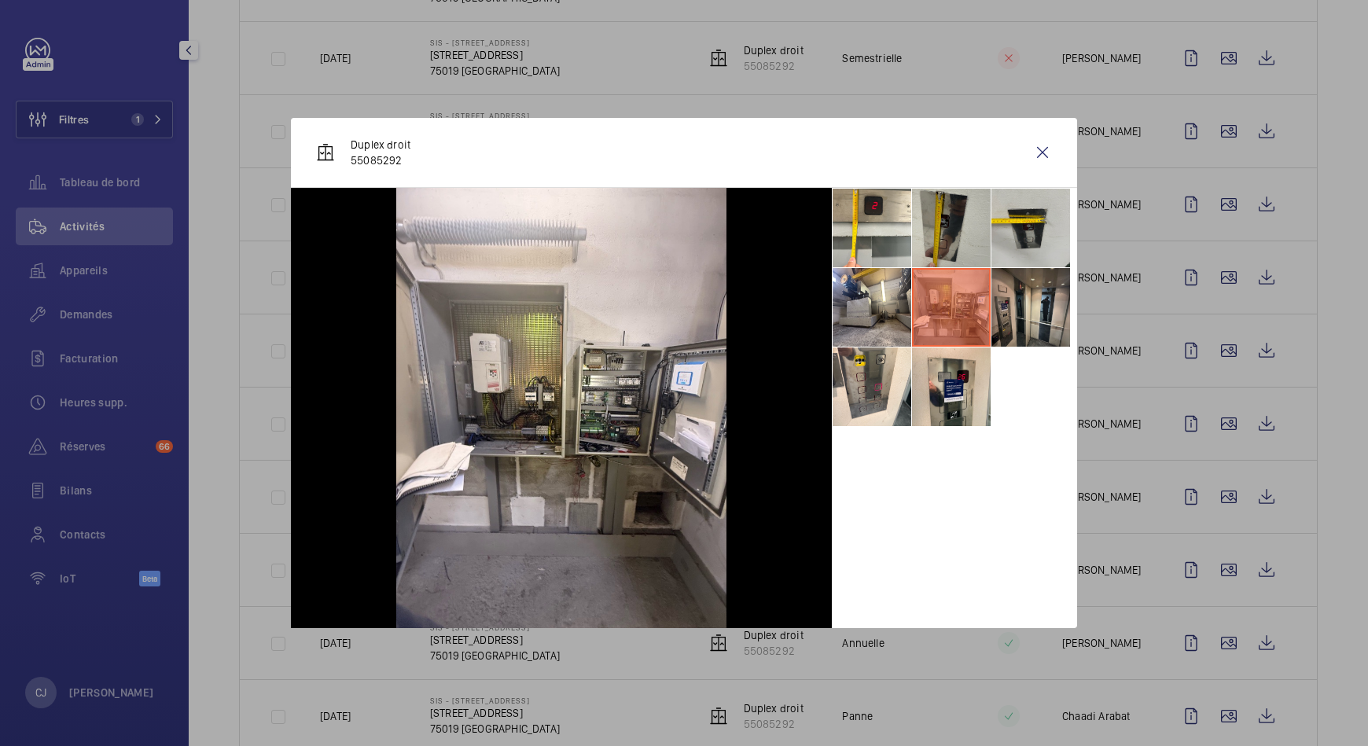
click at [1016, 311] on li at bounding box center [1031, 307] width 79 height 79
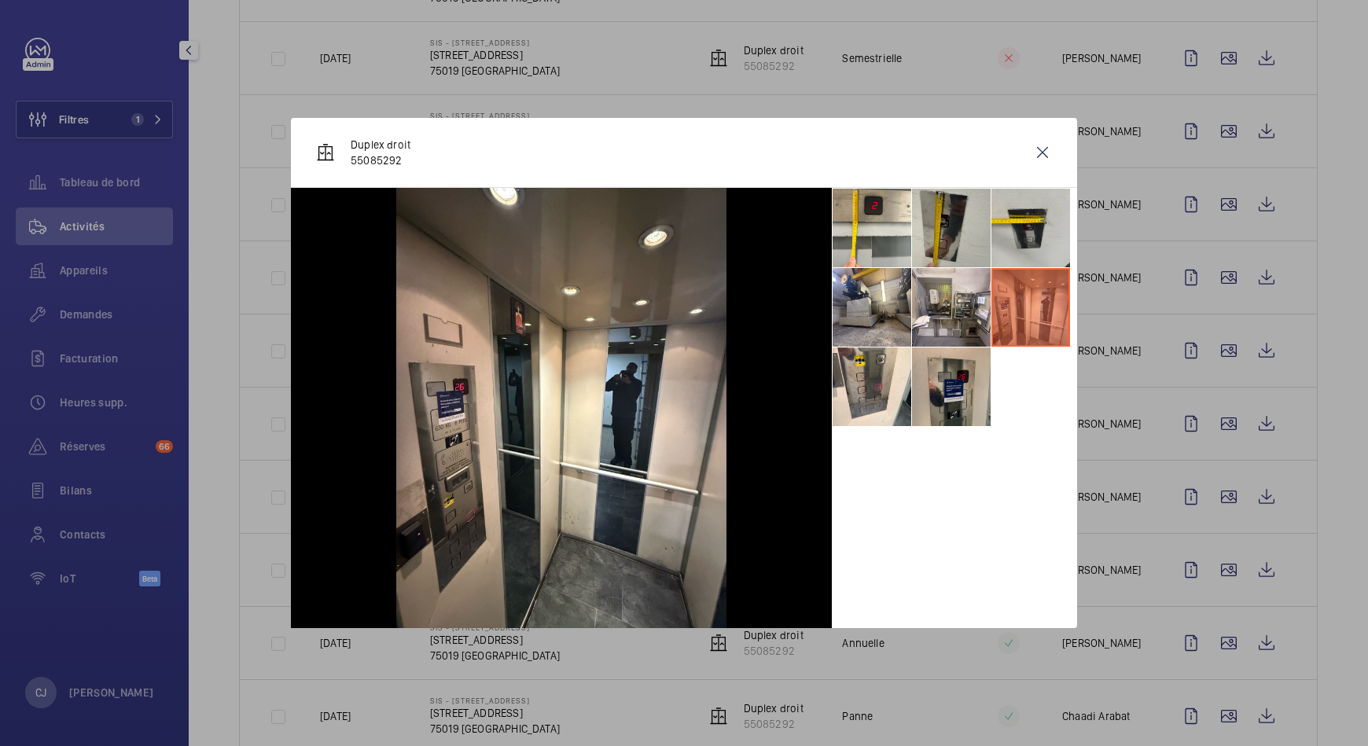
click at [956, 414] on li at bounding box center [951, 387] width 79 height 79
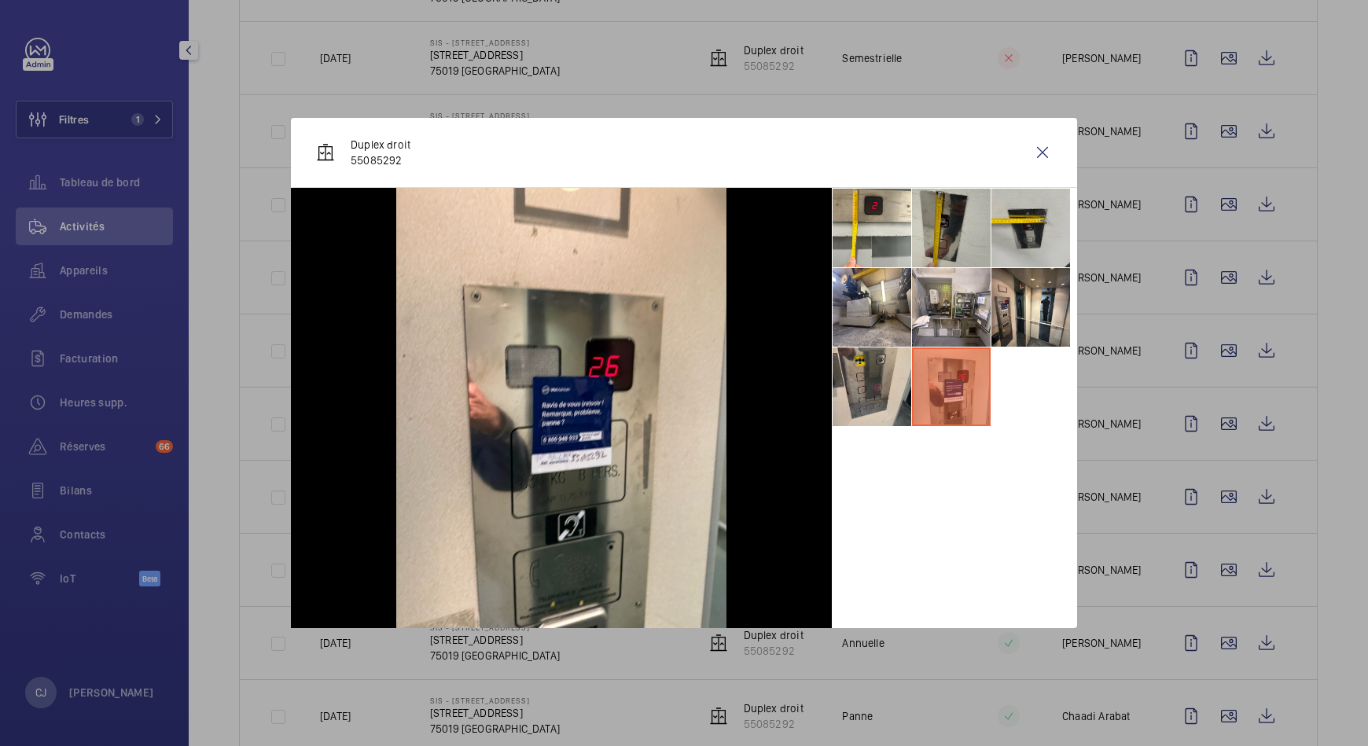
click at [880, 391] on li at bounding box center [872, 387] width 79 height 79
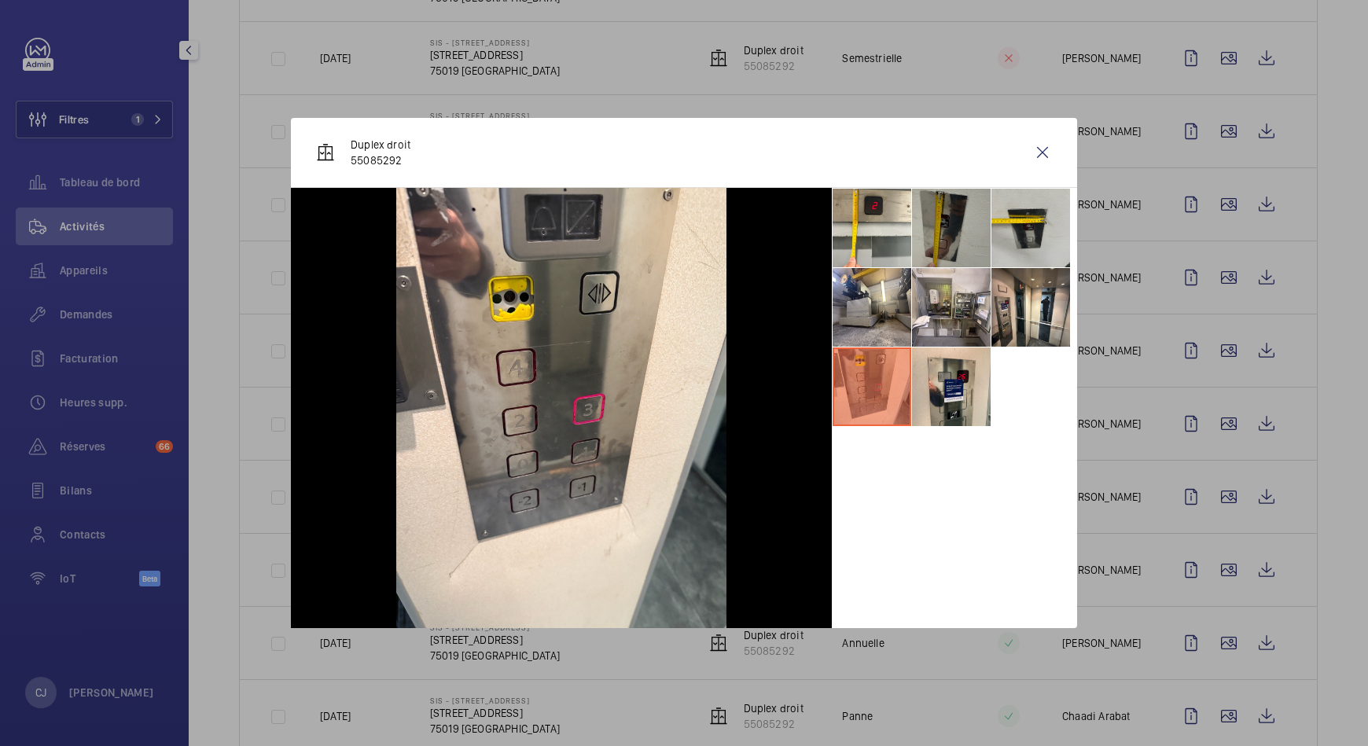
click at [945, 235] on li at bounding box center [951, 228] width 79 height 79
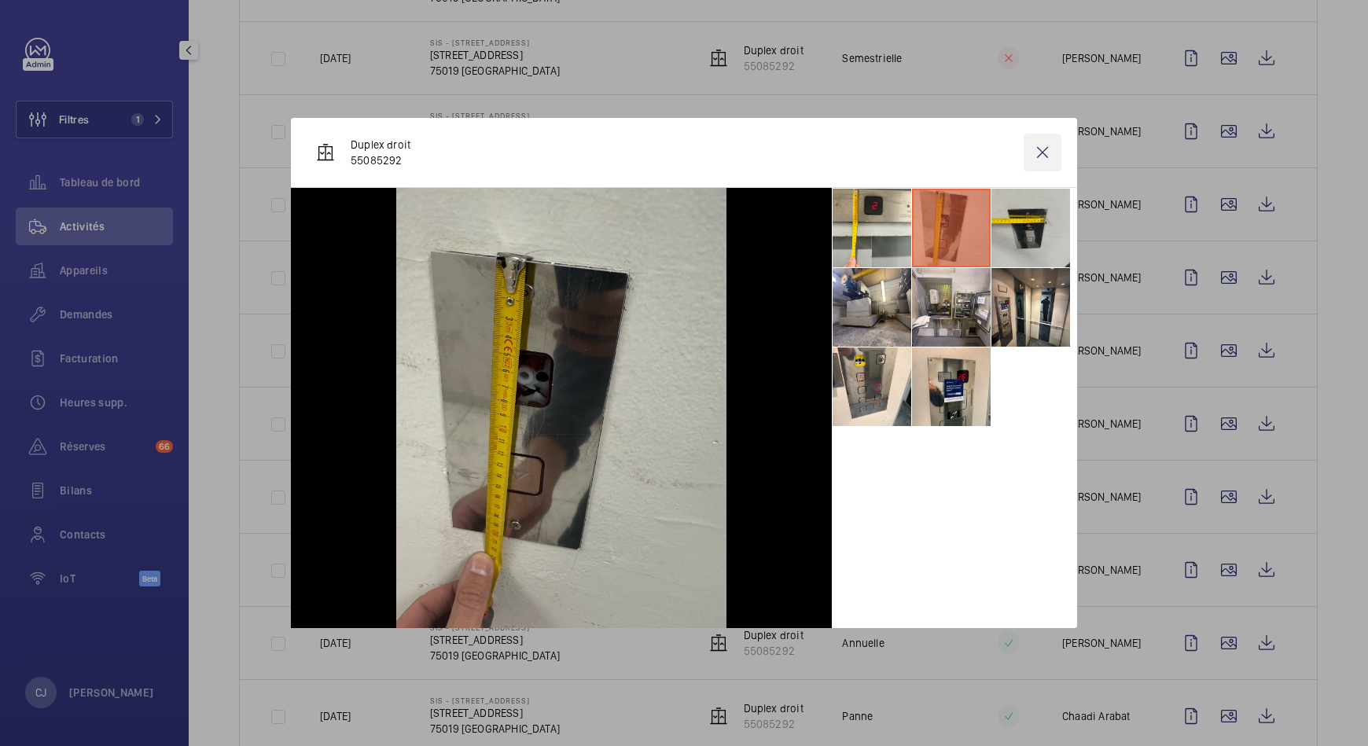
click at [1036, 156] on wm-front-icon-button at bounding box center [1043, 153] width 38 height 38
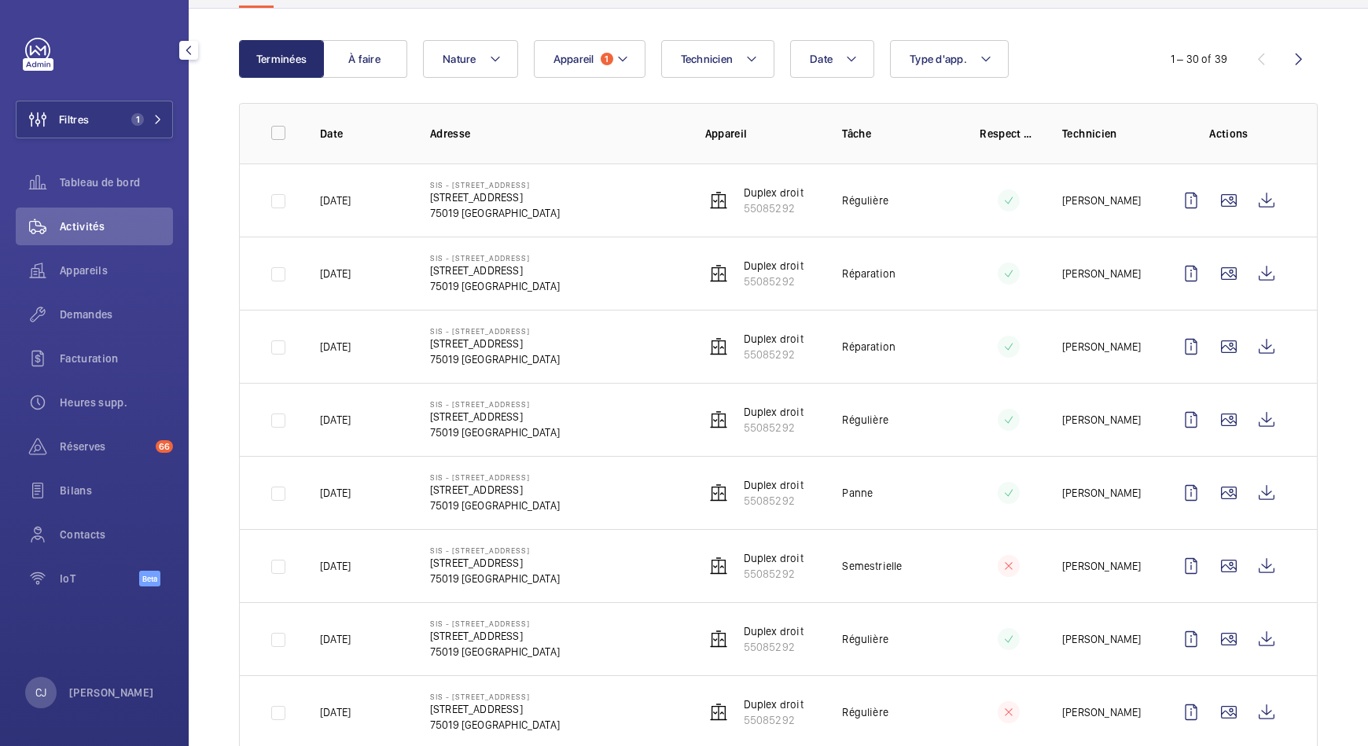
scroll to position [142, 0]
click at [628, 60] on mat-icon at bounding box center [623, 59] width 13 height 19
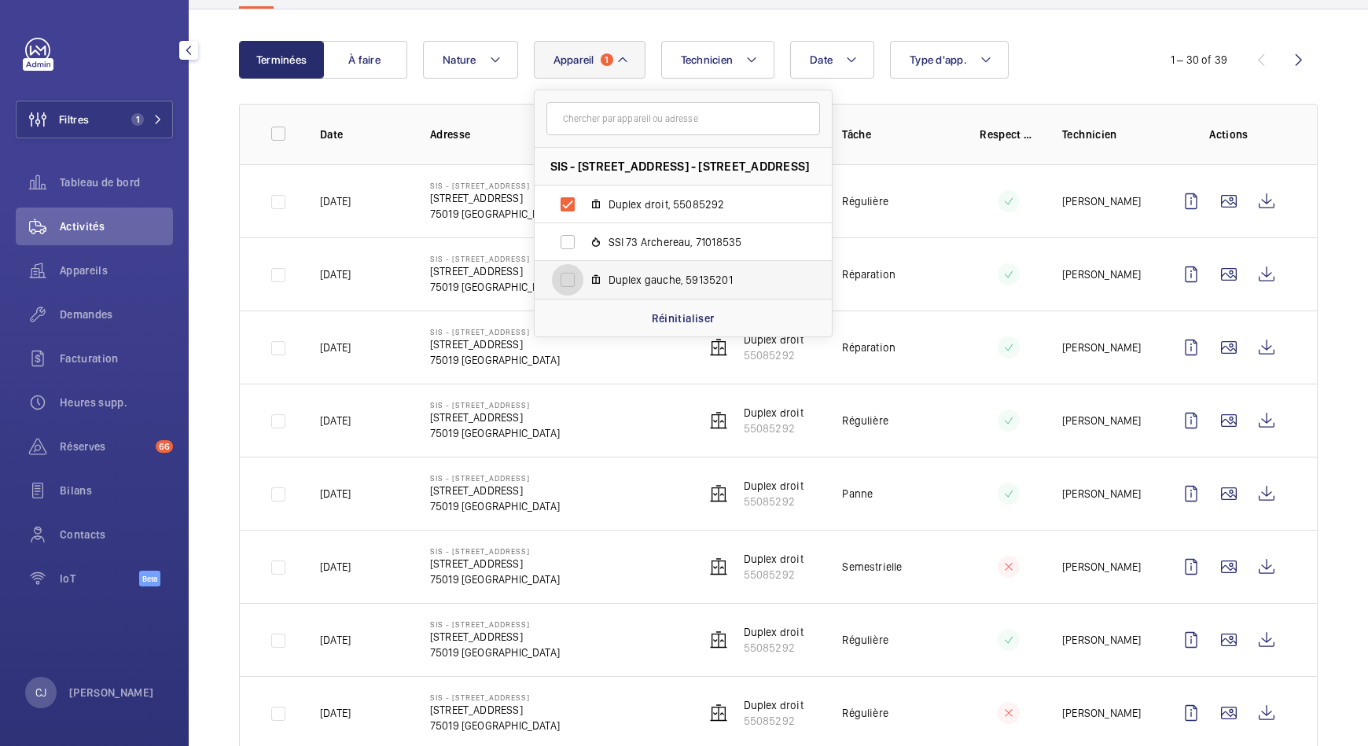
drag, startPoint x: 636, startPoint y: 271, endPoint x: 570, endPoint y: 278, distance: 66.4
click at [570, 278] on input "Duplex gauche, 59135201" at bounding box center [567, 279] width 31 height 31
checkbox input "true"
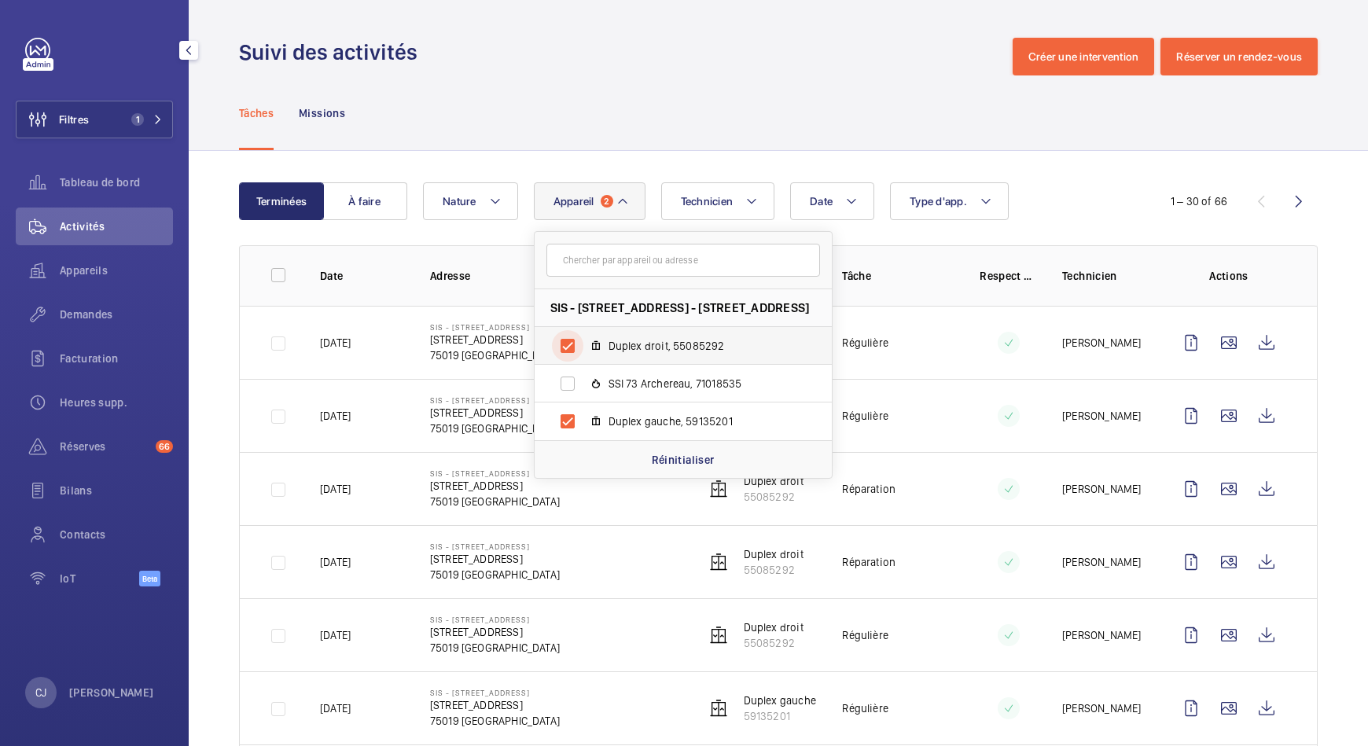
click at [564, 346] on input "Duplex droit, 55085292" at bounding box center [567, 345] width 31 height 31
checkbox input "false"
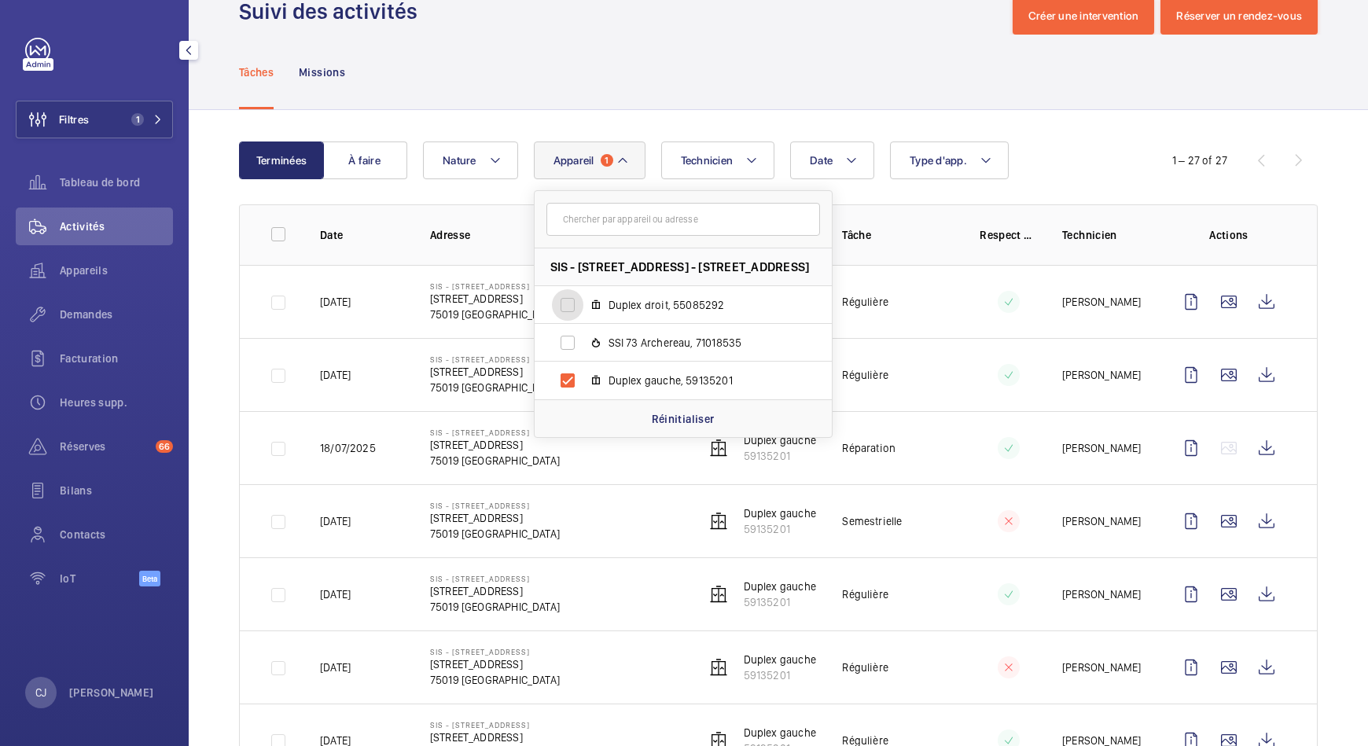
scroll to position [47, 0]
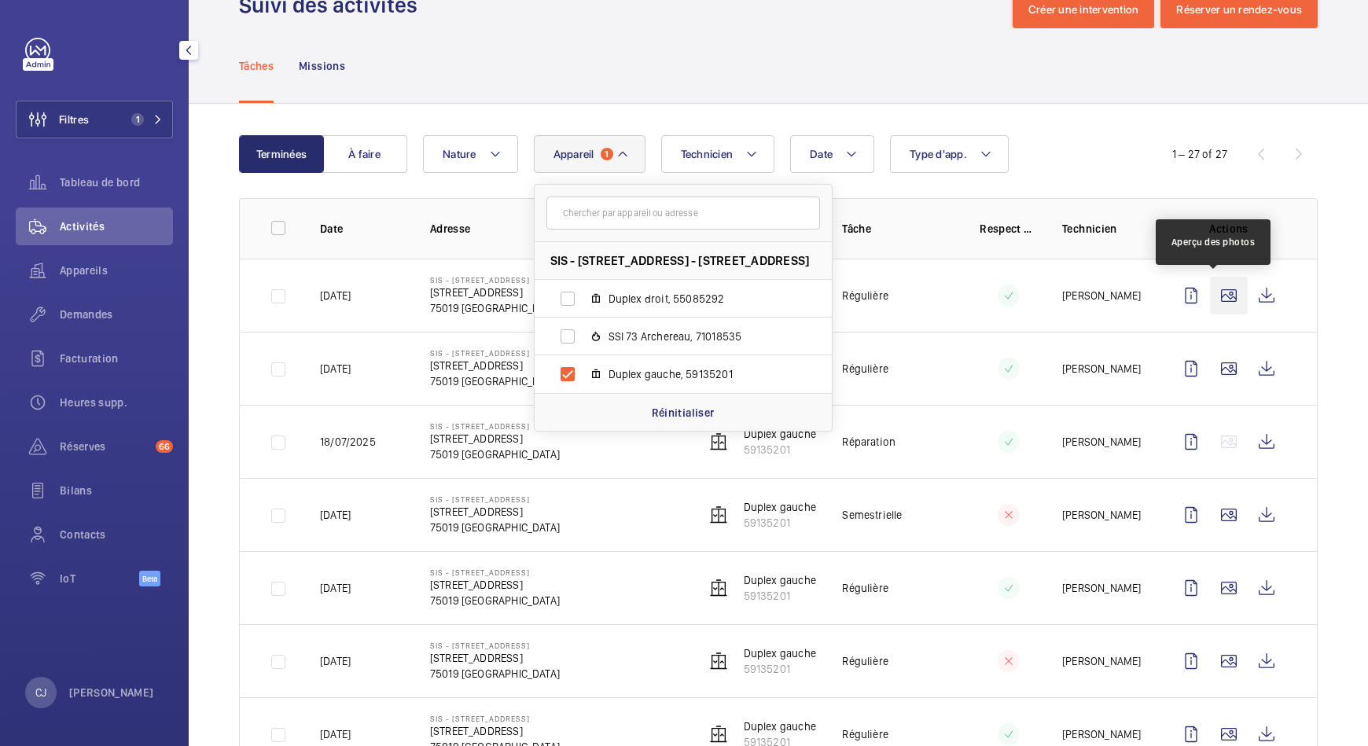
click at [1214, 296] on wm-front-icon-button at bounding box center [1229, 296] width 38 height 38
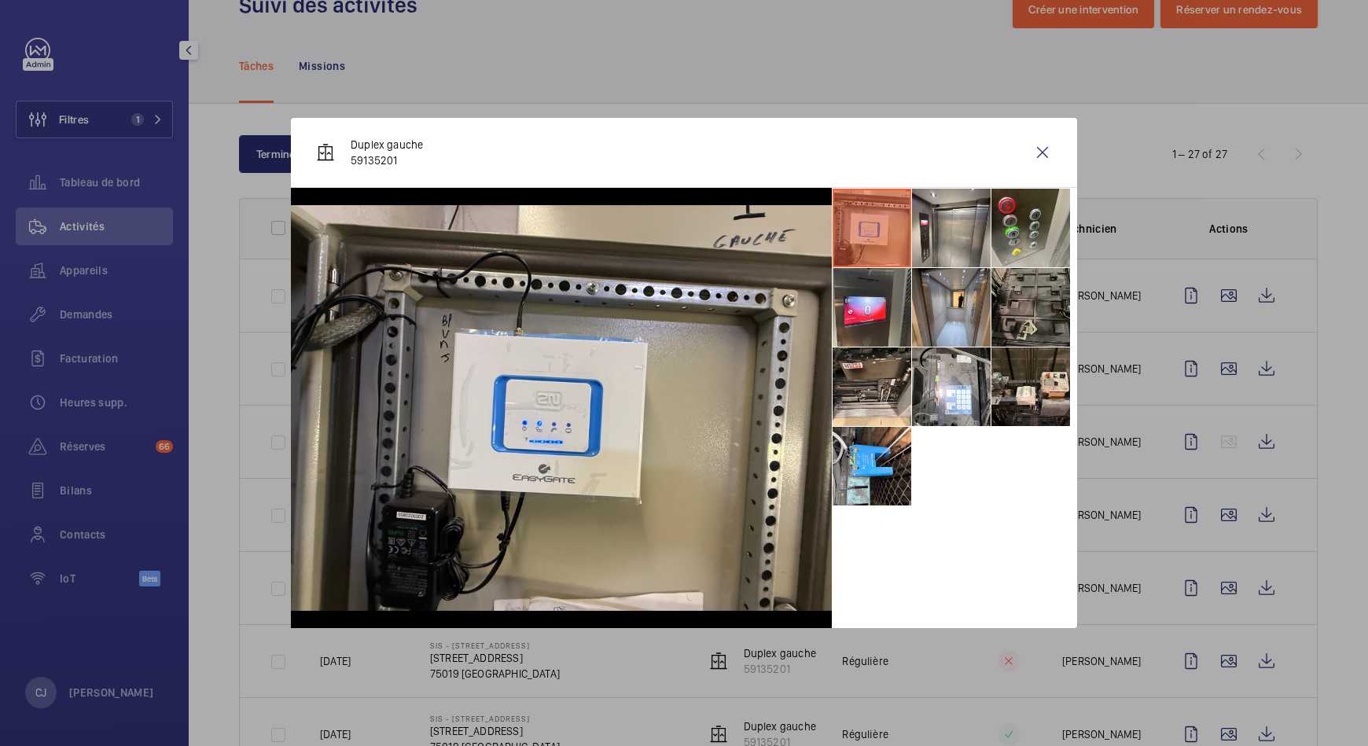
click at [1050, 302] on li at bounding box center [1031, 307] width 79 height 79
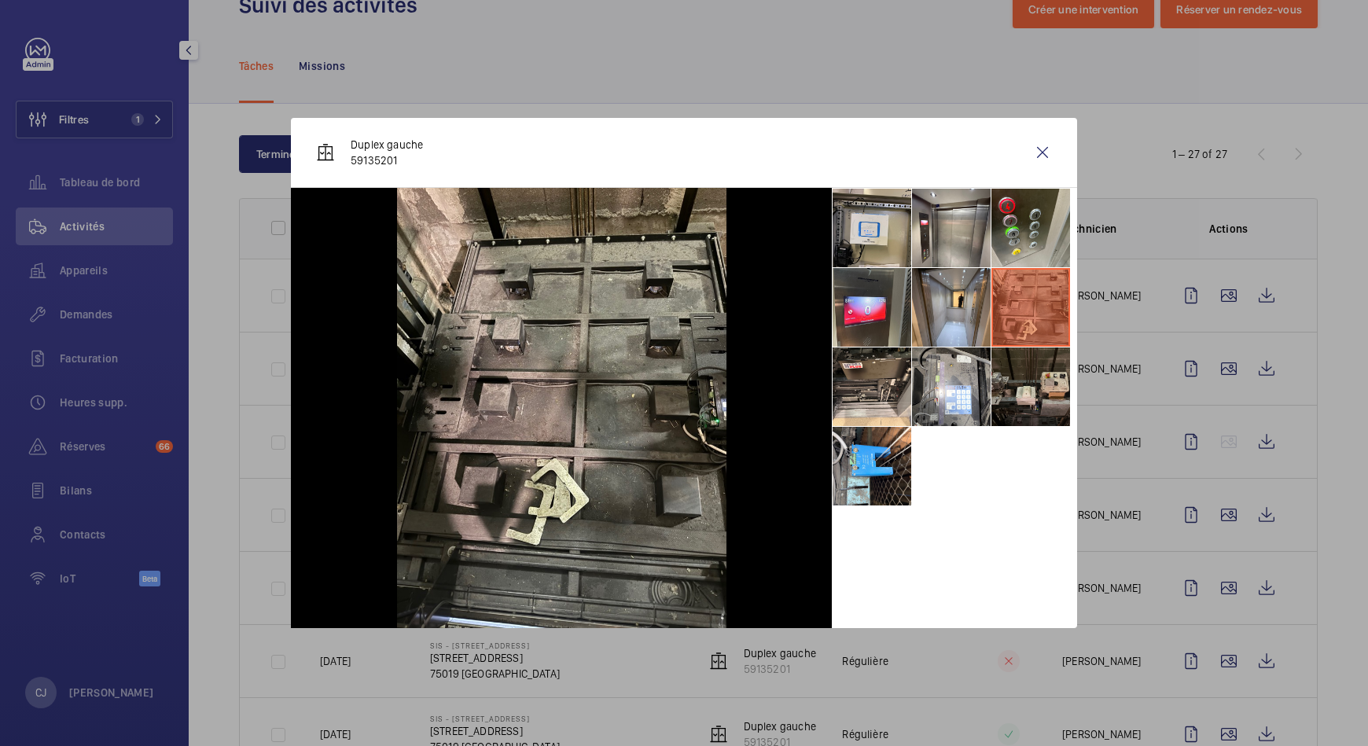
click at [1017, 390] on li at bounding box center [1031, 387] width 79 height 79
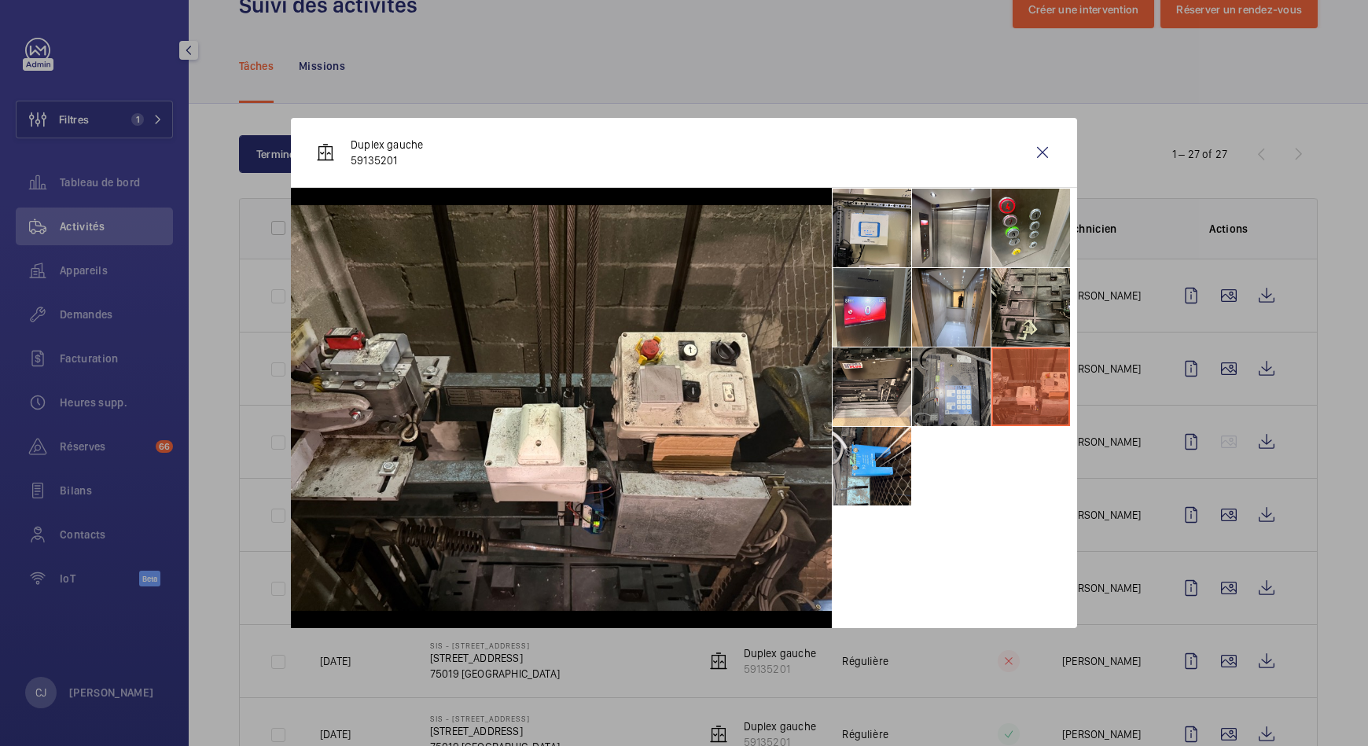
click at [933, 387] on li at bounding box center [951, 387] width 79 height 79
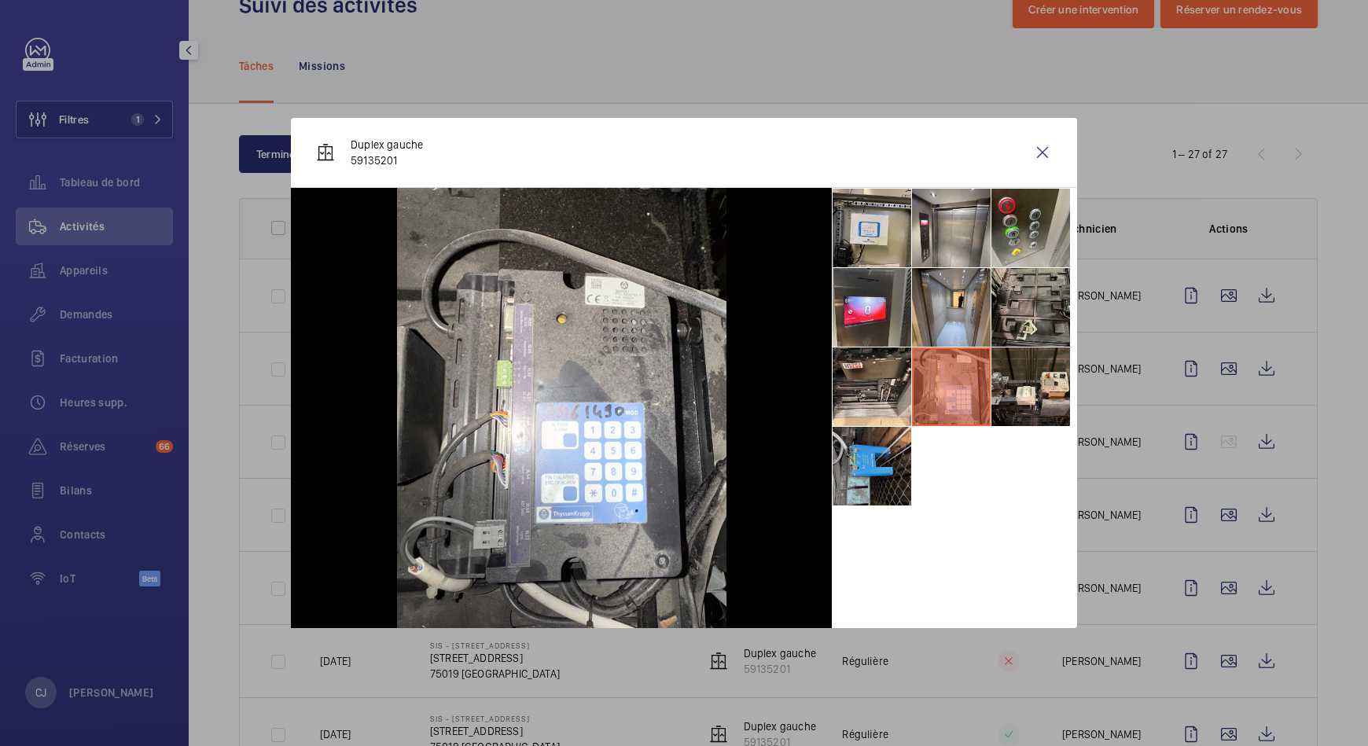
click at [865, 458] on li at bounding box center [872, 466] width 79 height 79
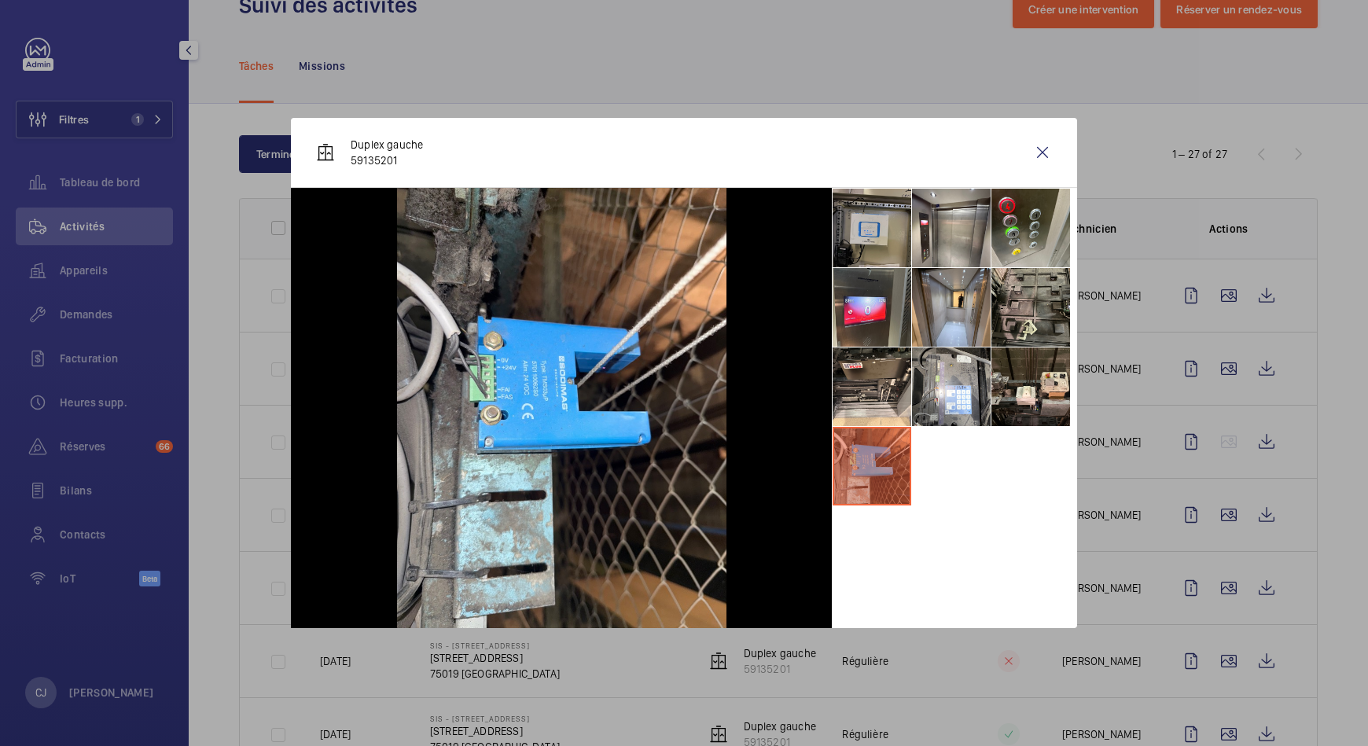
click at [877, 256] on li at bounding box center [872, 228] width 79 height 79
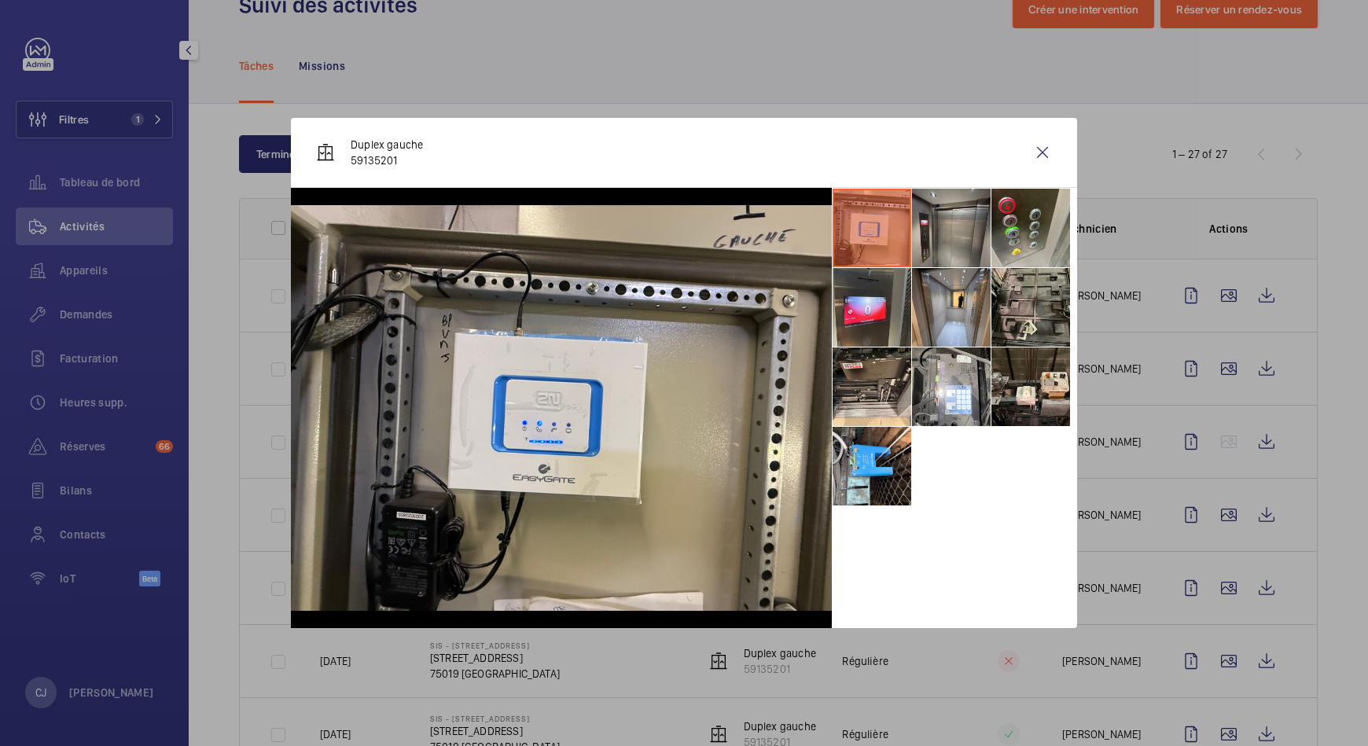
click at [920, 235] on li at bounding box center [951, 228] width 79 height 79
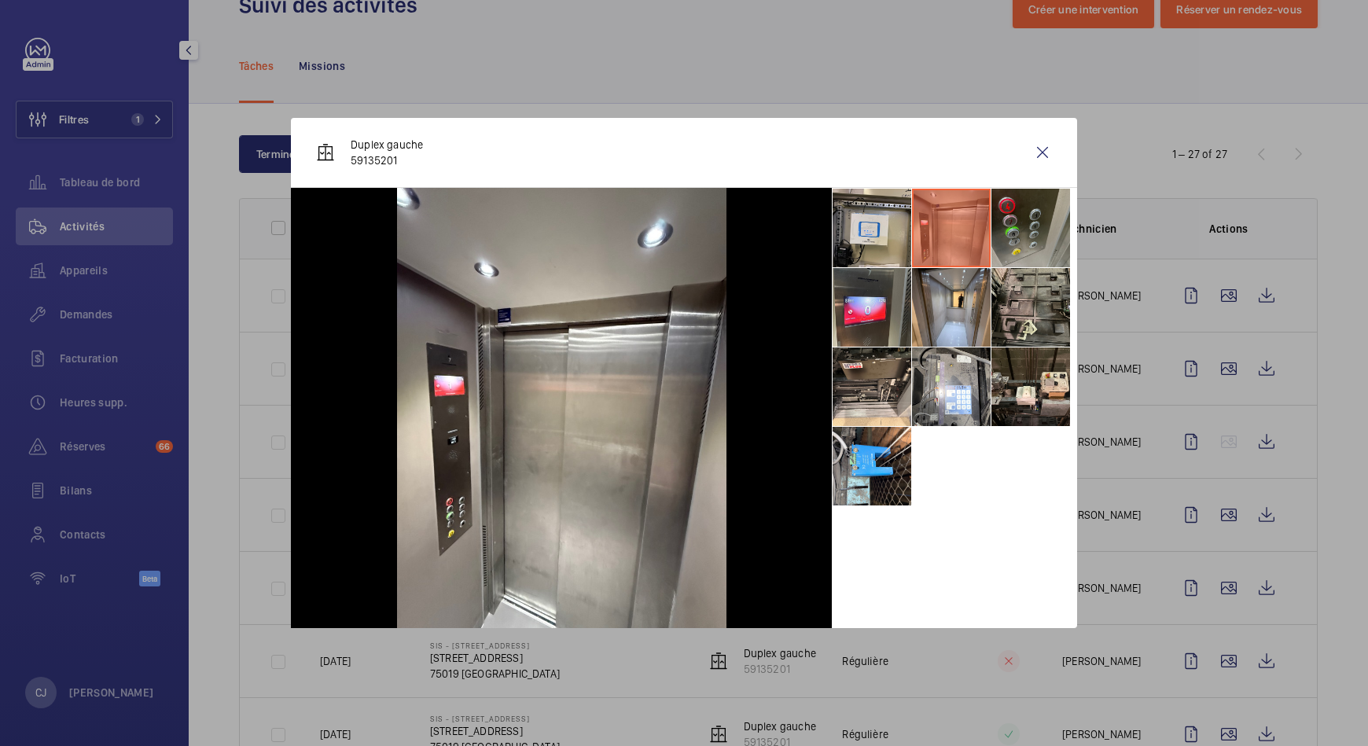
click at [1006, 229] on li at bounding box center [1031, 228] width 79 height 79
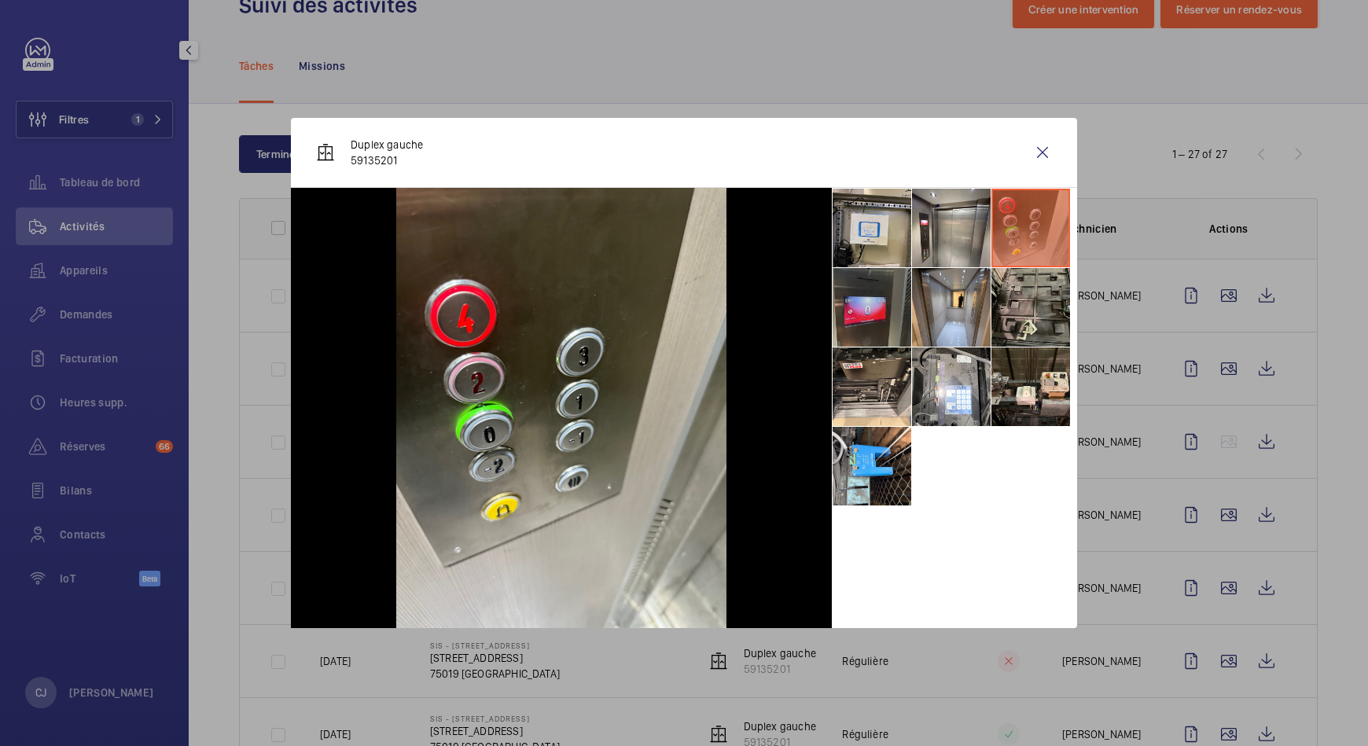
click at [871, 289] on li at bounding box center [872, 307] width 79 height 79
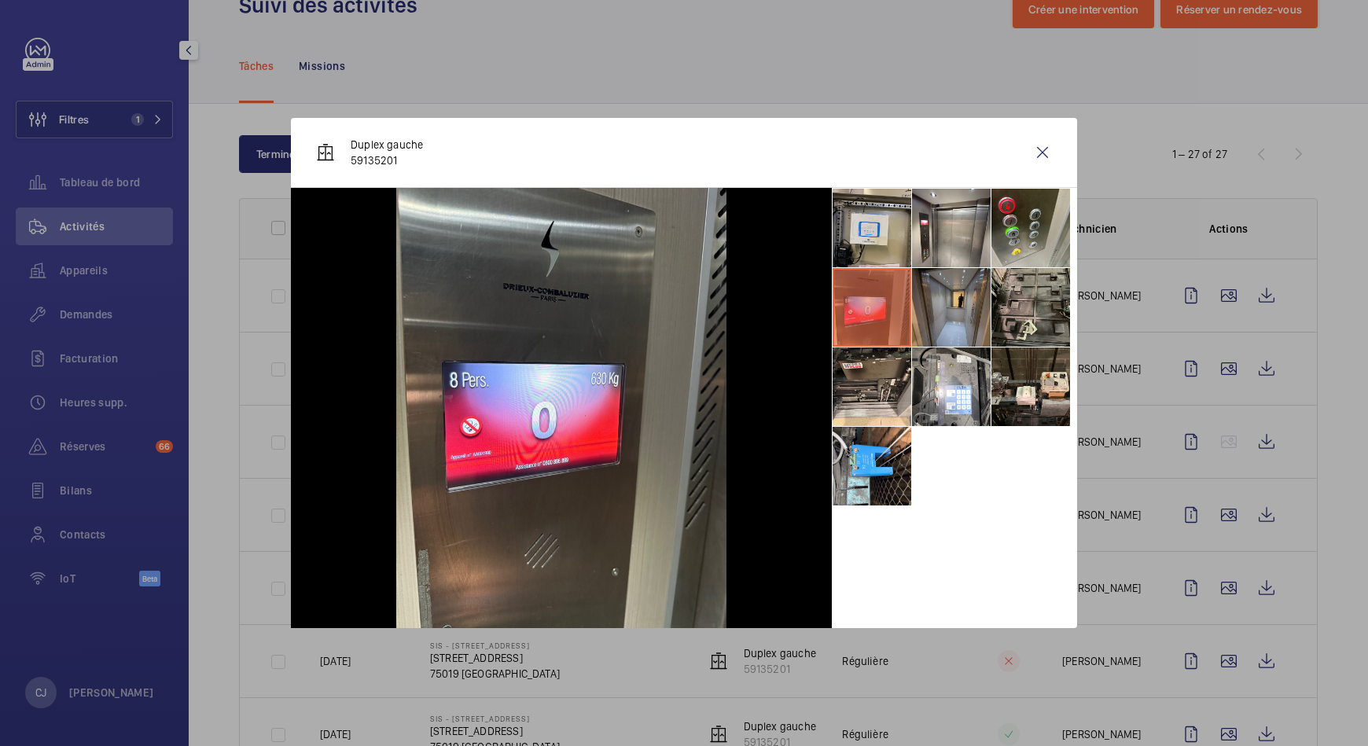
click at [953, 303] on li at bounding box center [951, 307] width 79 height 79
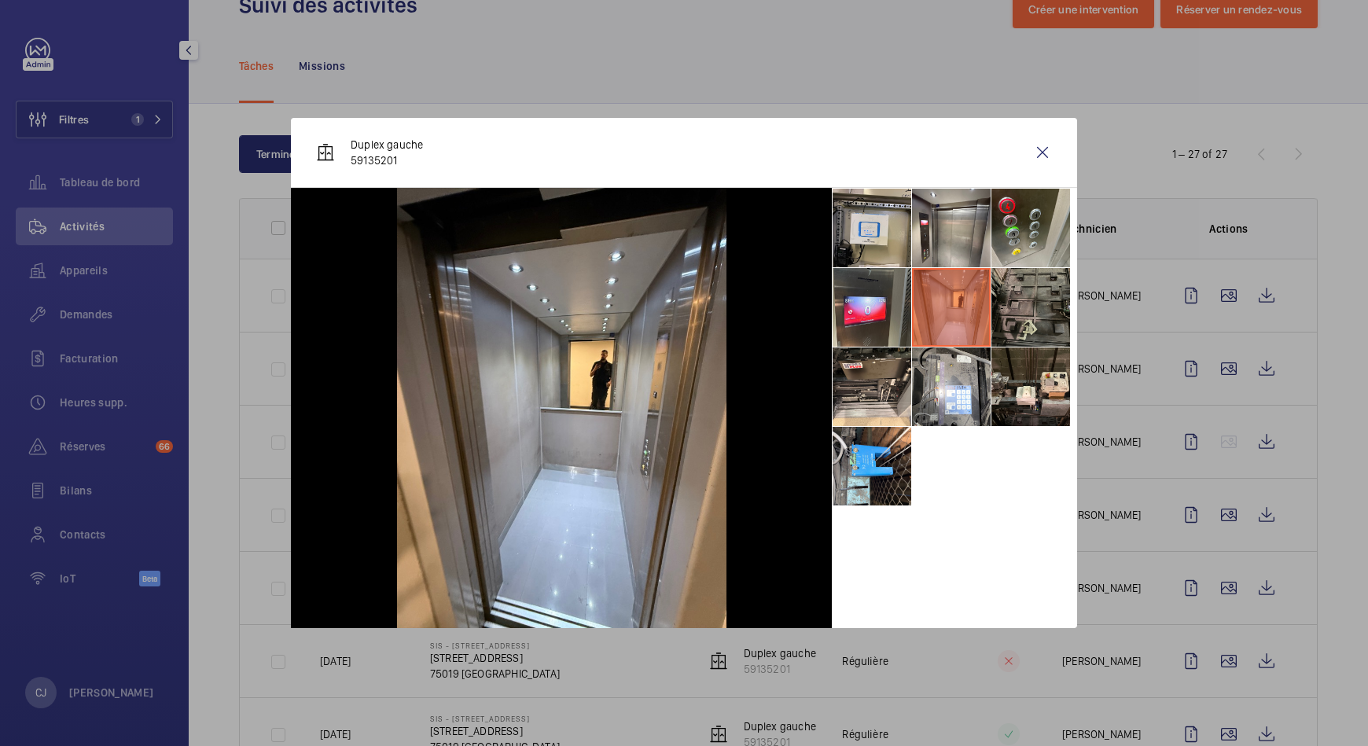
click at [1028, 303] on li at bounding box center [1031, 307] width 79 height 79
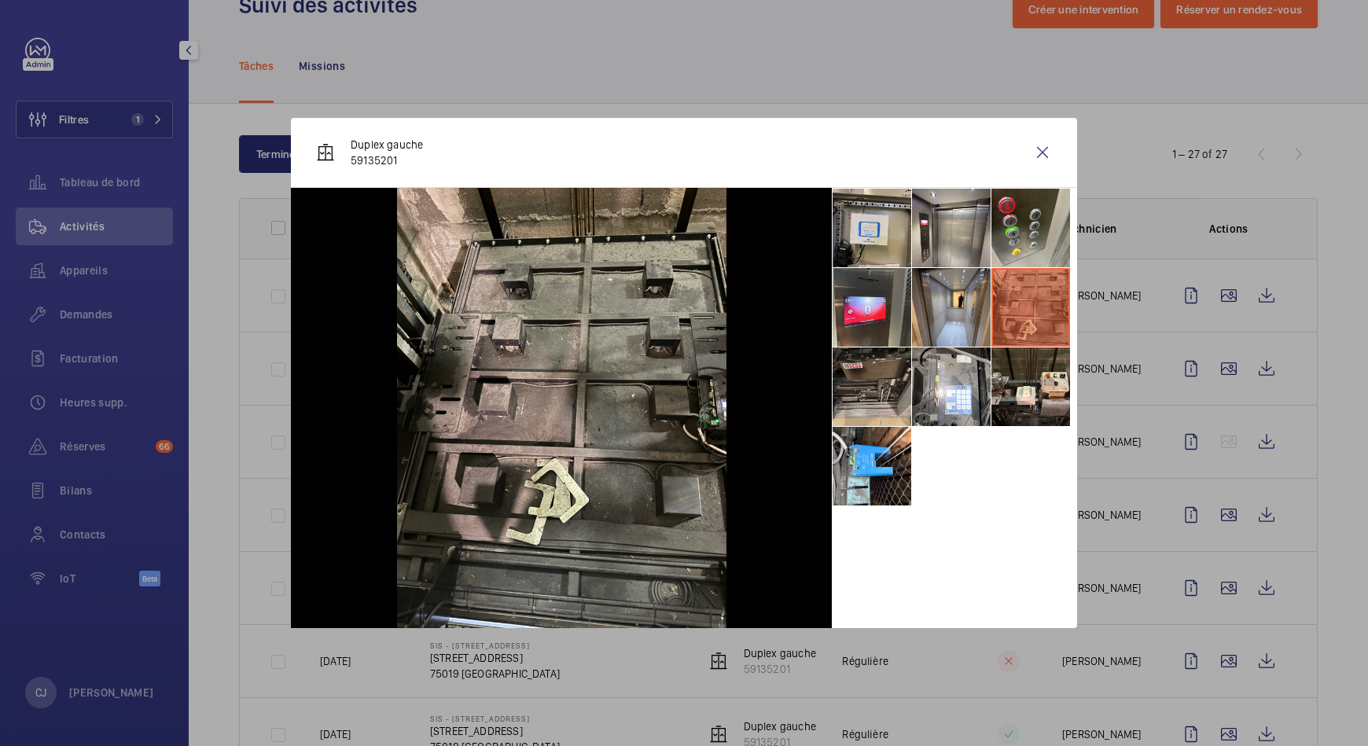
click at [871, 369] on li at bounding box center [872, 387] width 79 height 79
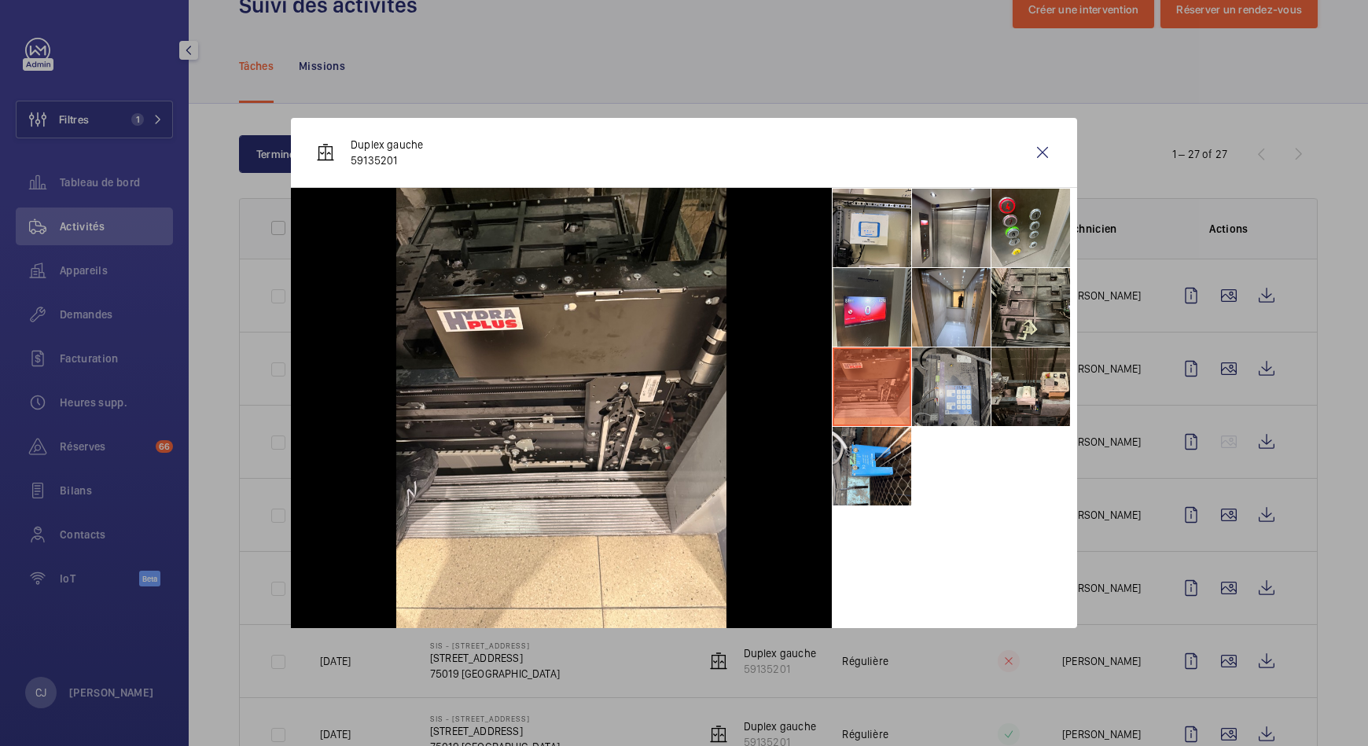
click at [941, 392] on li at bounding box center [951, 387] width 79 height 79
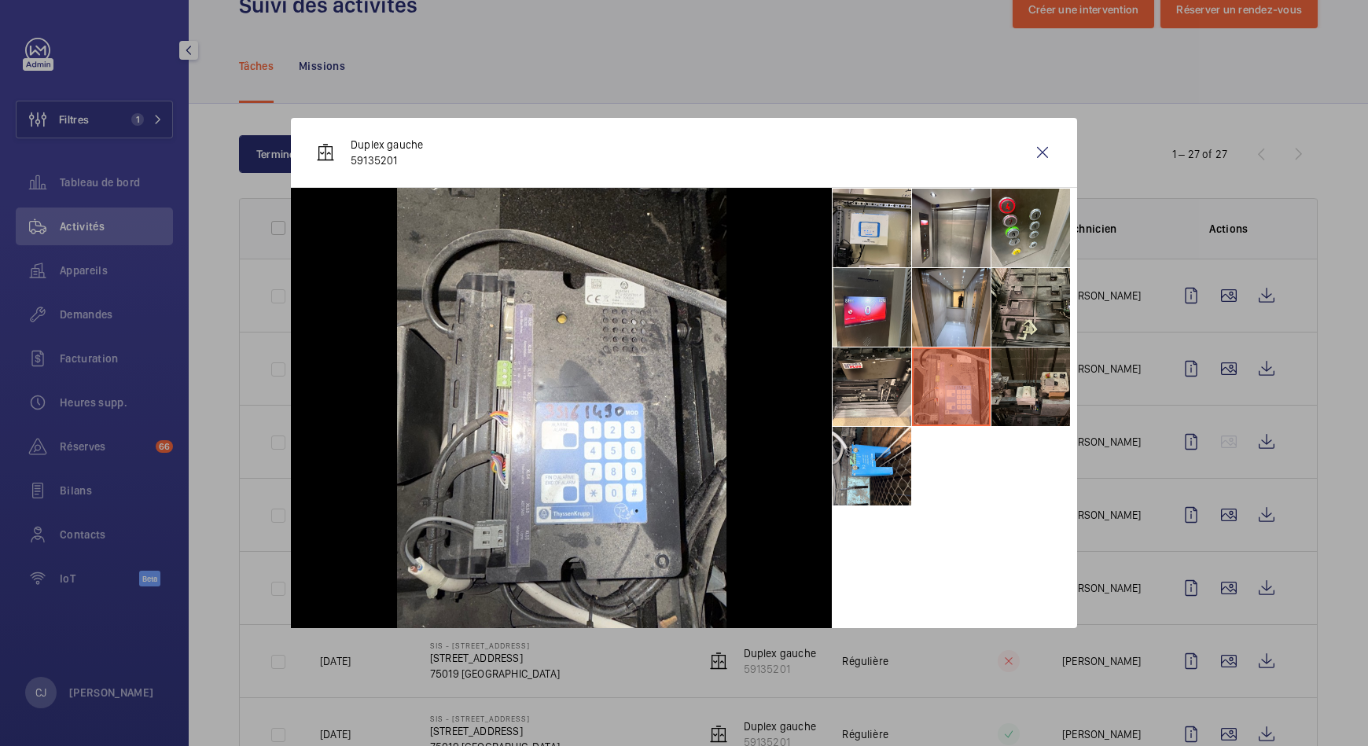
click at [1029, 386] on li at bounding box center [1031, 387] width 79 height 79
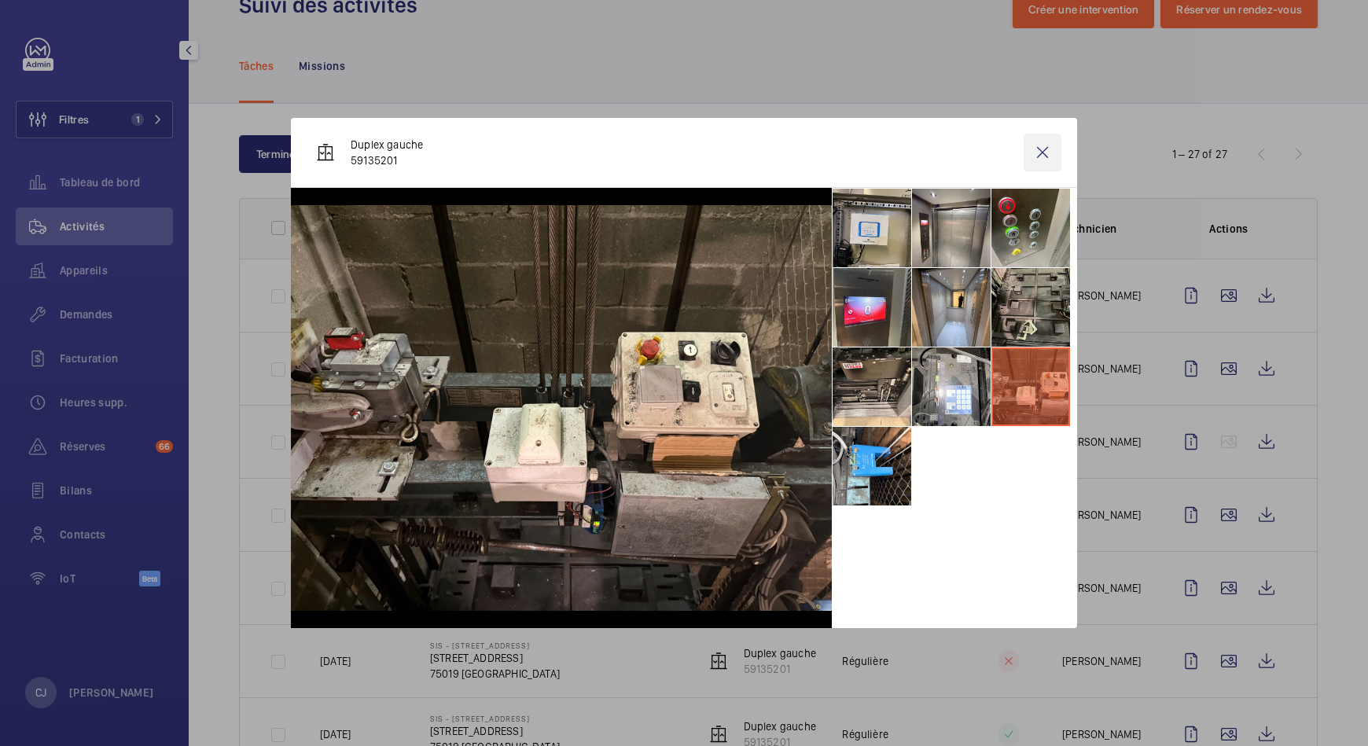
click at [1040, 148] on wm-front-icon-button at bounding box center [1043, 153] width 38 height 38
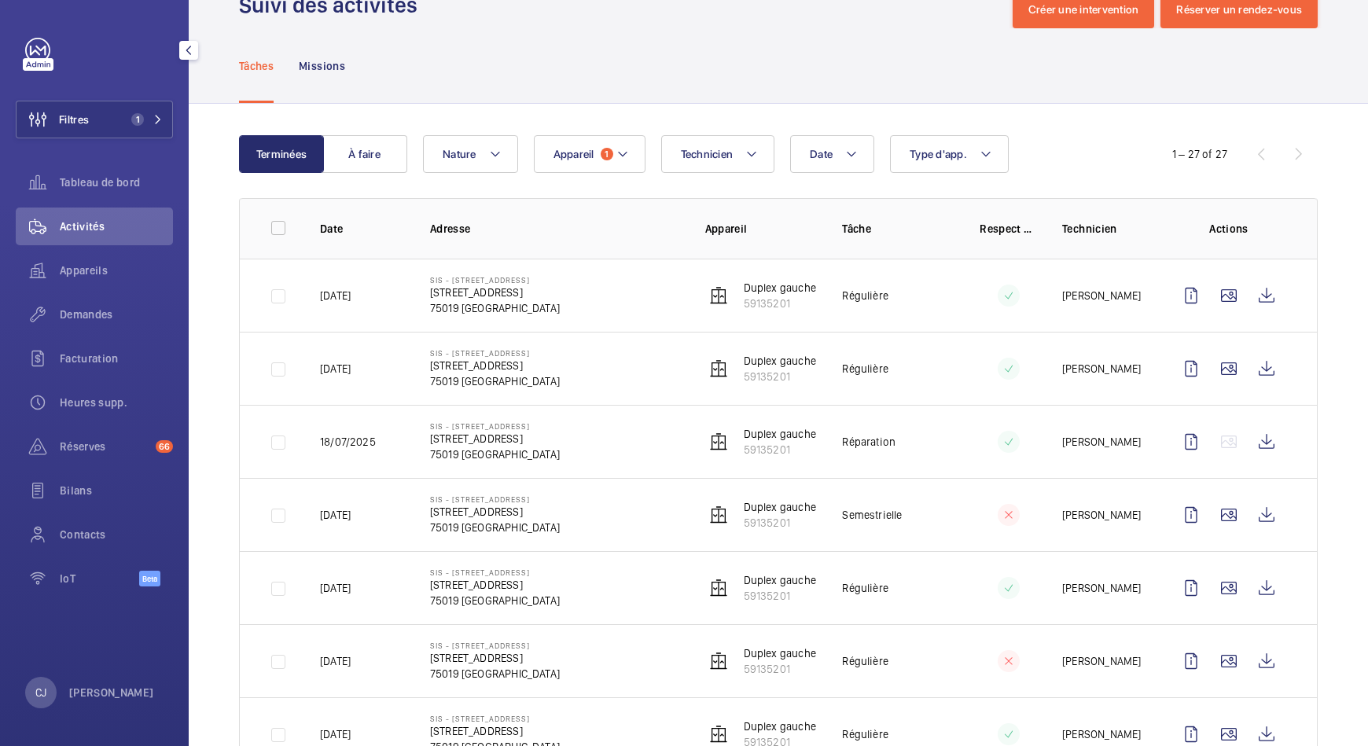
scroll to position [150, 0]
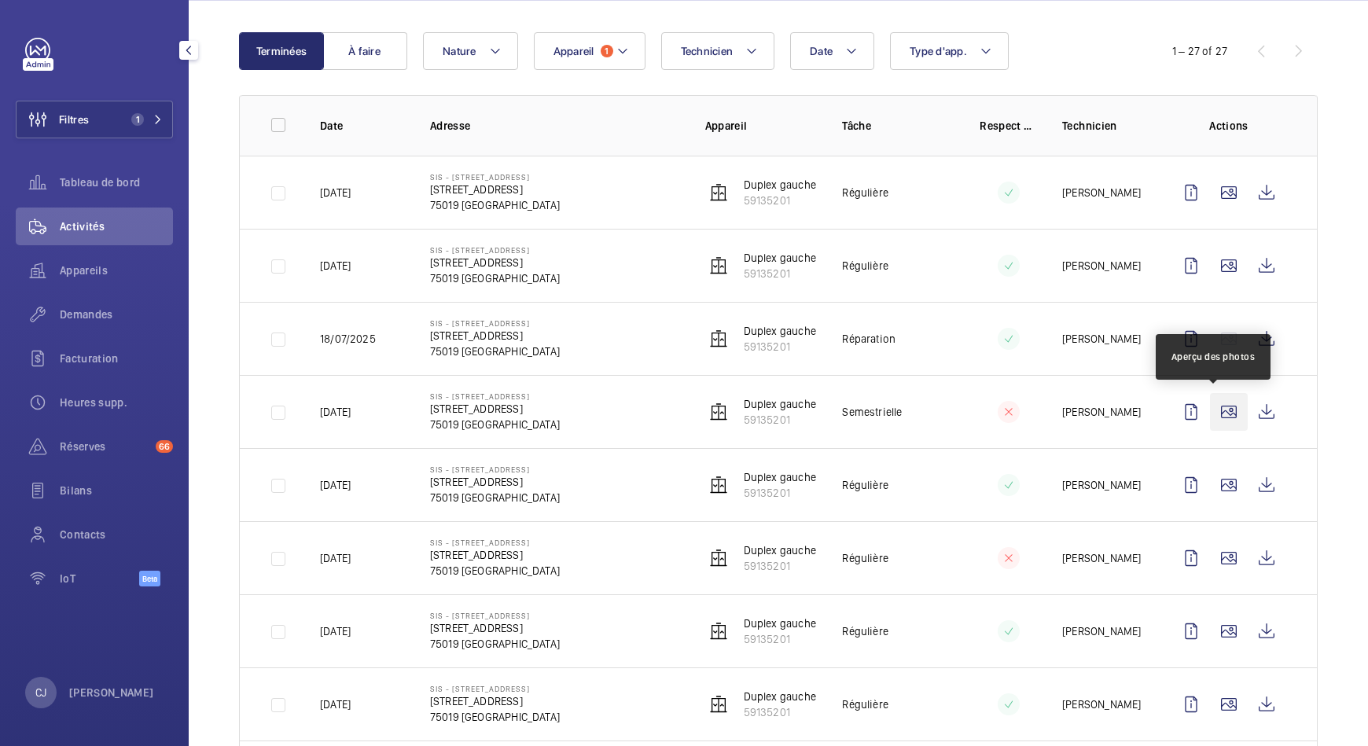
click at [1210, 409] on wm-front-icon-button at bounding box center [1229, 412] width 38 height 38
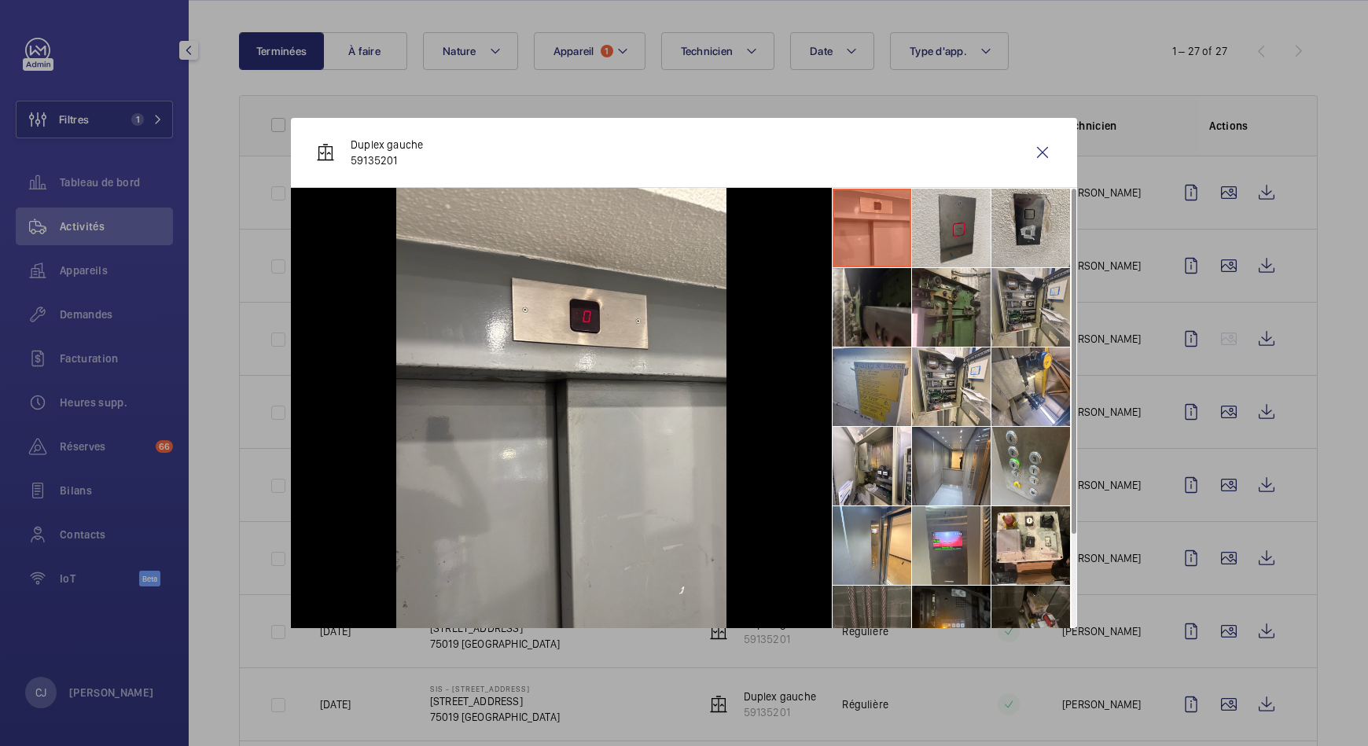
click at [1019, 296] on li at bounding box center [1031, 307] width 79 height 79
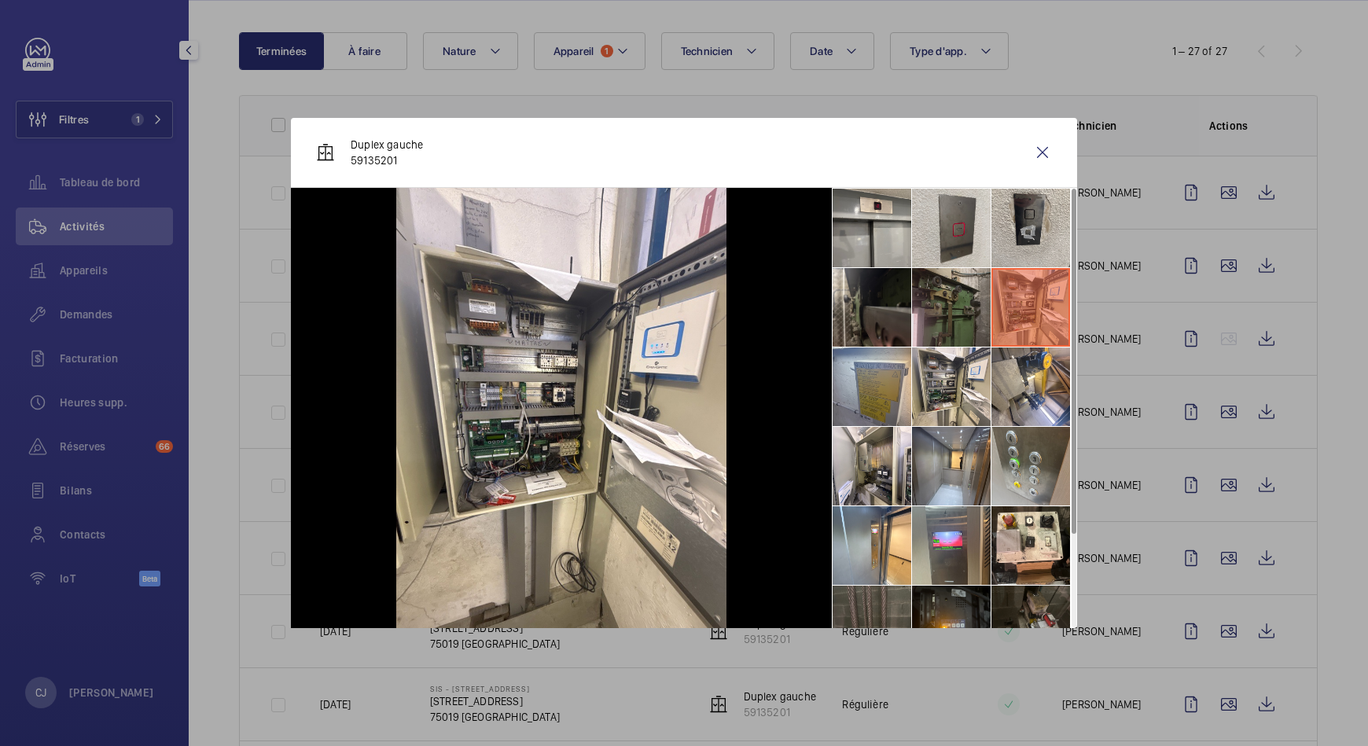
click at [953, 304] on li at bounding box center [951, 307] width 79 height 79
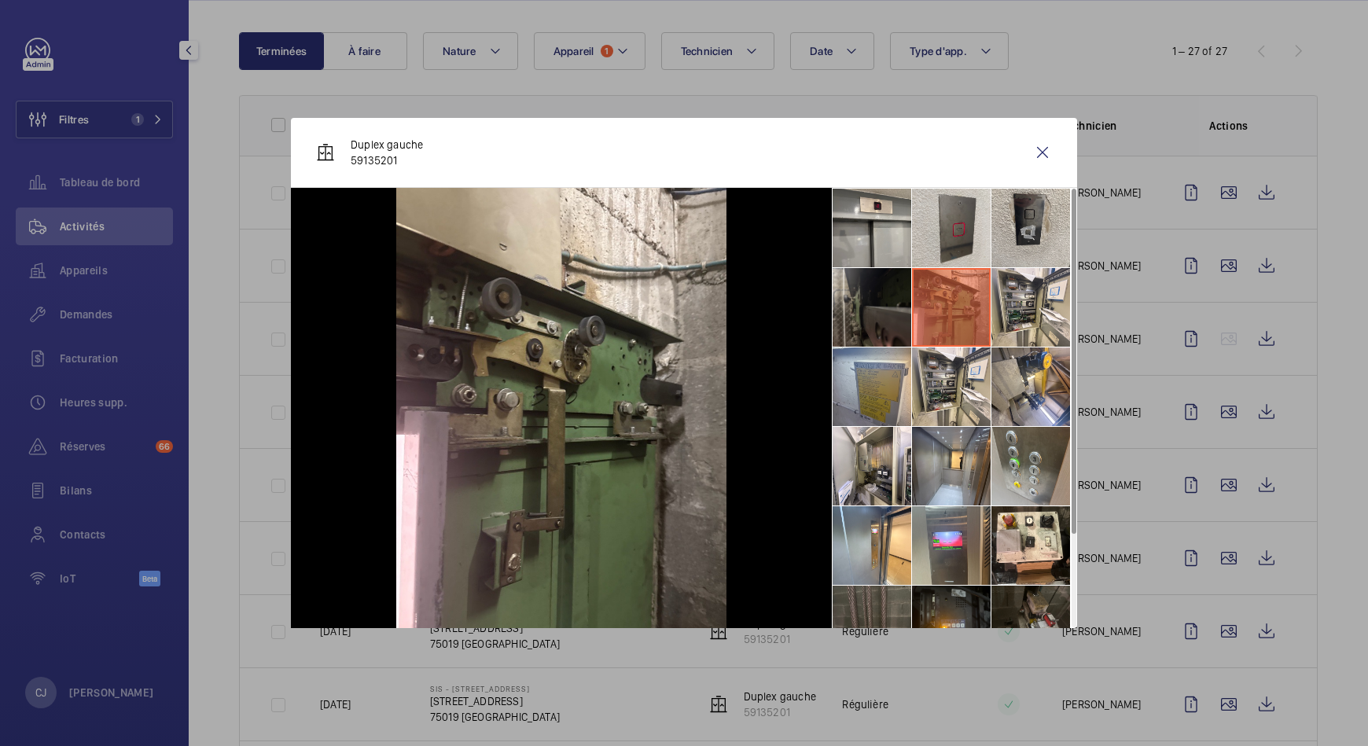
click at [856, 311] on li at bounding box center [872, 307] width 79 height 79
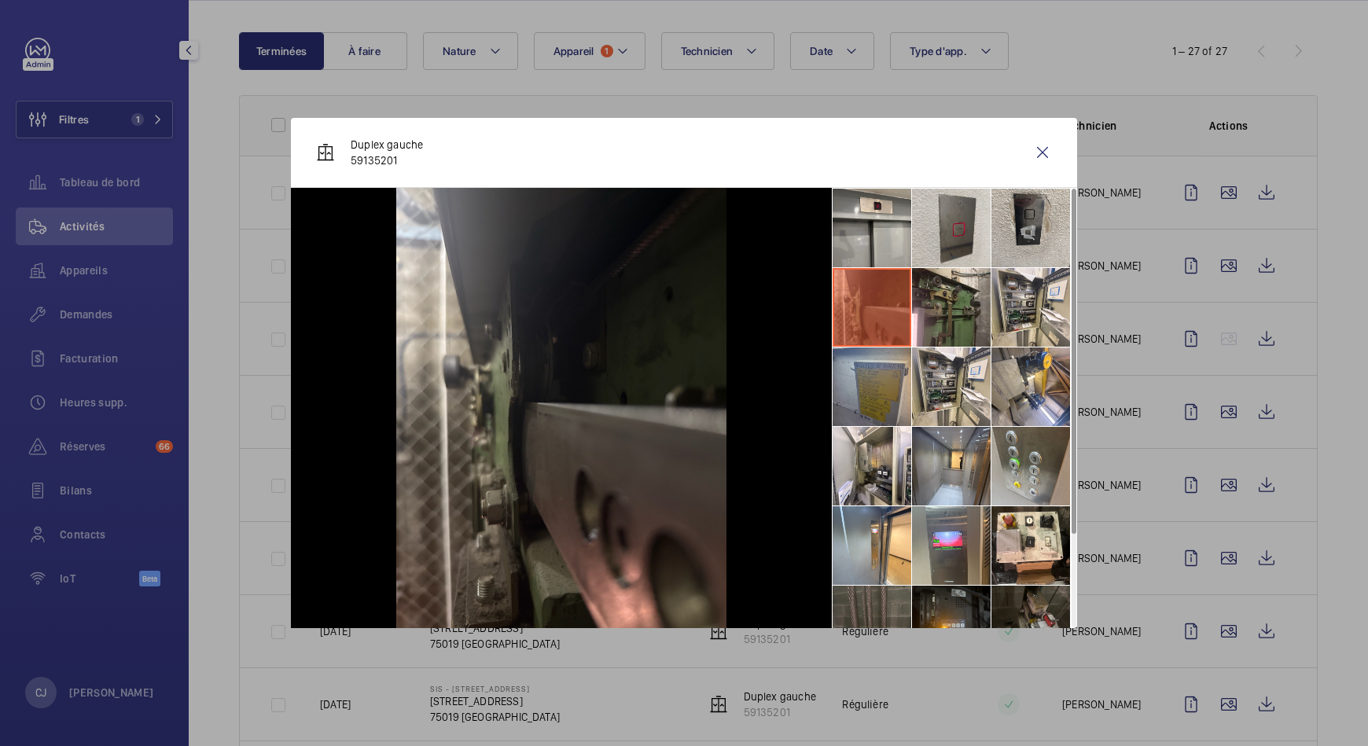
click at [861, 386] on li at bounding box center [872, 387] width 79 height 79
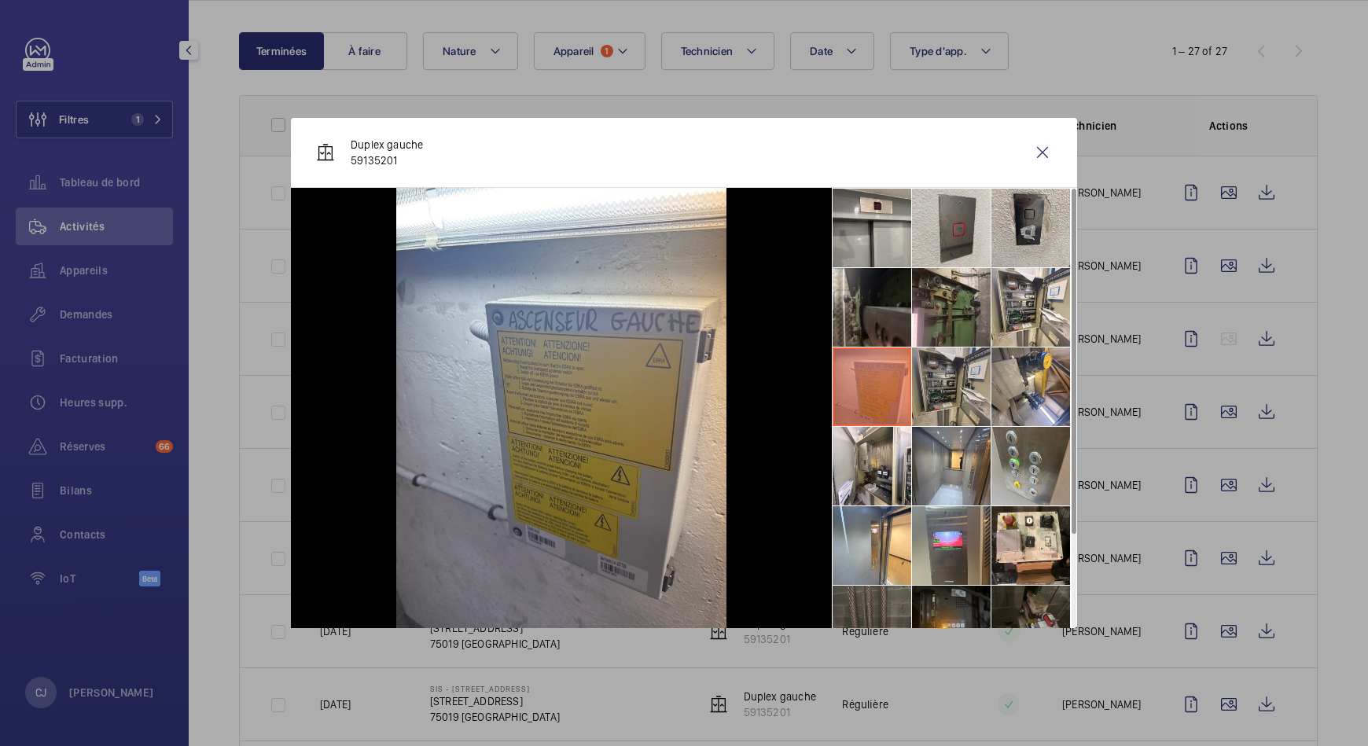
click at [921, 386] on li at bounding box center [951, 387] width 79 height 79
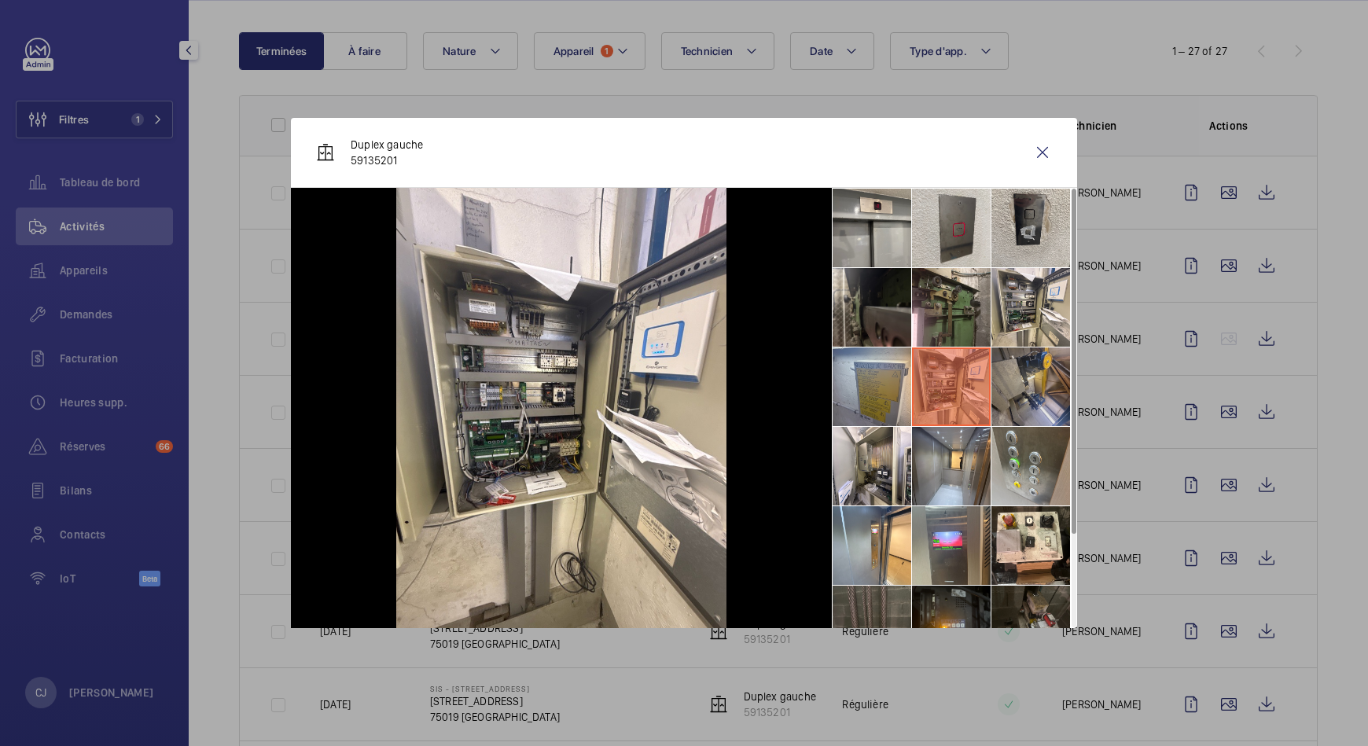
click at [1032, 377] on li at bounding box center [1031, 387] width 79 height 79
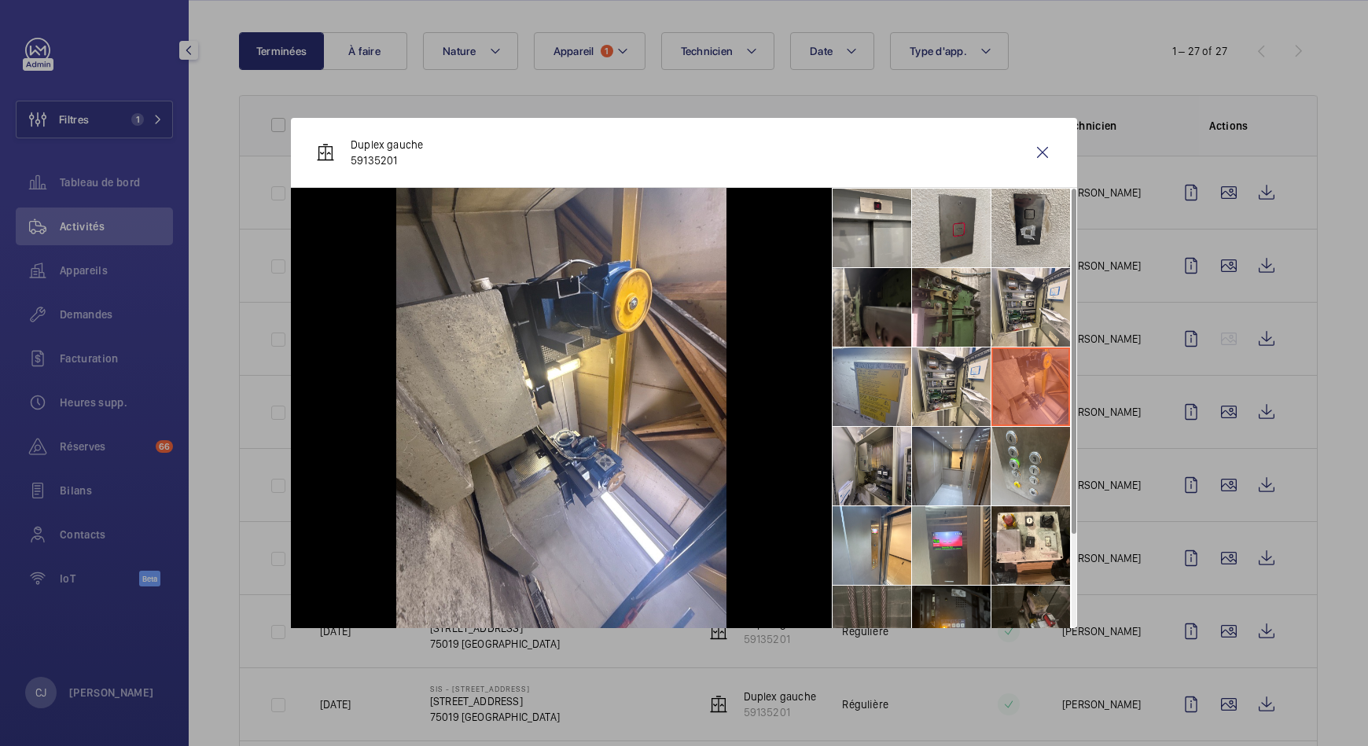
click at [883, 450] on li at bounding box center [872, 466] width 79 height 79
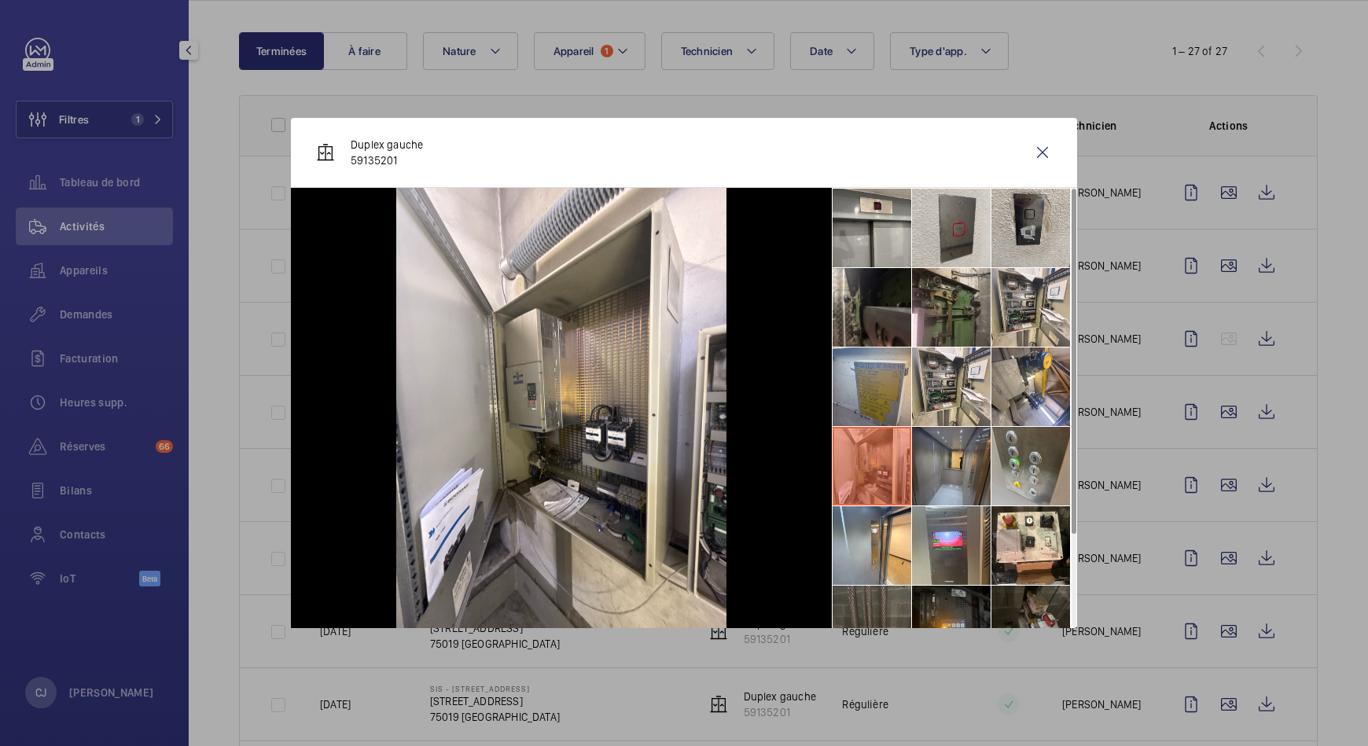
click at [928, 455] on li at bounding box center [951, 466] width 79 height 79
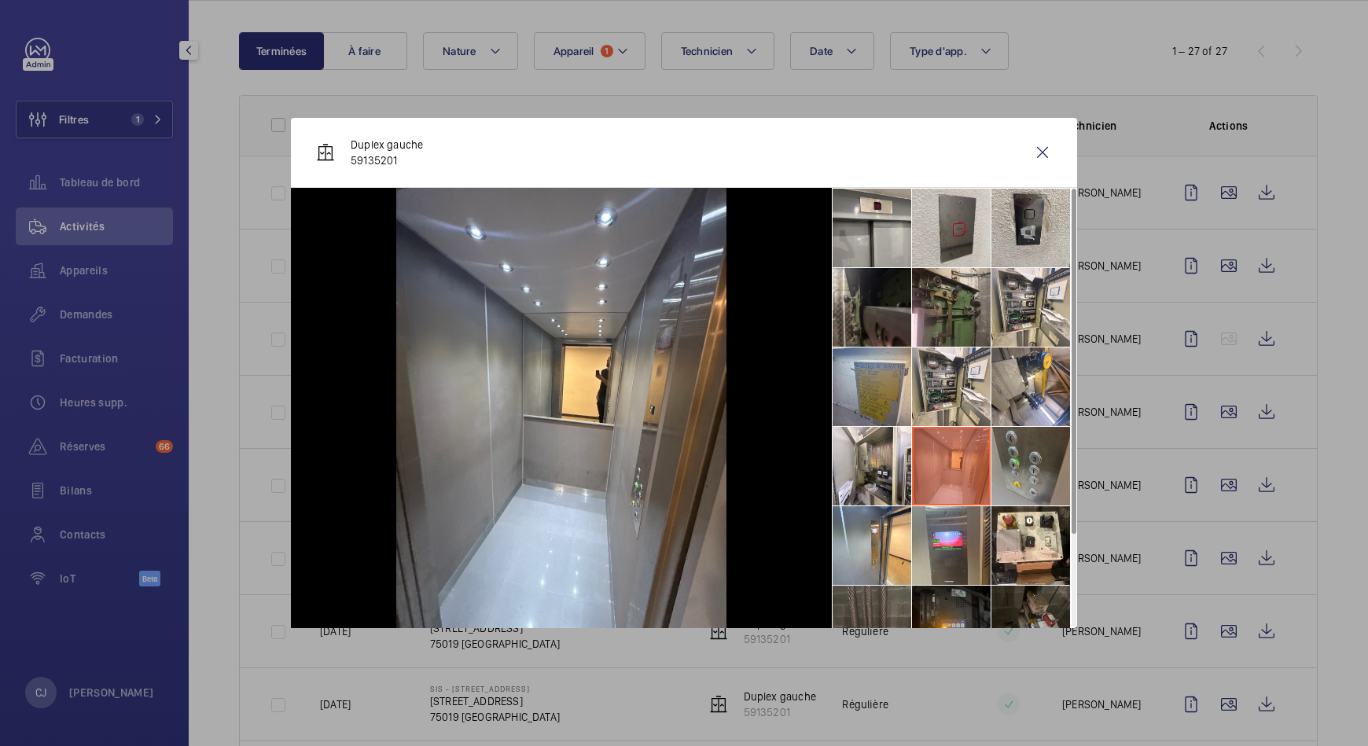
click at [1027, 465] on li at bounding box center [1031, 466] width 79 height 79
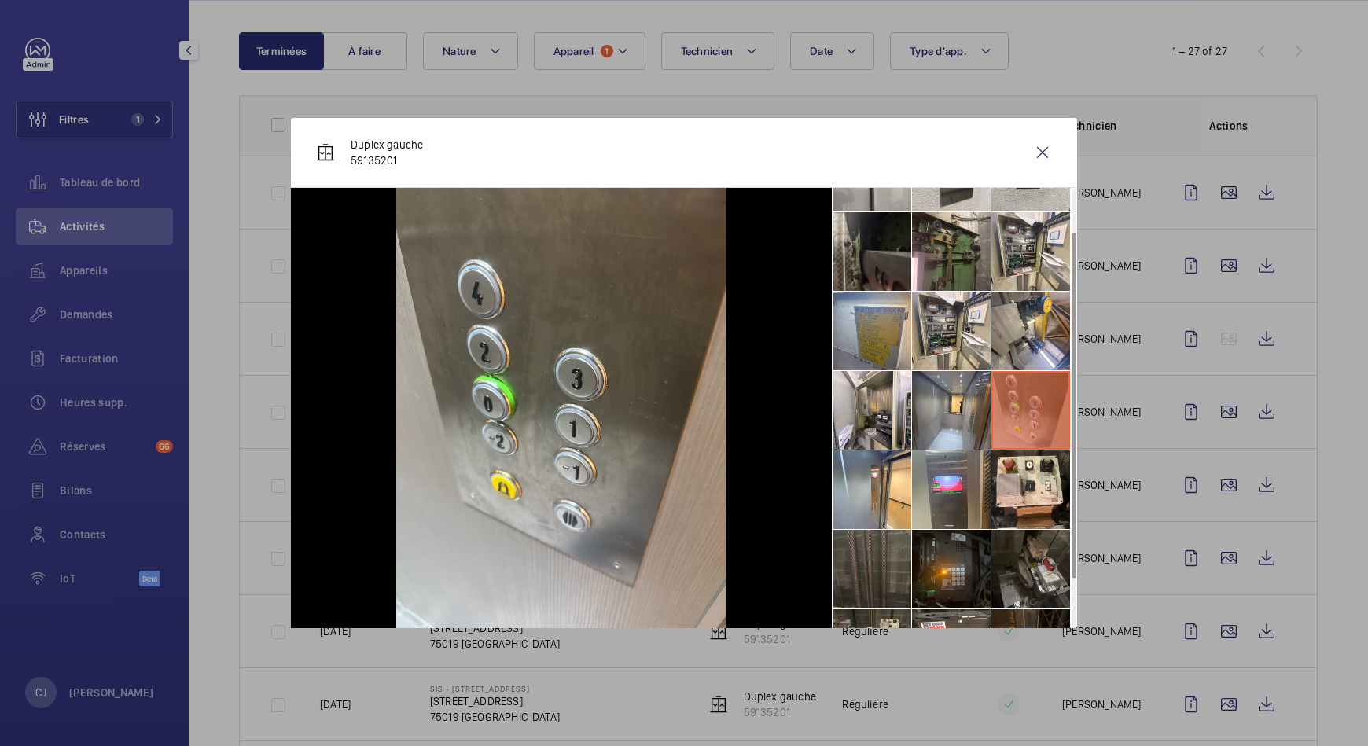
scroll to position [58, 0]
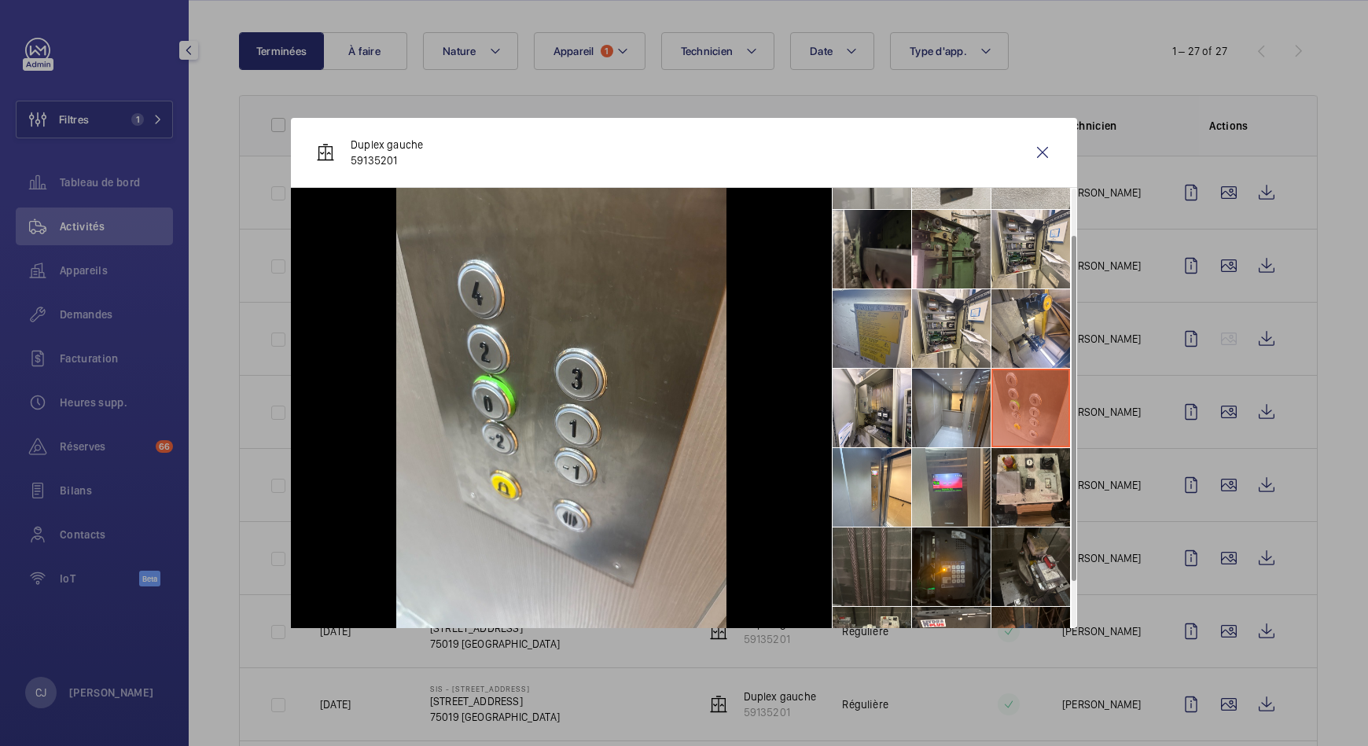
drag, startPoint x: 1027, startPoint y: 465, endPoint x: 1020, endPoint y: 478, distance: 15.1
click at [1020, 478] on li at bounding box center [1031, 487] width 79 height 79
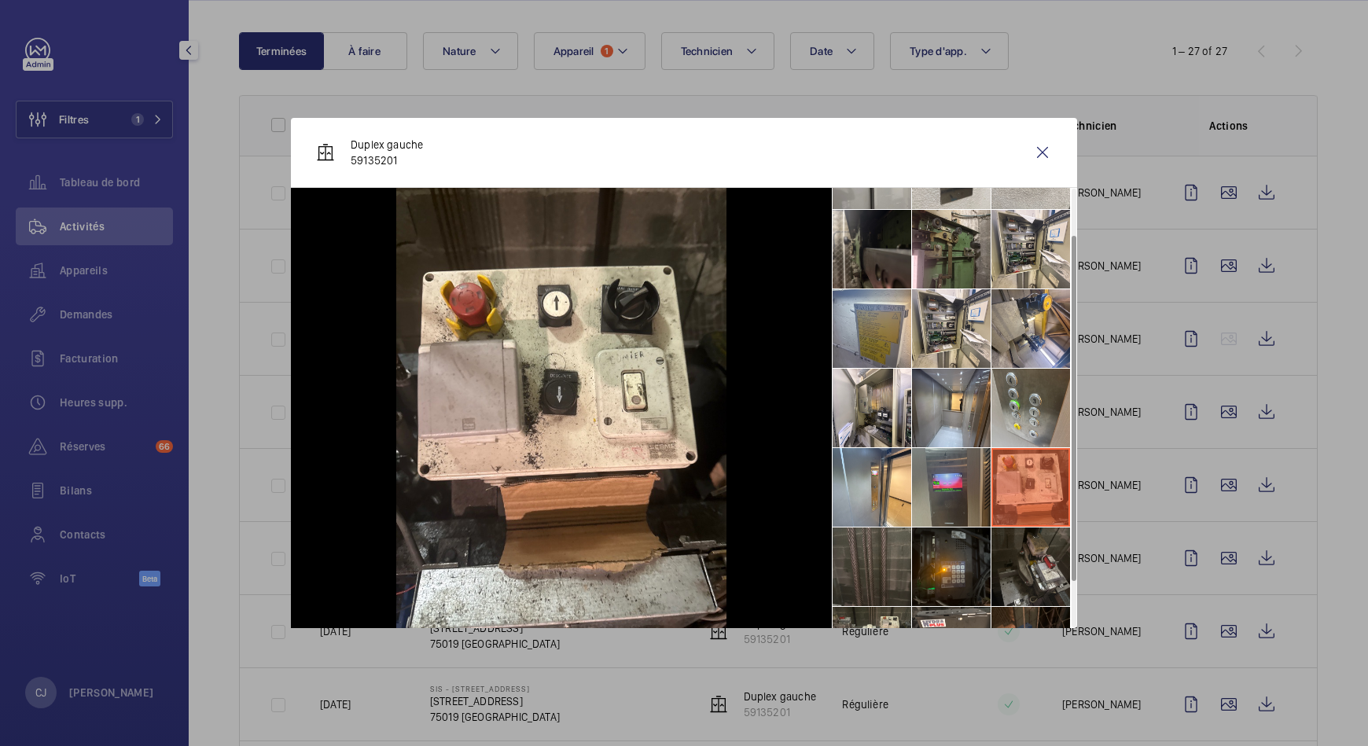
click at [962, 483] on li at bounding box center [951, 487] width 79 height 79
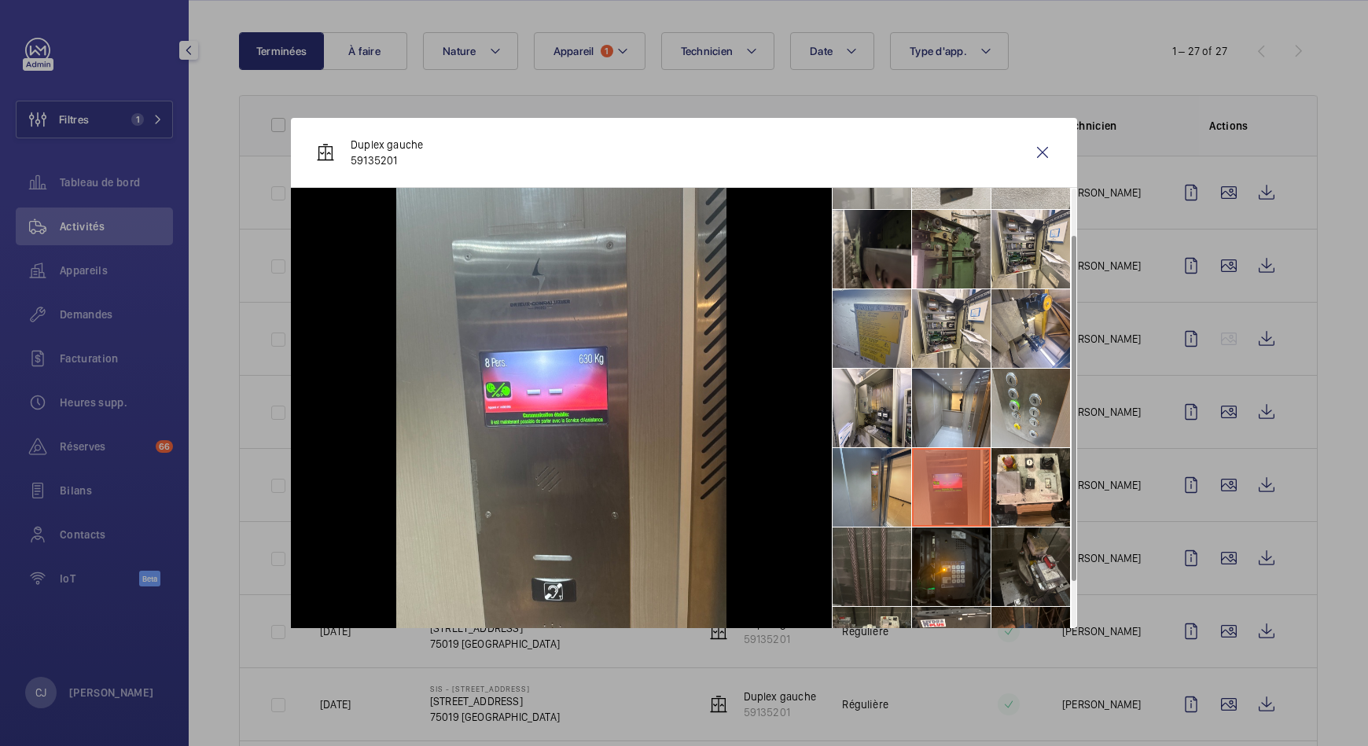
click at [887, 492] on li at bounding box center [872, 487] width 79 height 79
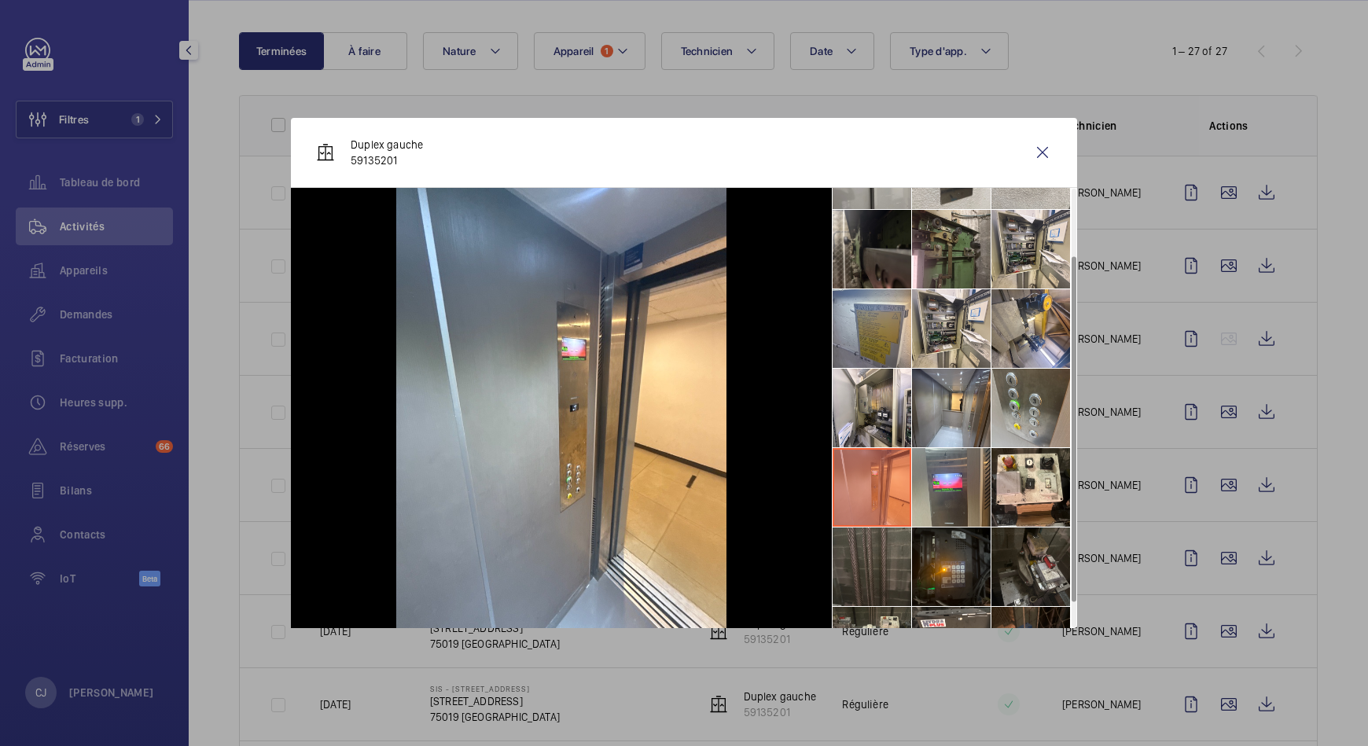
scroll to position [116, 0]
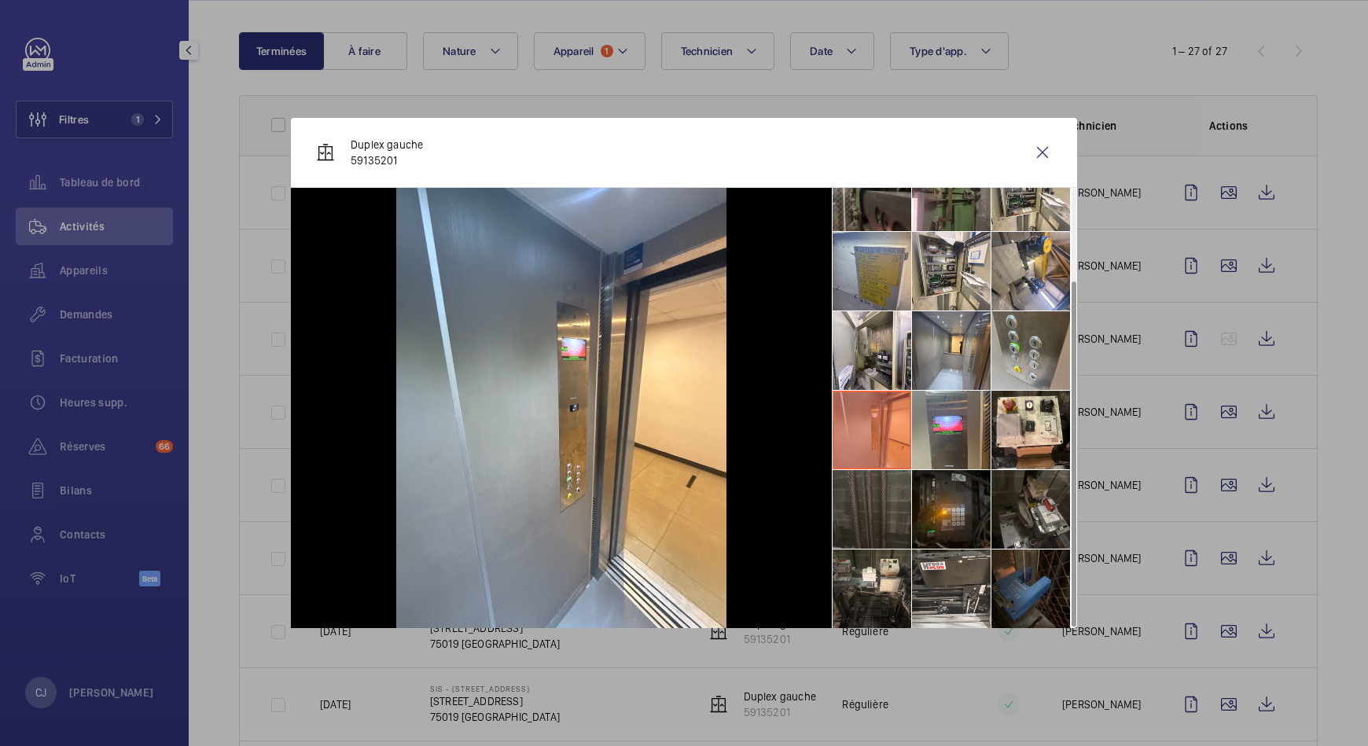
drag, startPoint x: 887, startPoint y: 492, endPoint x: 871, endPoint y: 502, distance: 19.4
click at [871, 502] on li at bounding box center [872, 509] width 79 height 79
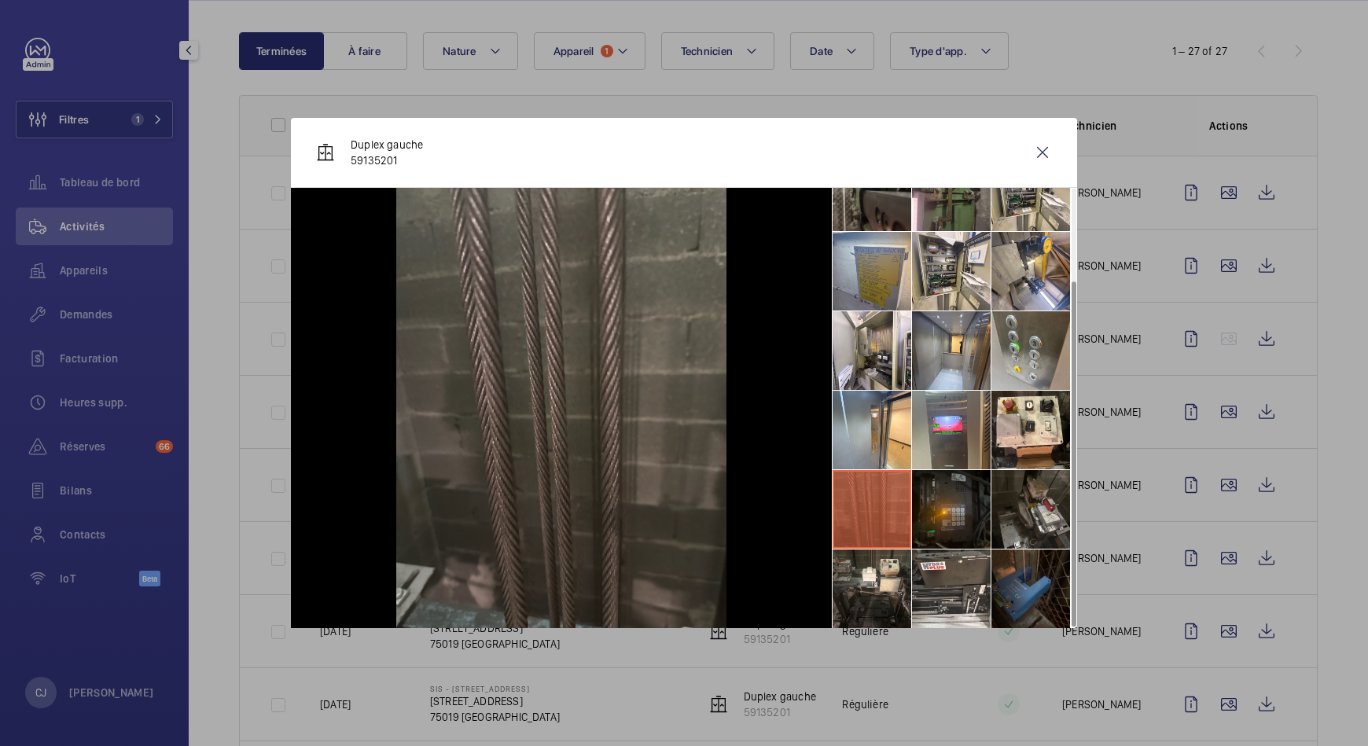
click at [932, 501] on li at bounding box center [951, 509] width 79 height 79
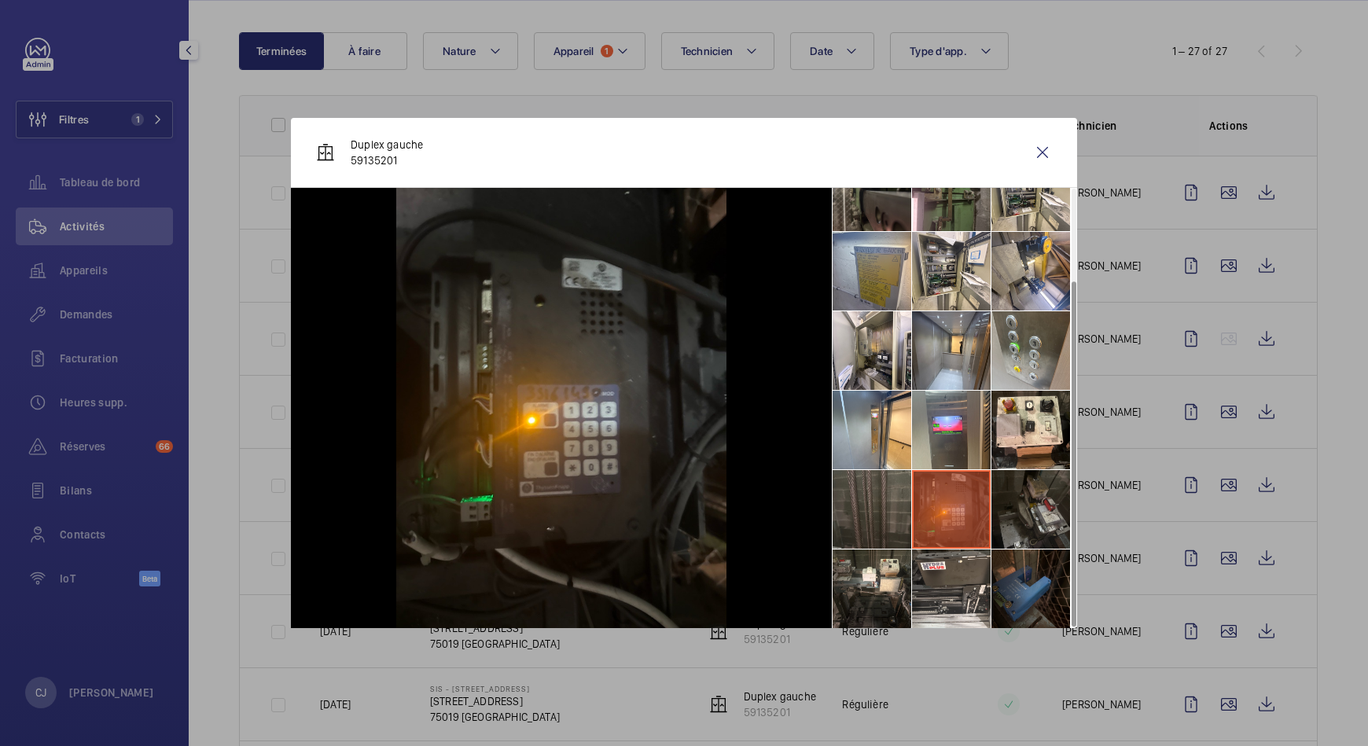
click at [1023, 512] on li at bounding box center [1031, 509] width 79 height 79
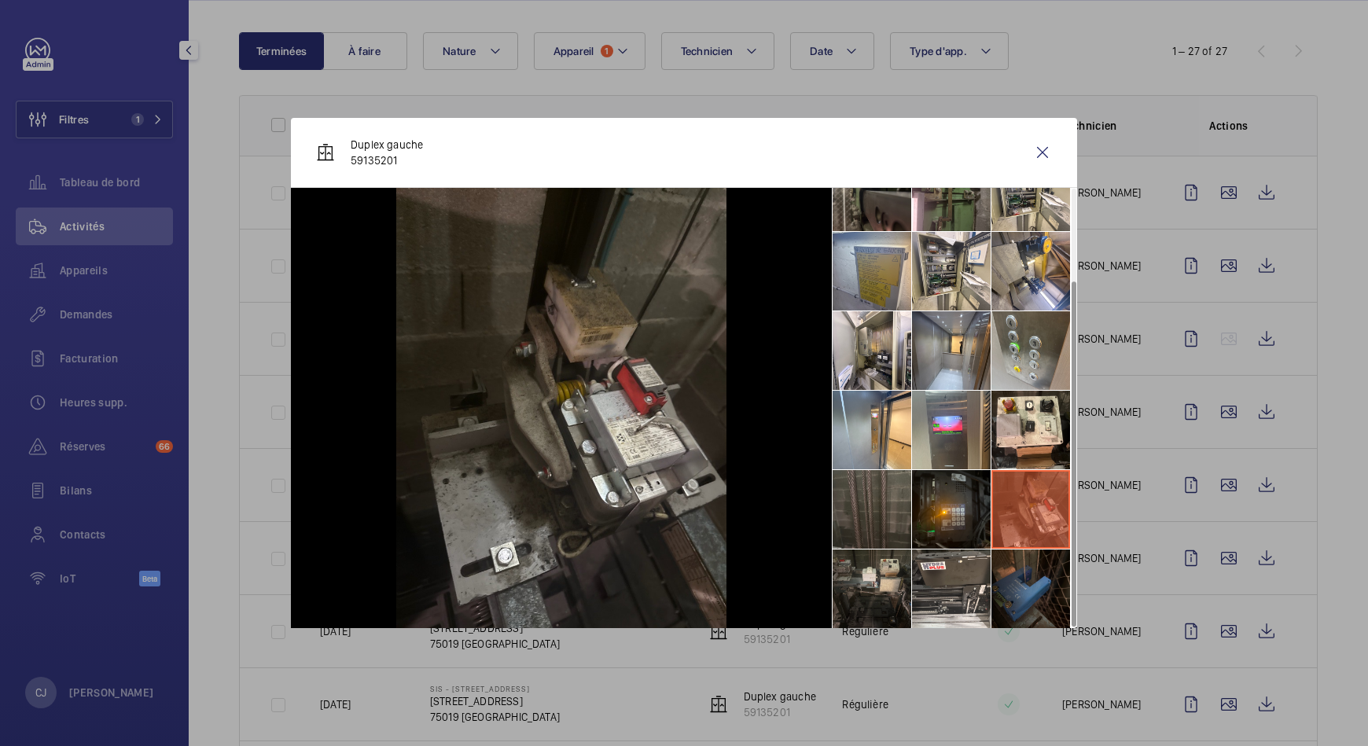
click at [886, 578] on li at bounding box center [872, 589] width 79 height 79
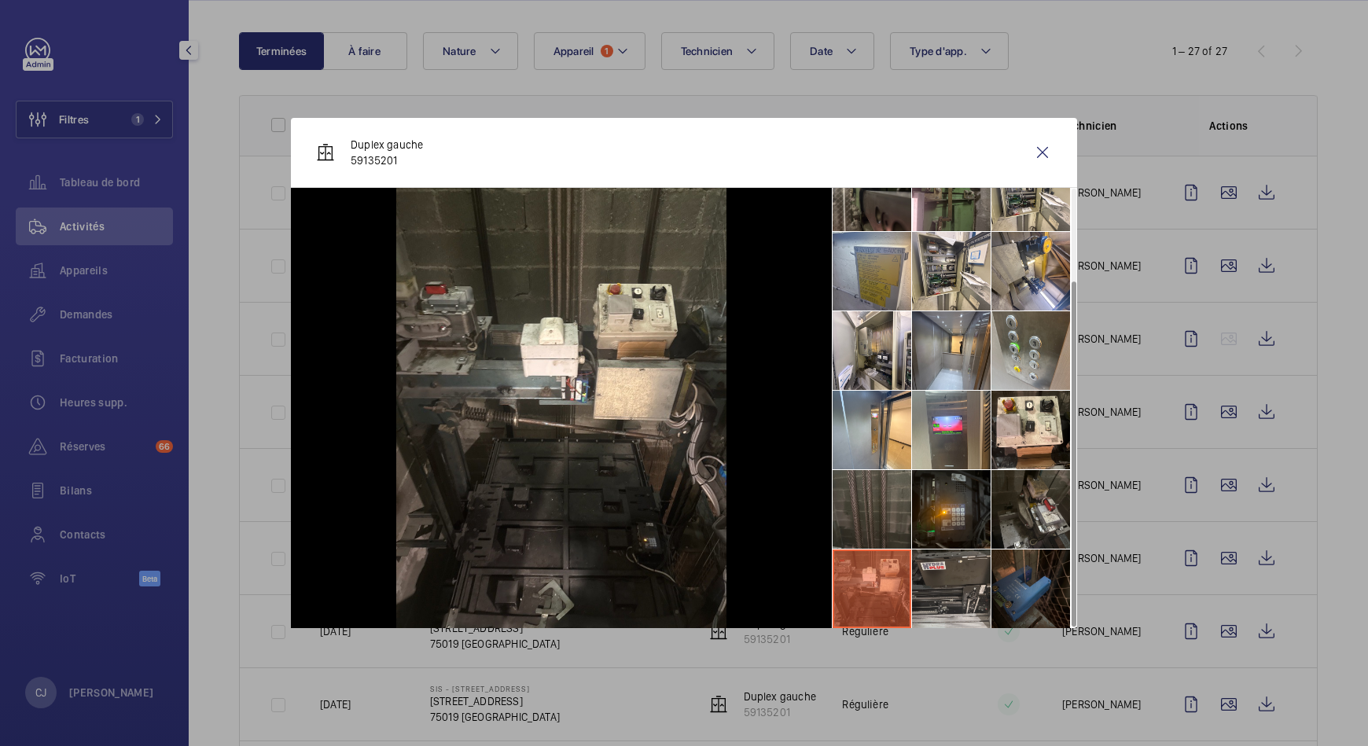
click at [942, 592] on li at bounding box center [951, 589] width 79 height 79
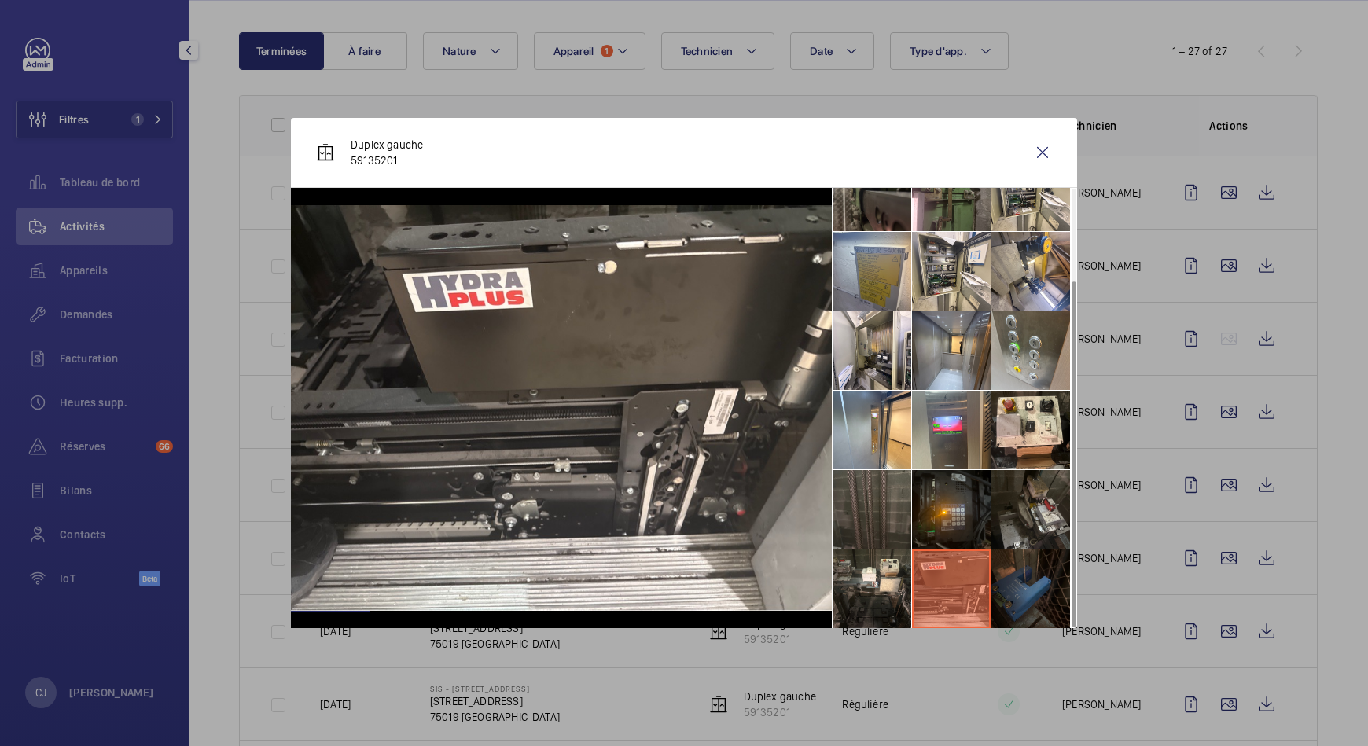
click at [1015, 591] on li at bounding box center [1031, 589] width 79 height 79
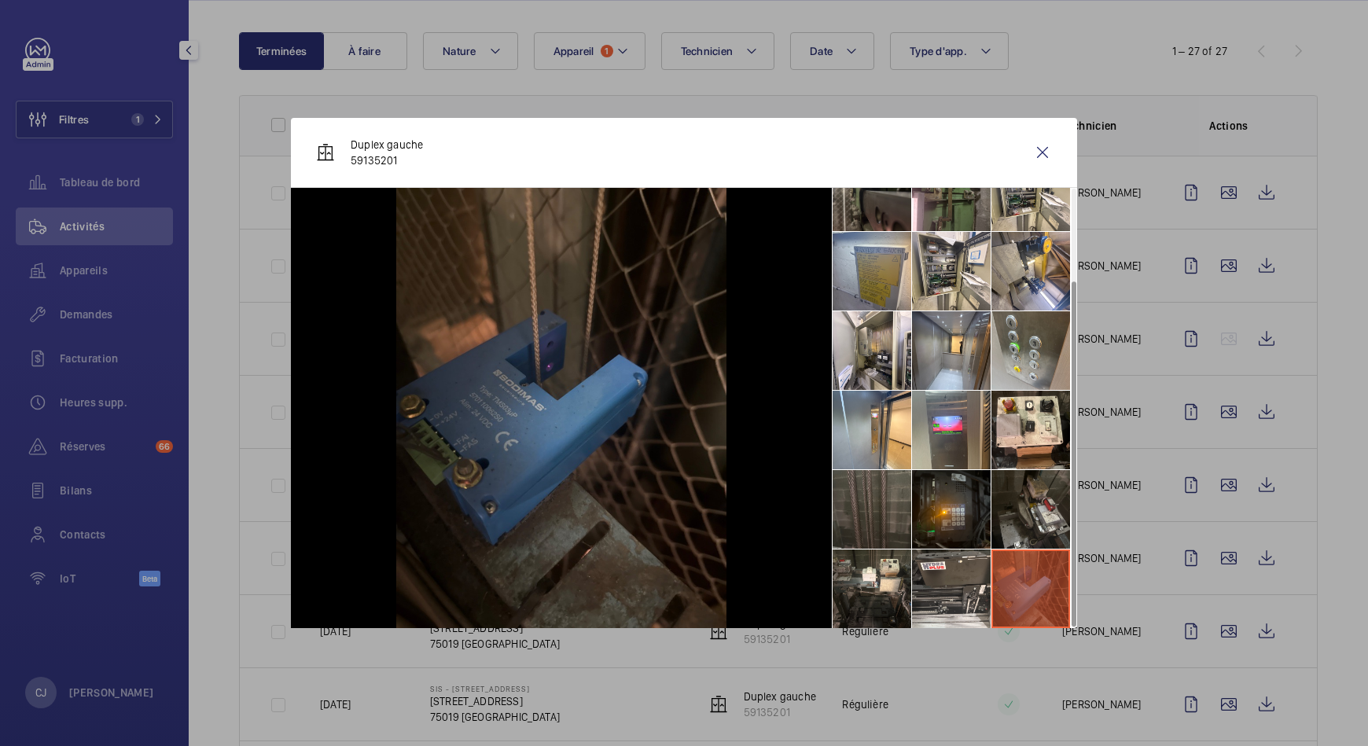
click at [1217, 477] on div at bounding box center [684, 373] width 1368 height 746
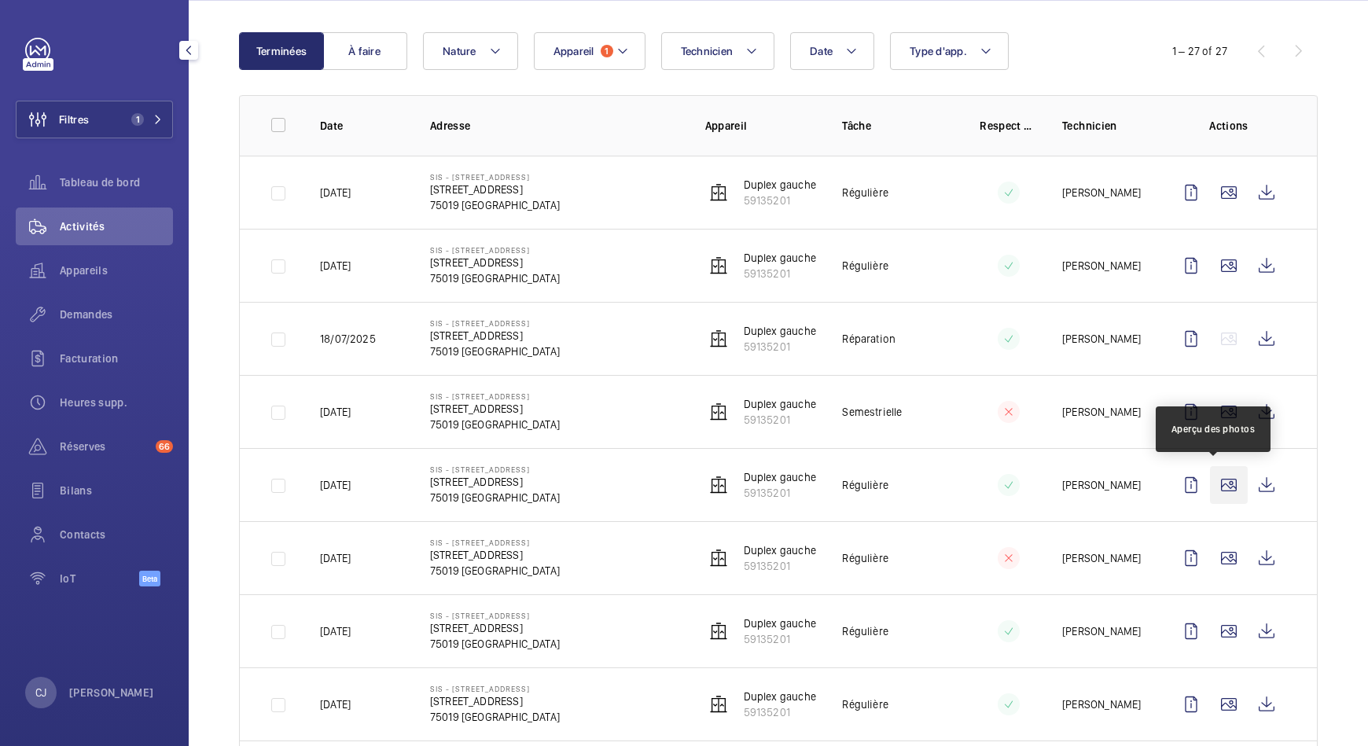
click at [1217, 477] on wm-front-icon-button at bounding box center [1229, 485] width 38 height 38
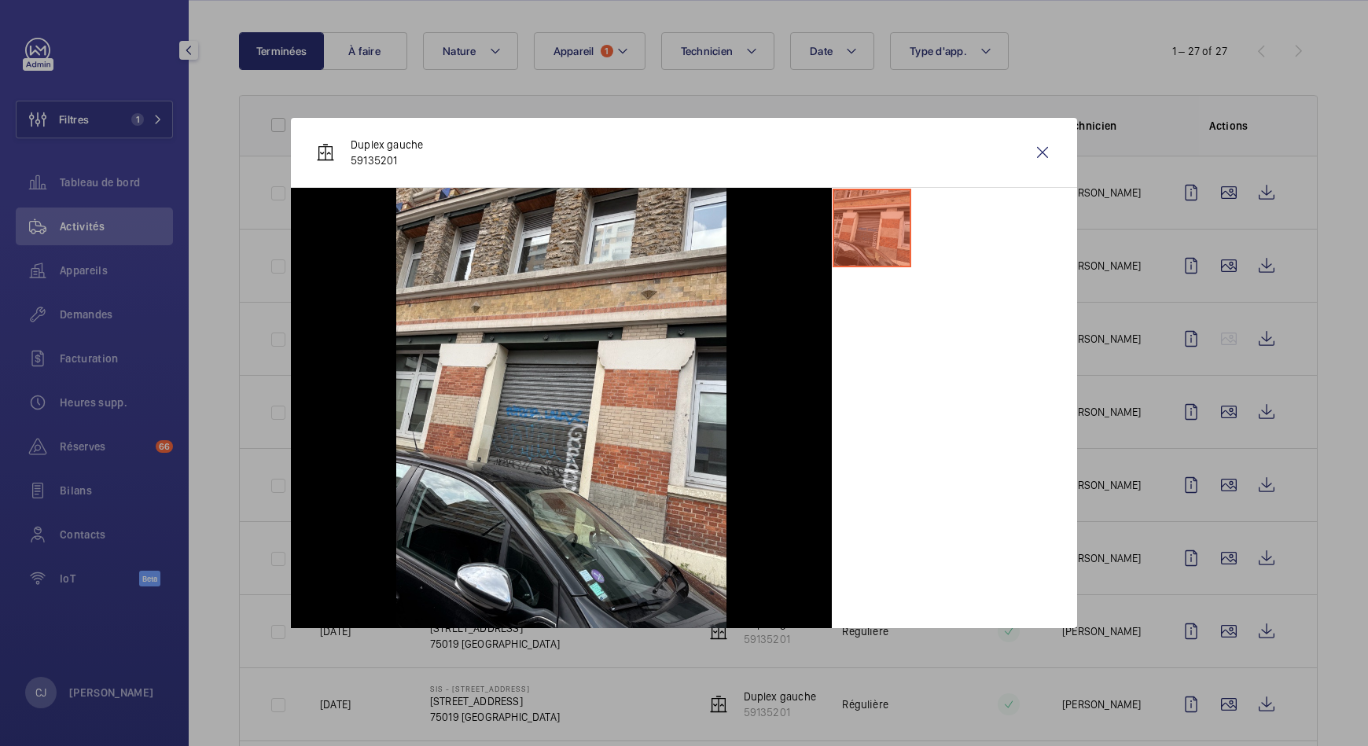
click at [1211, 559] on div at bounding box center [684, 373] width 1368 height 746
click at [1211, 559] on wm-front-icon-button at bounding box center [1229, 558] width 38 height 38
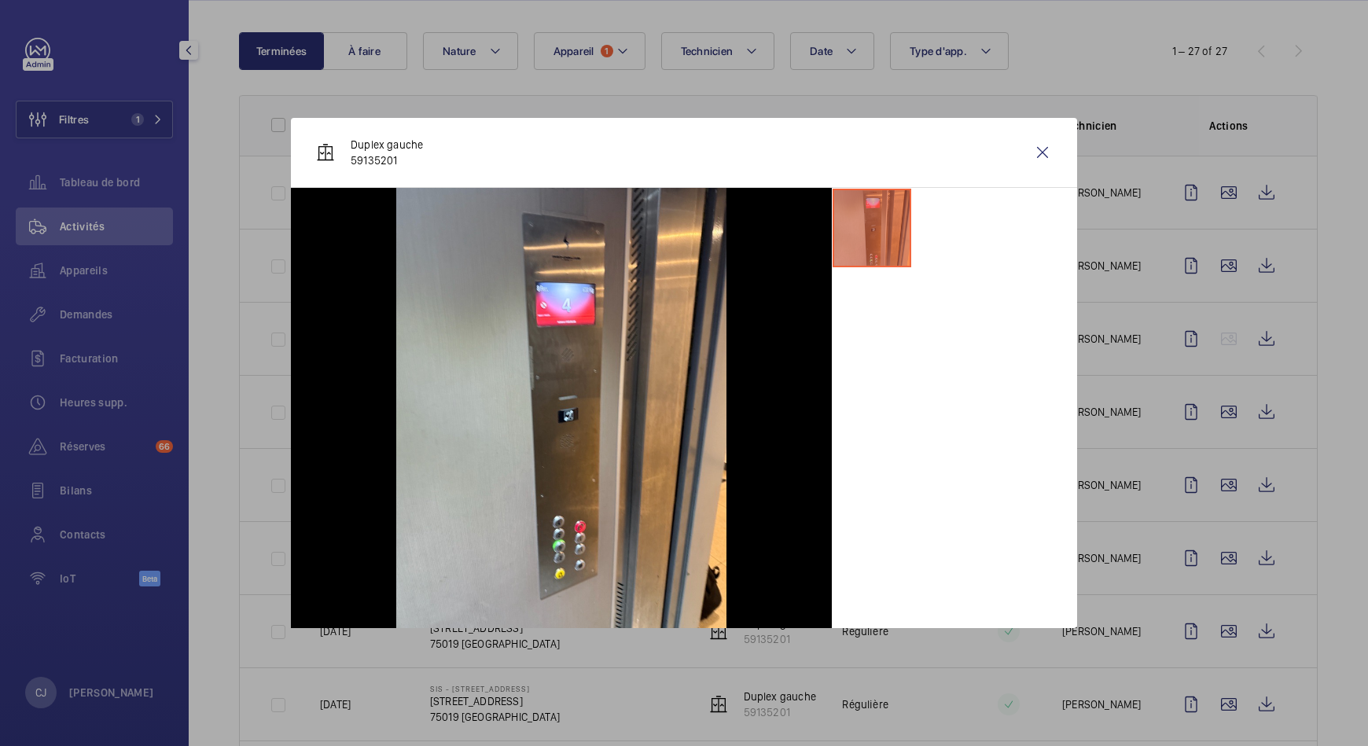
click at [1214, 625] on div at bounding box center [684, 373] width 1368 height 746
click at [1214, 625] on wm-front-icon-button at bounding box center [1229, 632] width 38 height 38
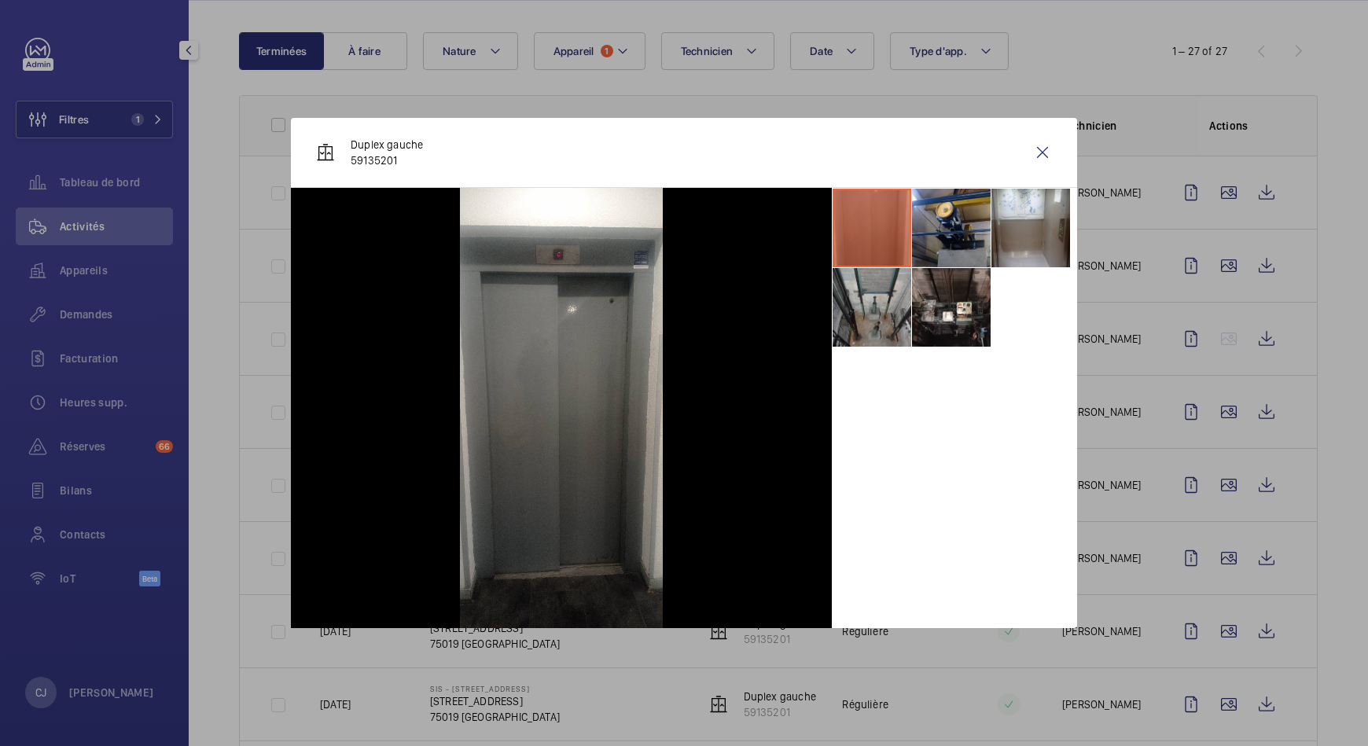
click at [871, 307] on li at bounding box center [872, 307] width 79 height 79
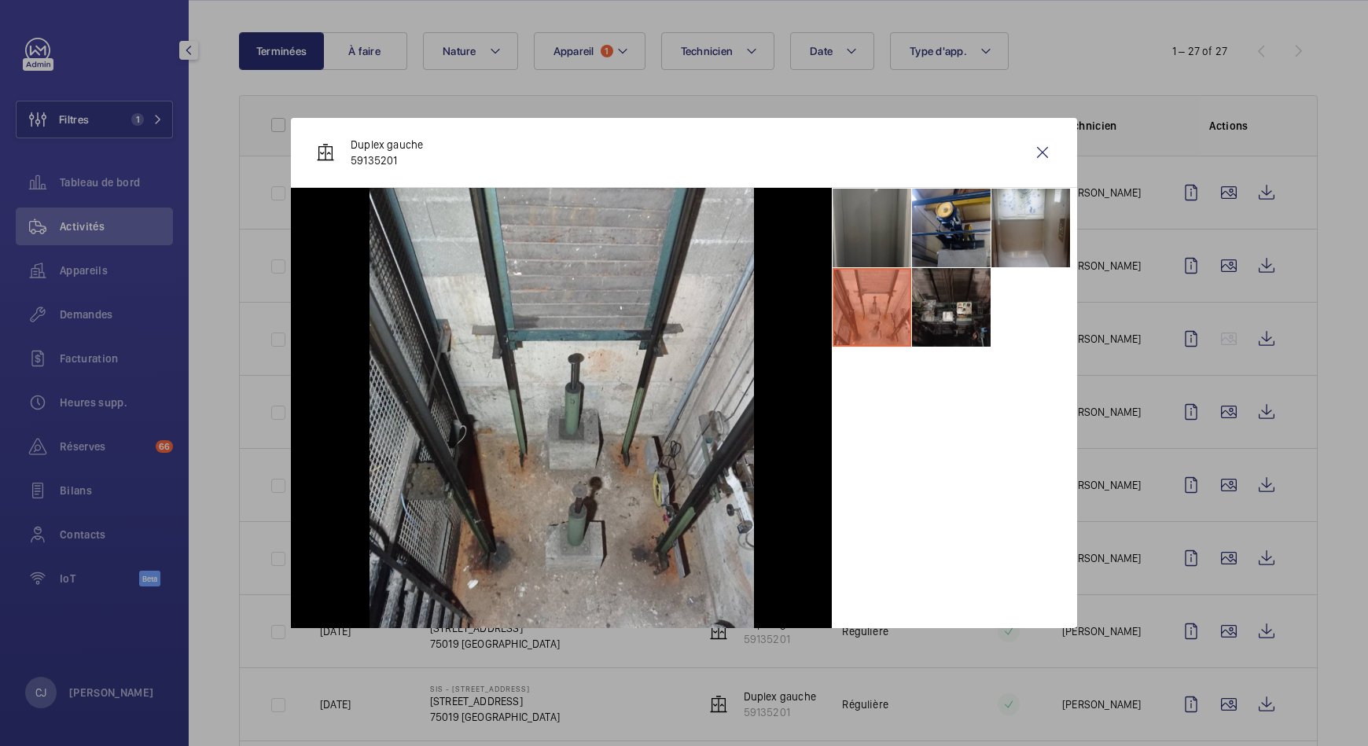
click at [921, 305] on li at bounding box center [951, 307] width 79 height 79
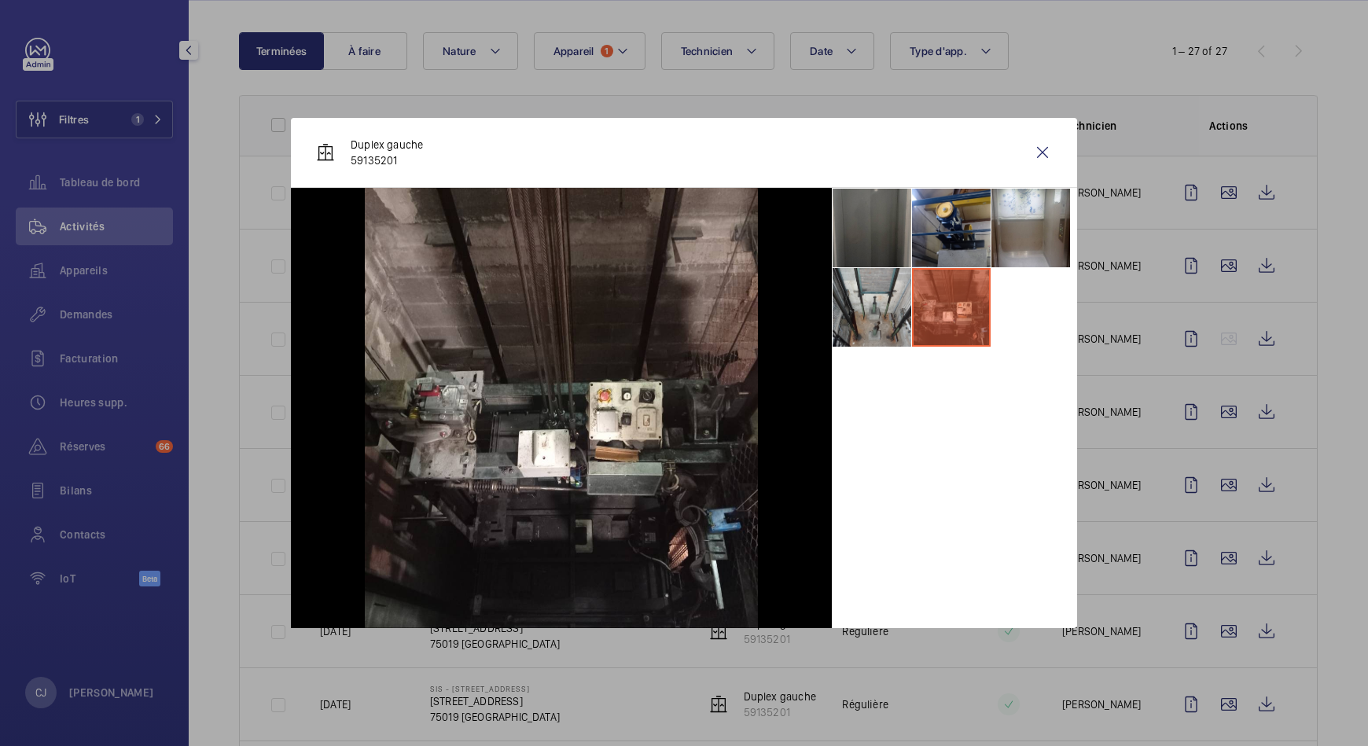
click at [867, 249] on li at bounding box center [872, 228] width 79 height 79
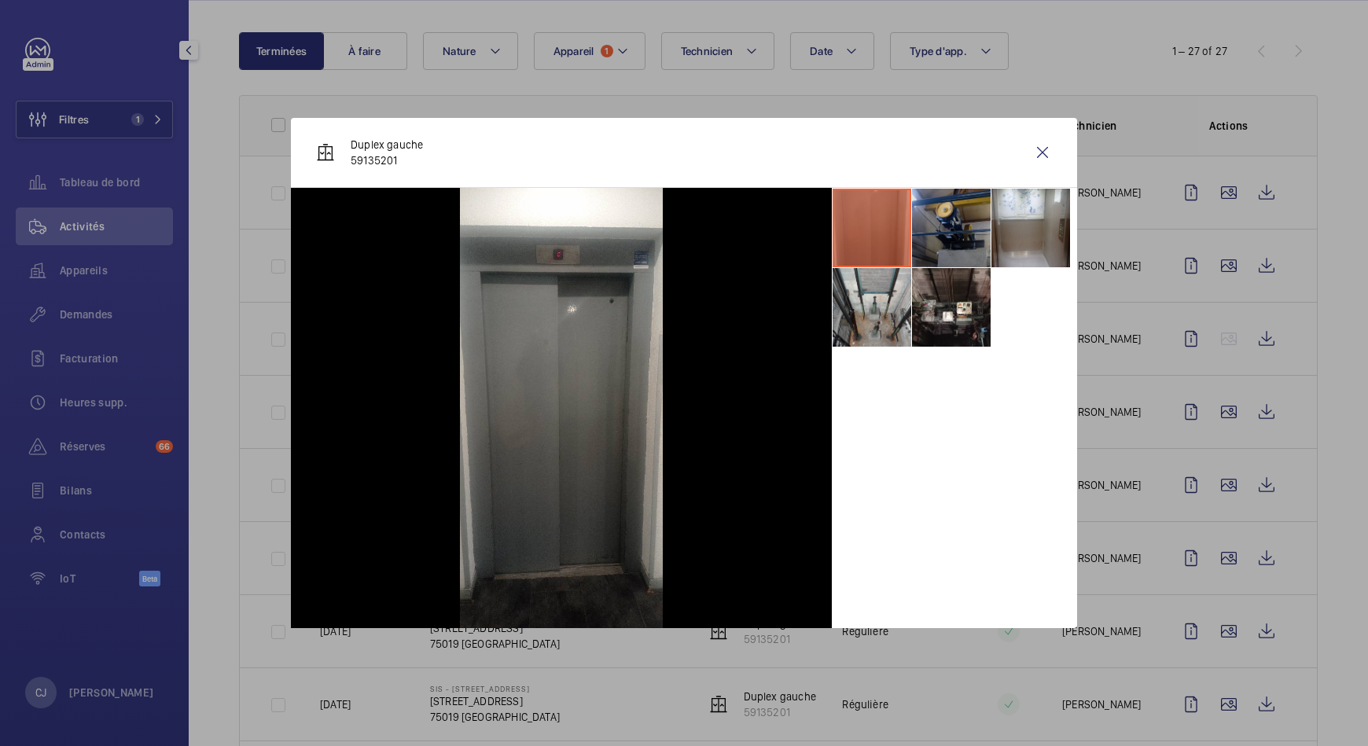
click at [913, 243] on li at bounding box center [951, 228] width 79 height 79
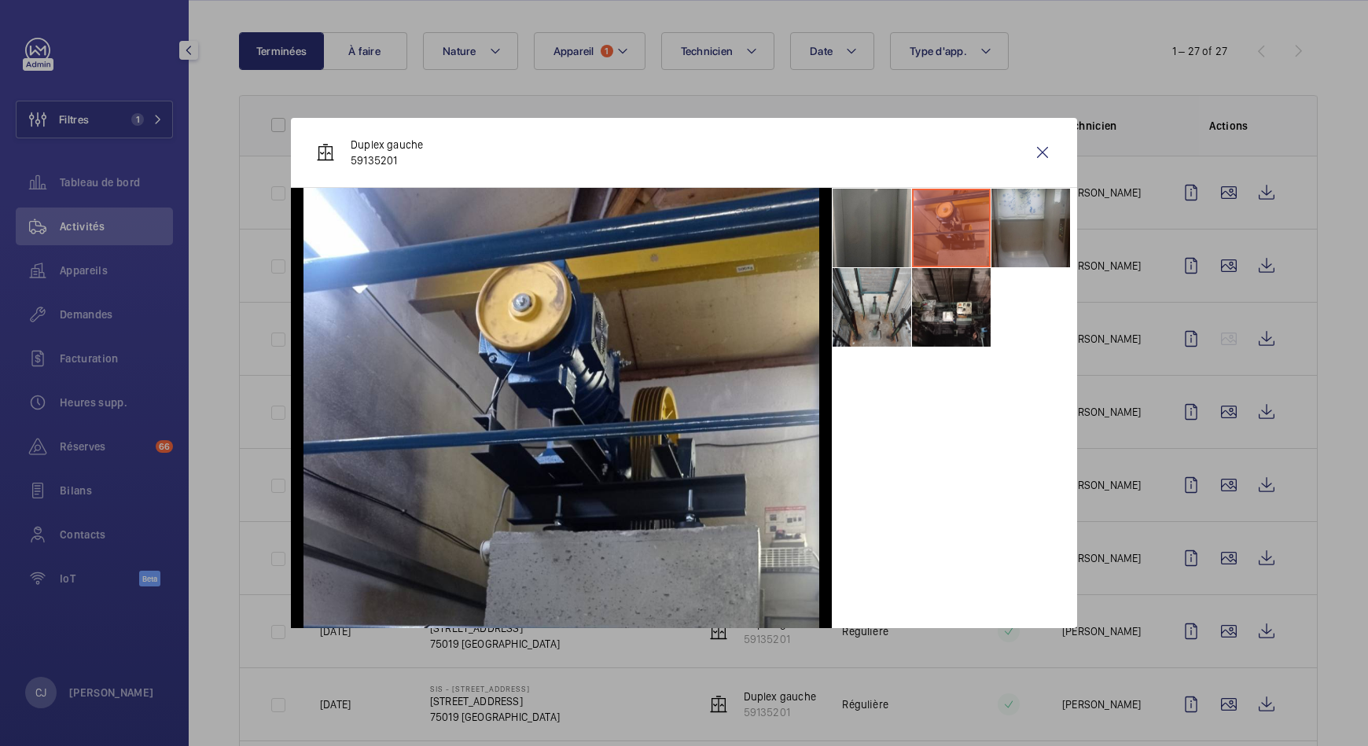
click at [1010, 237] on li at bounding box center [1031, 228] width 79 height 79
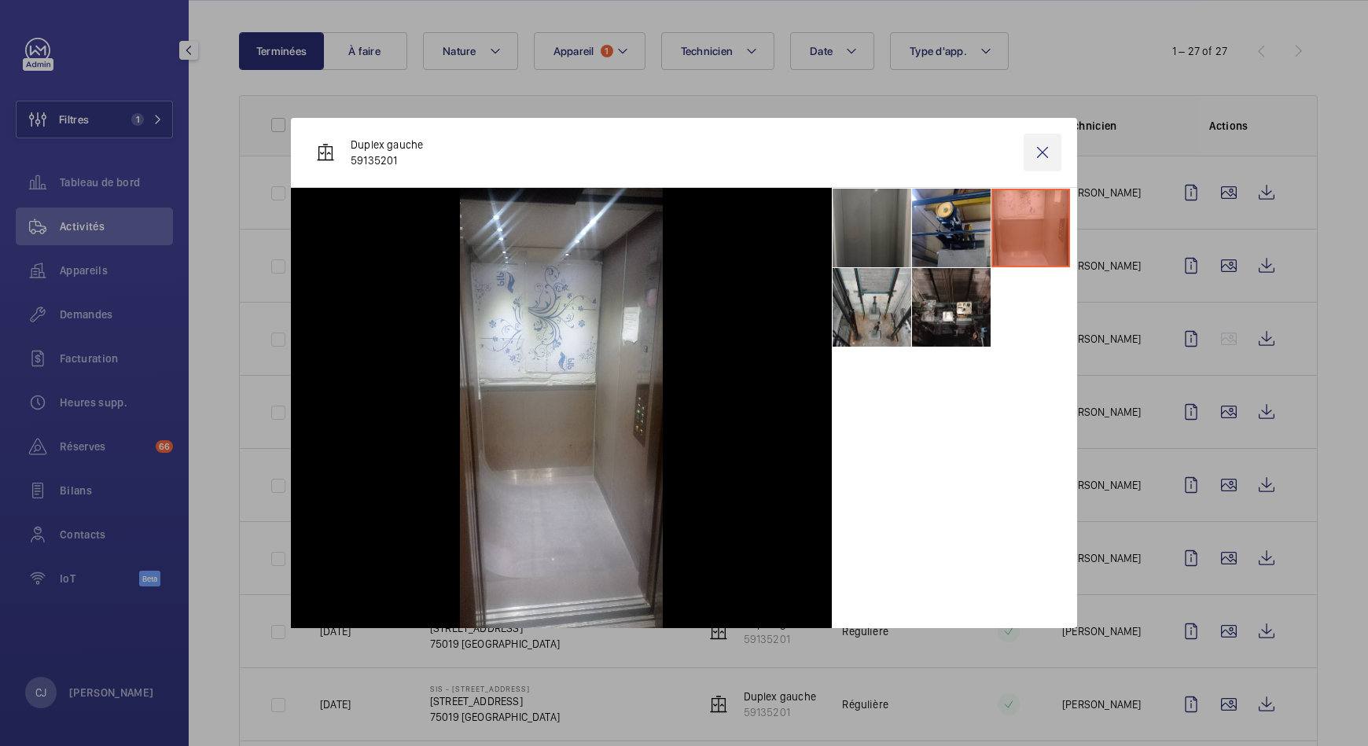
click at [1038, 158] on wm-front-icon-button at bounding box center [1043, 153] width 38 height 38
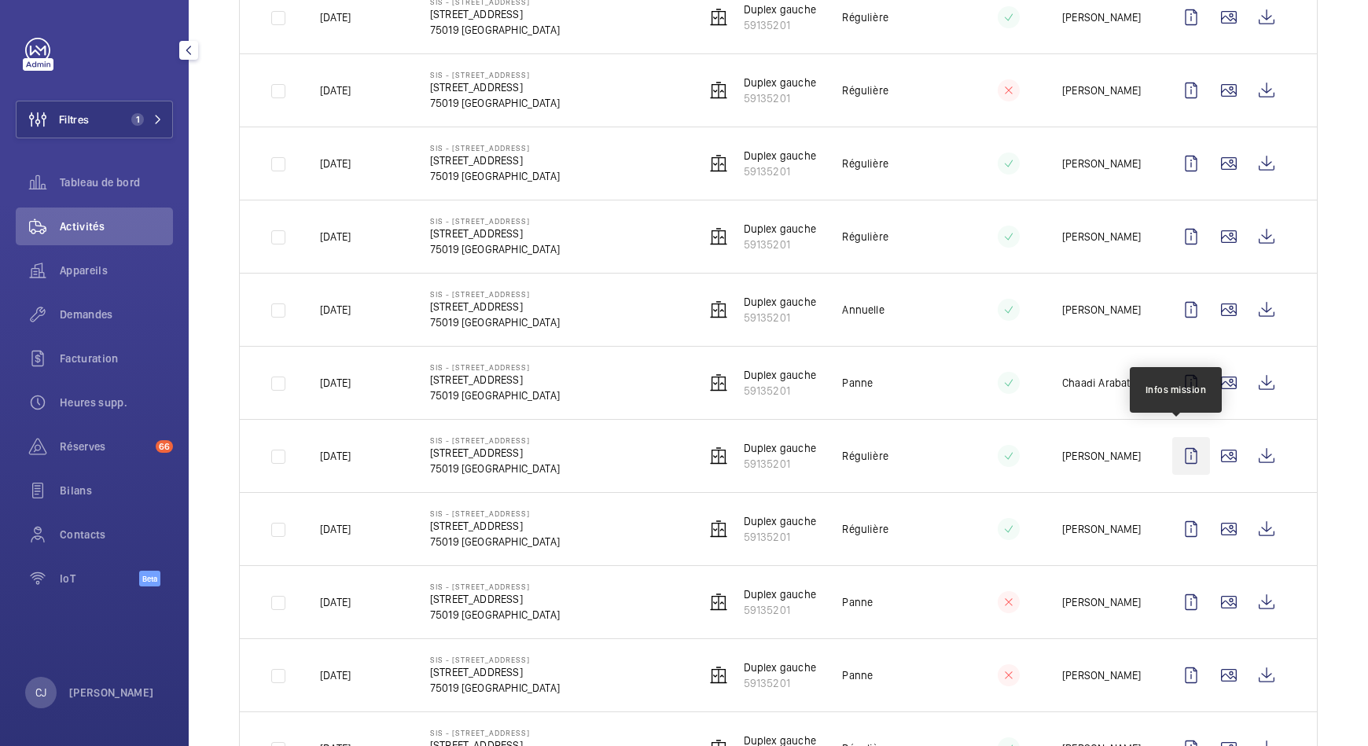
scroll to position [625, 0]
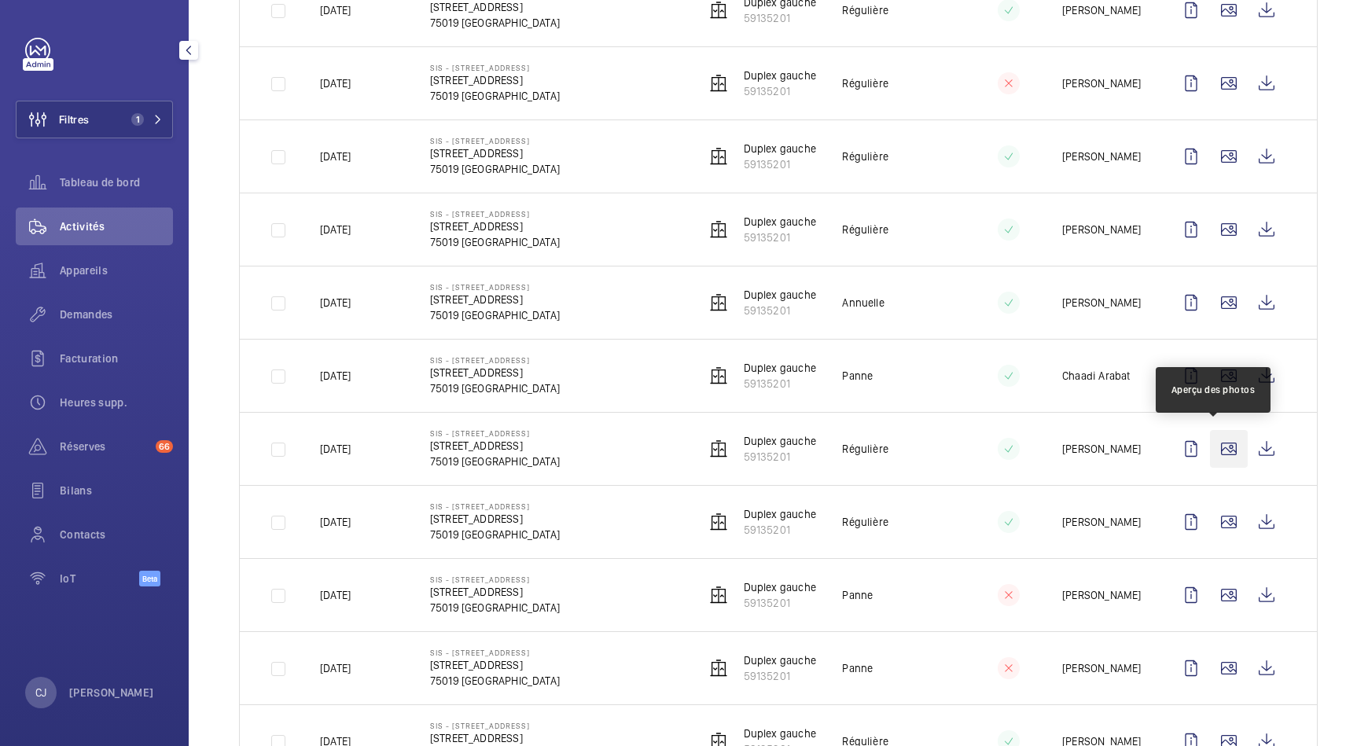
click at [1218, 439] on wm-front-icon-button at bounding box center [1229, 449] width 38 height 38
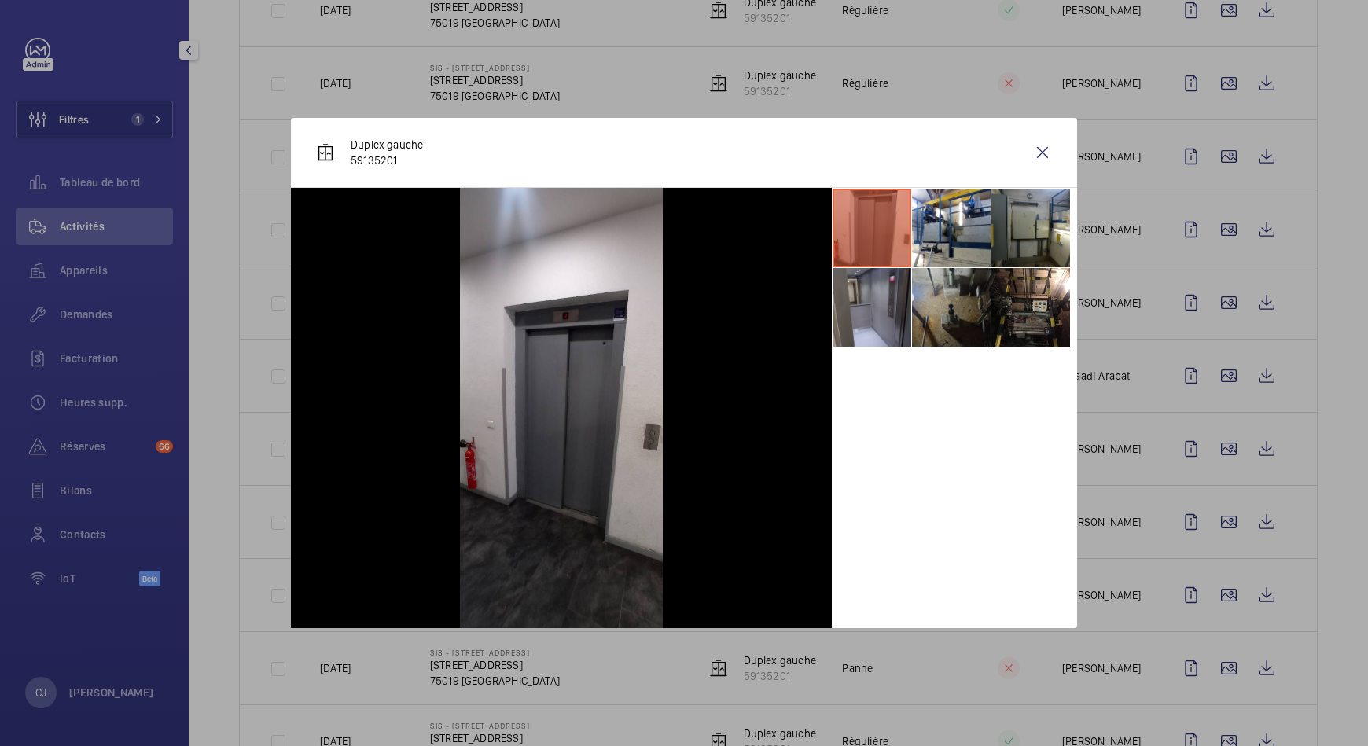
click at [945, 306] on li at bounding box center [951, 307] width 79 height 79
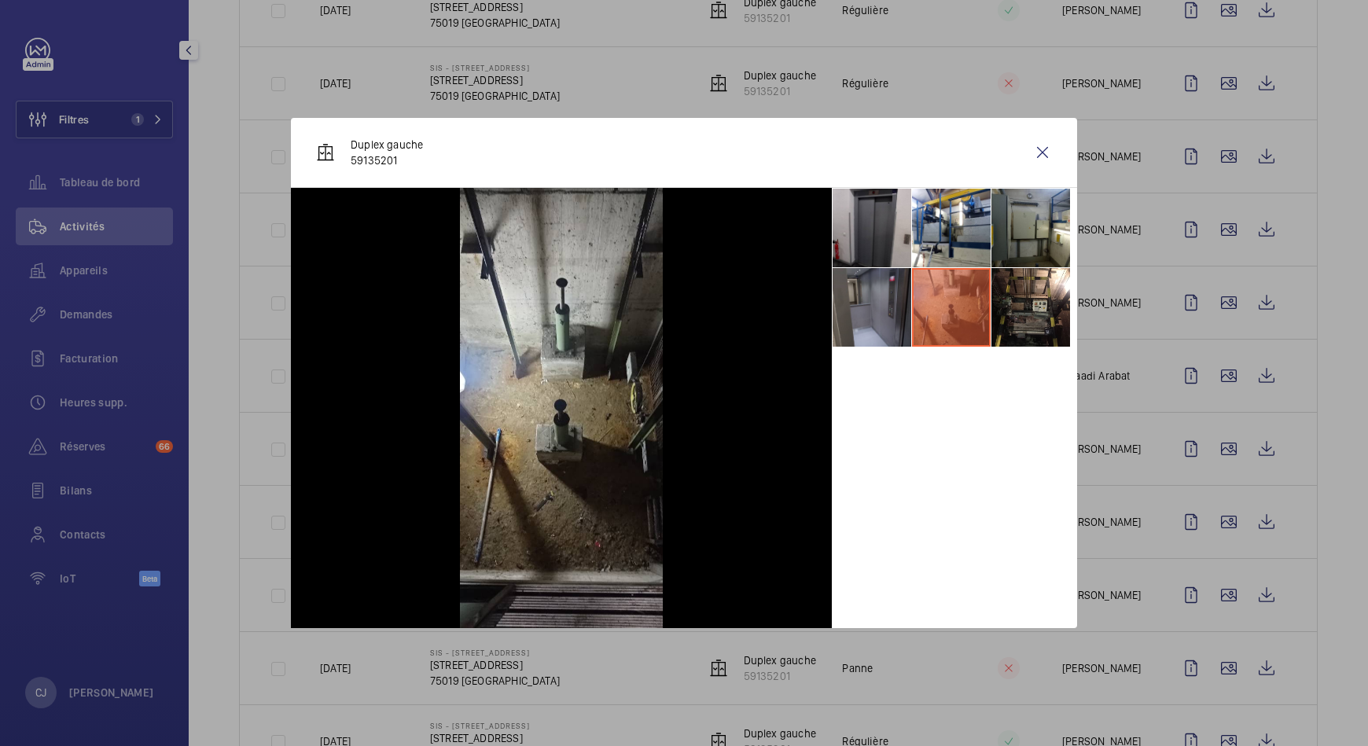
click at [864, 304] on li at bounding box center [872, 307] width 79 height 79
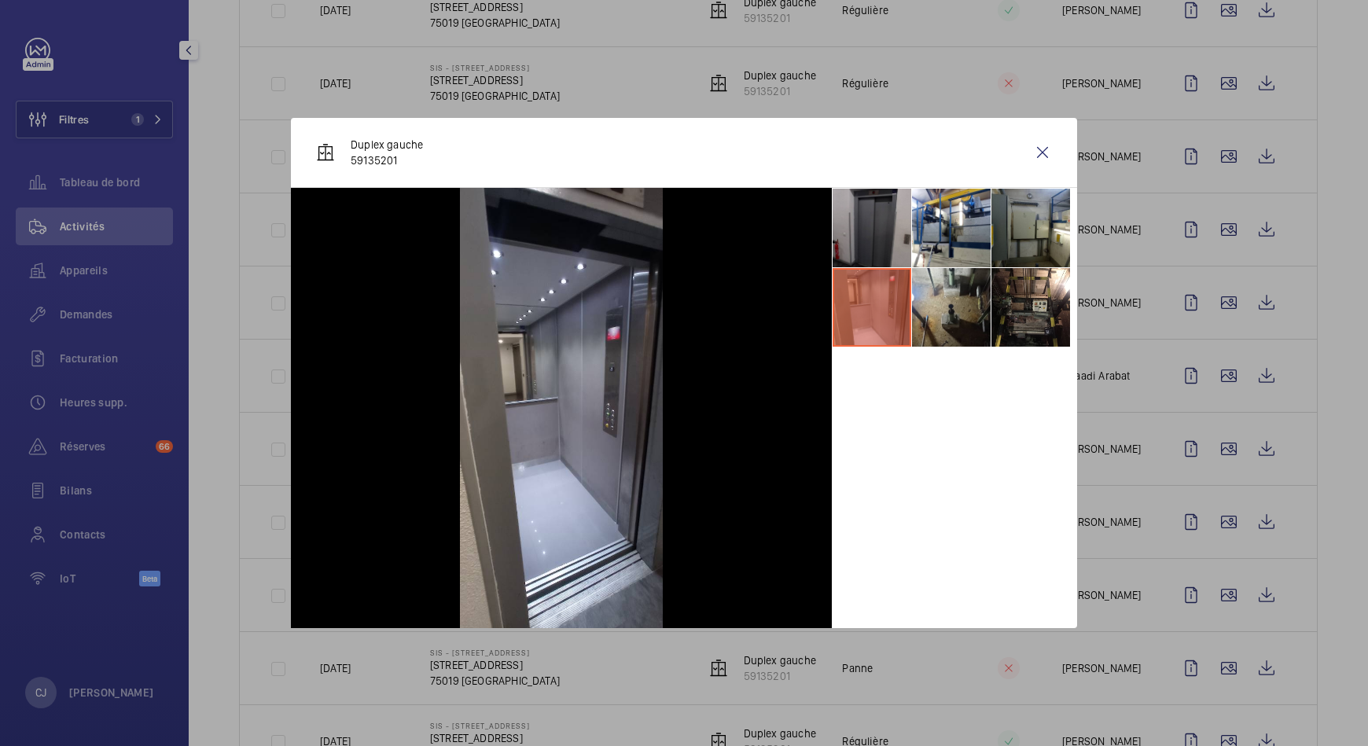
click at [868, 226] on li at bounding box center [872, 228] width 79 height 79
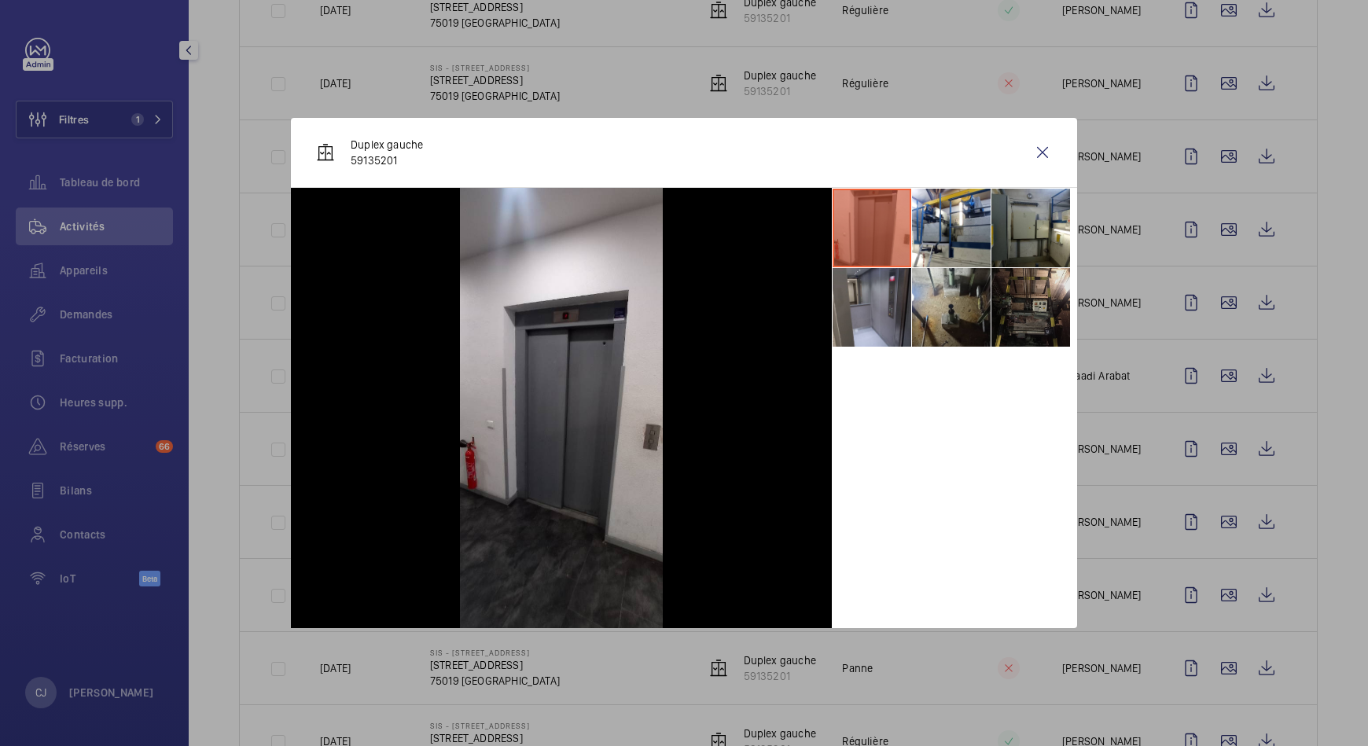
click at [1034, 306] on li at bounding box center [1031, 307] width 79 height 79
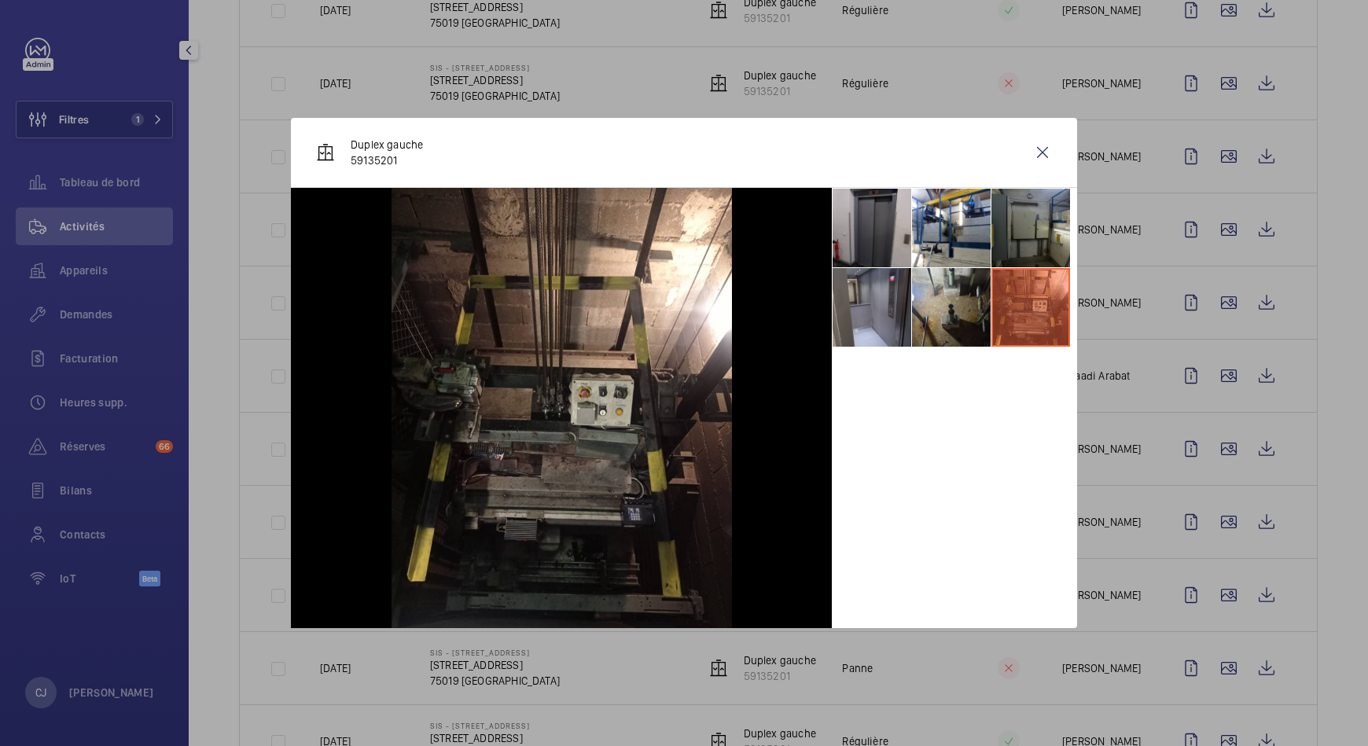
click at [1036, 245] on li at bounding box center [1031, 228] width 79 height 79
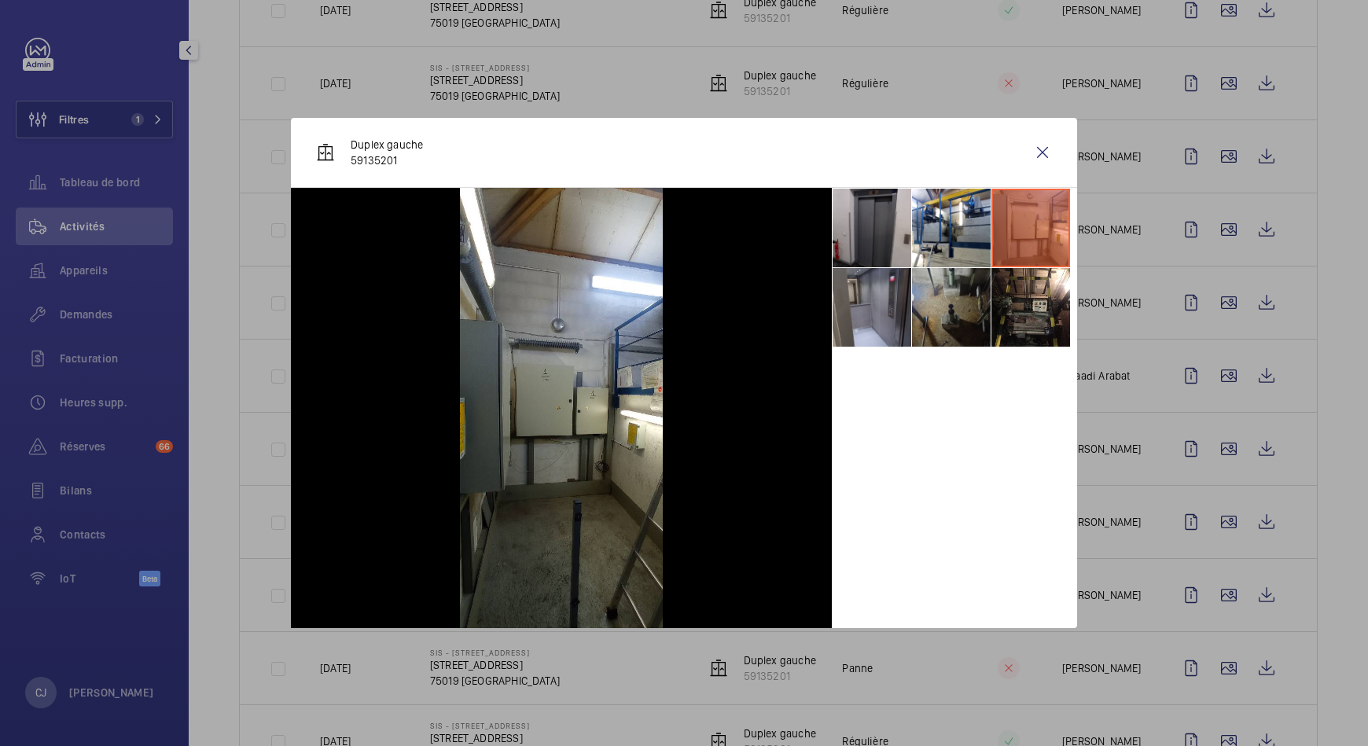
click at [936, 308] on li at bounding box center [951, 307] width 79 height 79
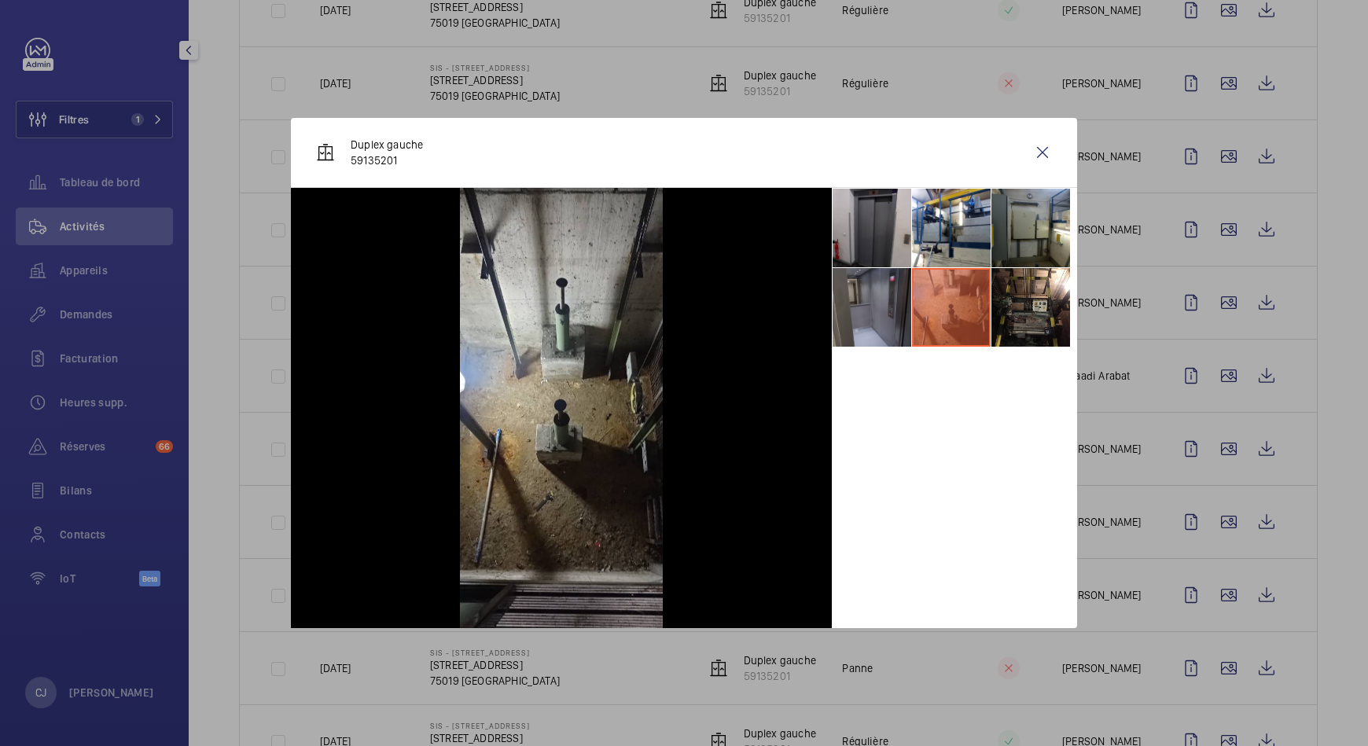
click at [858, 317] on li at bounding box center [872, 307] width 79 height 79
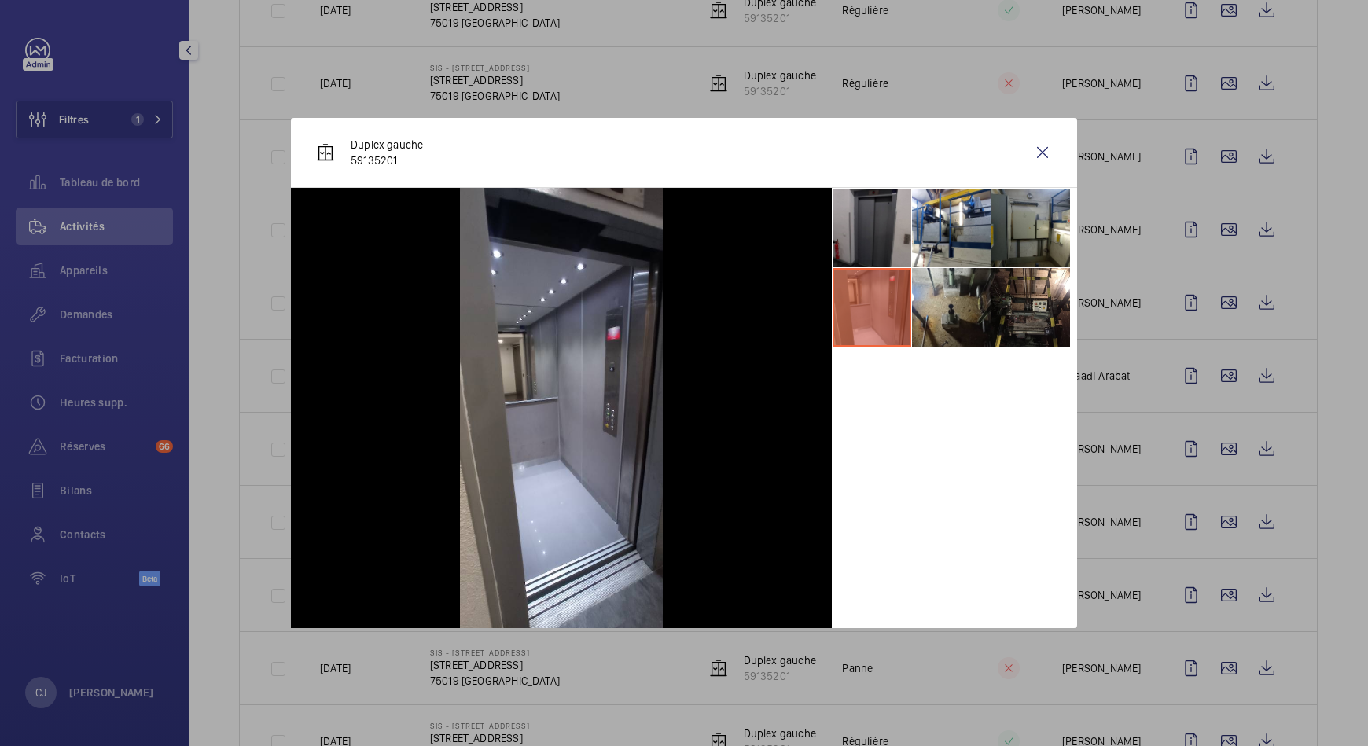
click at [853, 245] on li at bounding box center [872, 228] width 79 height 79
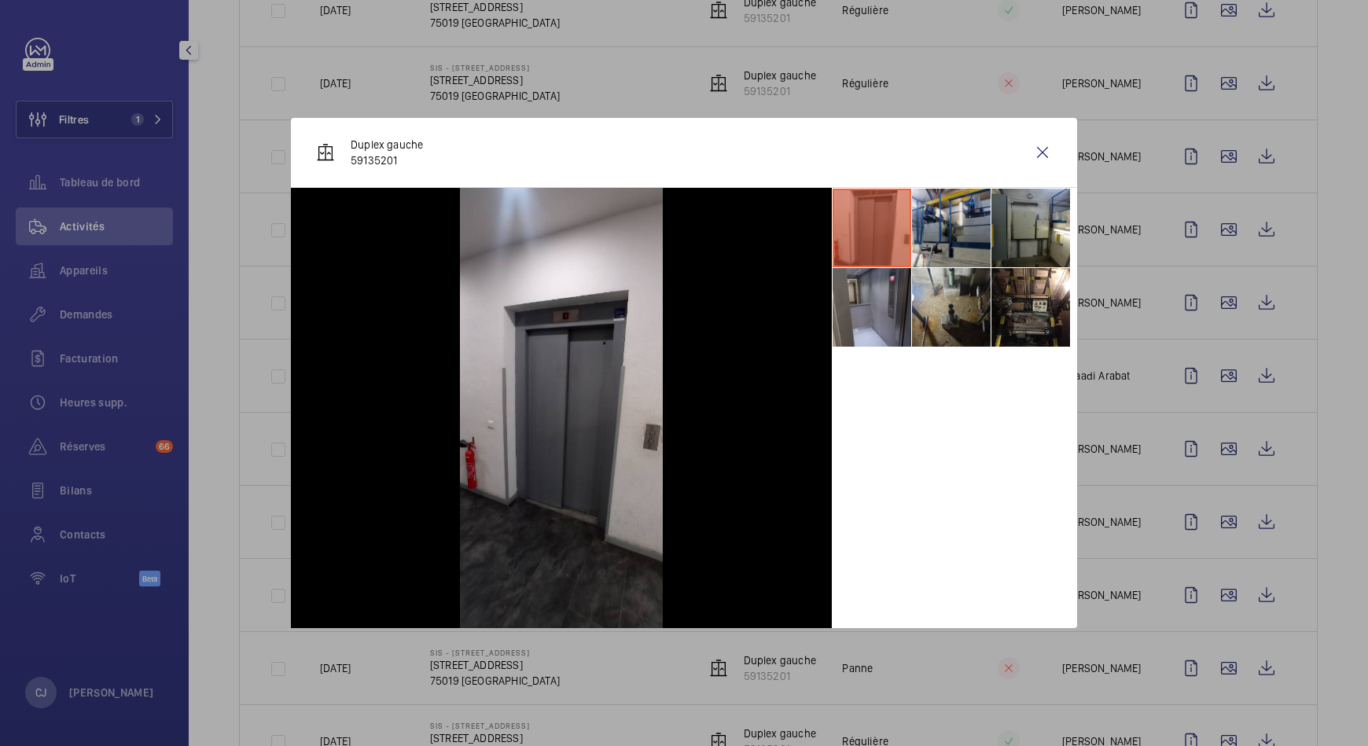
click at [941, 228] on li at bounding box center [951, 228] width 79 height 79
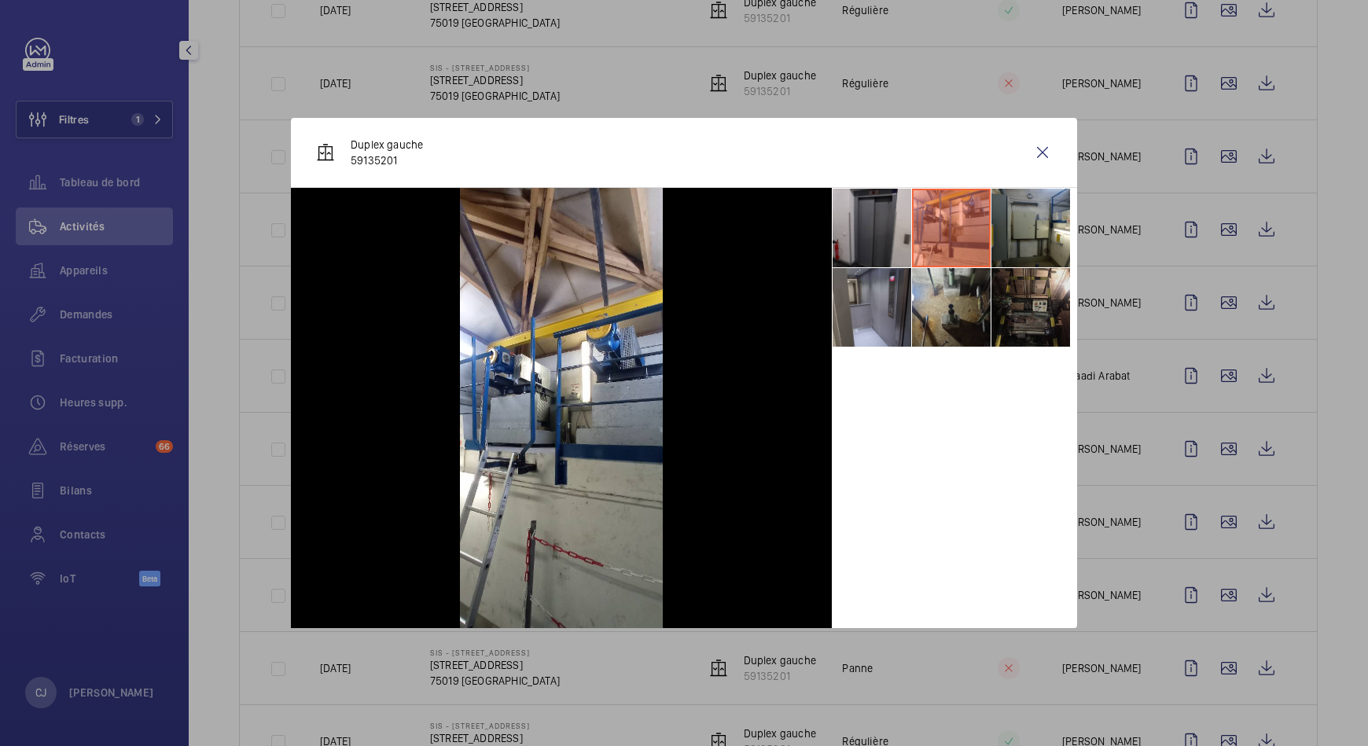
click at [1055, 326] on li at bounding box center [1031, 307] width 79 height 79
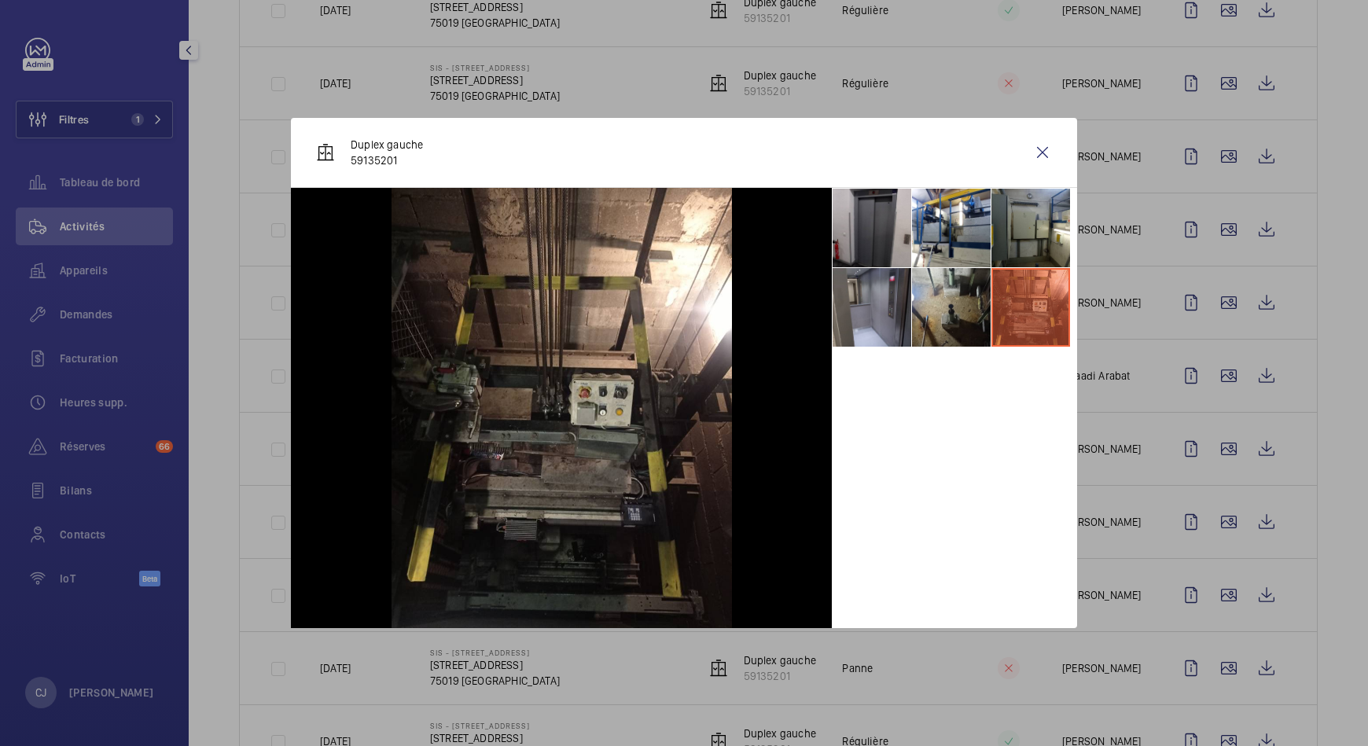
click at [1219, 660] on div at bounding box center [684, 373] width 1368 height 746
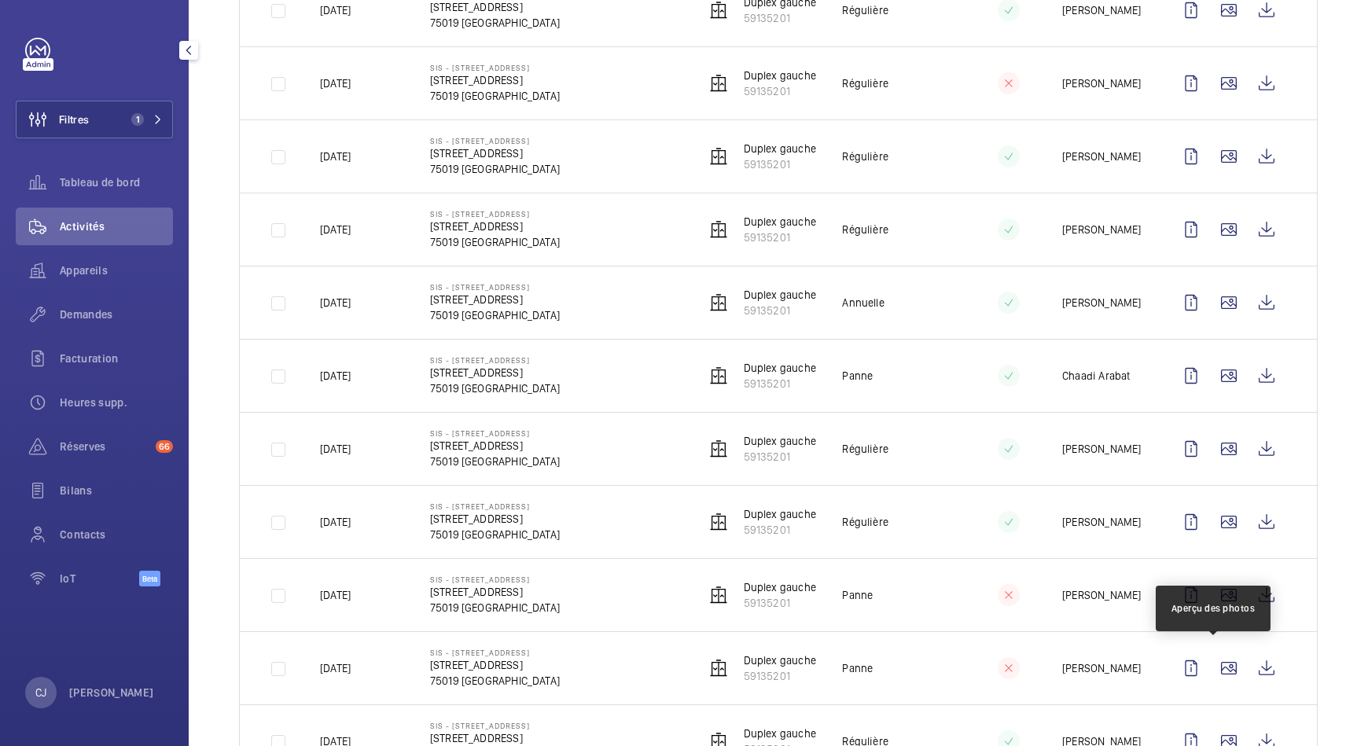
click at [1219, 660] on wm-front-icon-button at bounding box center [1229, 669] width 38 height 38
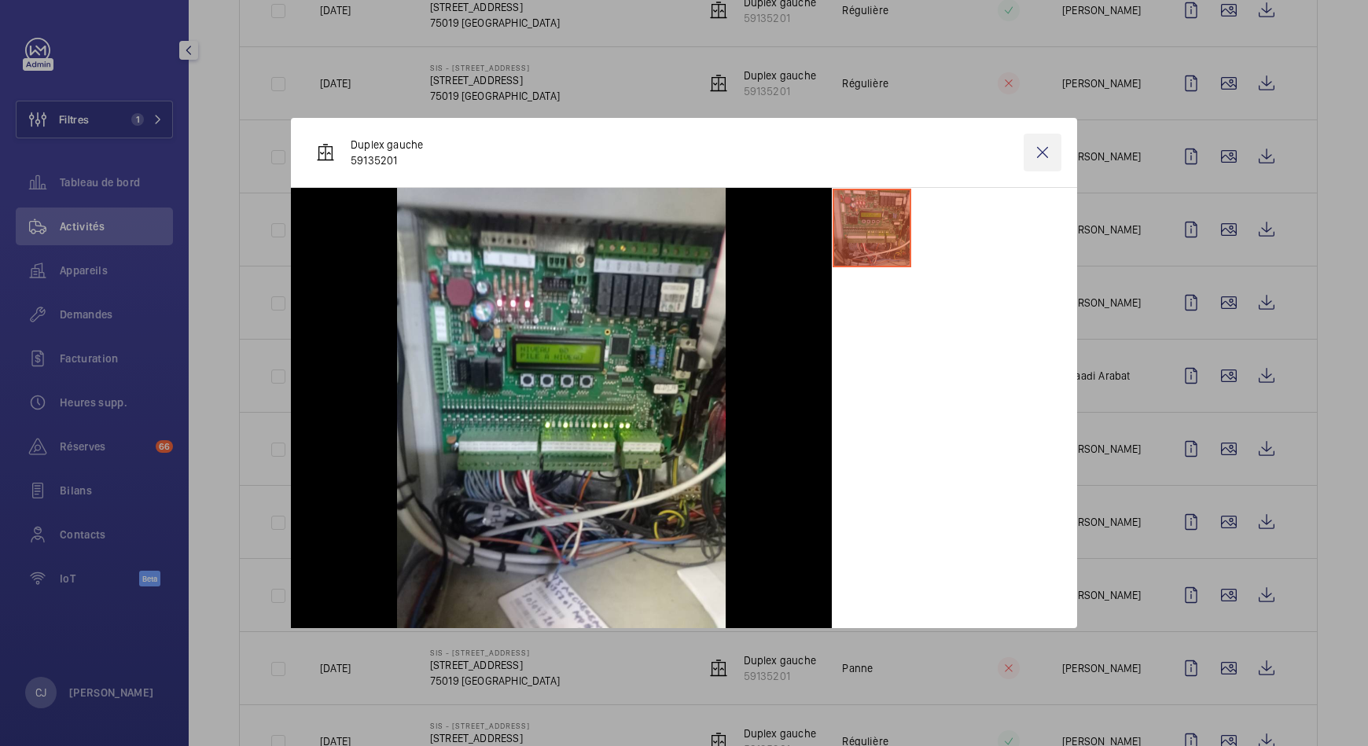
click at [1048, 153] on wm-front-icon-button at bounding box center [1043, 153] width 38 height 38
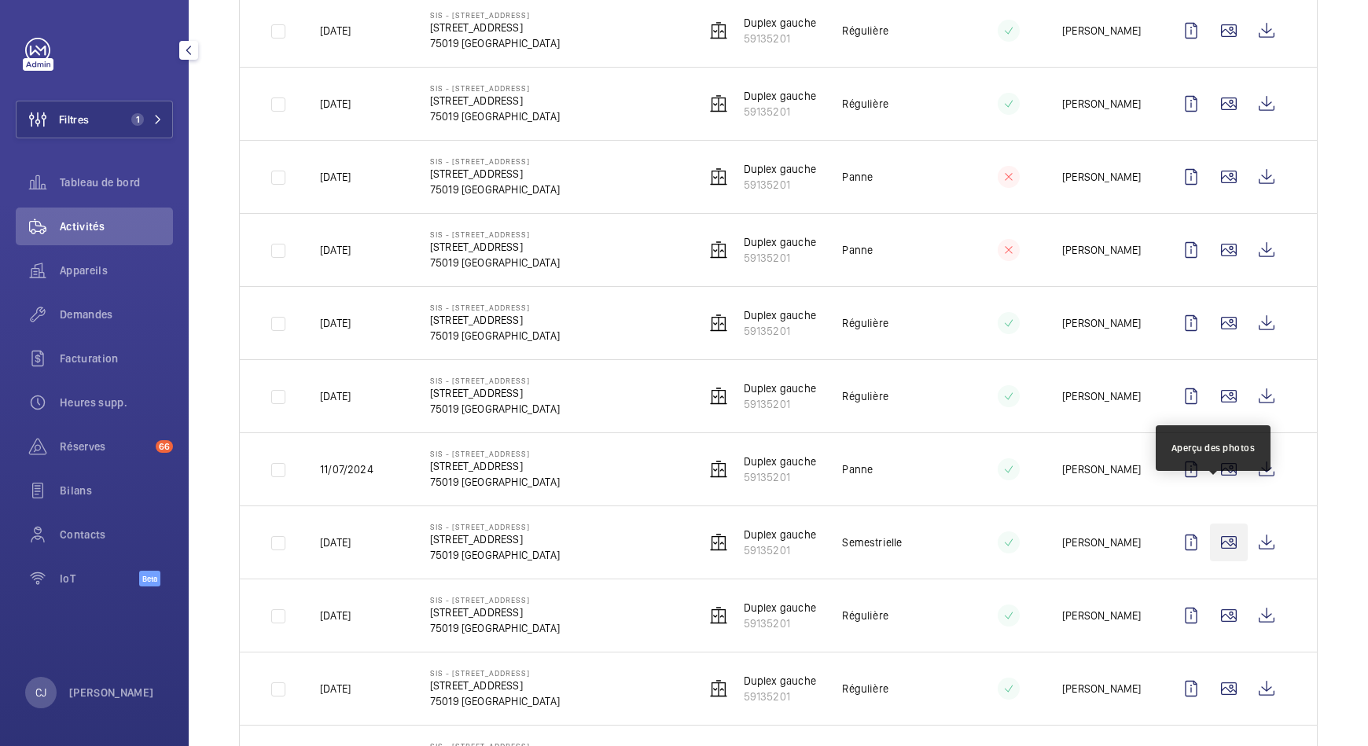
scroll to position [1077, 0]
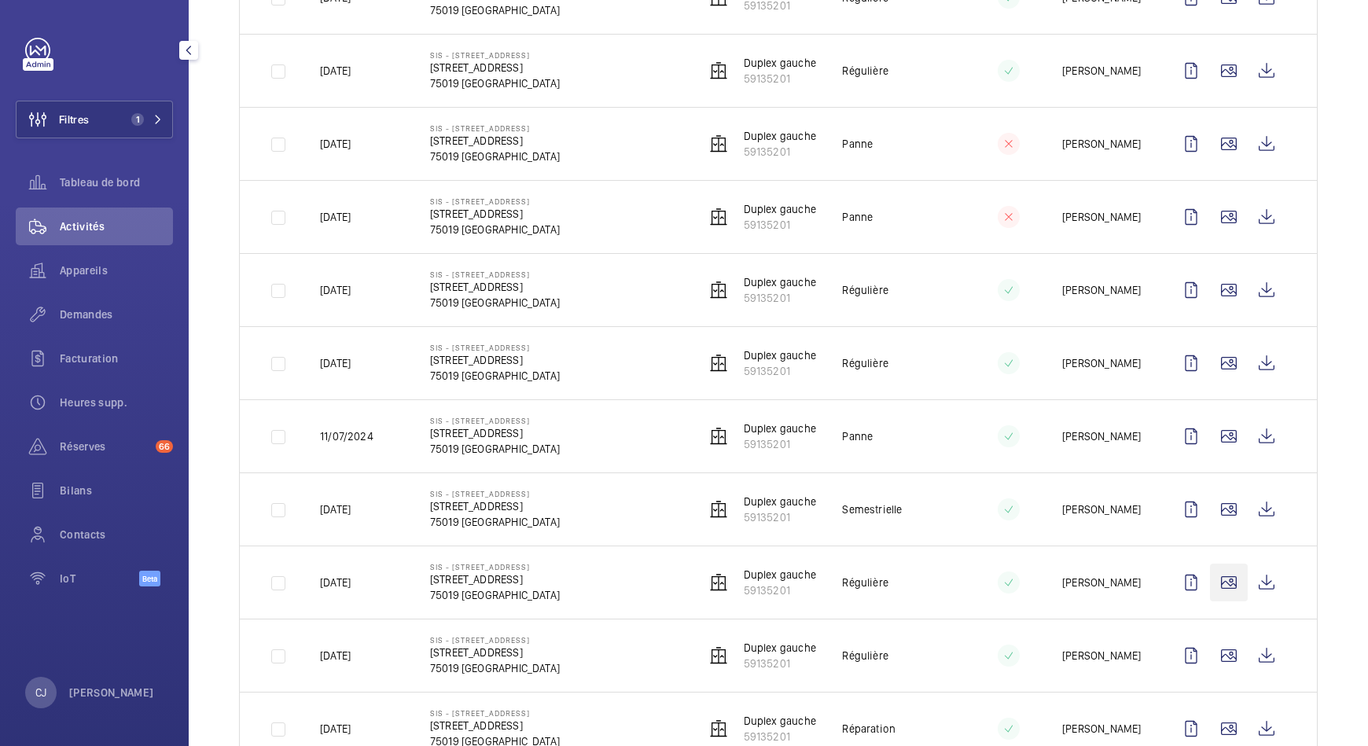
click at [1210, 572] on wm-front-icon-button at bounding box center [1229, 583] width 38 height 38
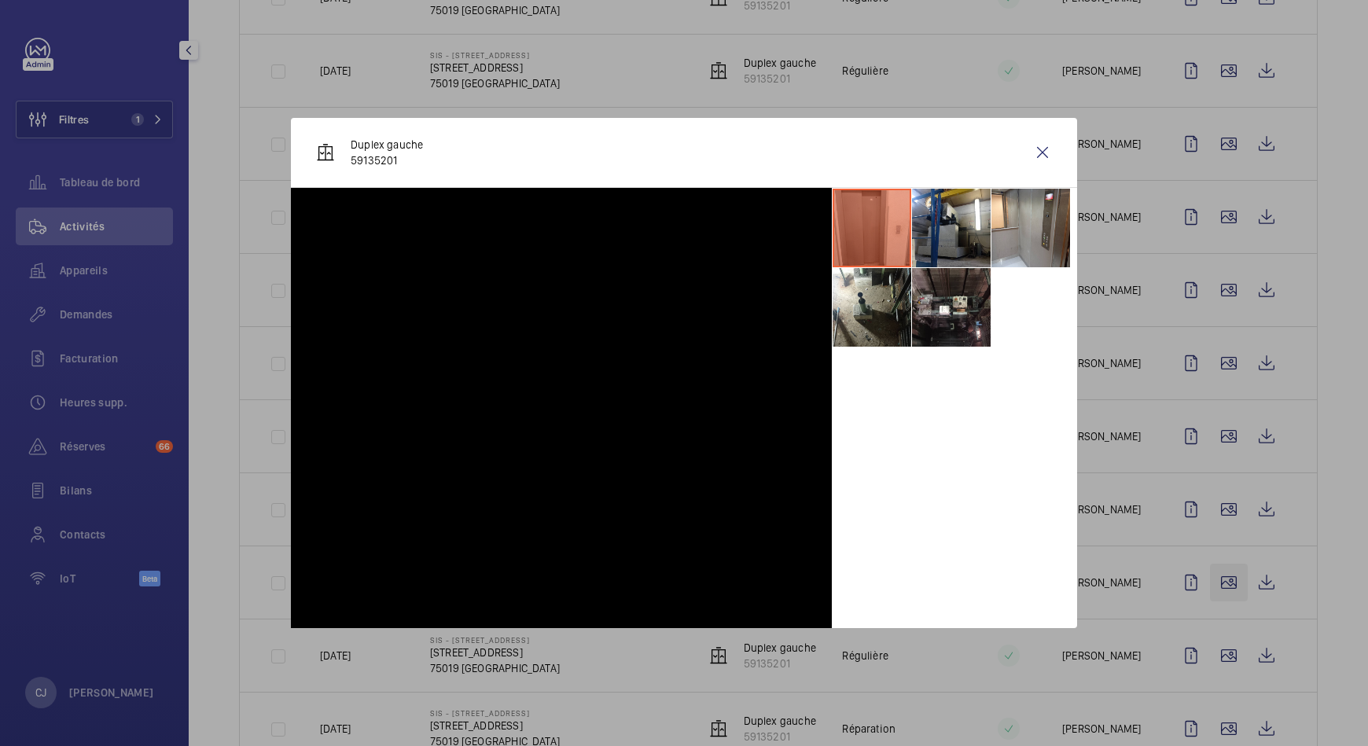
click at [1210, 572] on div at bounding box center [684, 373] width 1368 height 746
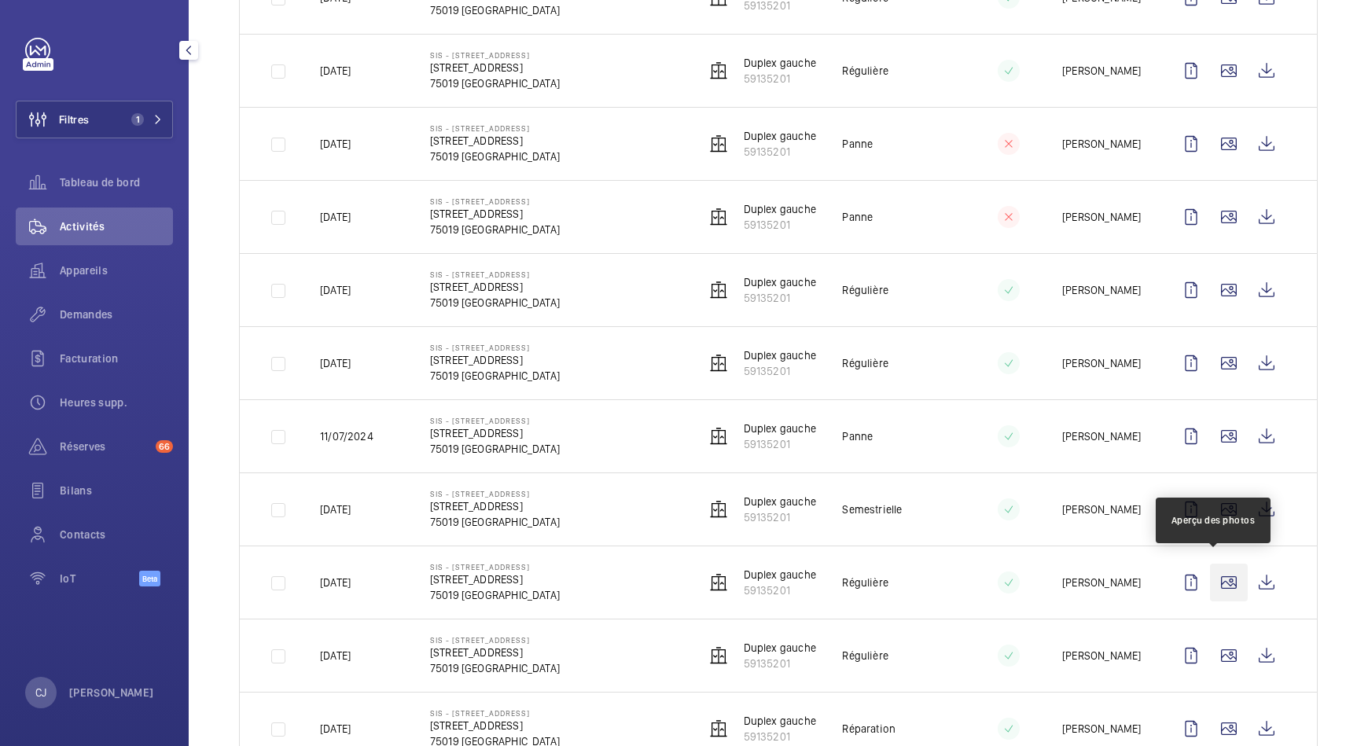
click at [1213, 576] on wm-front-icon-button at bounding box center [1229, 583] width 38 height 38
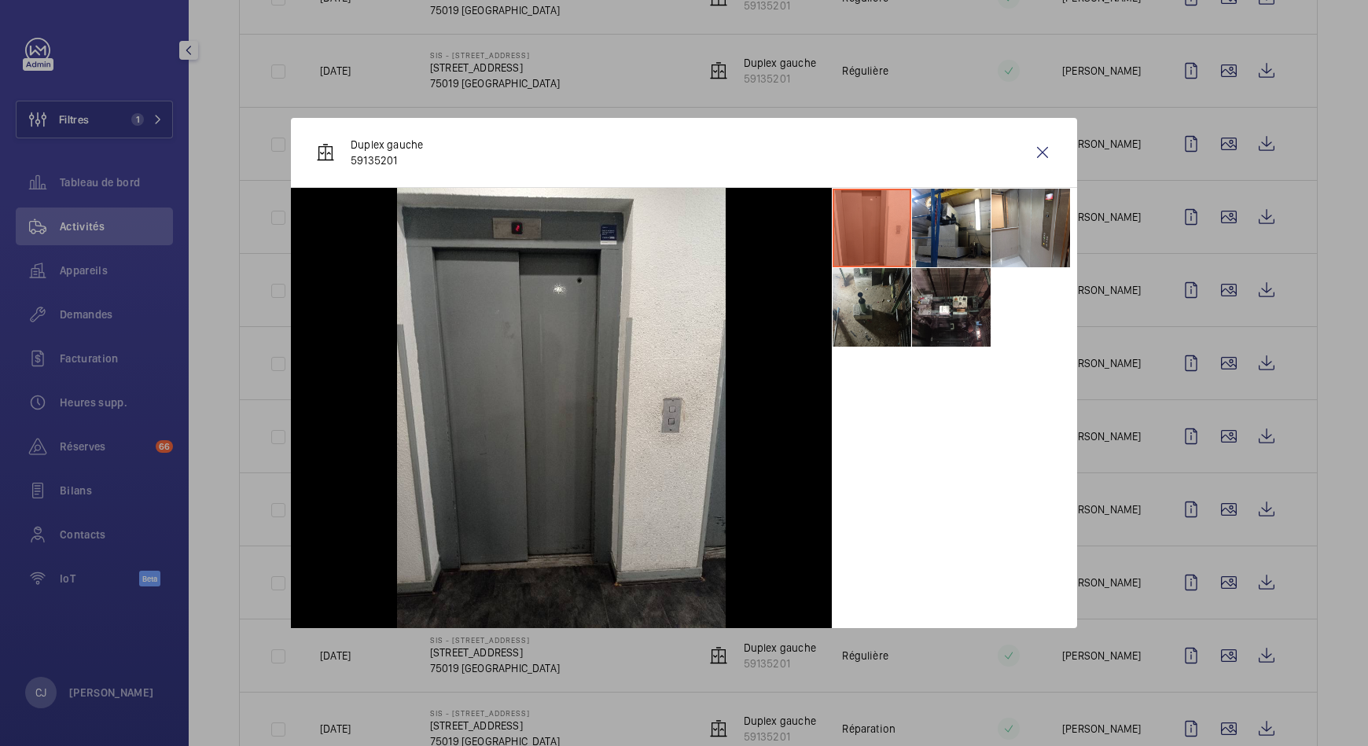
click at [878, 313] on li at bounding box center [872, 307] width 79 height 79
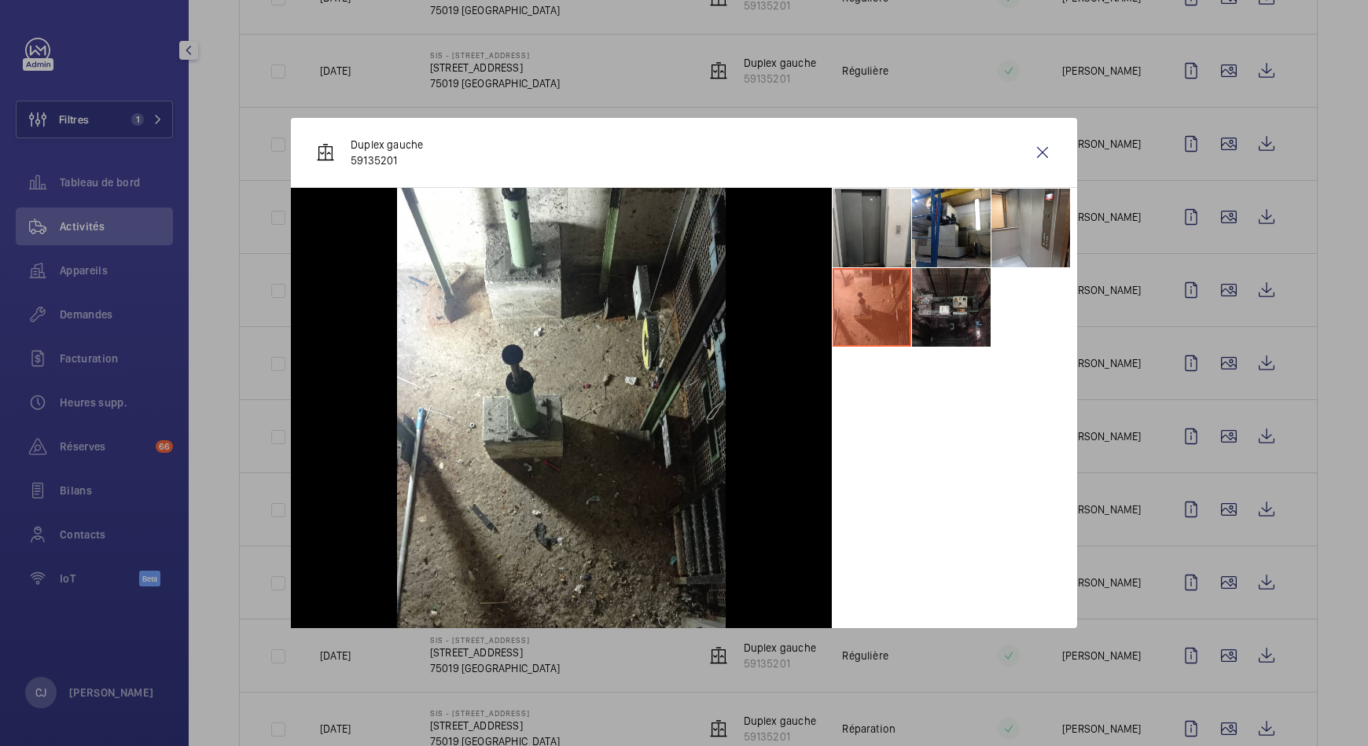
click at [944, 322] on li at bounding box center [951, 307] width 79 height 79
